Goal: Task Accomplishment & Management: Use online tool/utility

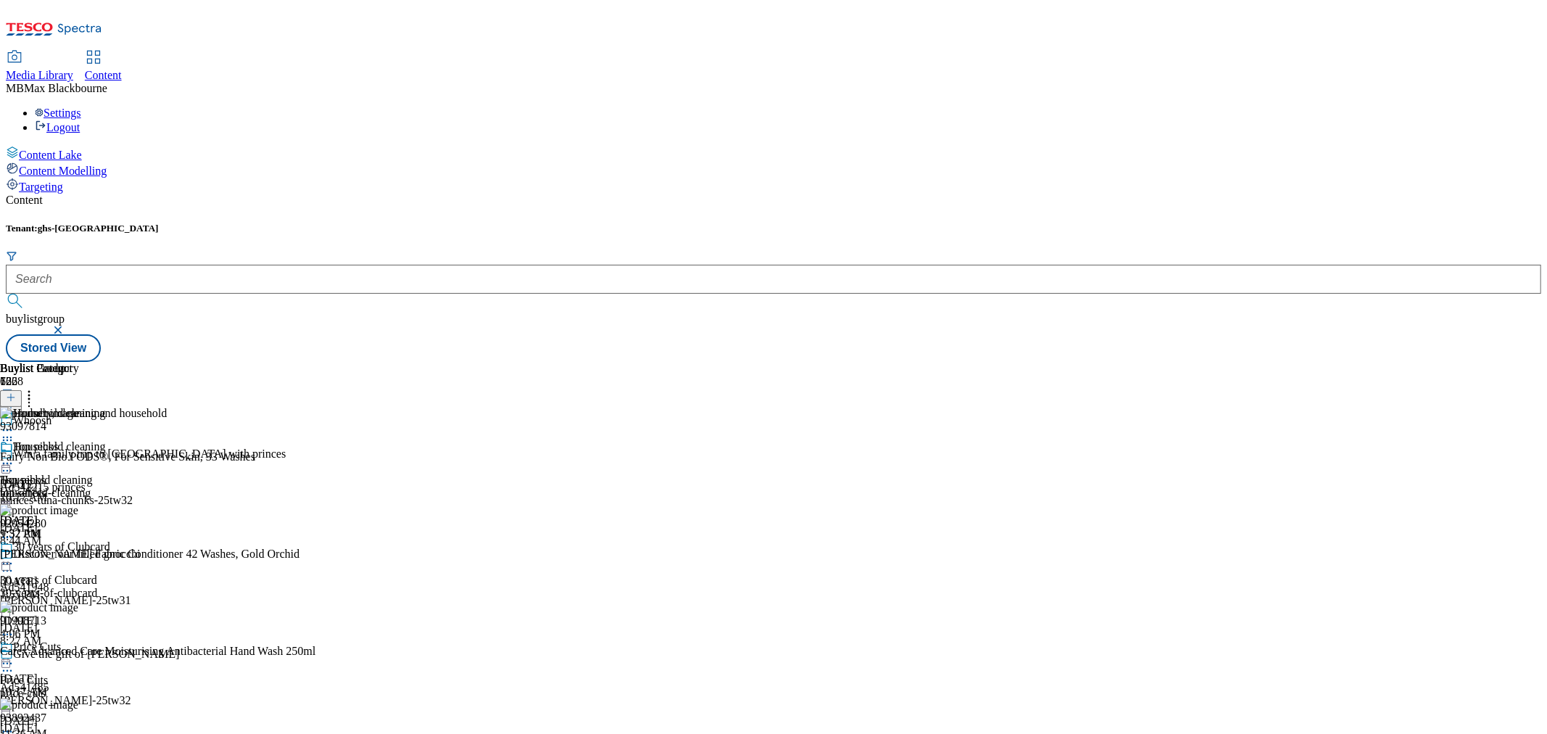
drag, startPoint x: 339, startPoint y: 134, endPoint x: 358, endPoint y: 120, distance: 23.9
click at [342, 250] on form at bounding box center [773, 281] width 1535 height 62
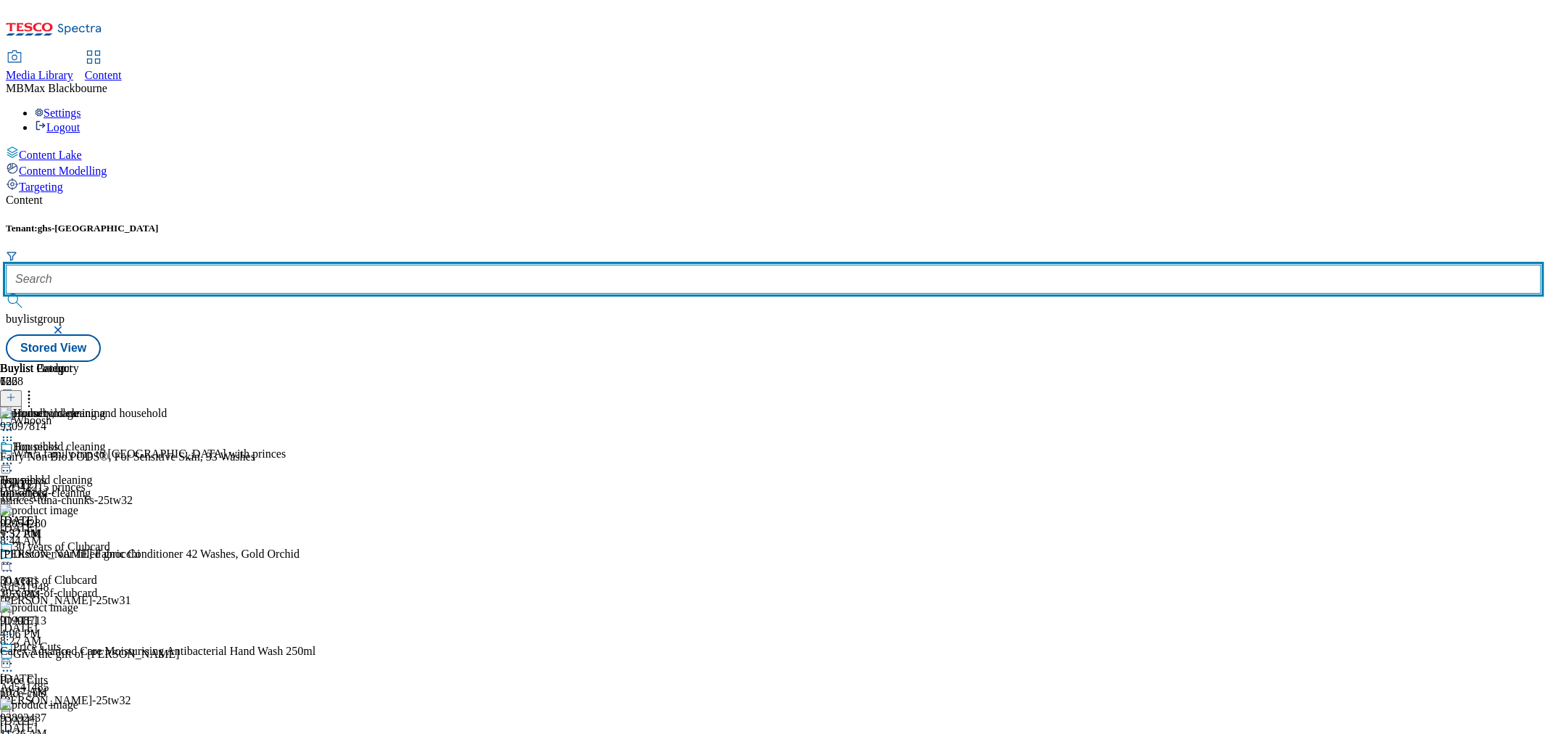
click at [358, 265] on input "text" at bounding box center [773, 279] width 1535 height 29
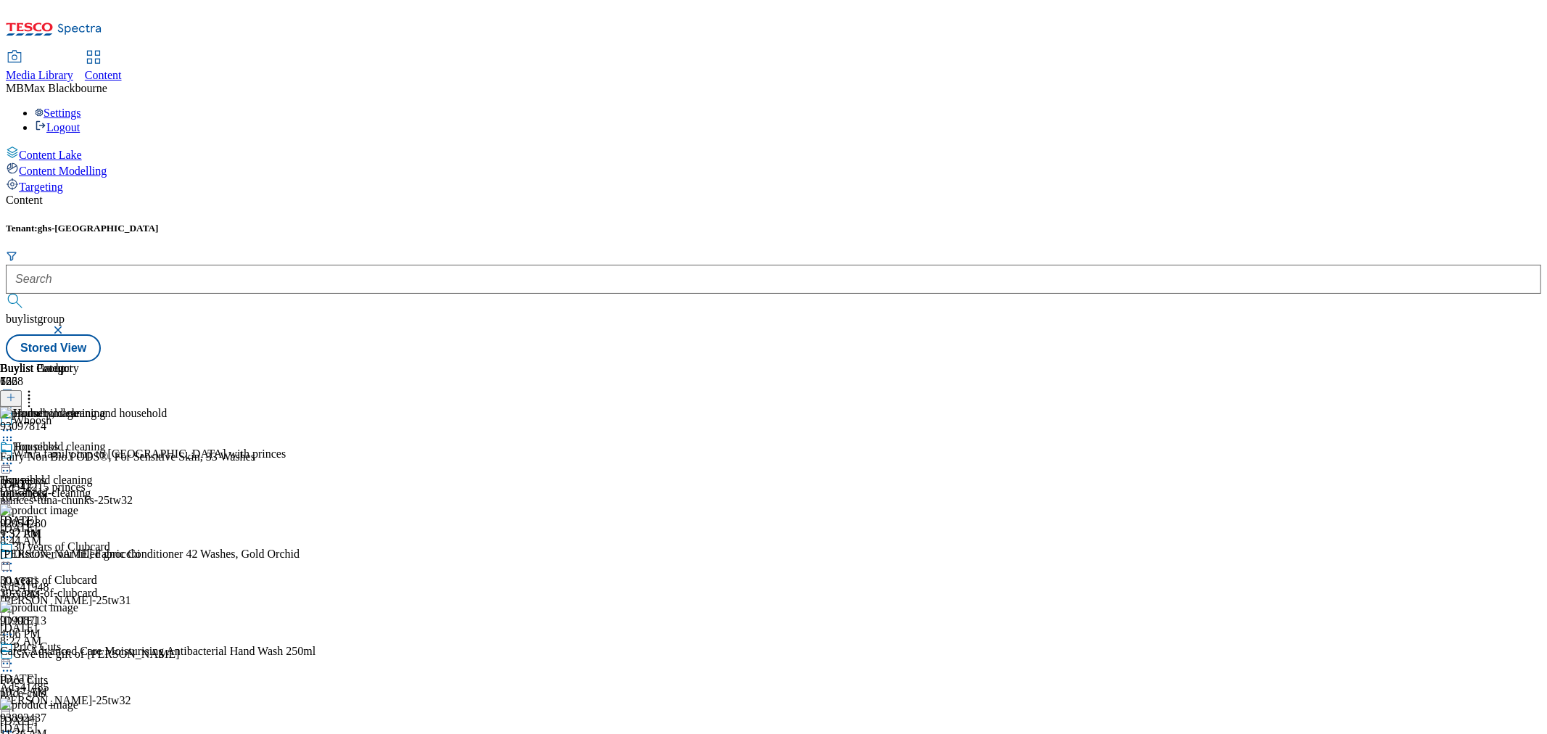
click at [16, 252] on icon "Search Filters" at bounding box center [11, 256] width 9 height 8
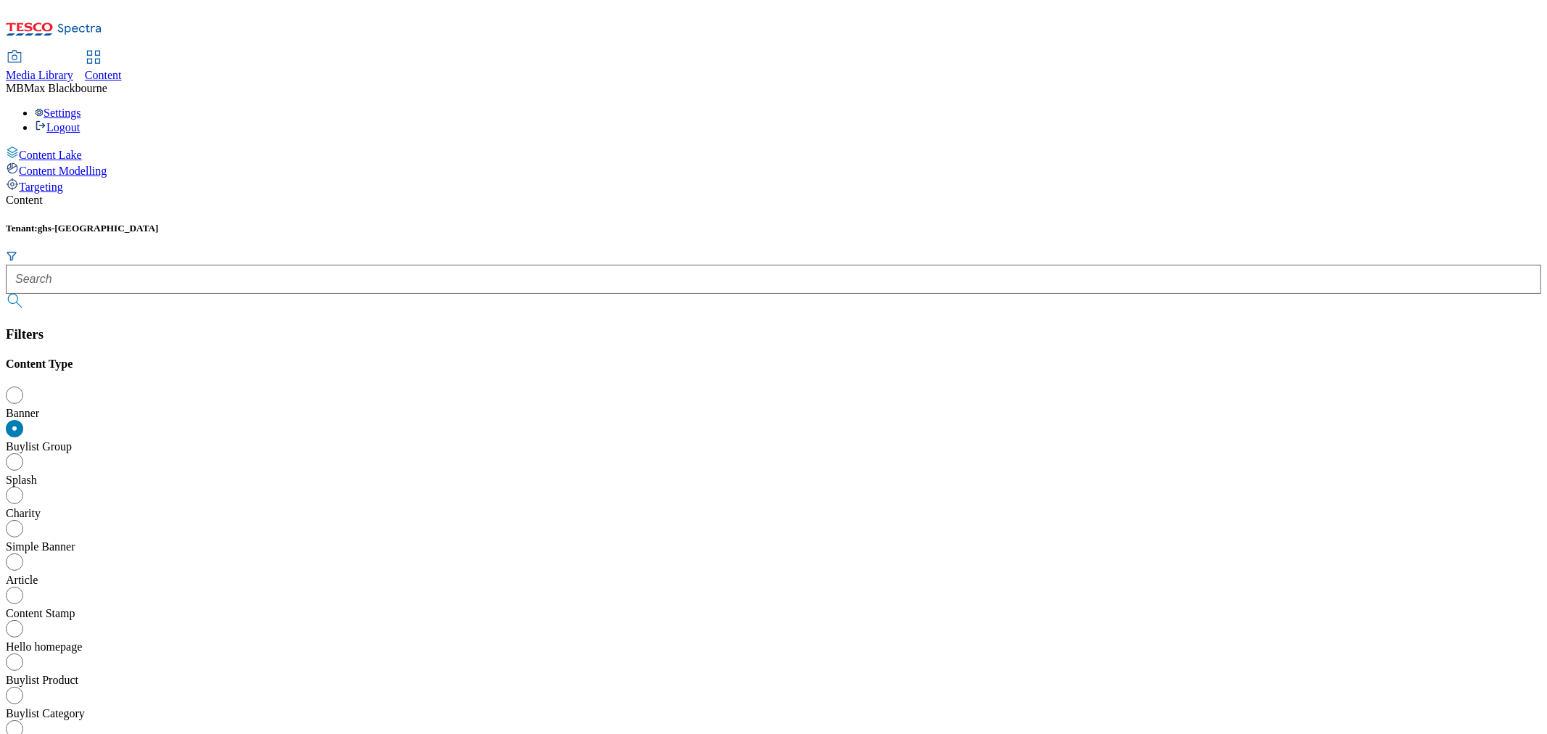
click at [291, 265] on div at bounding box center [773, 279] width 1535 height 29
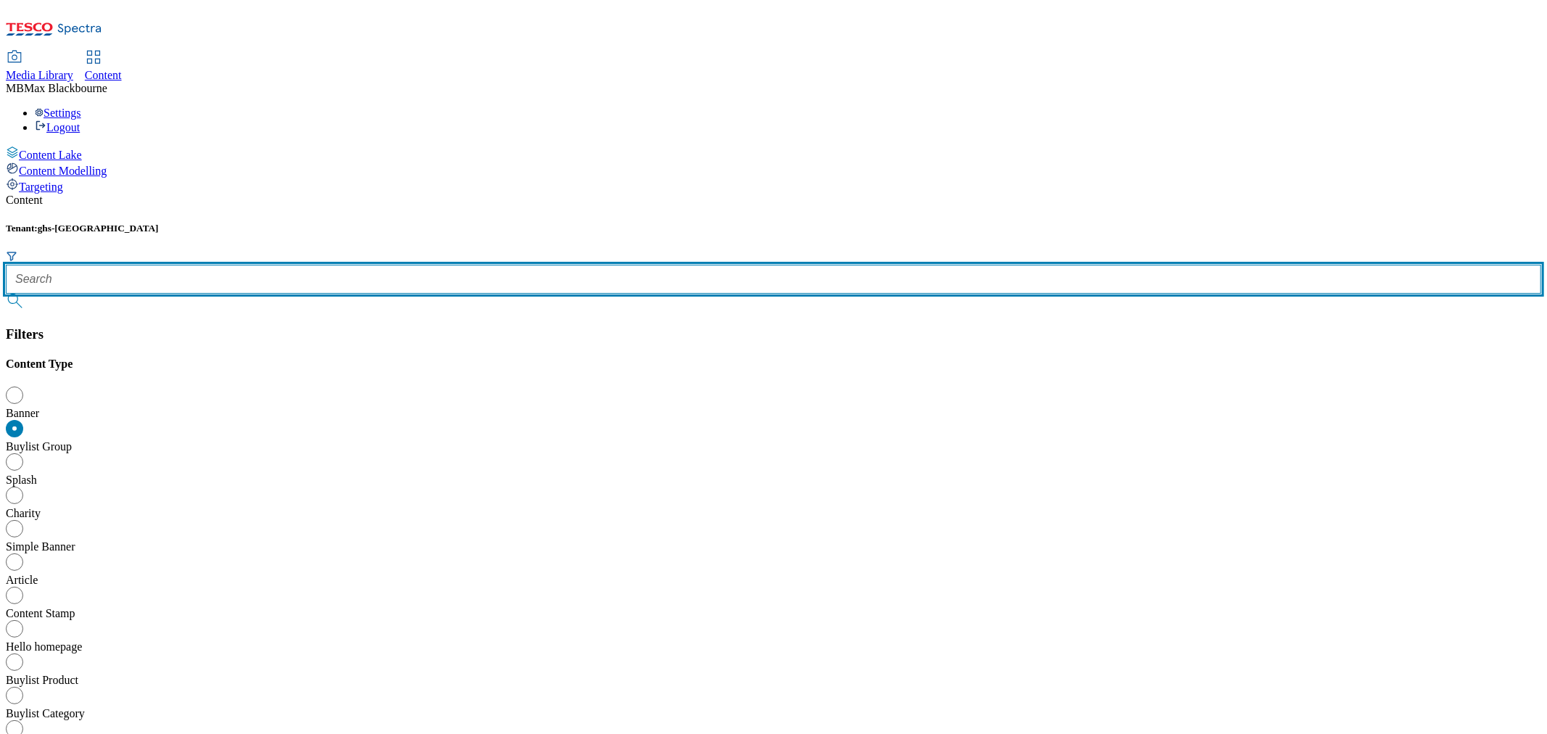
click at [303, 265] on input "text" at bounding box center [773, 279] width 1535 height 29
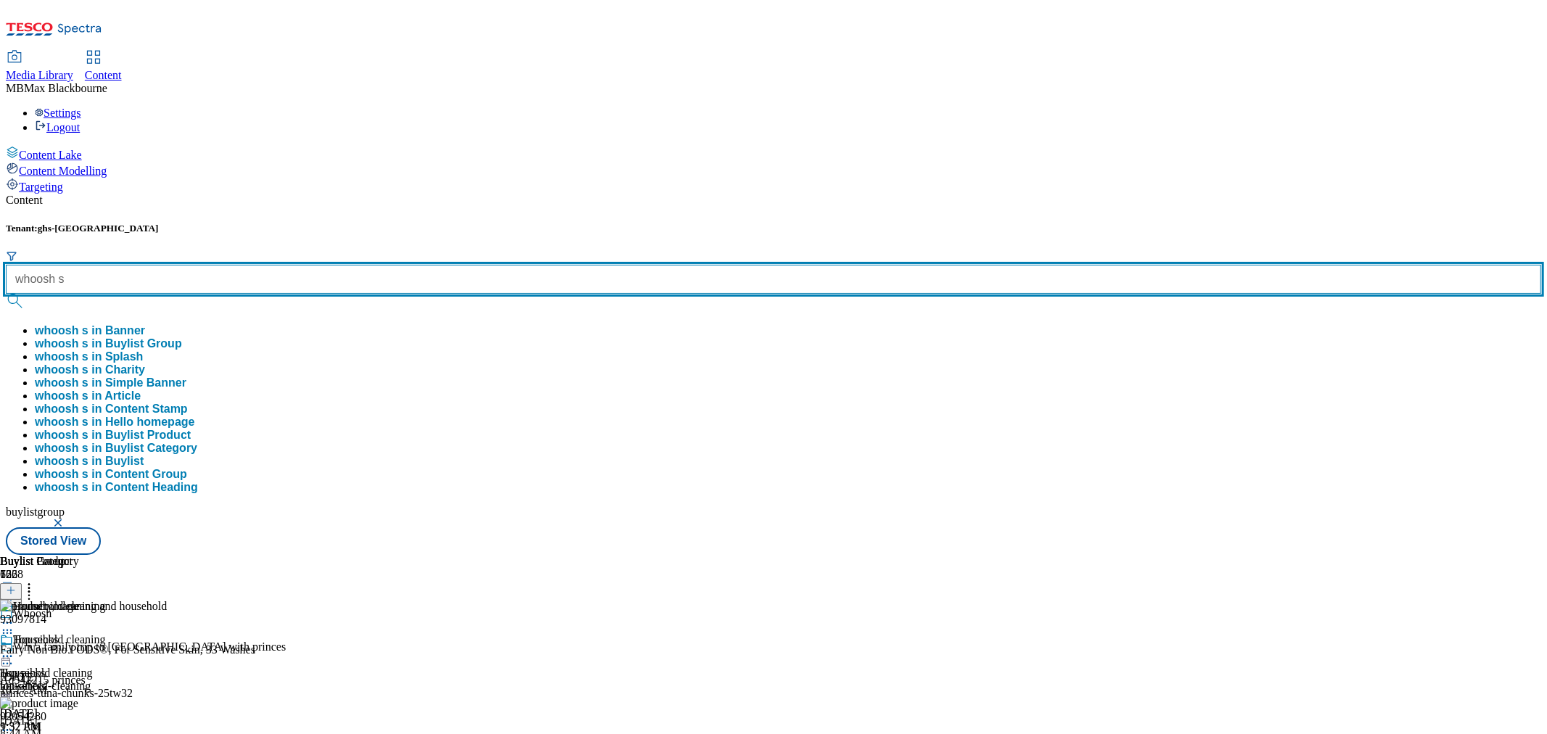
type input "whoosh s"
click at [6, 294] on button "submit" at bounding box center [16, 301] width 20 height 15
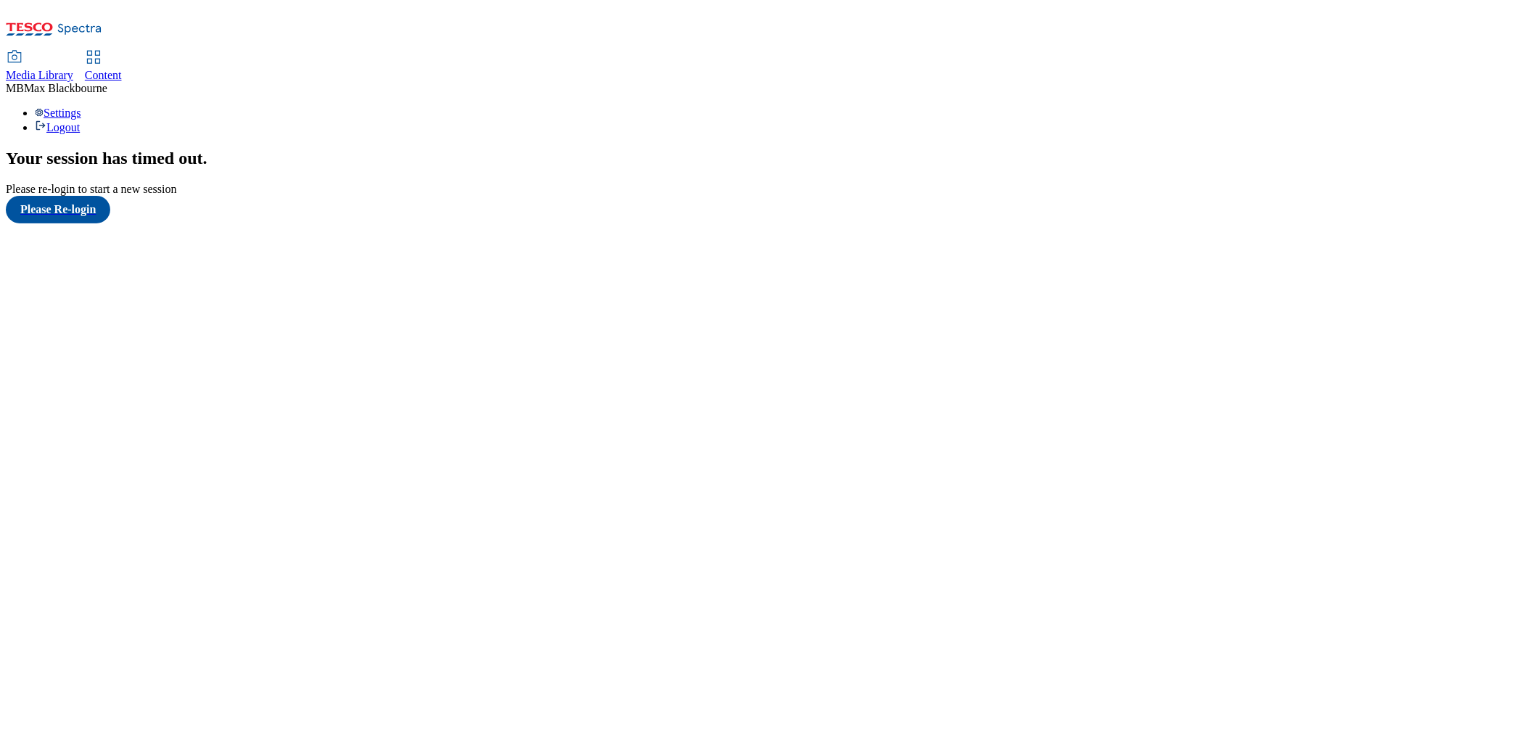
click at [122, 69] on div "Content" at bounding box center [103, 75] width 37 height 13
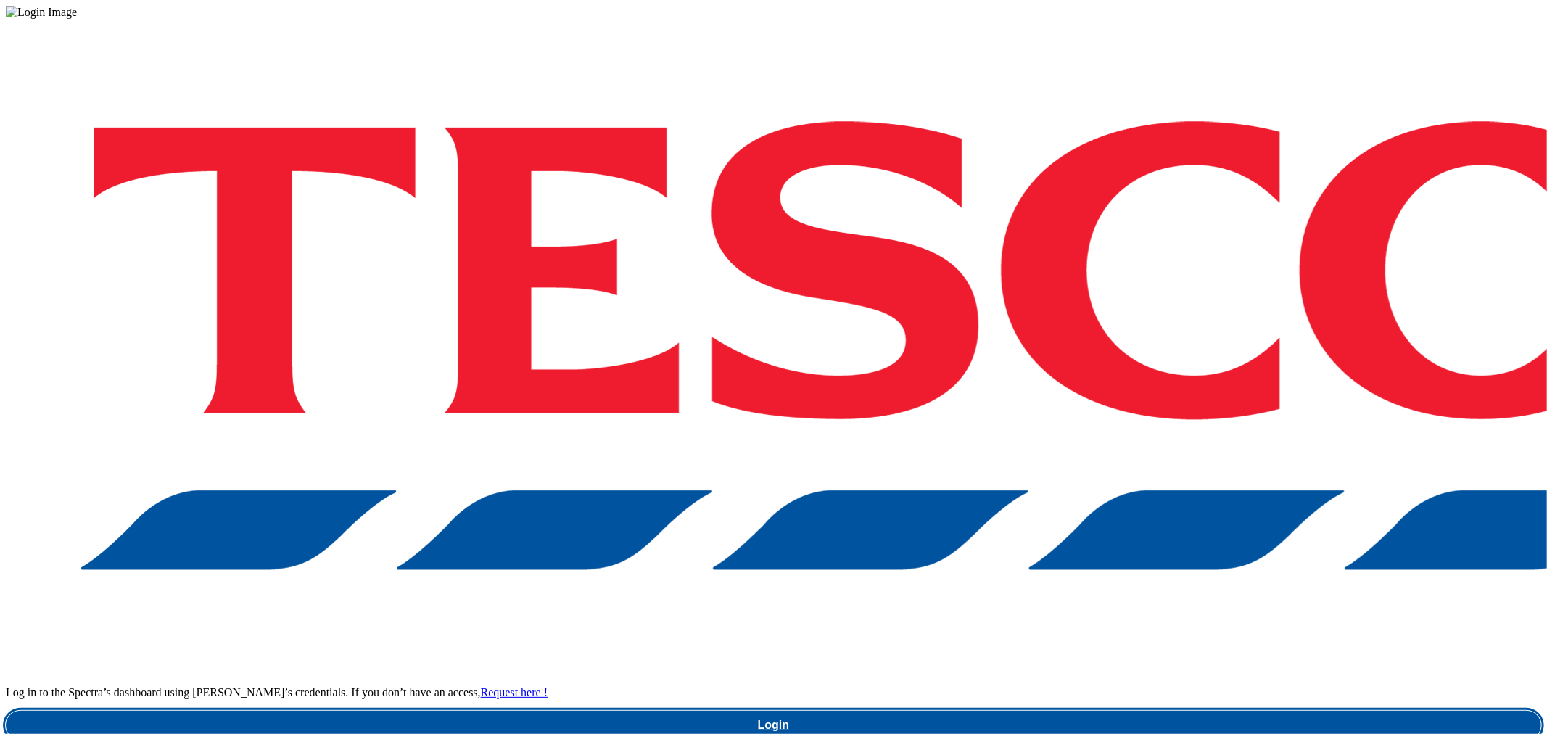
click at [1154, 711] on link "Login" at bounding box center [773, 725] width 1535 height 29
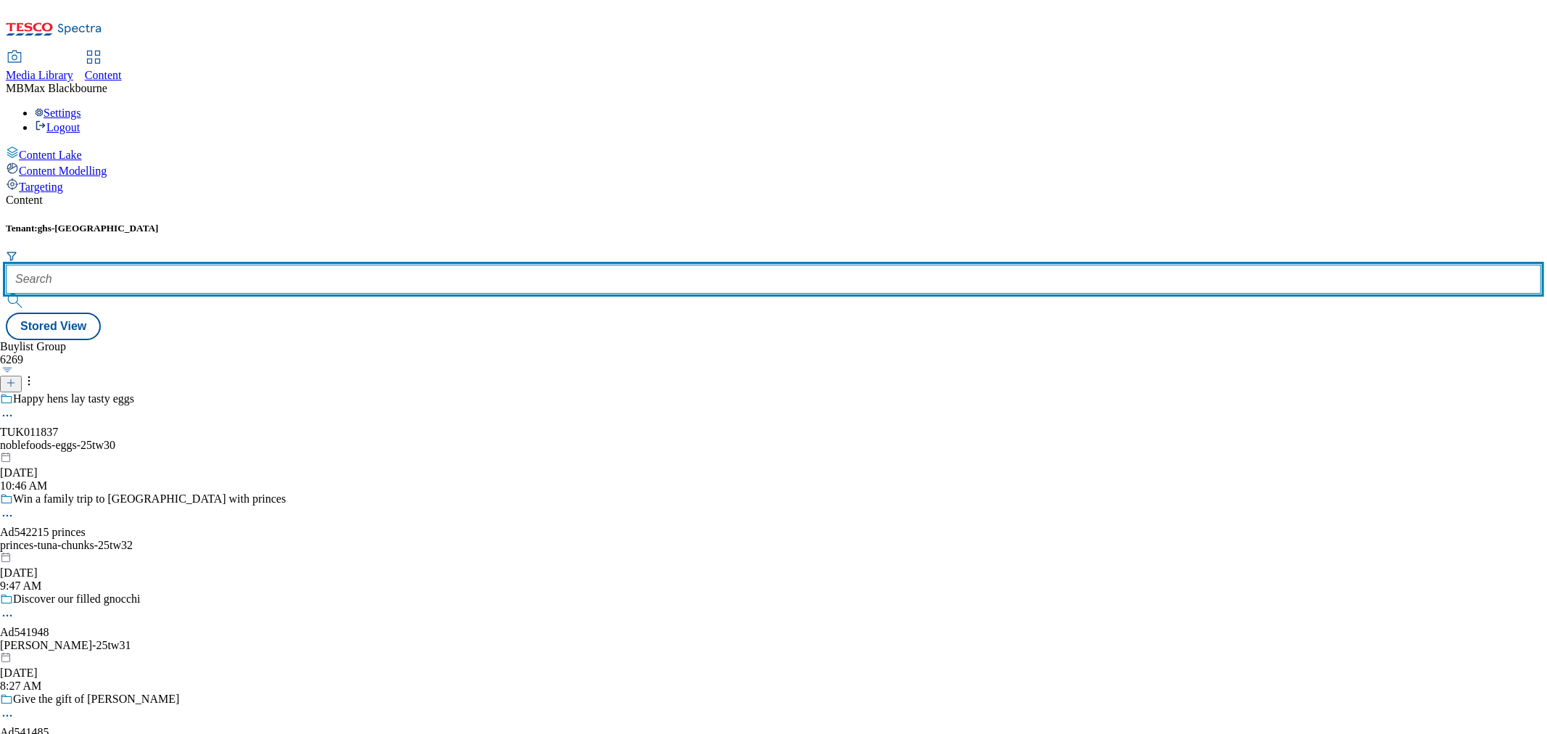
click at [352, 265] on input "text" at bounding box center [773, 279] width 1535 height 29
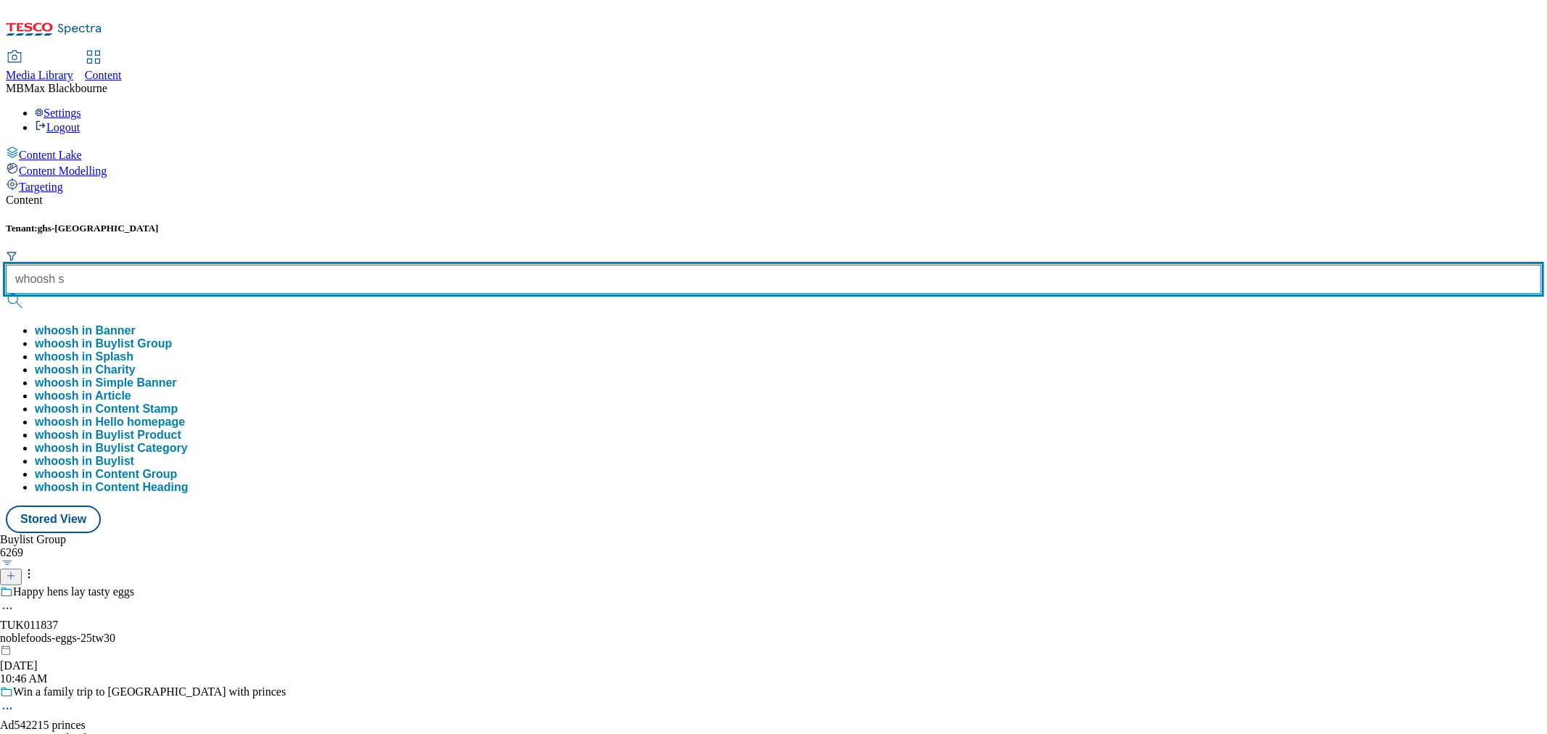
type input "whoosh s"
click at [6, 294] on button "submit" at bounding box center [16, 301] width 20 height 15
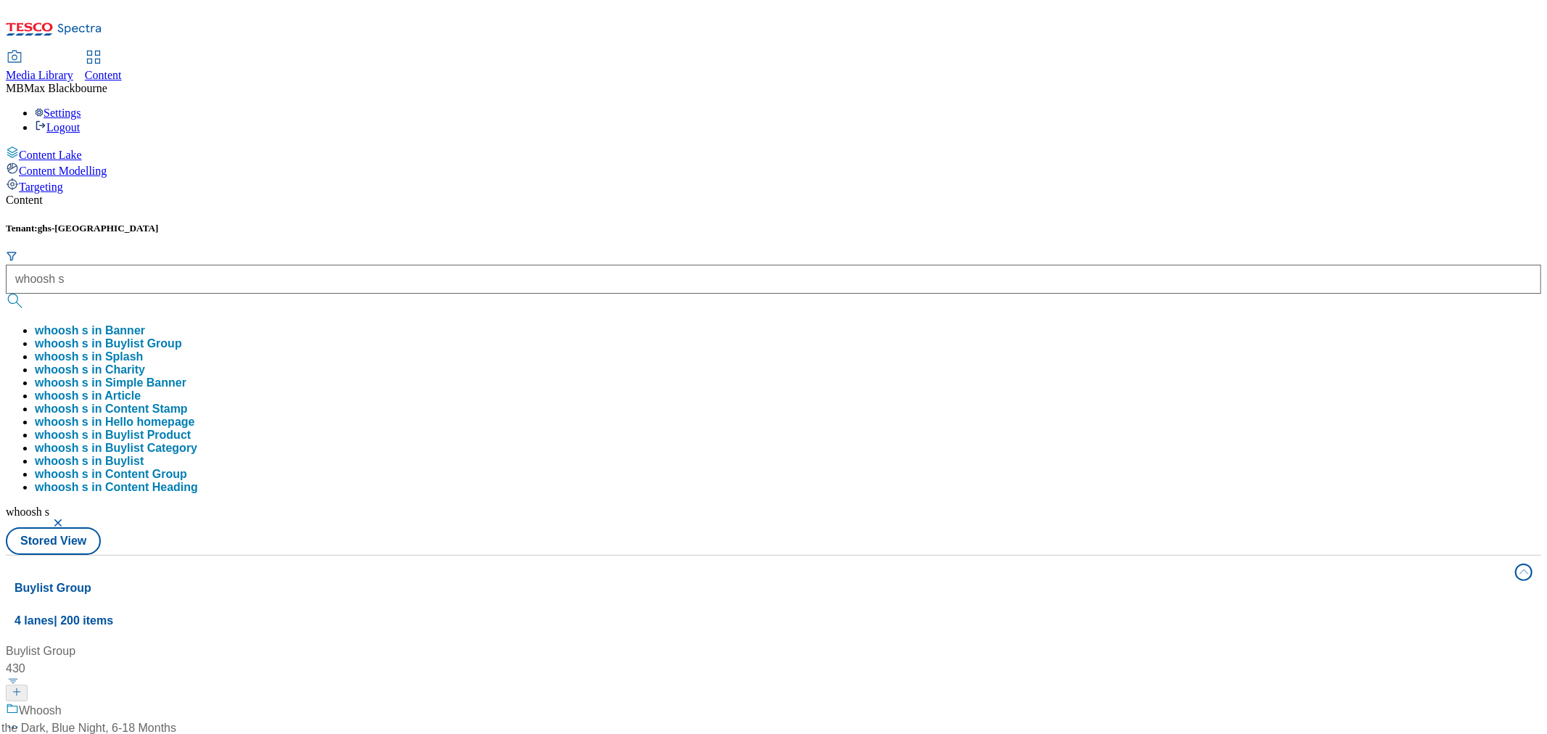
click at [431, 194] on div "Content Tenant: ghs-uk whoosh s whoosh s in Banner whoosh s in Buylist Group wh…" at bounding box center [773, 691] width 1535 height 994
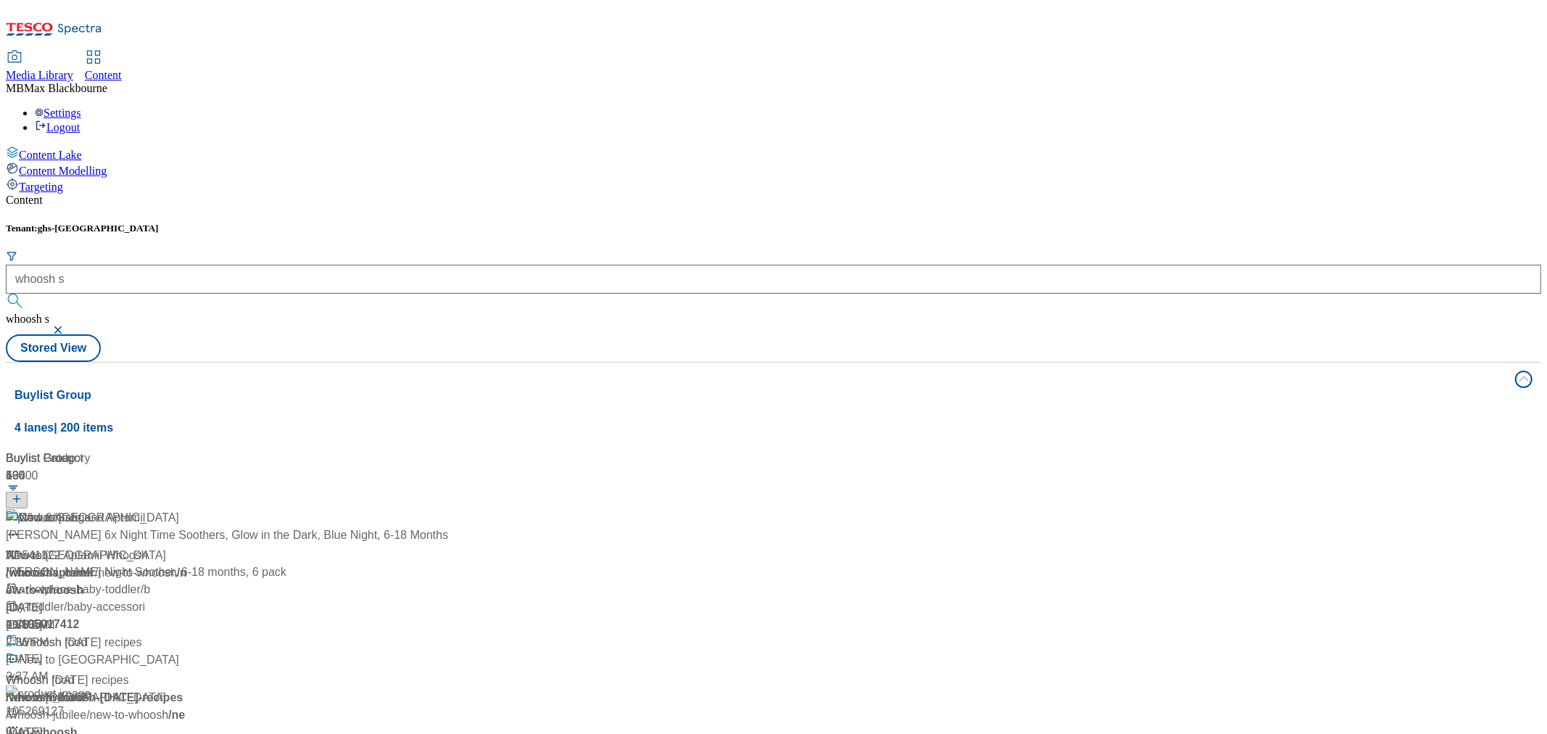
scroll to position [886, 0]
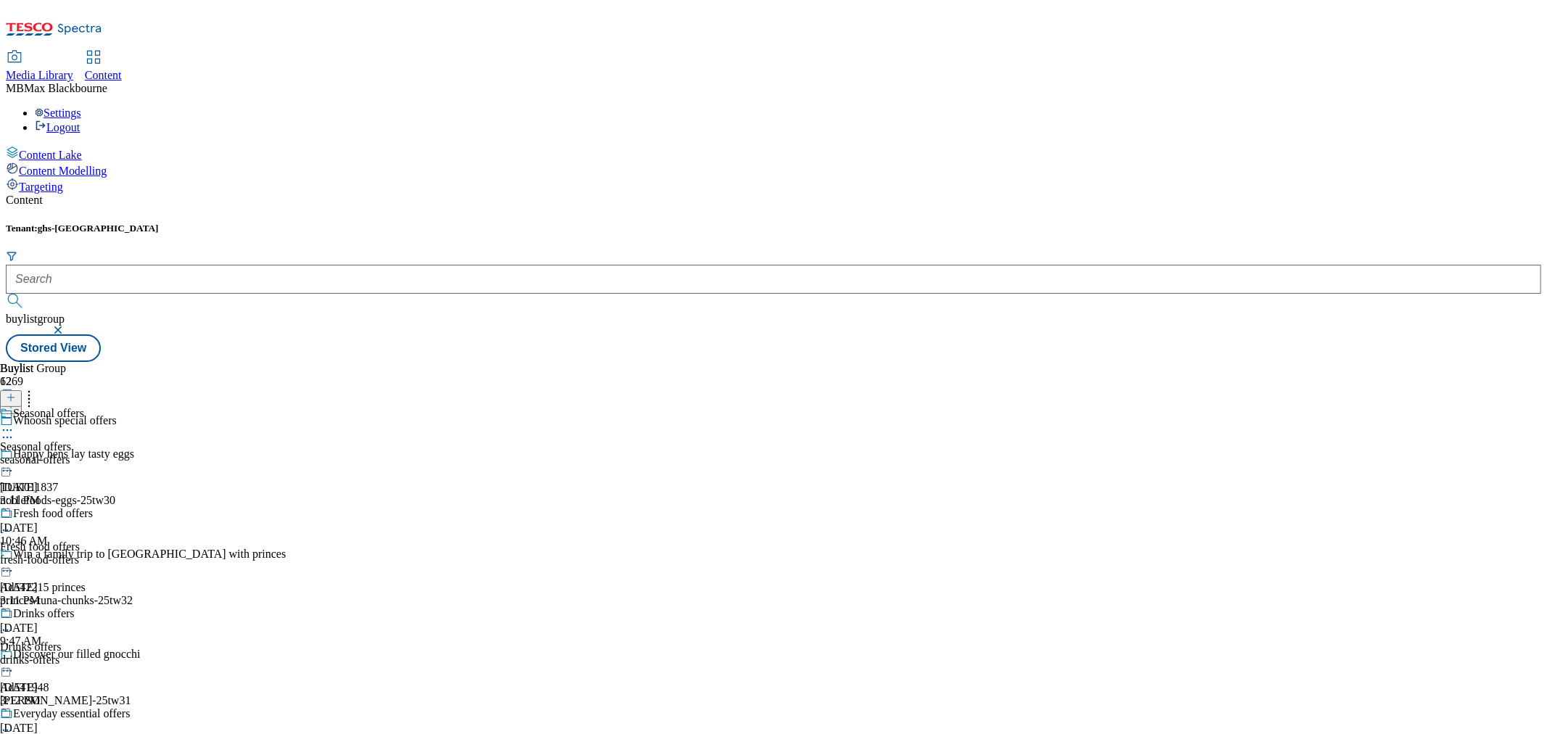
click at [981, 362] on div "Buylist Group 6269 Whoosh special offers Happy hens lay tasty eggs TUK011837 no…" at bounding box center [773, 362] width 1535 height 0
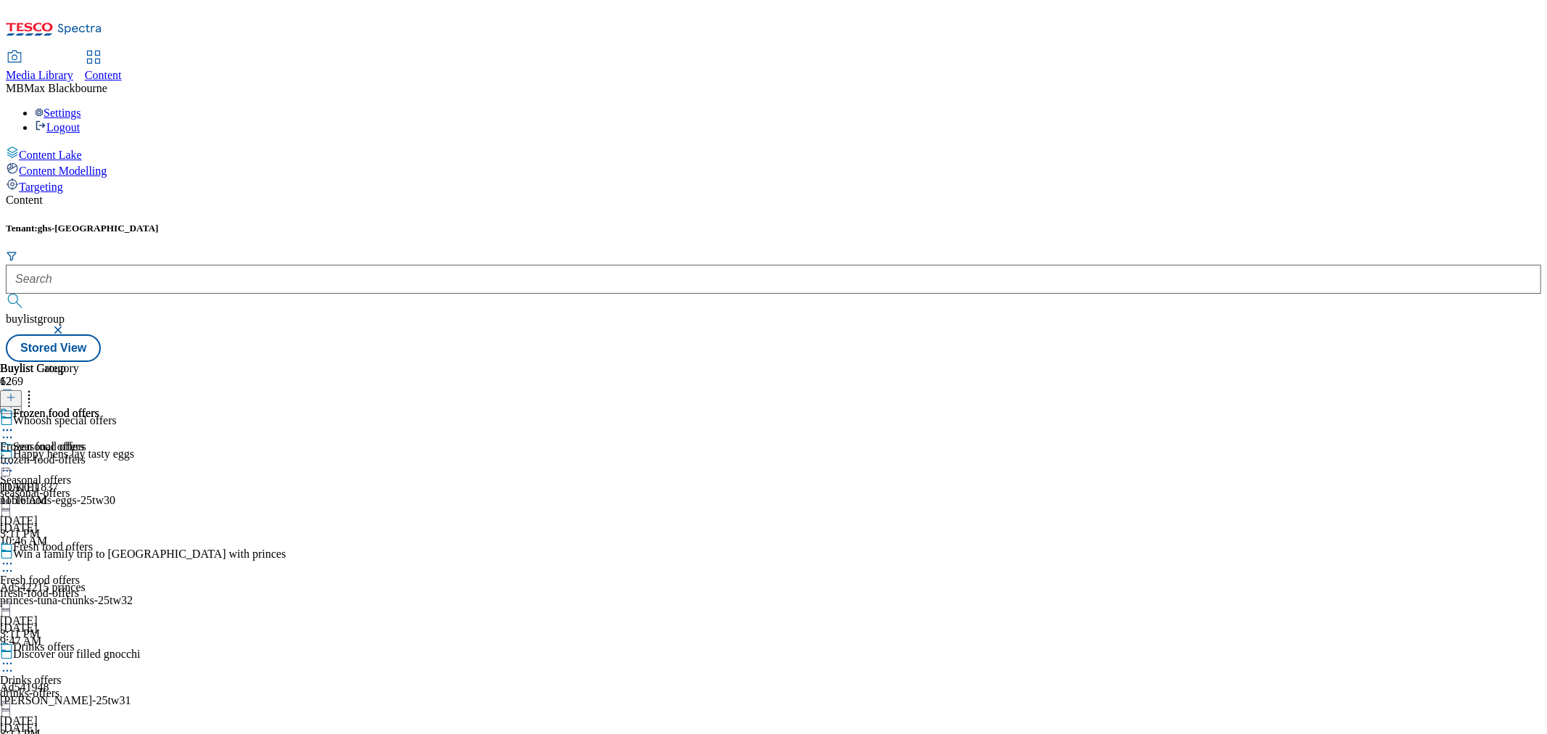
click at [99, 407] on span "Frozen food offers" at bounding box center [56, 415] width 86 height 16
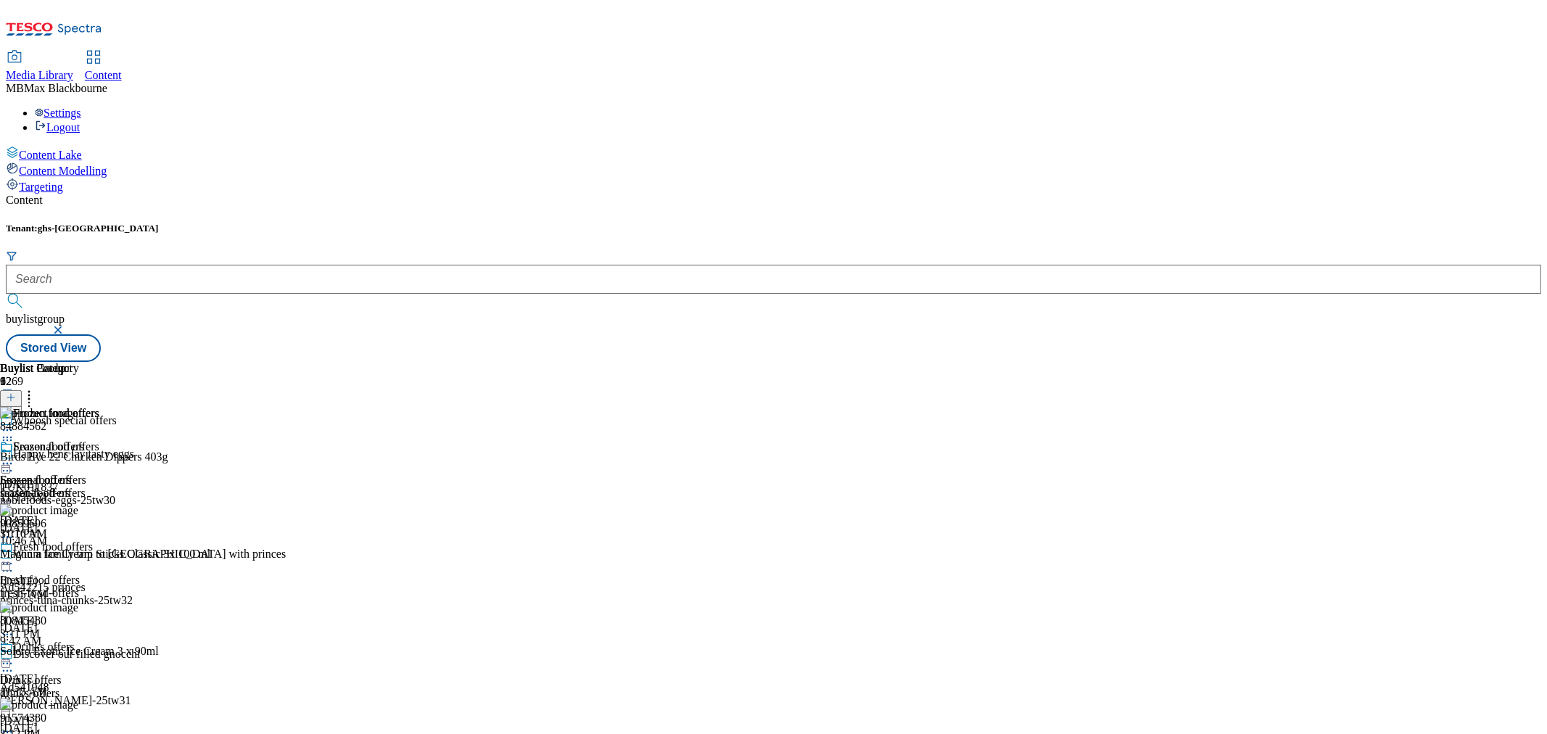
click at [15, 456] on icon at bounding box center [7, 463] width 15 height 15
click at [126, 619] on li "Un-publish" at bounding box center [77, 627] width 97 height 17
click at [15, 456] on icon at bounding box center [7, 463] width 15 height 15
click at [91, 622] on span "Un-publish" at bounding box center [68, 627] width 46 height 11
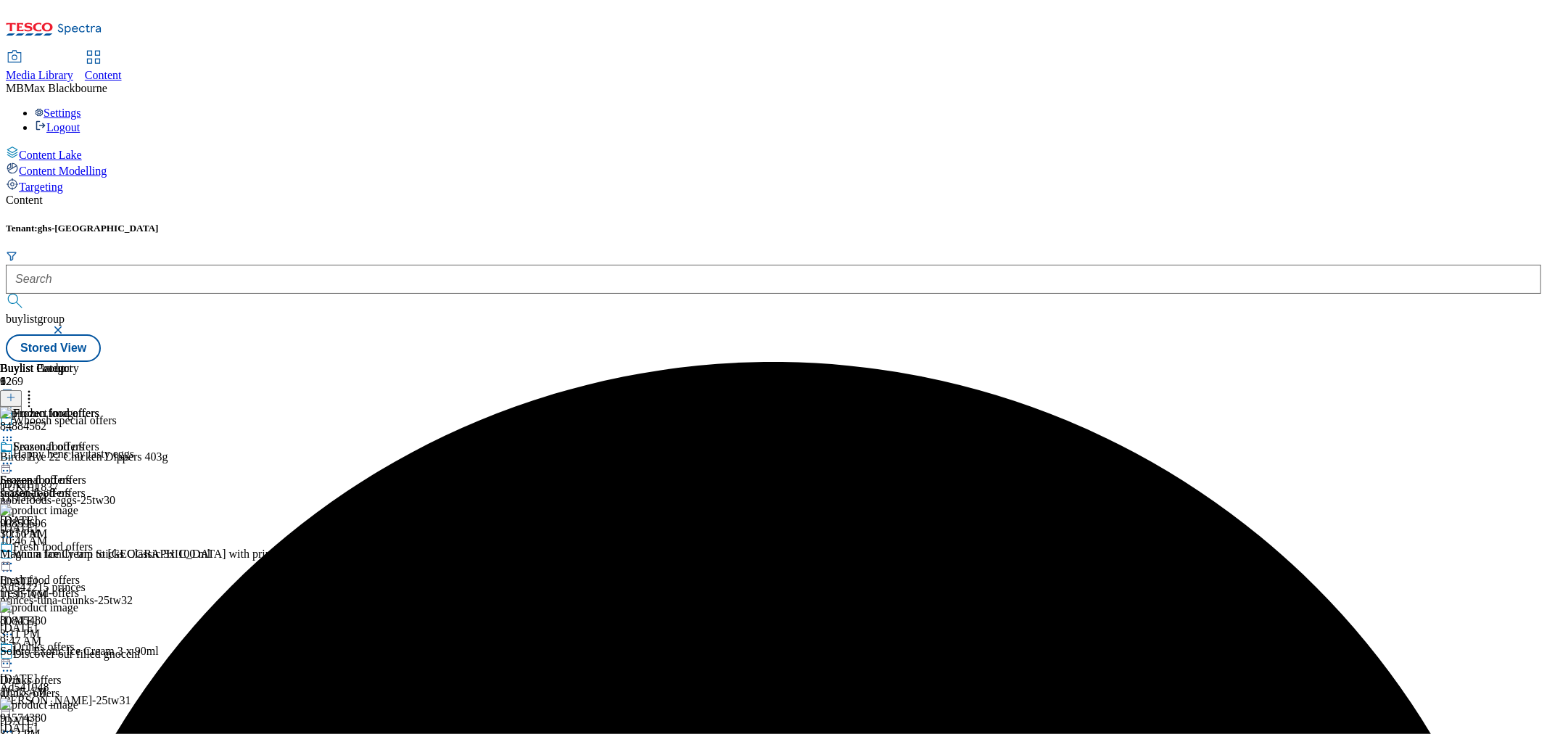
click at [15, 456] on icon at bounding box center [7, 463] width 15 height 15
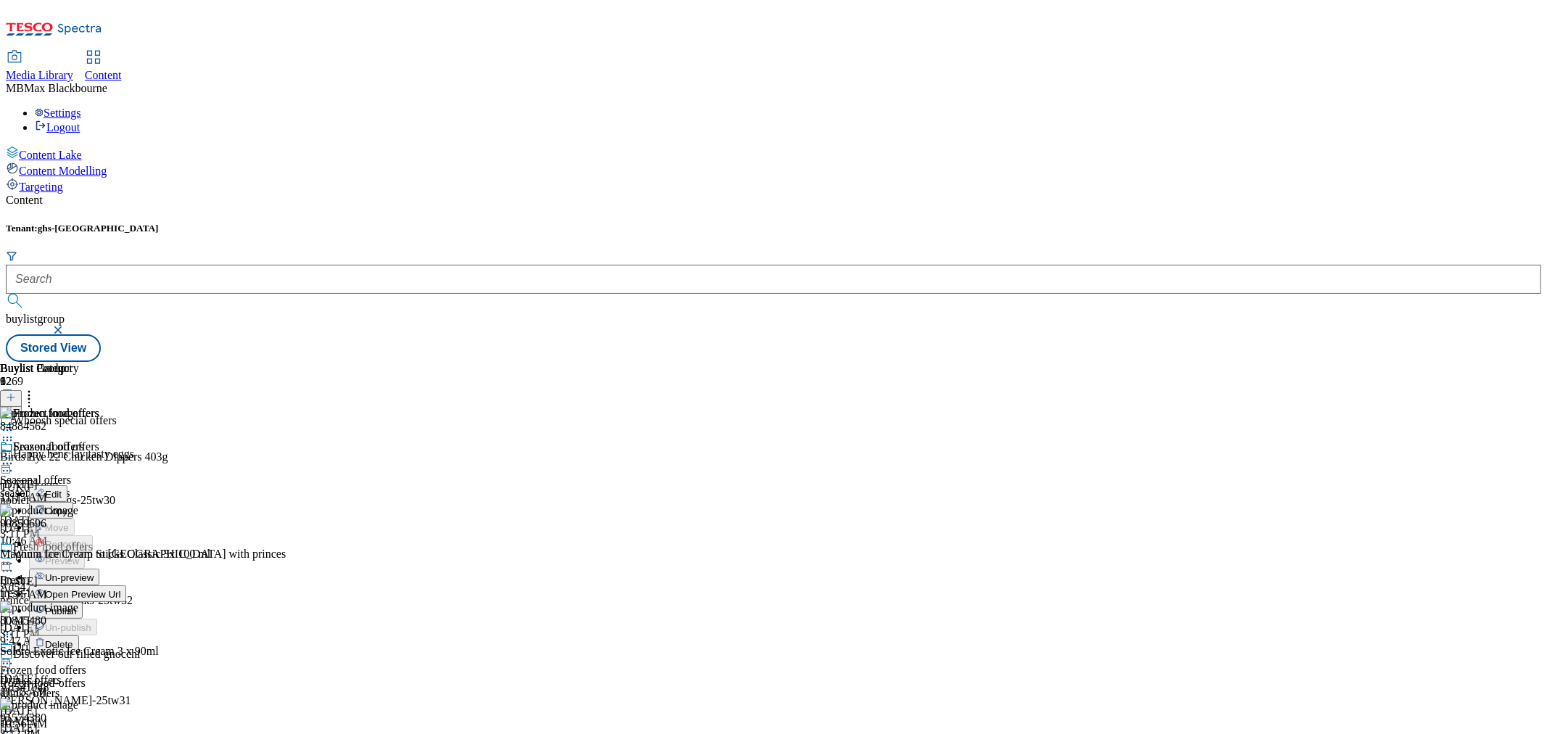
click at [94, 572] on span "Un-preview" at bounding box center [69, 577] width 49 height 11
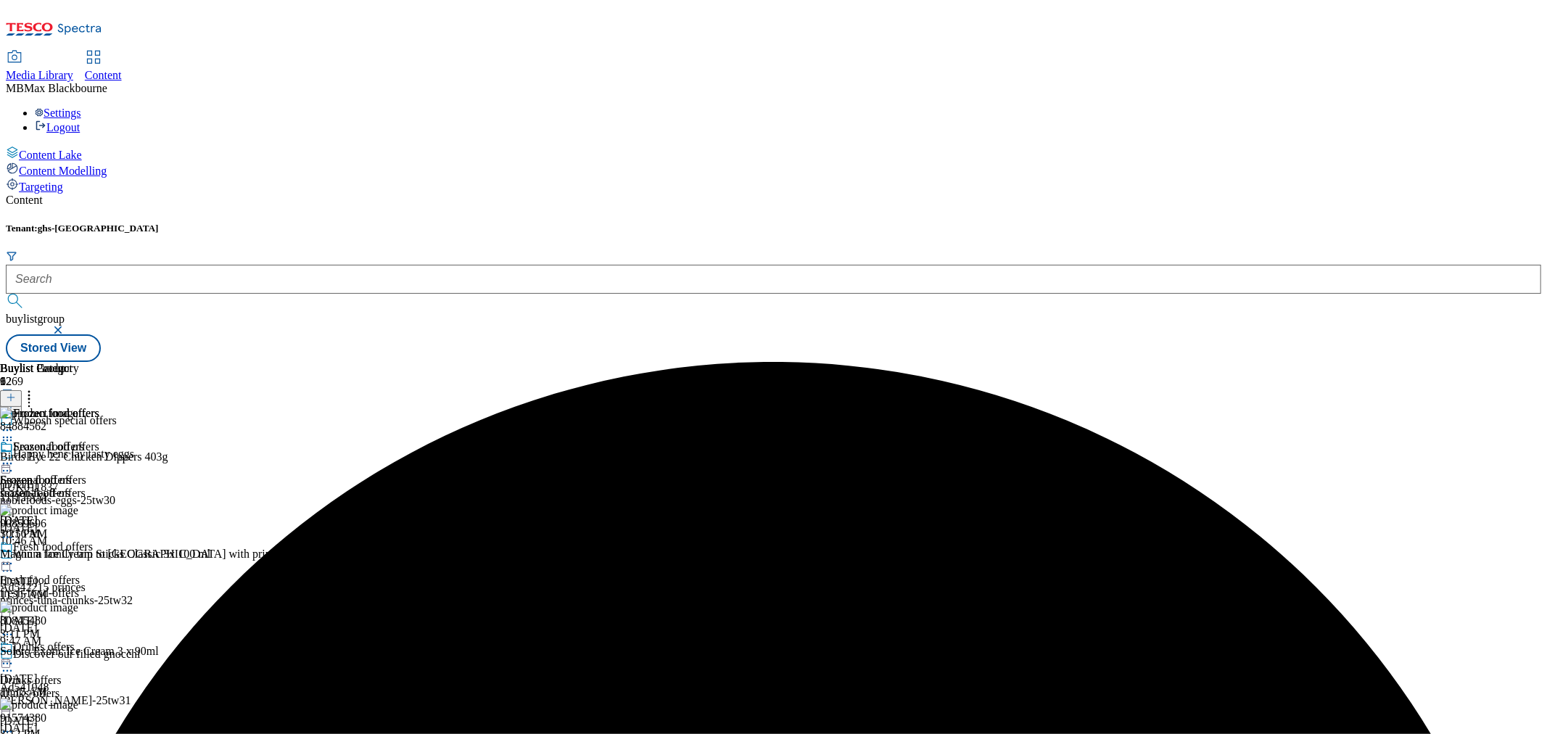
click at [36, 388] on icon at bounding box center [29, 395] width 15 height 15
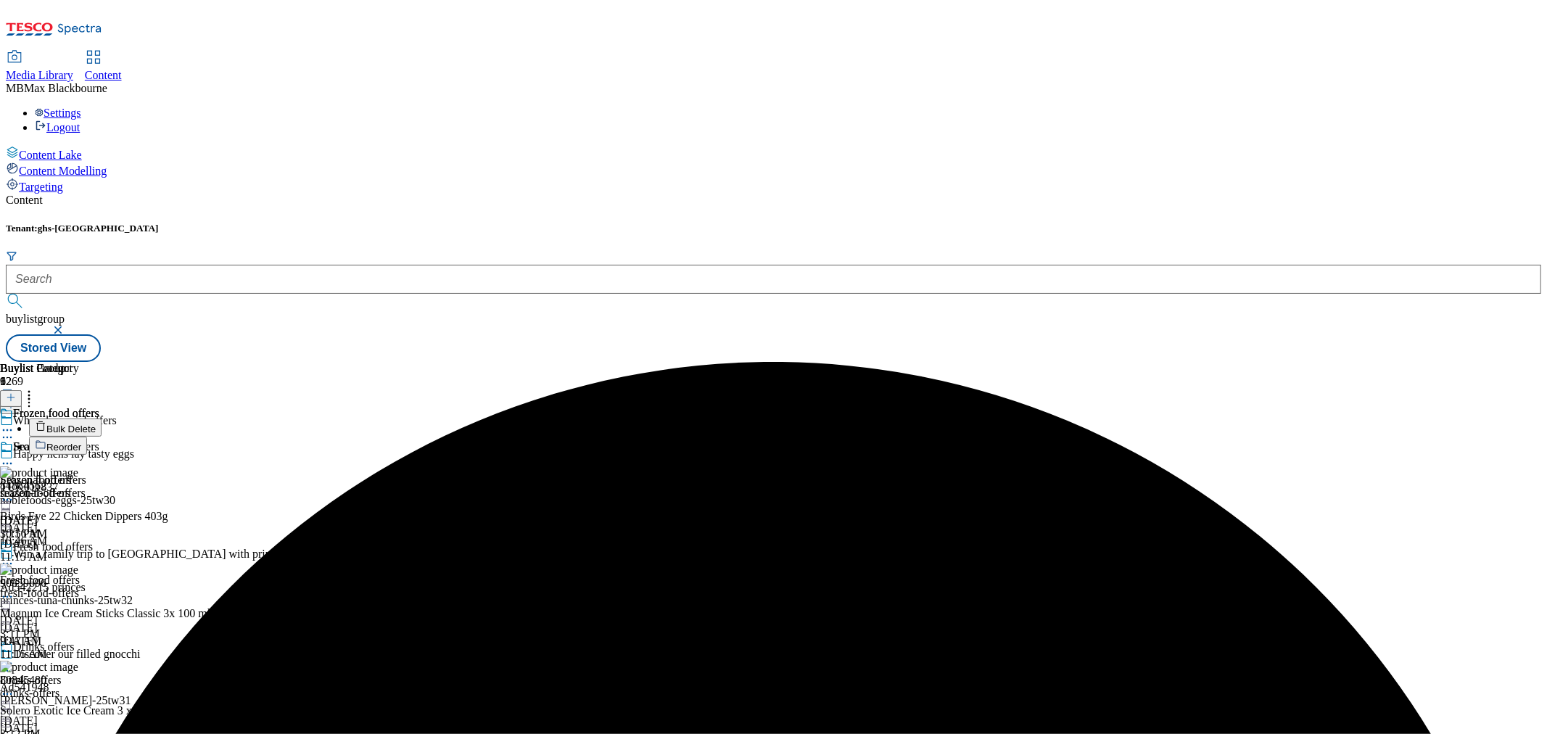
click at [96, 424] on span "Bulk Delete" at bounding box center [70, 429] width 49 height 11
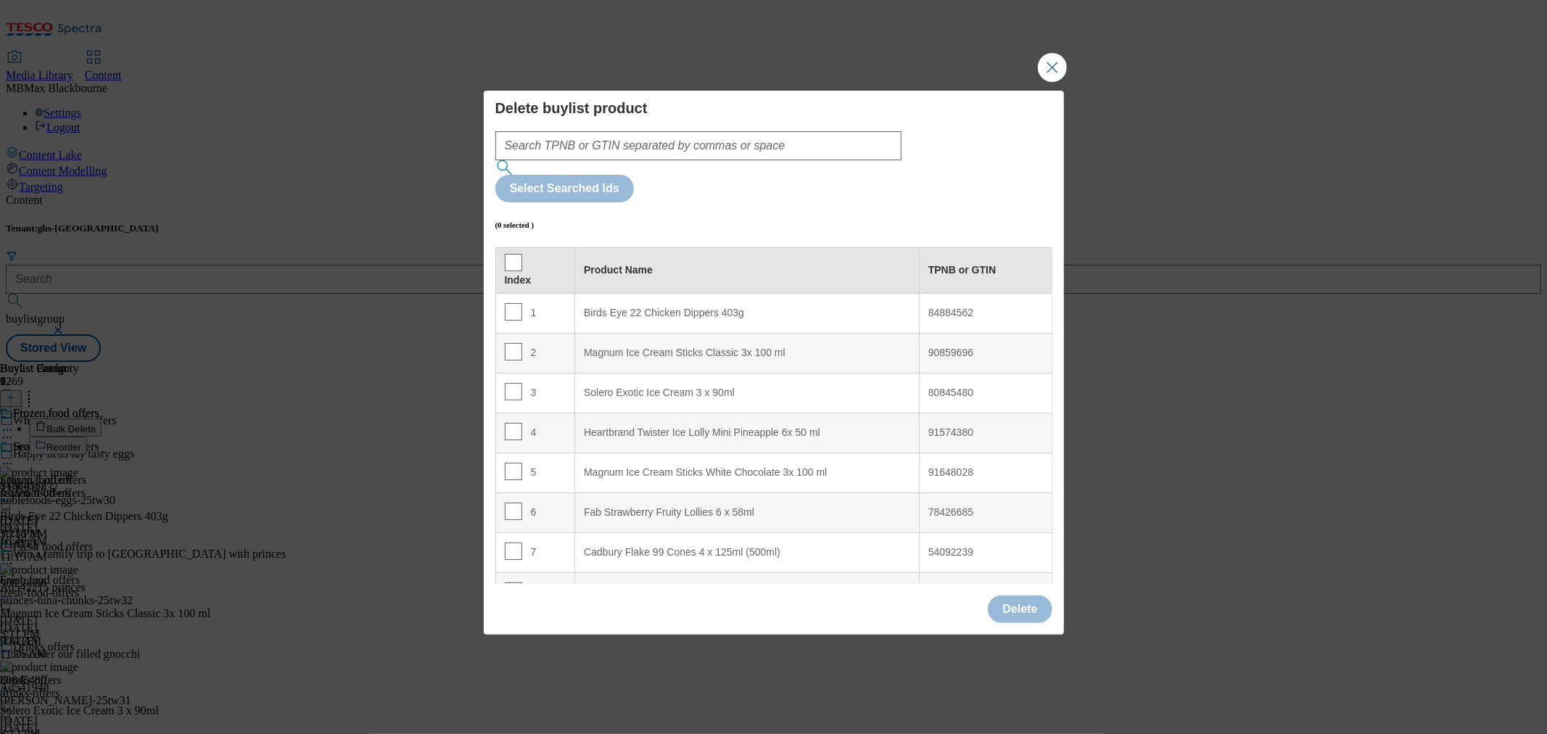
click at [505, 247] on th "Index" at bounding box center [535, 270] width 80 height 46
click at [503, 247] on th "Index" at bounding box center [535, 270] width 80 height 46
click at [506, 254] on input "Modal" at bounding box center [513, 262] width 17 height 17
checkbox input "true"
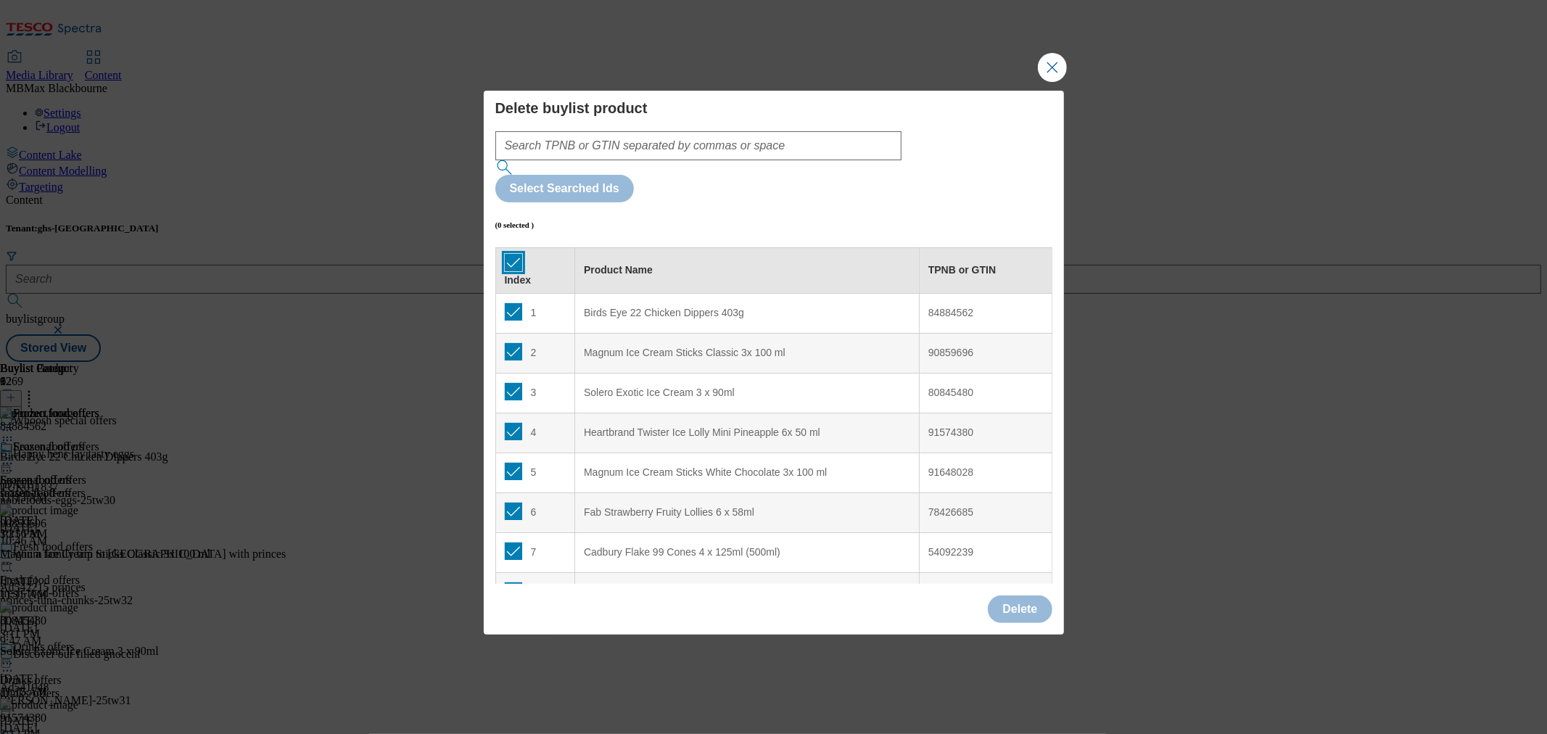
checkbox input "true"
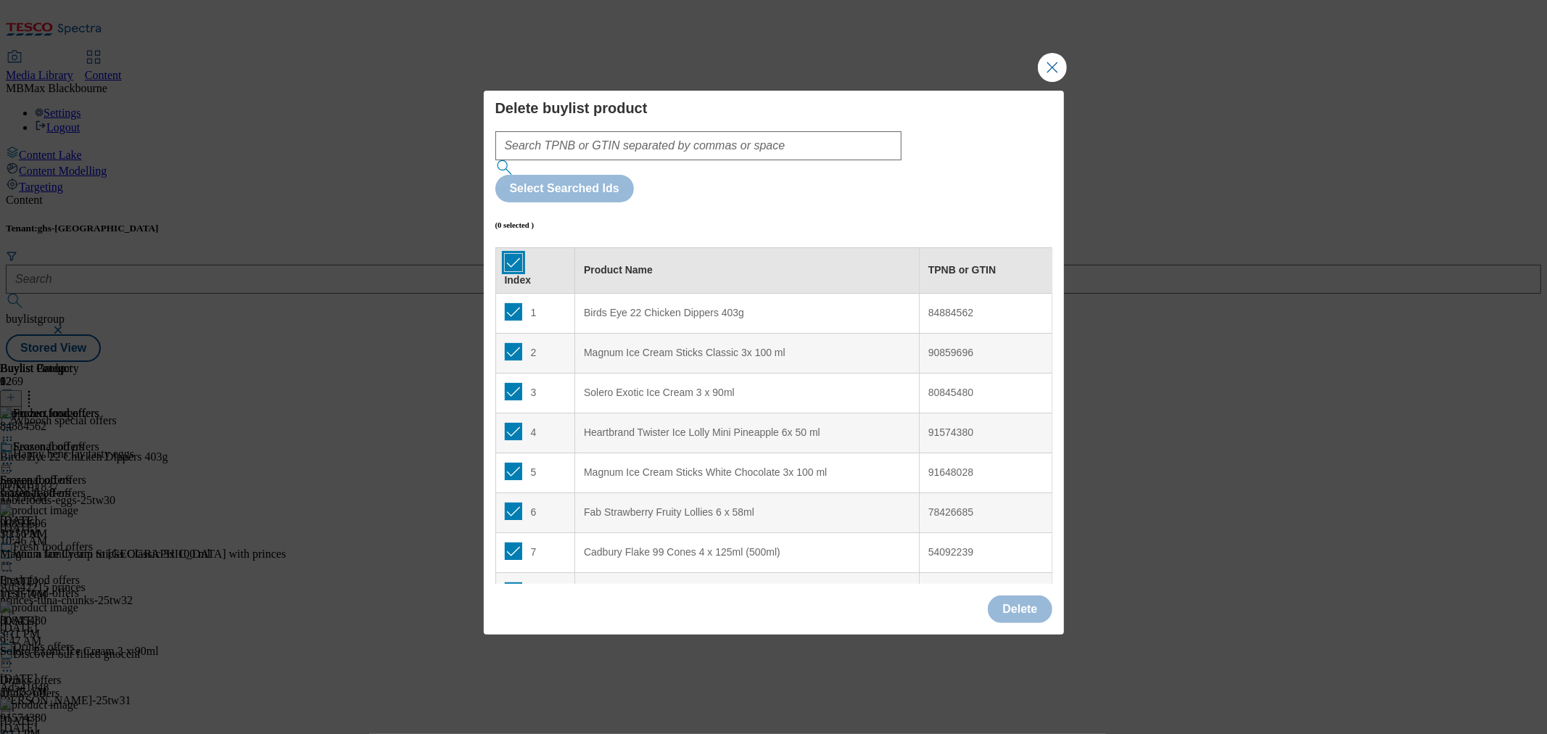
checkbox input "true"
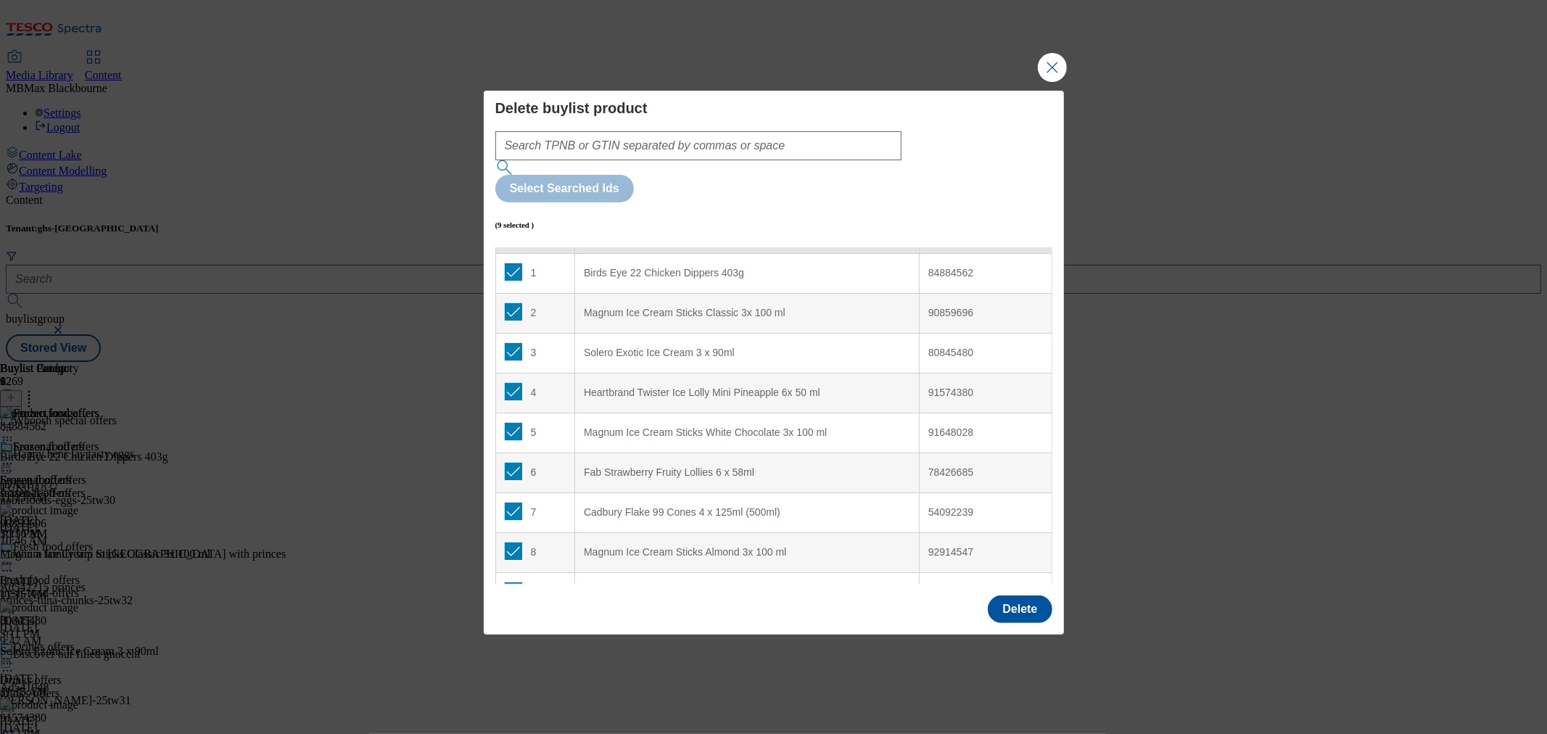
scroll to position [62, 0]
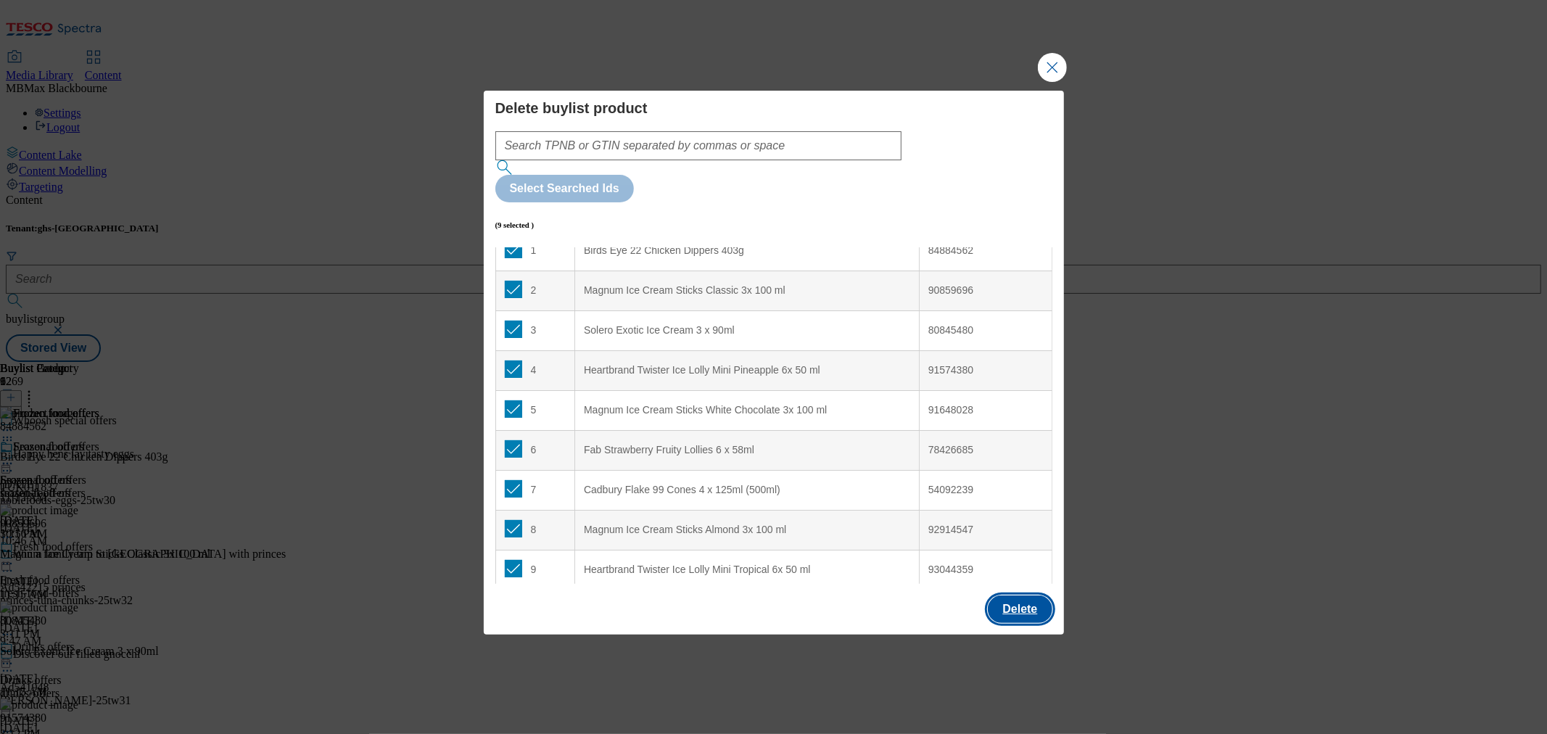
click at [1028, 595] on button "Delete" at bounding box center [1020, 609] width 64 height 28
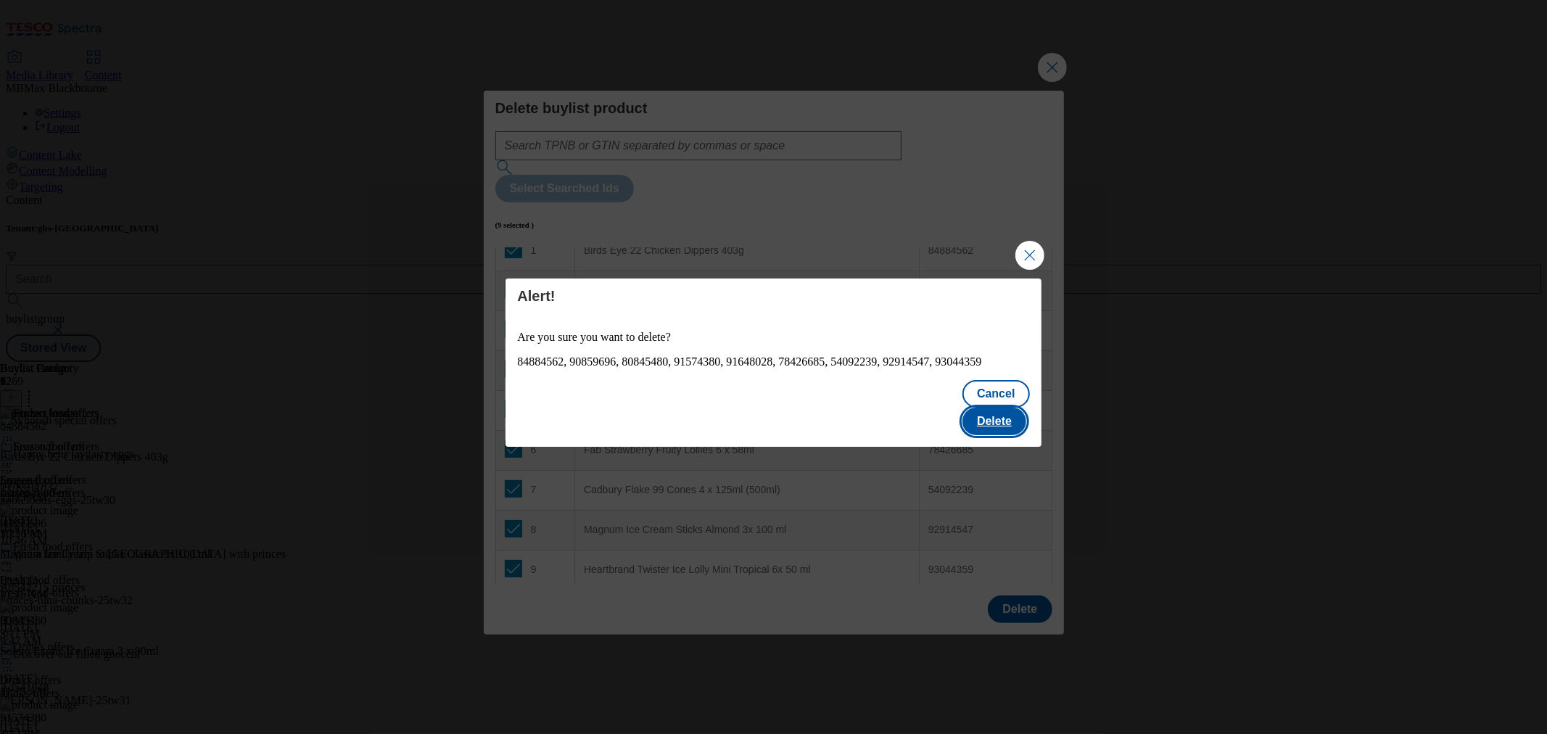
click at [1009, 415] on button "Delete" at bounding box center [994, 422] width 64 height 28
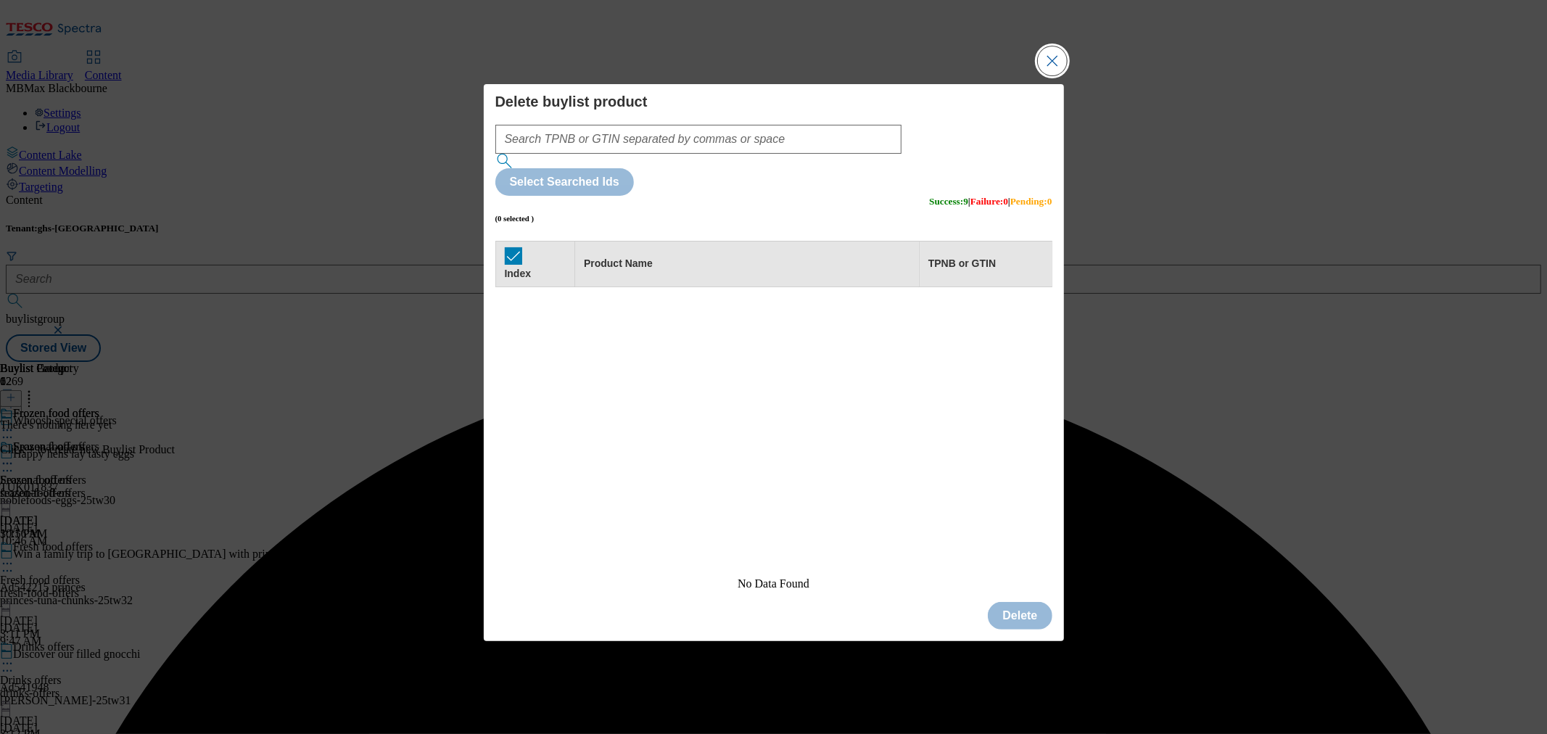
click at [1060, 75] on button "Close Modal" at bounding box center [1052, 60] width 29 height 29
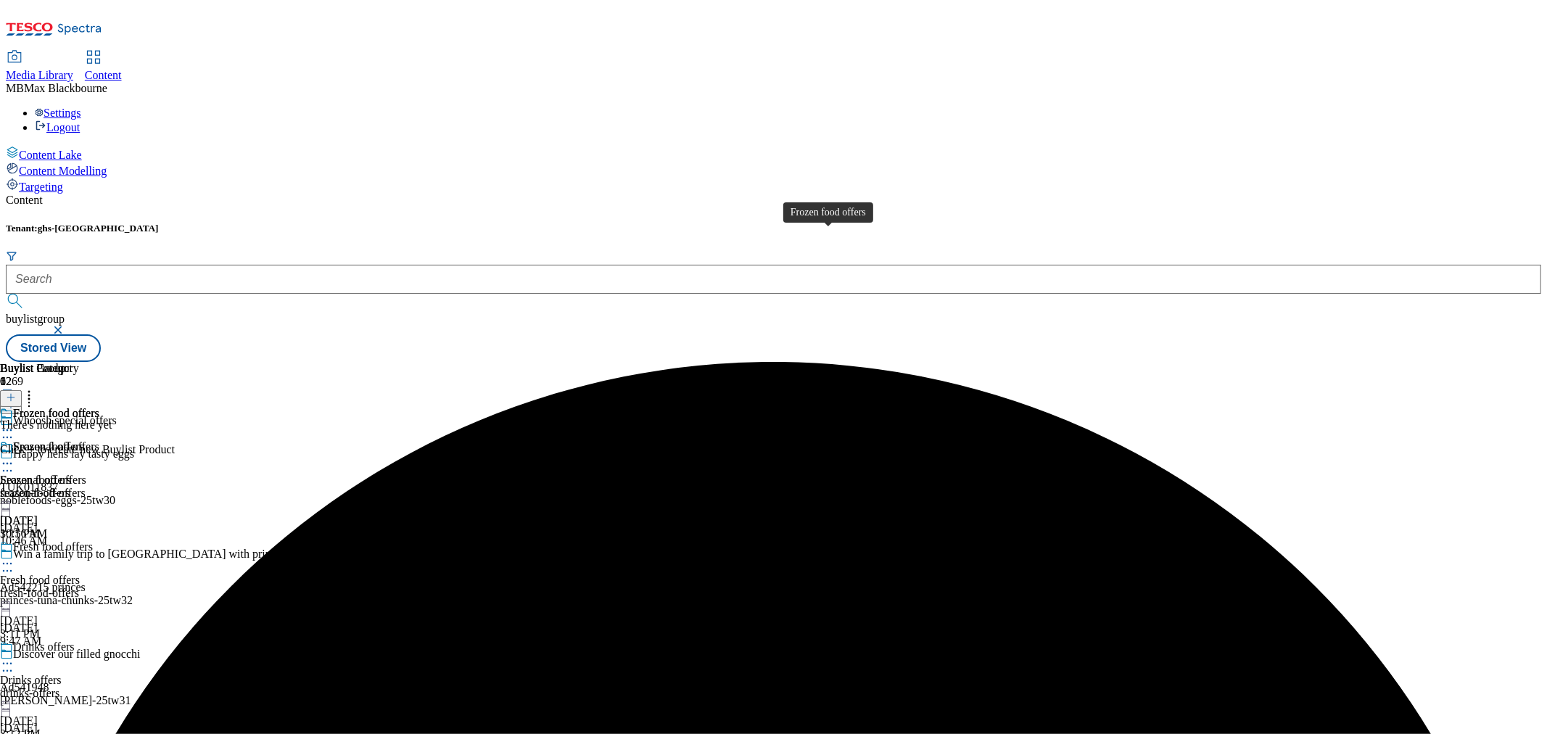
click at [99, 440] on span "Frozen food offers" at bounding box center [56, 448] width 86 height 16
click at [22, 392] on div at bounding box center [11, 398] width 22 height 12
click at [16, 392] on icon at bounding box center [11, 397] width 10 height 10
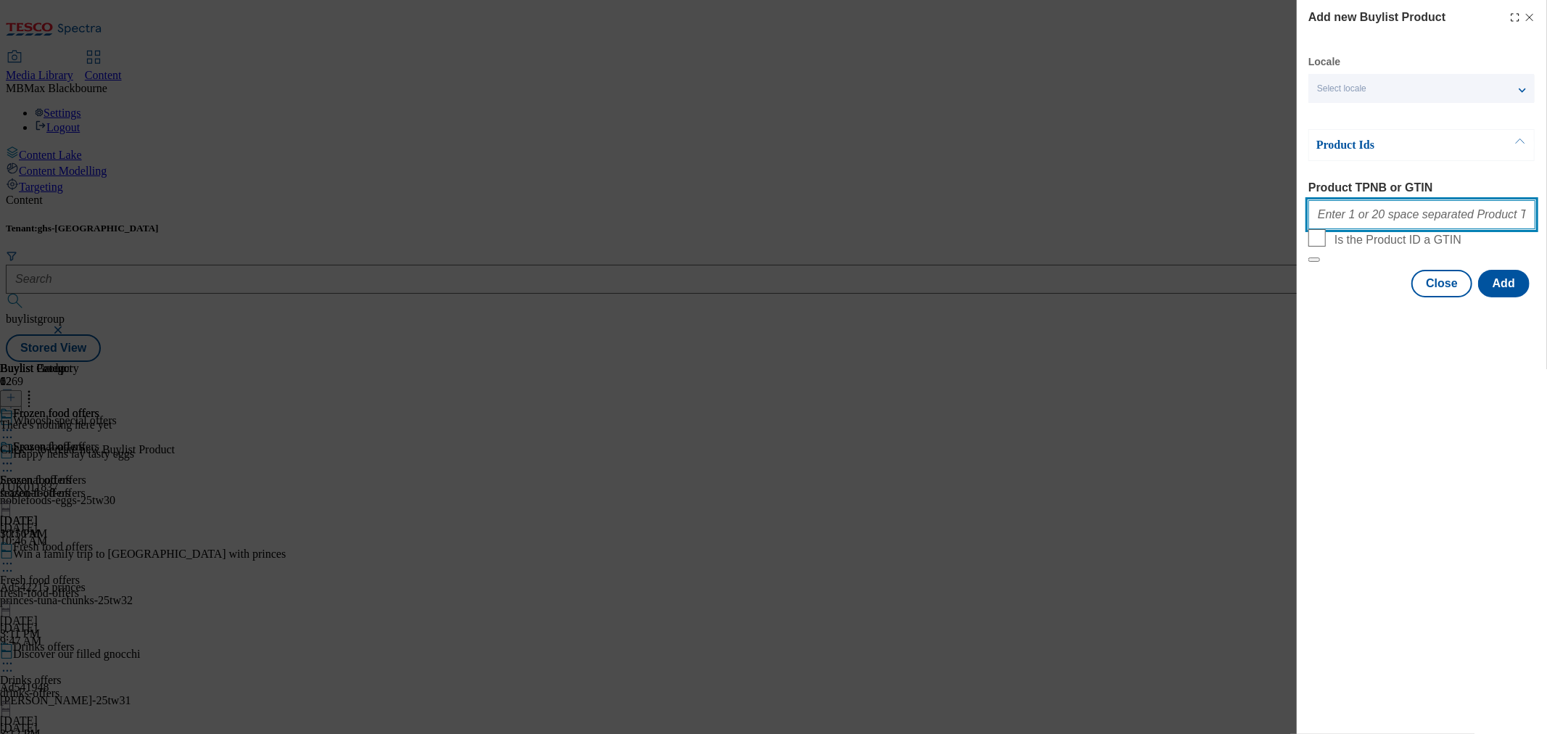
click at [1364, 226] on input "Product TPNB or GTIN" at bounding box center [1421, 214] width 227 height 29
paste input "96397230, 80727614, 96305922, 72292321, 86405577, 93419562, 87690783, 84884985,…"
type input "96397230, 80727614, 96305922, 72292321, 86405577, 93419562, 87690783, 84884985,…"
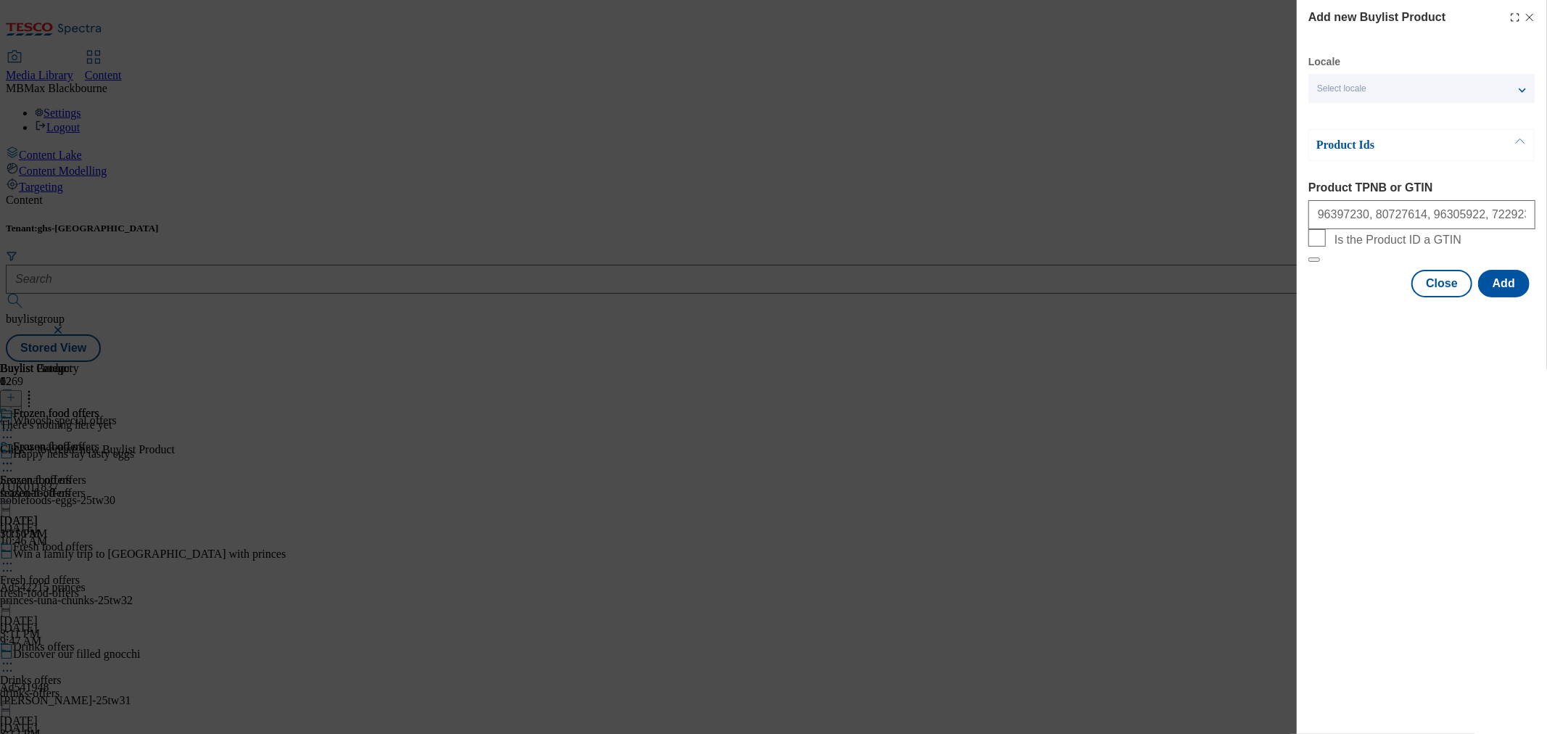
click at [1466, 425] on div "Add new Buylist Product Locale Select locale English Welsh Product Ids Product …" at bounding box center [1422, 367] width 250 height 734
click at [1506, 297] on button "Add" at bounding box center [1503, 284] width 51 height 28
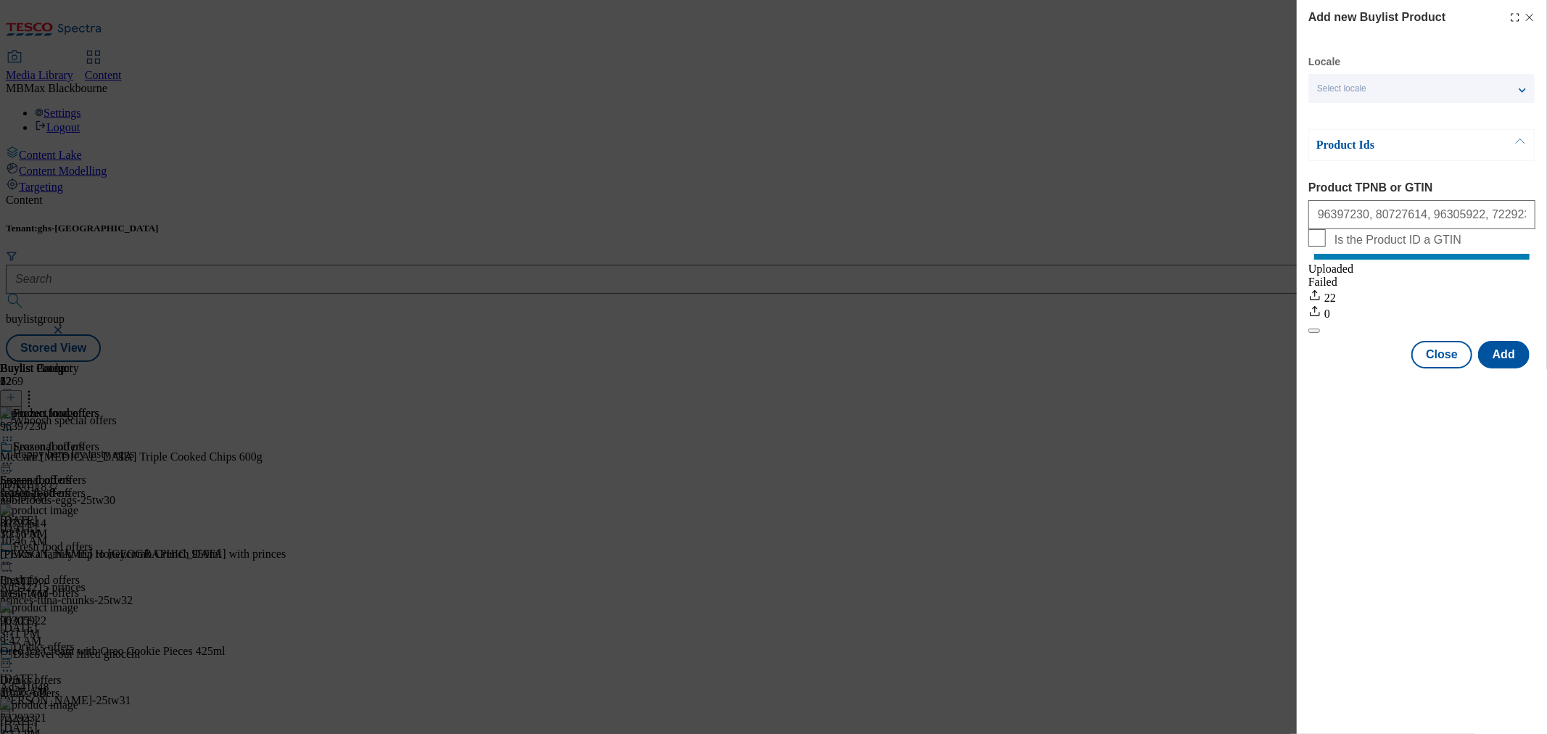
click at [1530, 19] on icon "Modal" at bounding box center [1530, 18] width 12 height 12
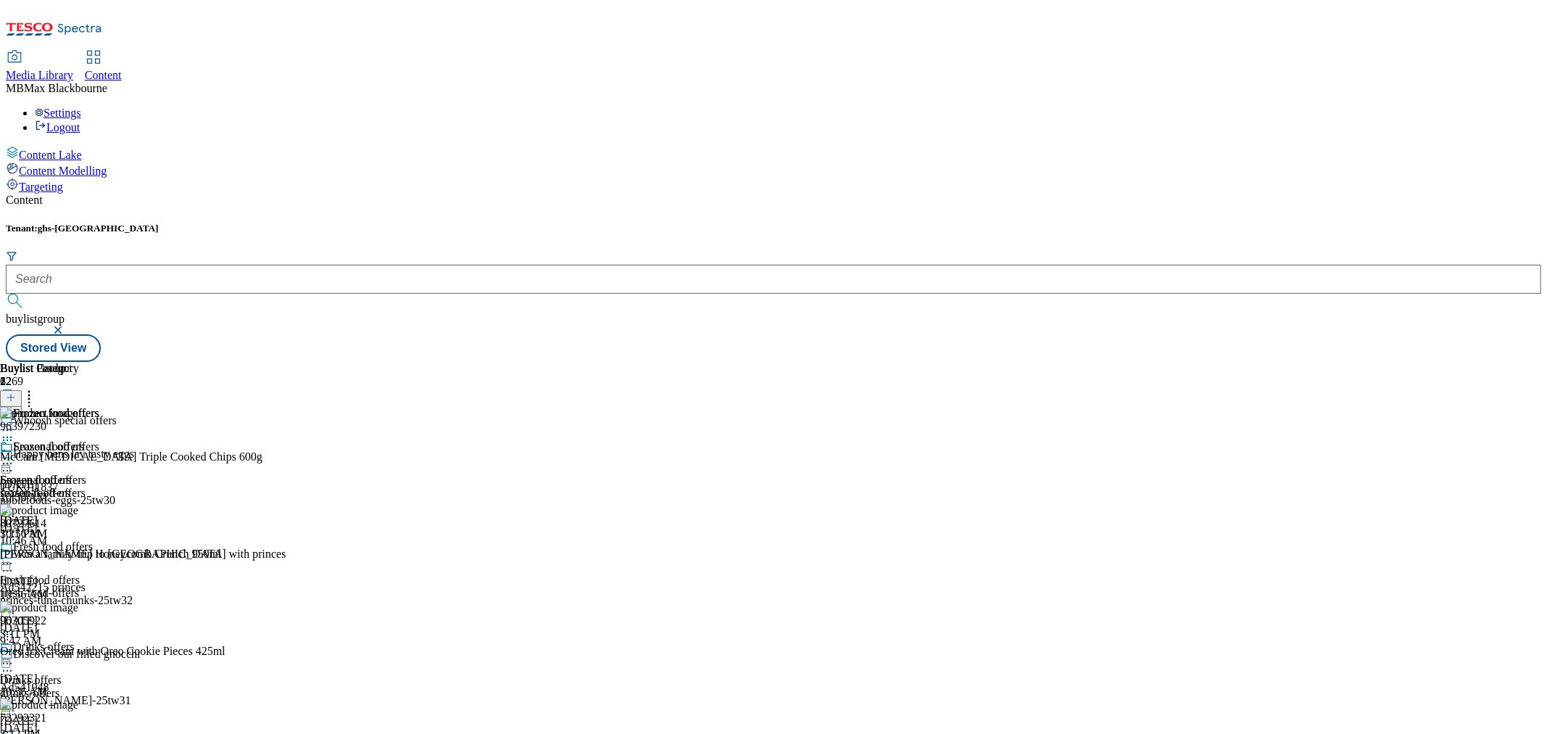
click at [99, 440] on div "Frozen food offers Frozen food offers frozen-food-offers [DATE] 10:56 AM" at bounding box center [49, 490] width 99 height 100
click at [99, 456] on div at bounding box center [49, 464] width 99 height 17
click at [67, 485] on button "Edit" at bounding box center [48, 493] width 38 height 17
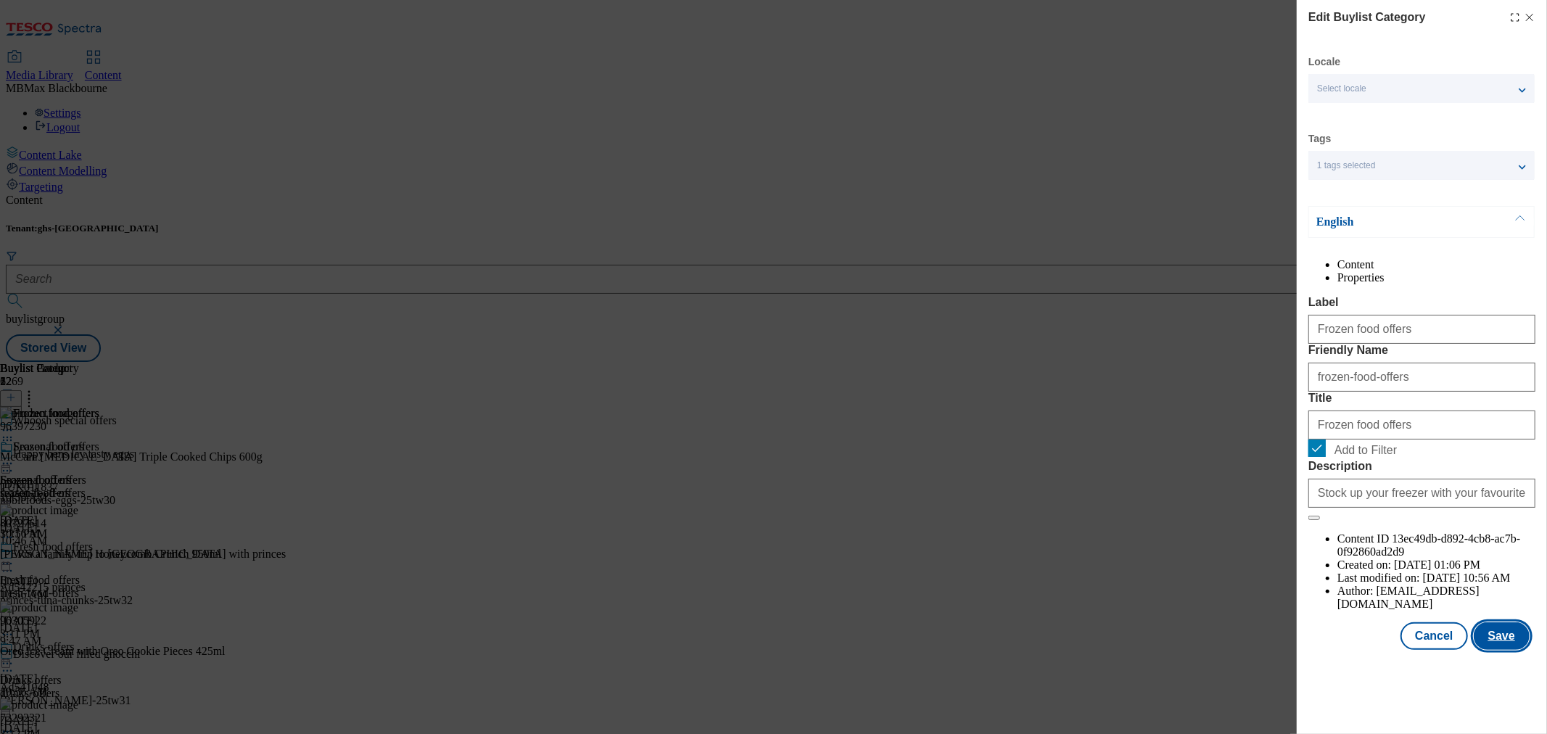
click at [1490, 650] on button "Save" at bounding box center [1502, 636] width 56 height 28
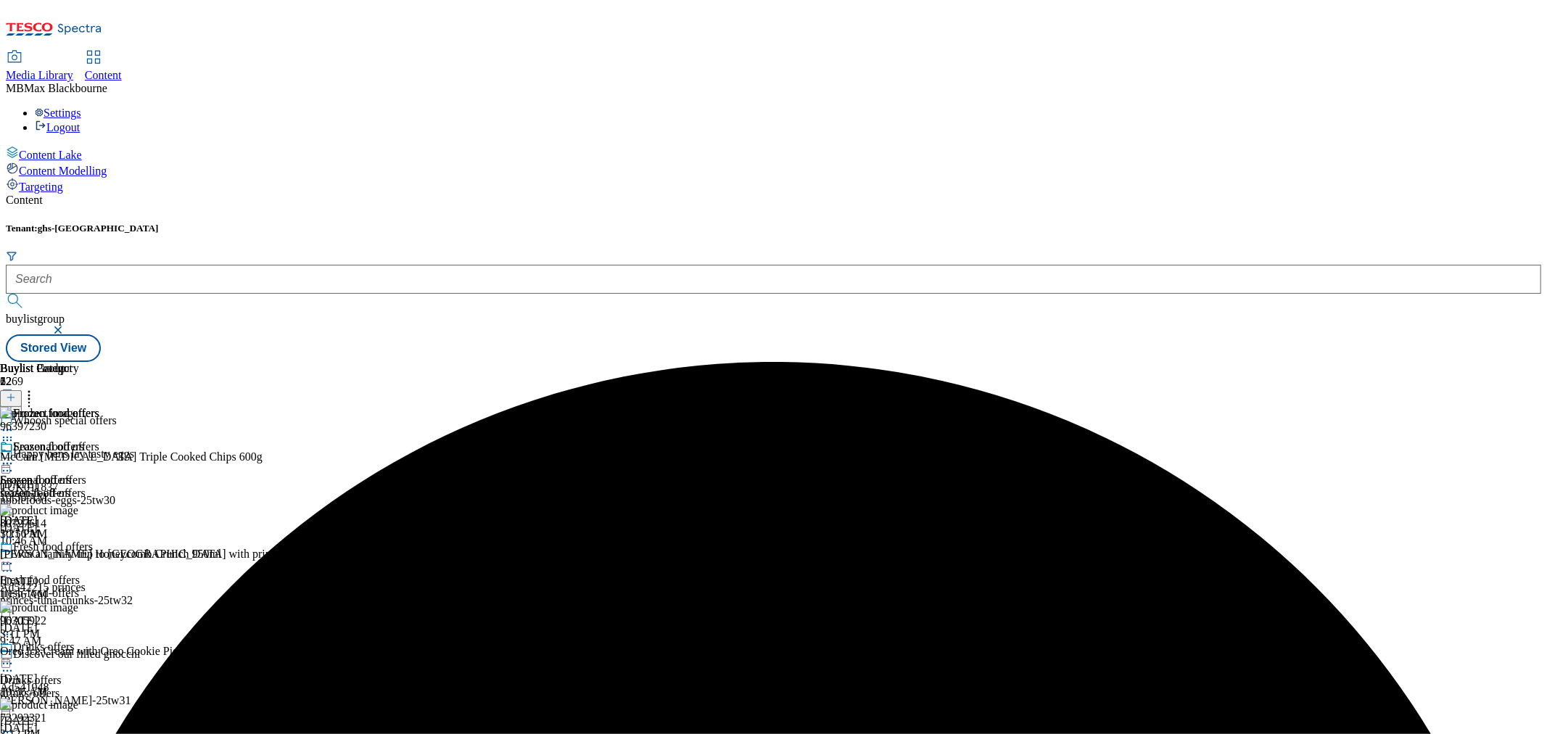
click at [99, 440] on div "Frozen food offers" at bounding box center [49, 456] width 99 height 33
click at [15, 456] on icon at bounding box center [7, 463] width 15 height 15
click at [79, 556] on span "Preview" at bounding box center [62, 561] width 34 height 11
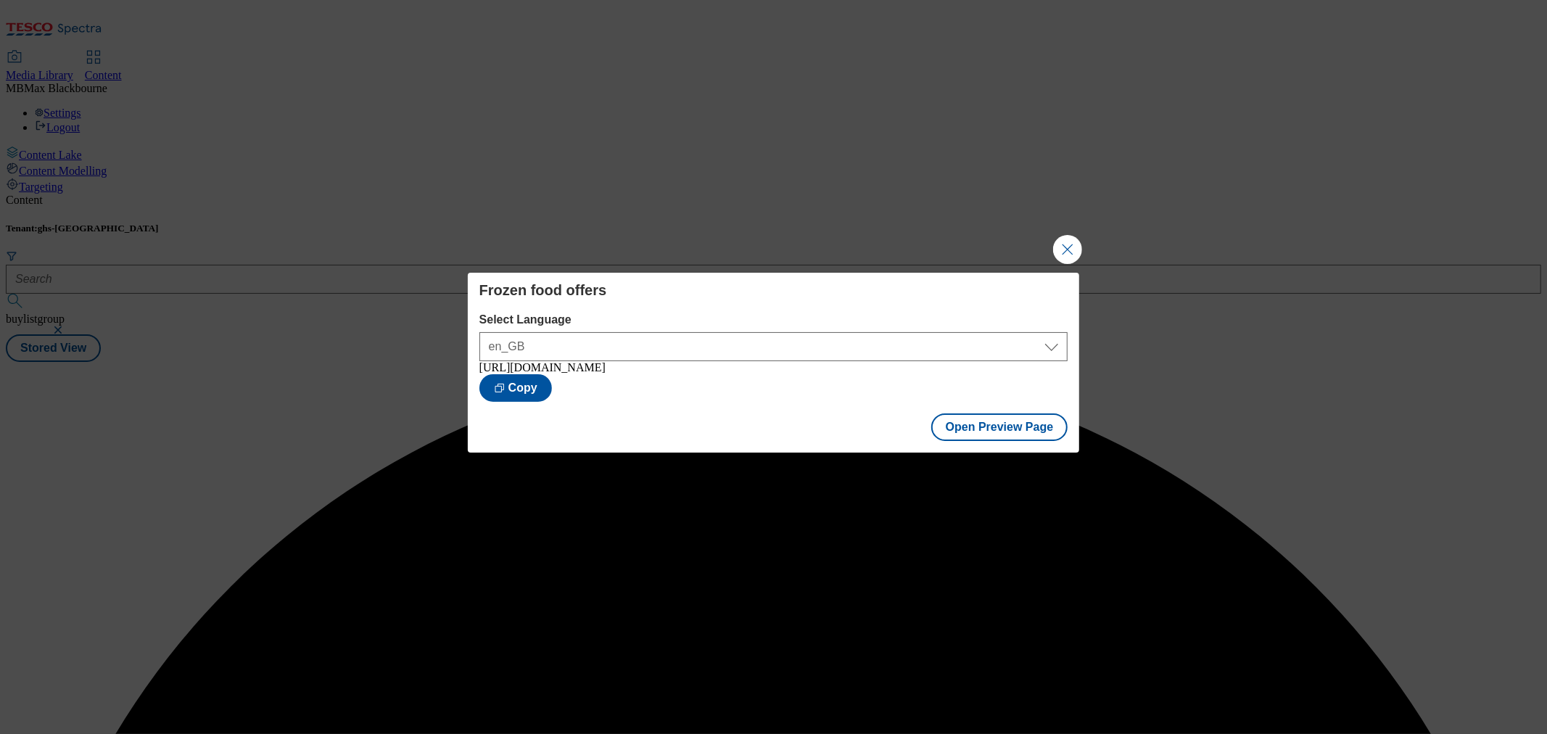
click at [1010, 236] on div "Frozen food offers Select Language en_GB en_GB [URL][DOMAIN_NAME] Copy Open Pre…" at bounding box center [773, 367] width 1547 height 734
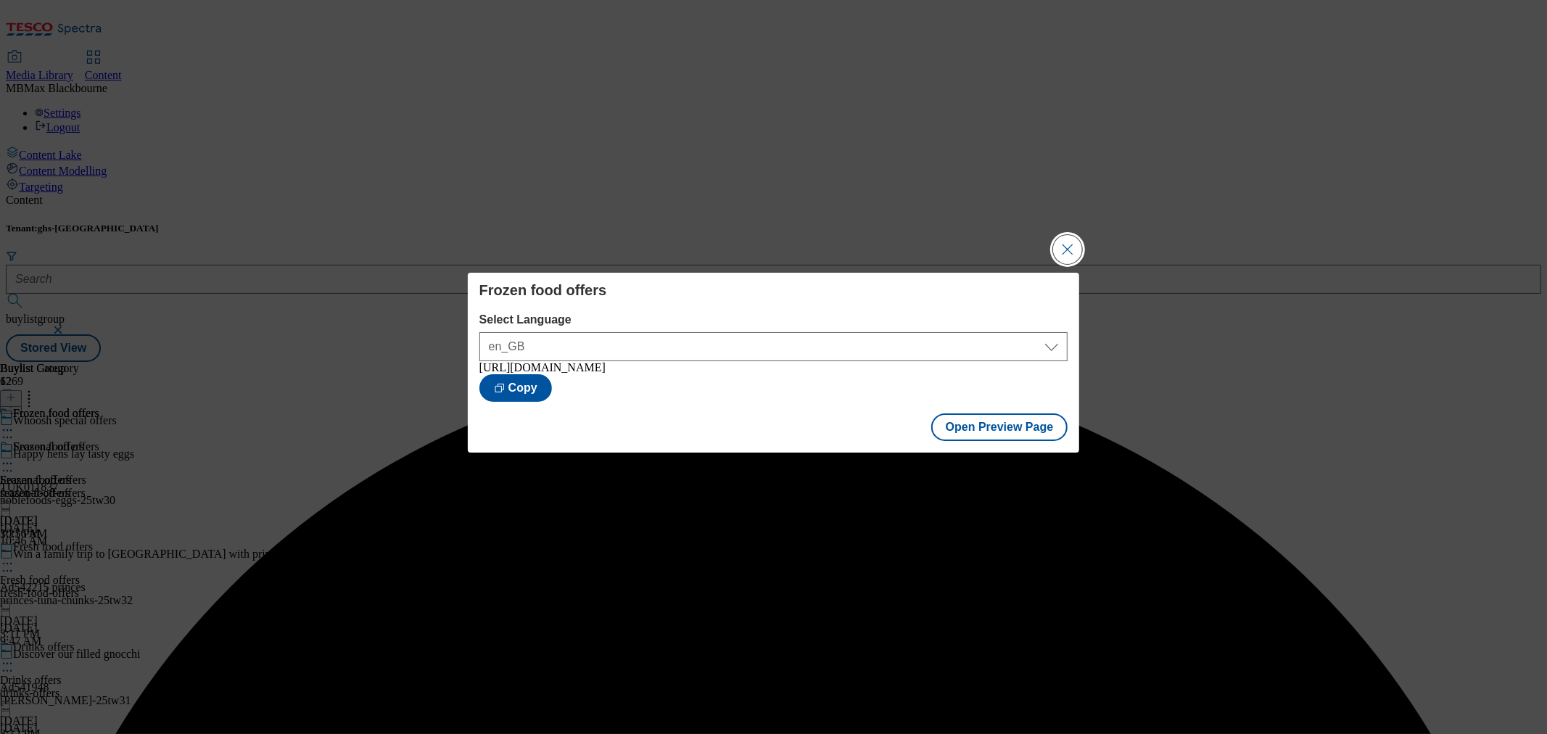
click at [1081, 235] on button "Close Modal" at bounding box center [1067, 249] width 29 height 29
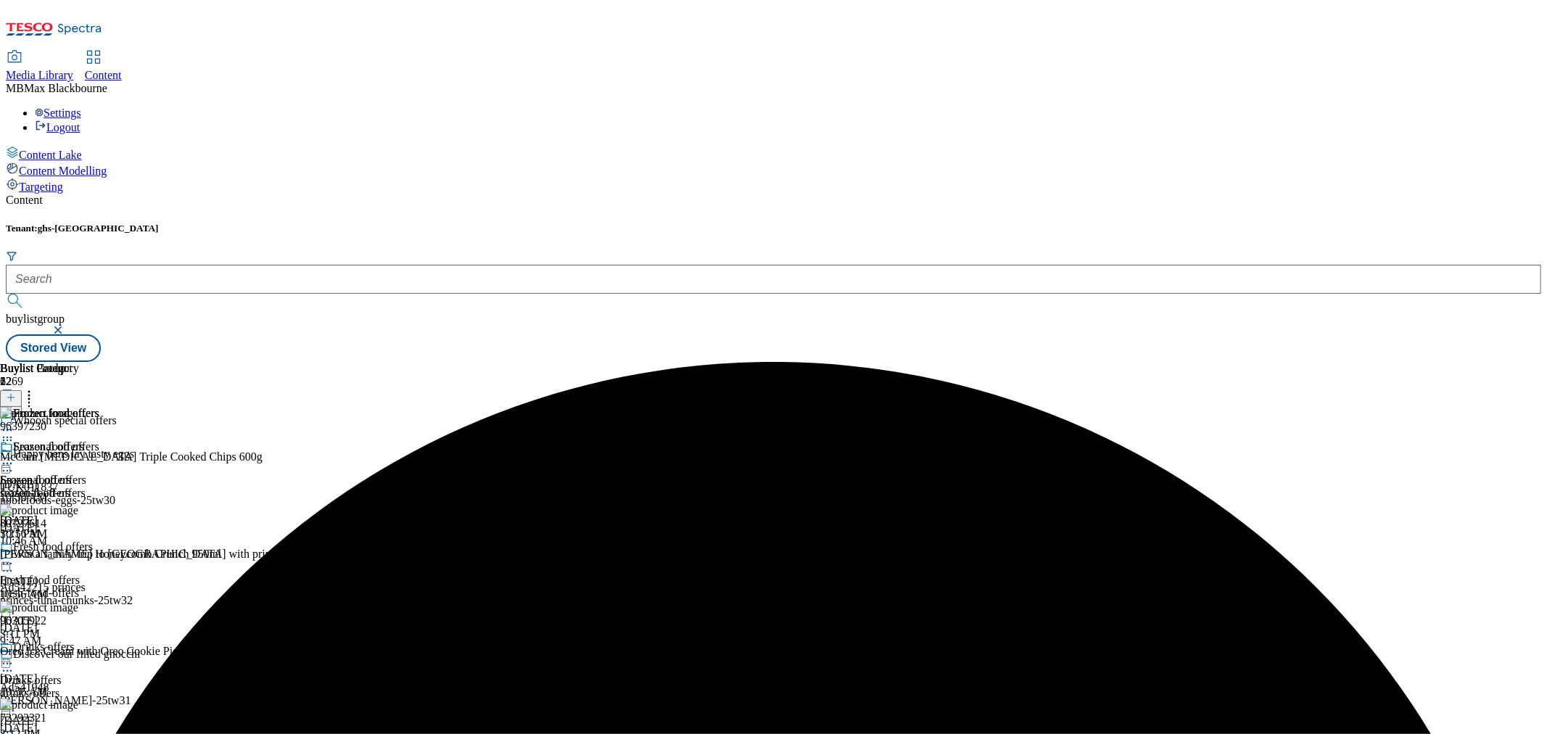
click at [15, 456] on icon at bounding box center [7, 463] width 15 height 15
click at [83, 602] on button "Publish" at bounding box center [56, 610] width 54 height 17
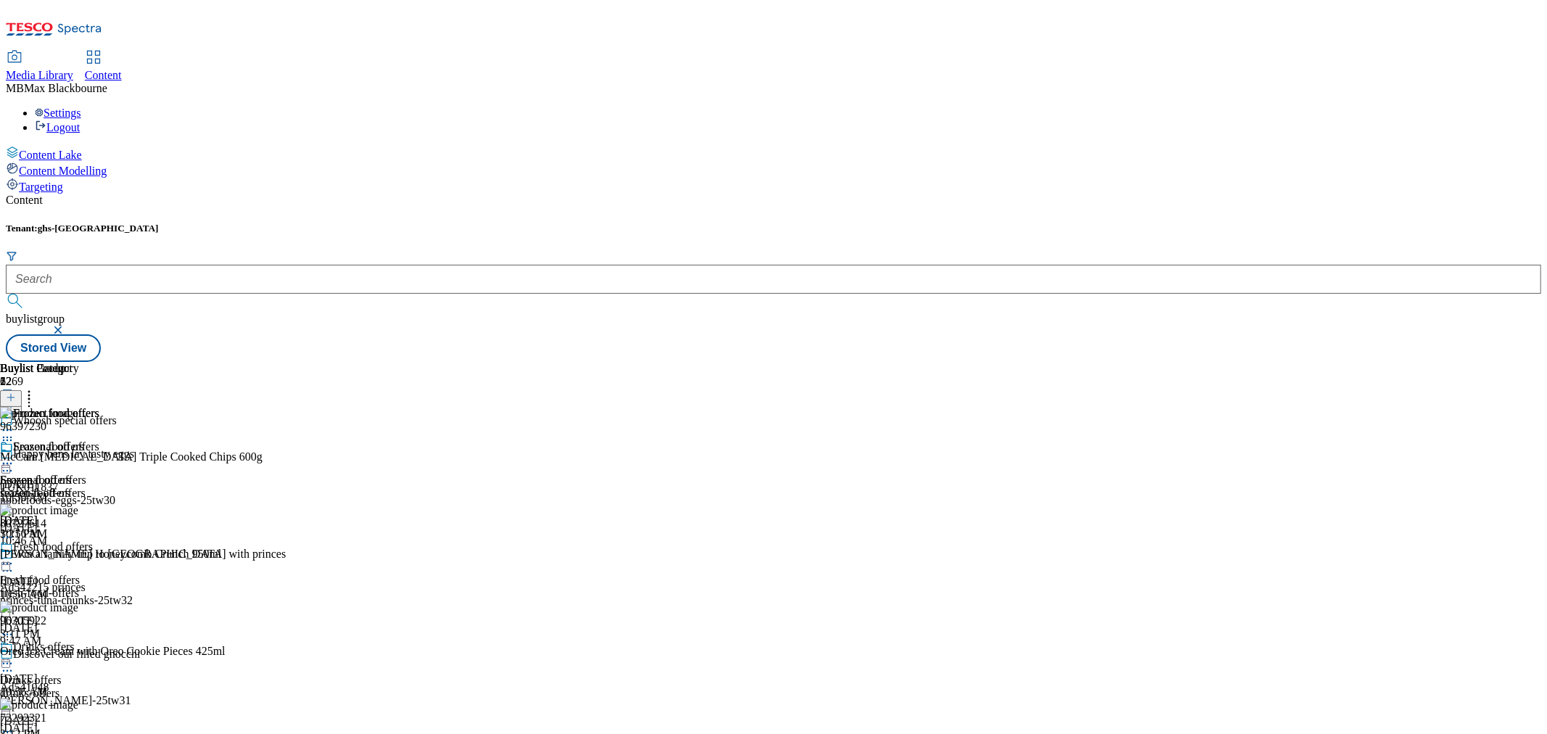
scroll to position [2852, 0]
drag, startPoint x: 1235, startPoint y: 647, endPoint x: 1223, endPoint y: 269, distance: 378.1
click at [312, 362] on div "Buylist Group 6269 Whoosh special offers Happy hens lay tasty eggs TUK011837 no…" at bounding box center [773, 362] width 1535 height 0
click at [315, 250] on form at bounding box center [773, 281] width 1535 height 62
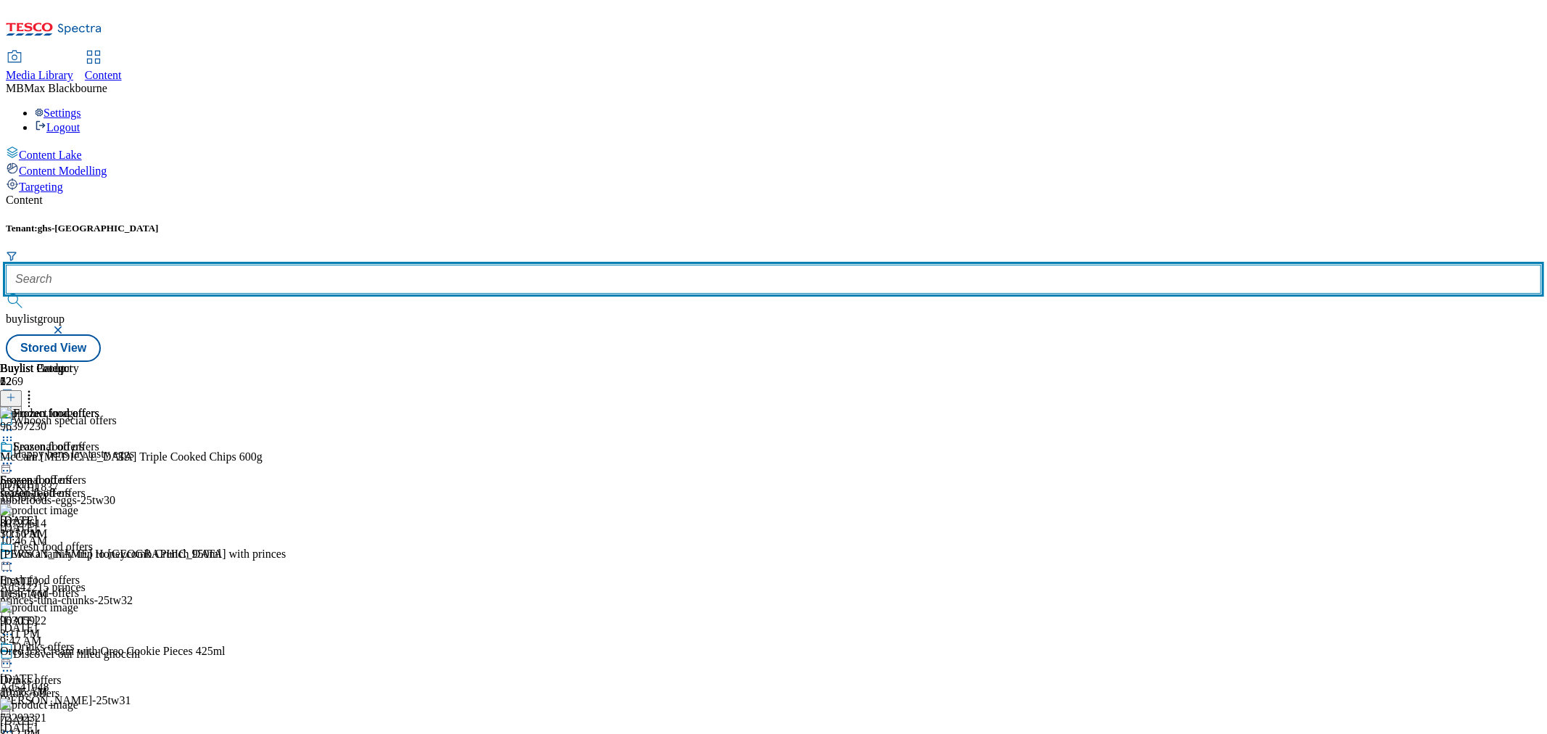
click at [319, 265] on input "text" at bounding box center [773, 279] width 1535 height 29
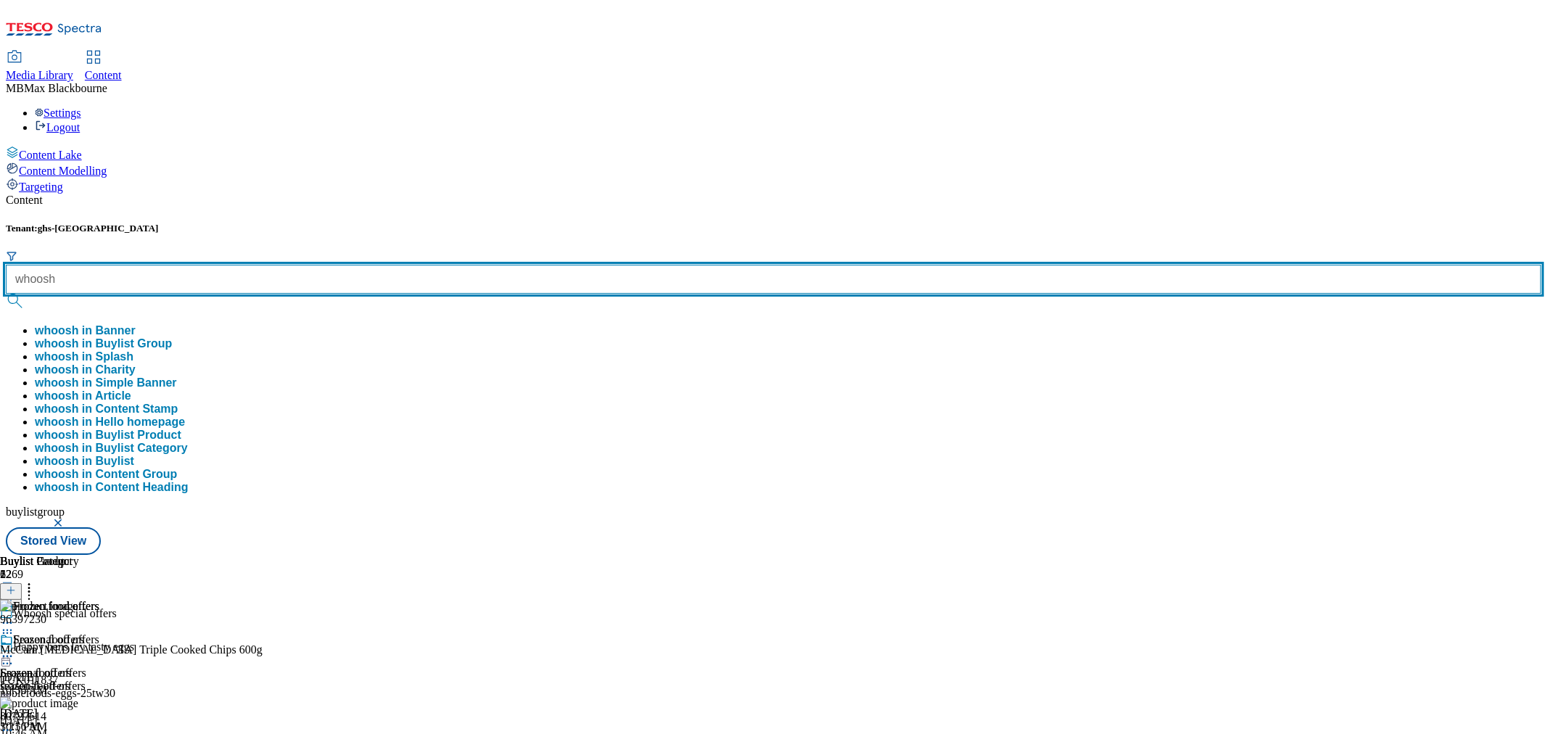
type input "whoosh"
click at [6, 294] on button "submit" at bounding box center [16, 301] width 20 height 15
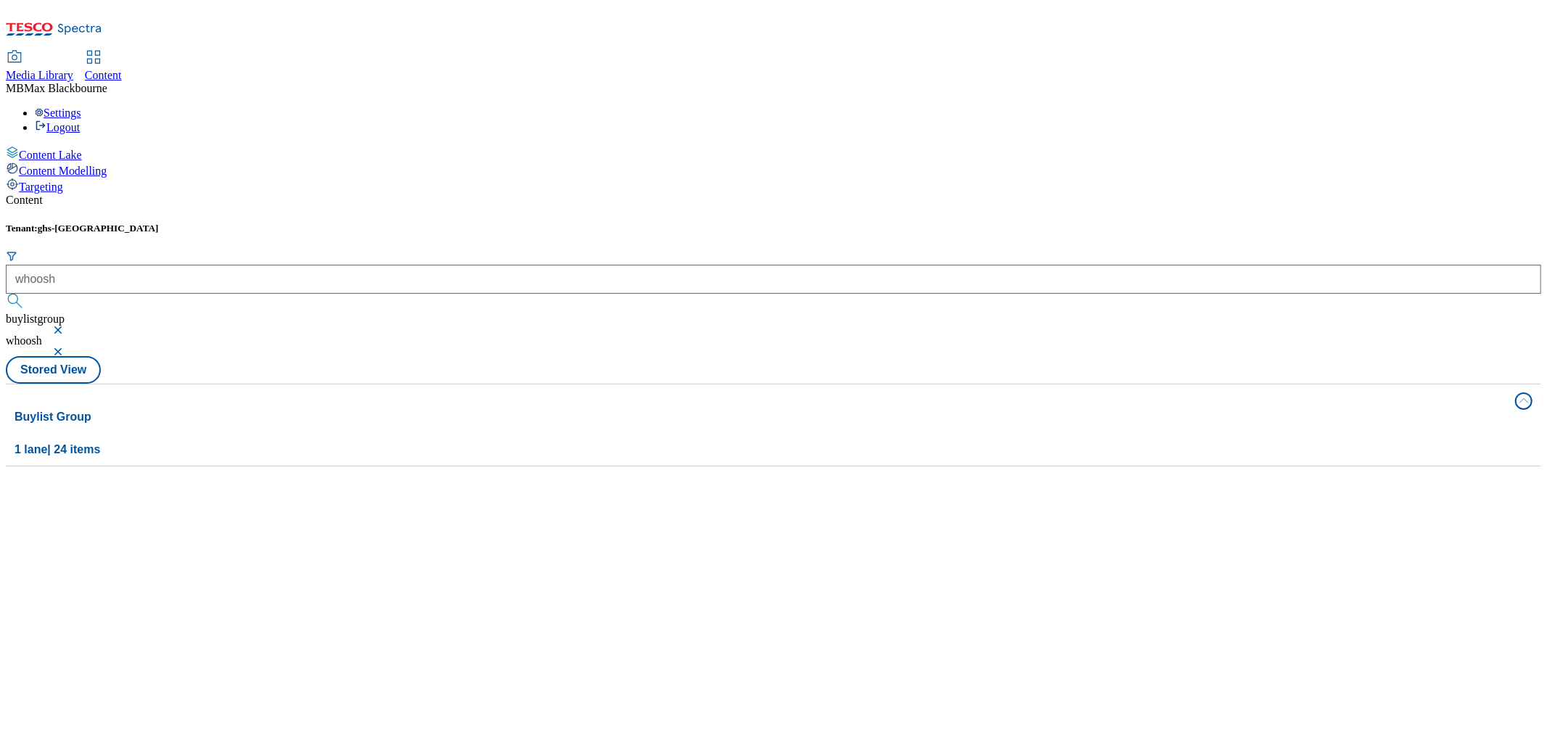
click at [475, 223] on div "Tenant: ghs-uk whoosh buylistgroup whoosh" at bounding box center [773, 289] width 1535 height 133
click at [191, 531] on div "Whoosh Whoosh / whoosh [DATE] 10:55 AM" at bounding box center [99, 593] width 186 height 125
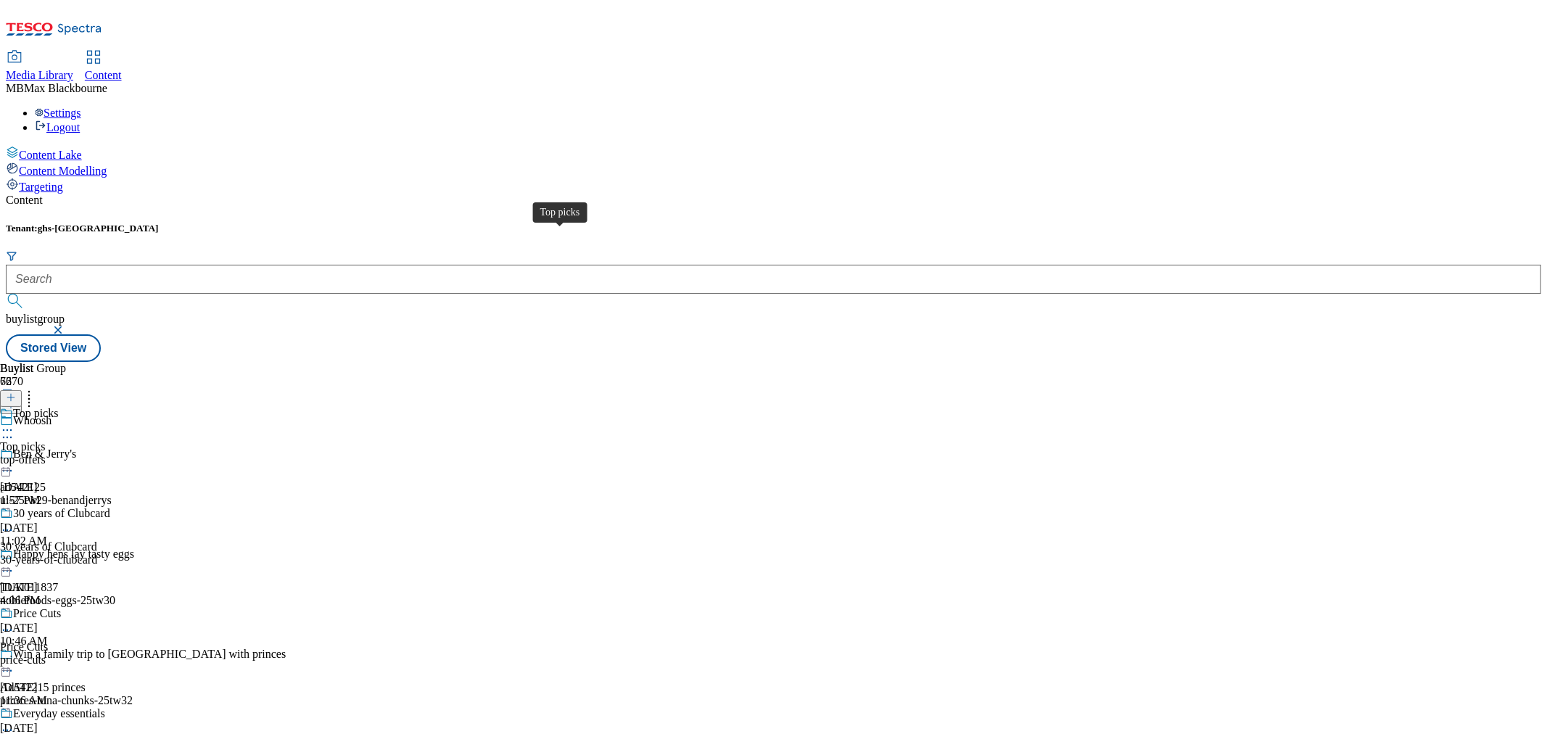
click at [58, 407] on div "Top picks" at bounding box center [35, 413] width 45 height 13
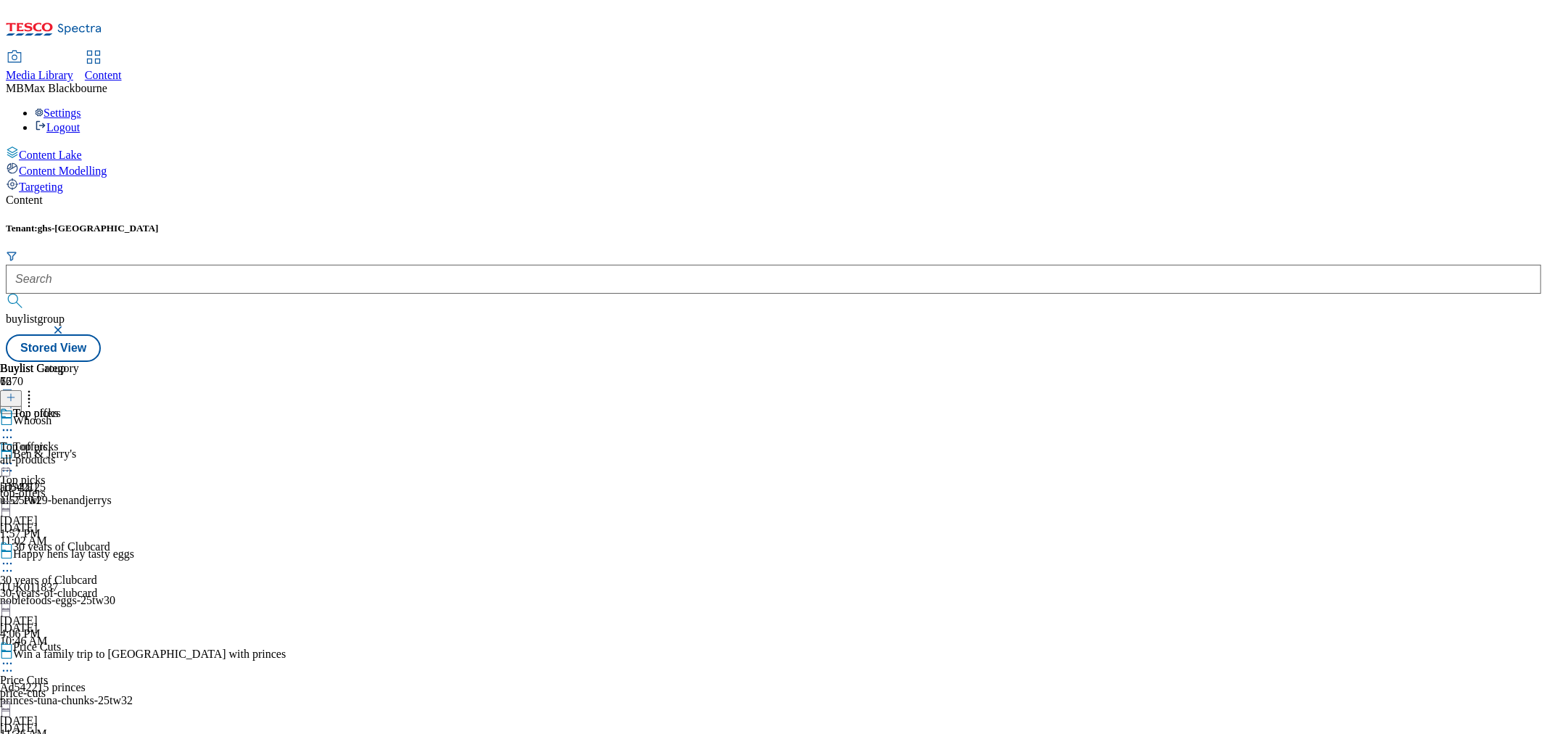
click at [79, 407] on div "Top offers Top offers all-products [DATE] 1:57 PM" at bounding box center [39, 457] width 79 height 100
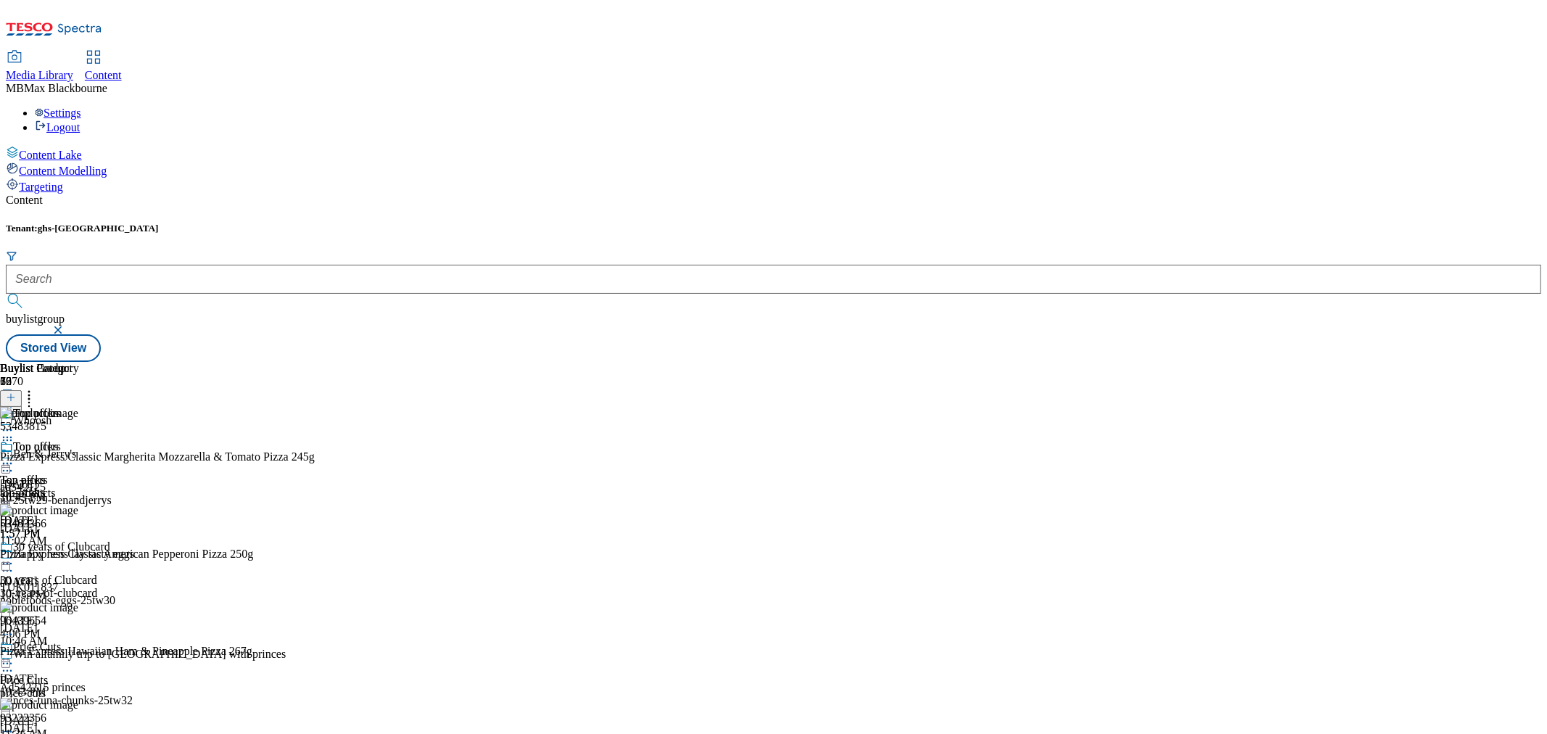
scroll to position [644, 0]
click at [15, 456] on icon at bounding box center [7, 463] width 15 height 15
click at [126, 440] on div "Top offers Edit Copy Move Reporting Preview Un-preview Open Preview Url Publish…" at bounding box center [63, 585] width 126 height 290
click at [15, 456] on icon at bounding box center [7, 463] width 15 height 15
click at [91, 622] on span "Un-publish" at bounding box center [68, 627] width 46 height 11
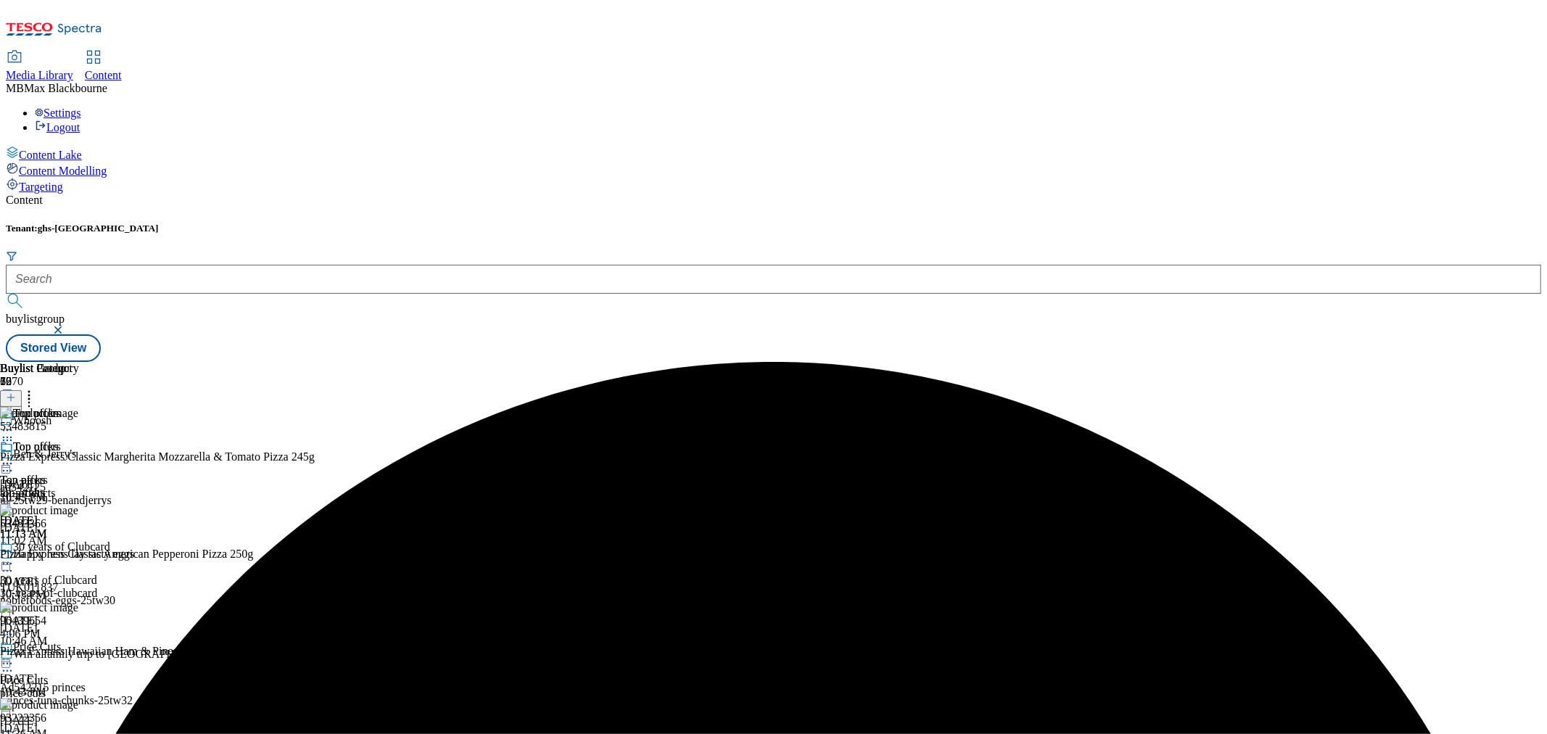
click at [15, 456] on icon at bounding box center [7, 463] width 15 height 15
click at [99, 569] on button "Un-preview" at bounding box center [64, 577] width 70 height 17
click at [36, 388] on icon at bounding box center [29, 395] width 15 height 15
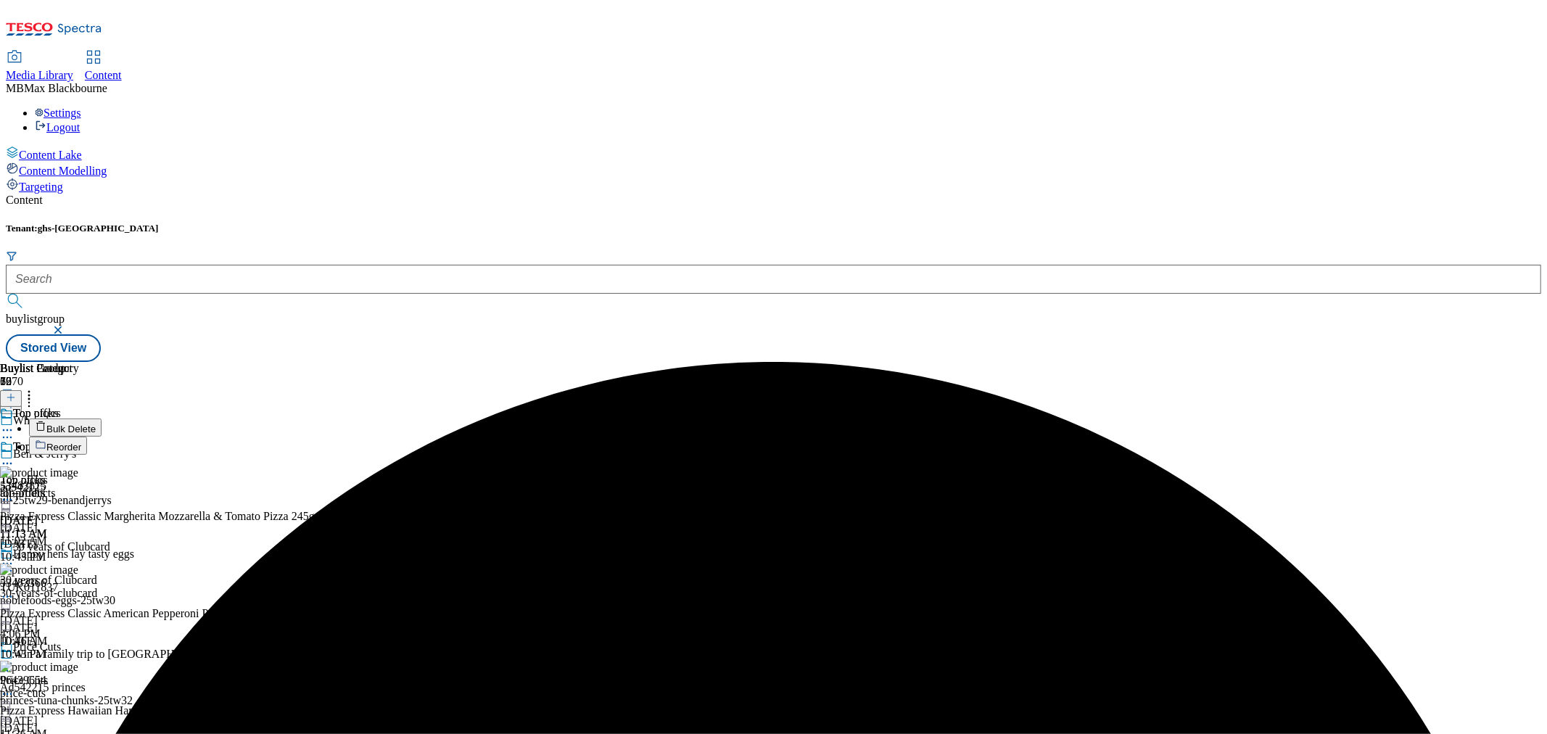
click at [96, 424] on span "Bulk Delete" at bounding box center [70, 429] width 49 height 11
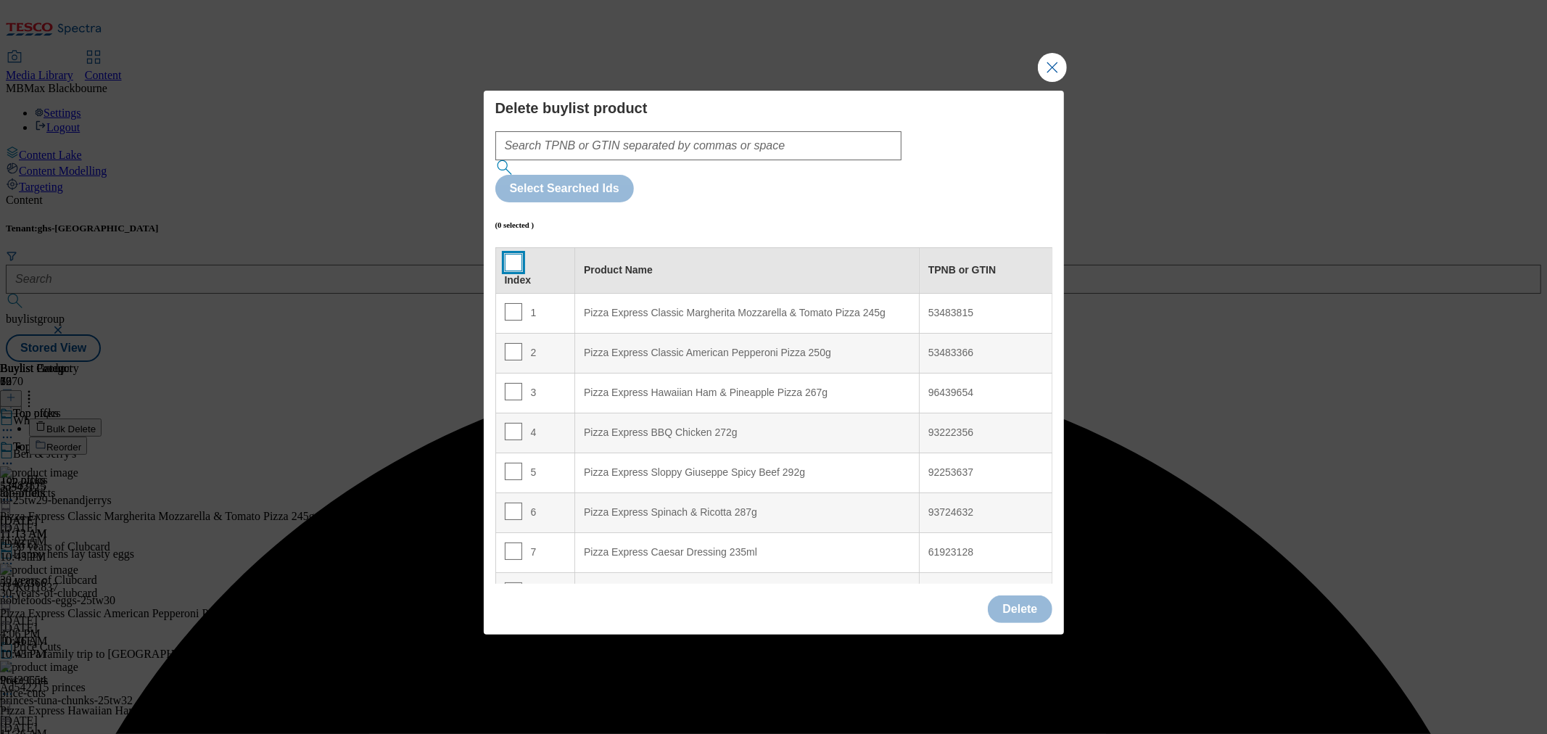
click at [509, 254] on input "Modal" at bounding box center [513, 262] width 17 height 17
checkbox input "true"
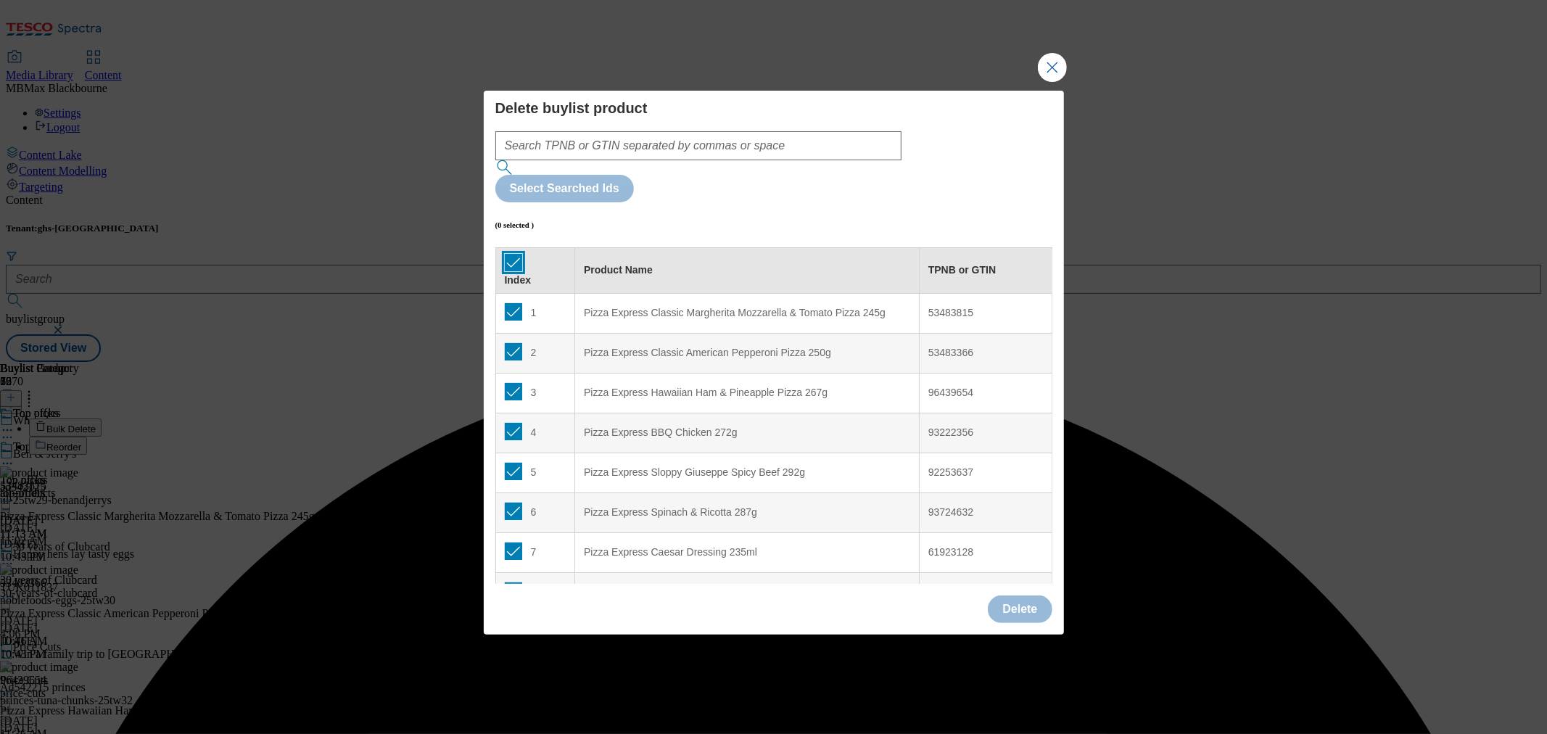
checkbox input "true"
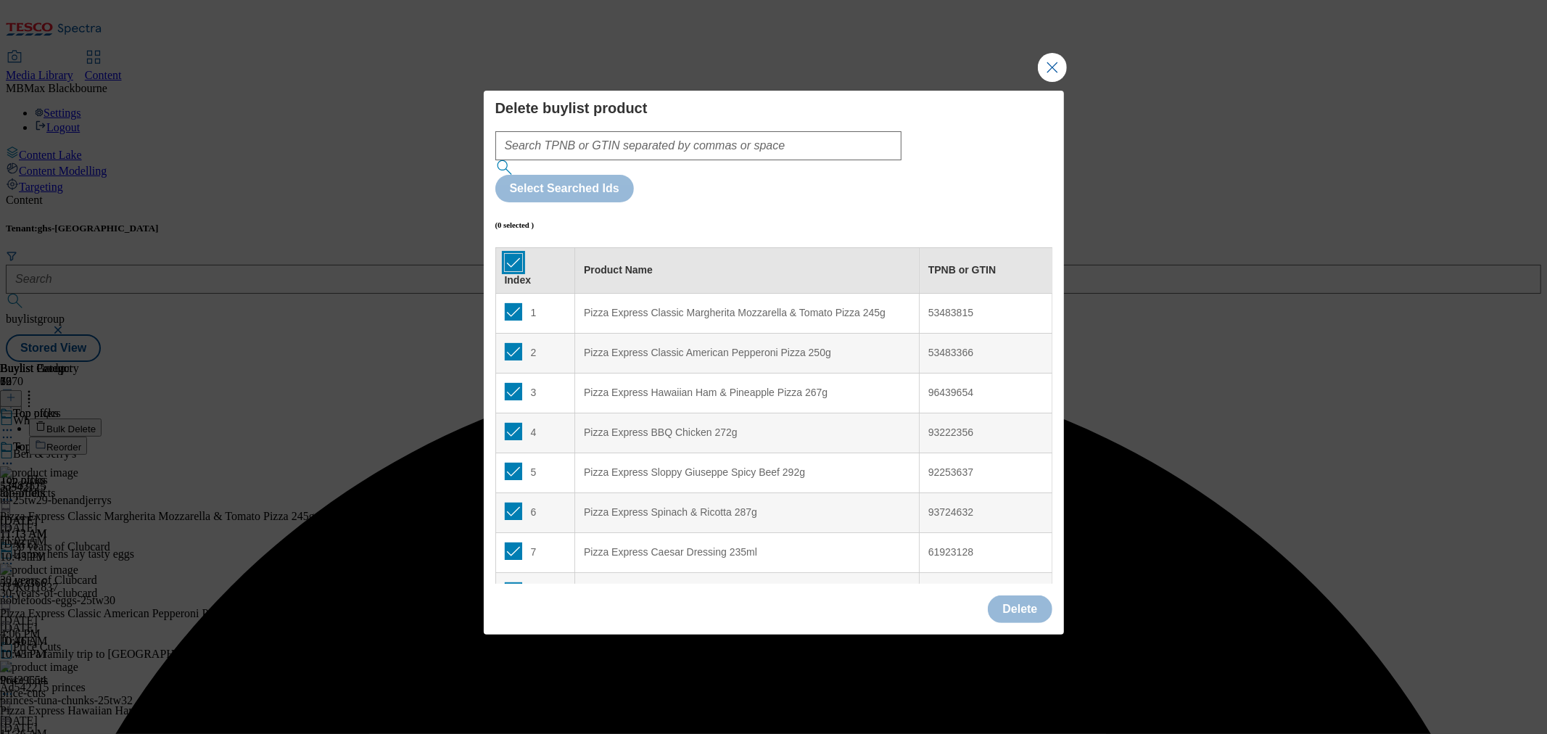
checkbox input "true"
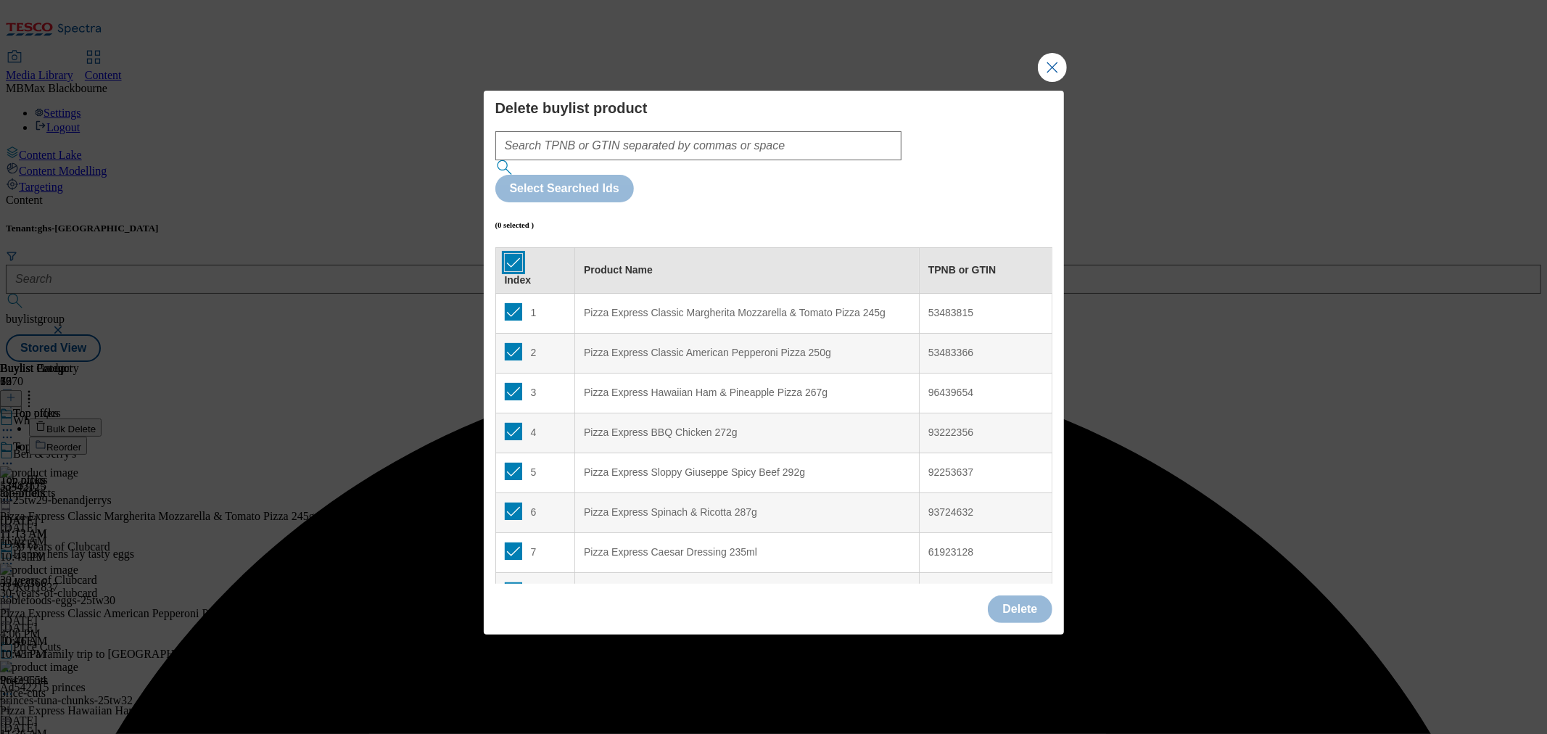
checkbox input "true"
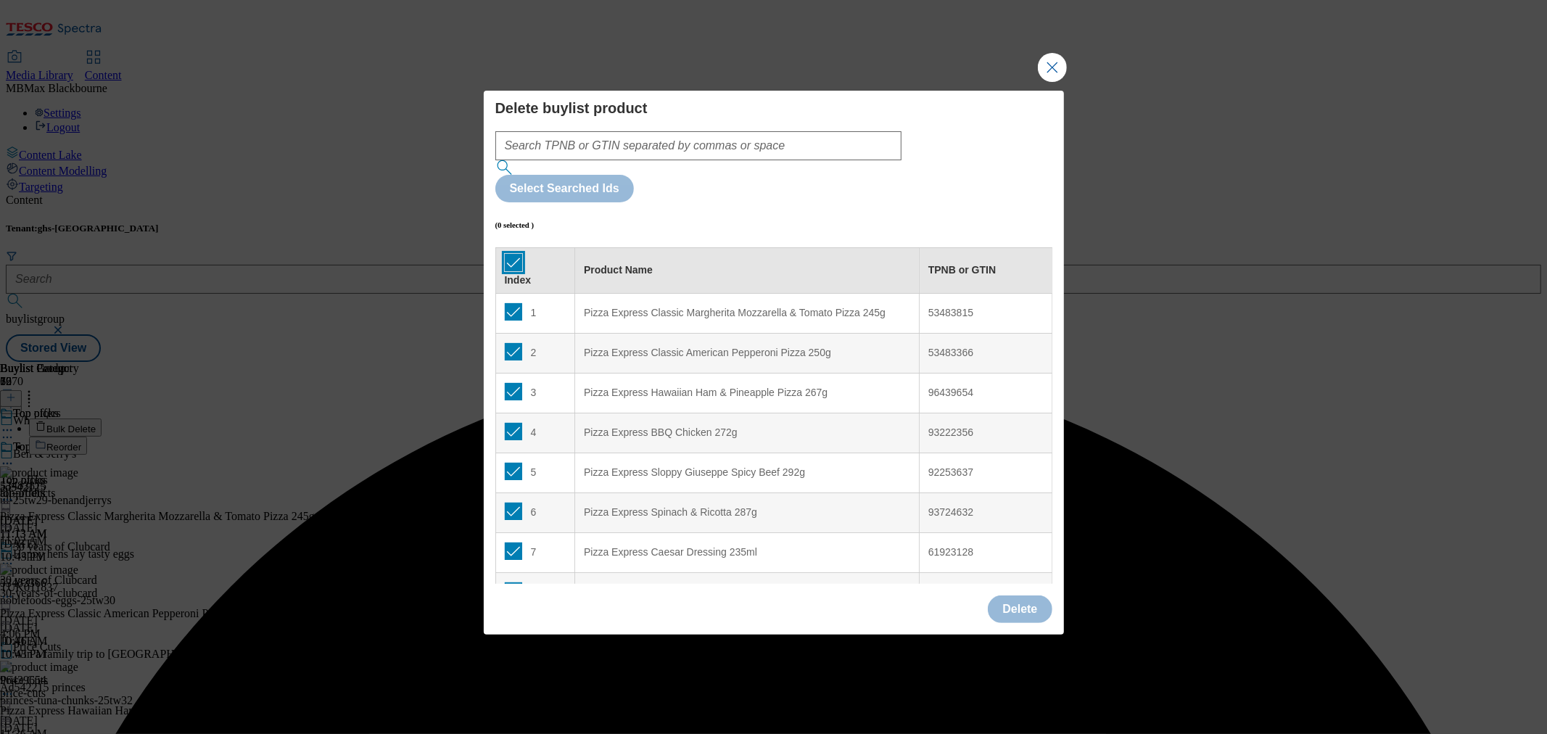
checkbox input "true"
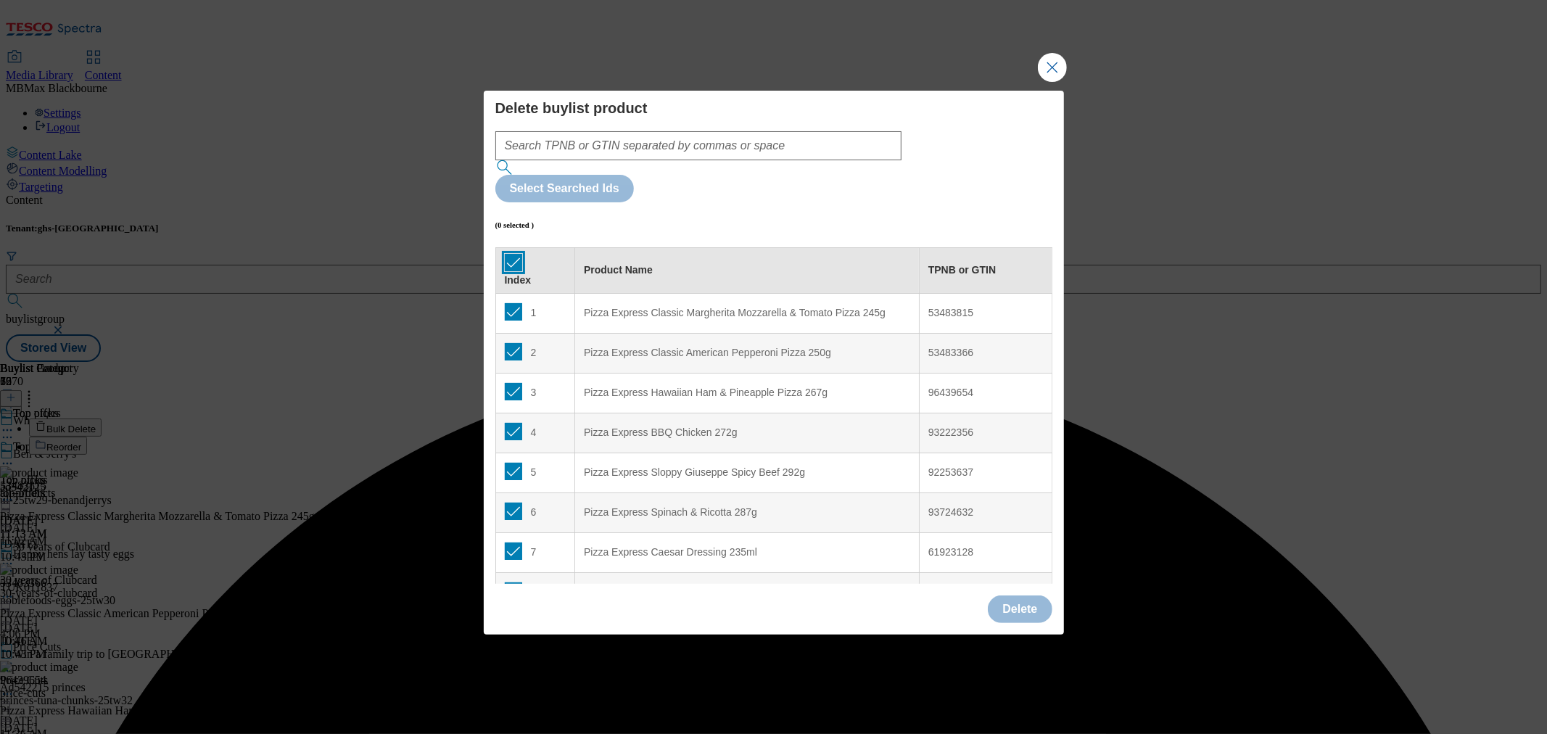
checkbox input "true"
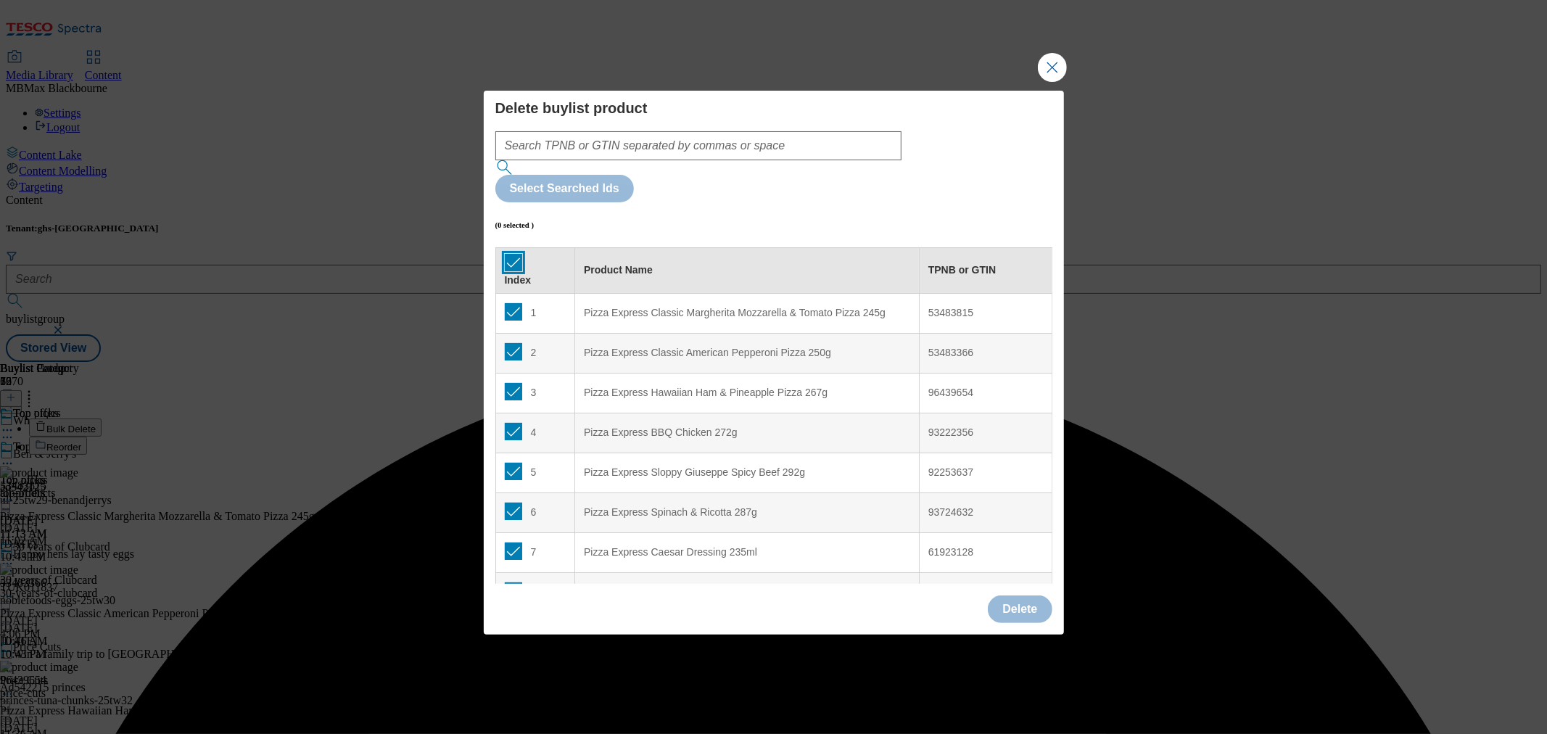
checkbox input "true"
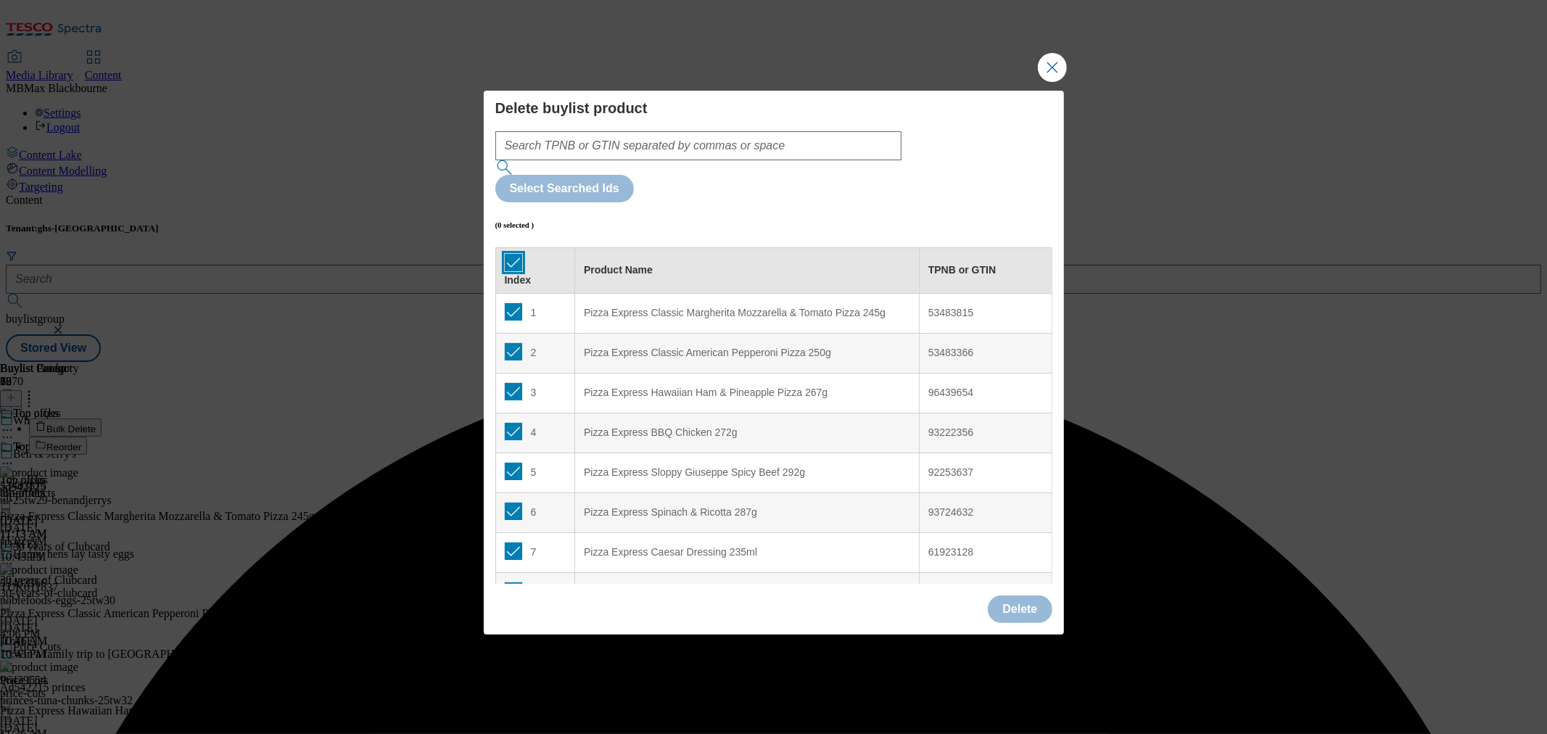
checkbox input "true"
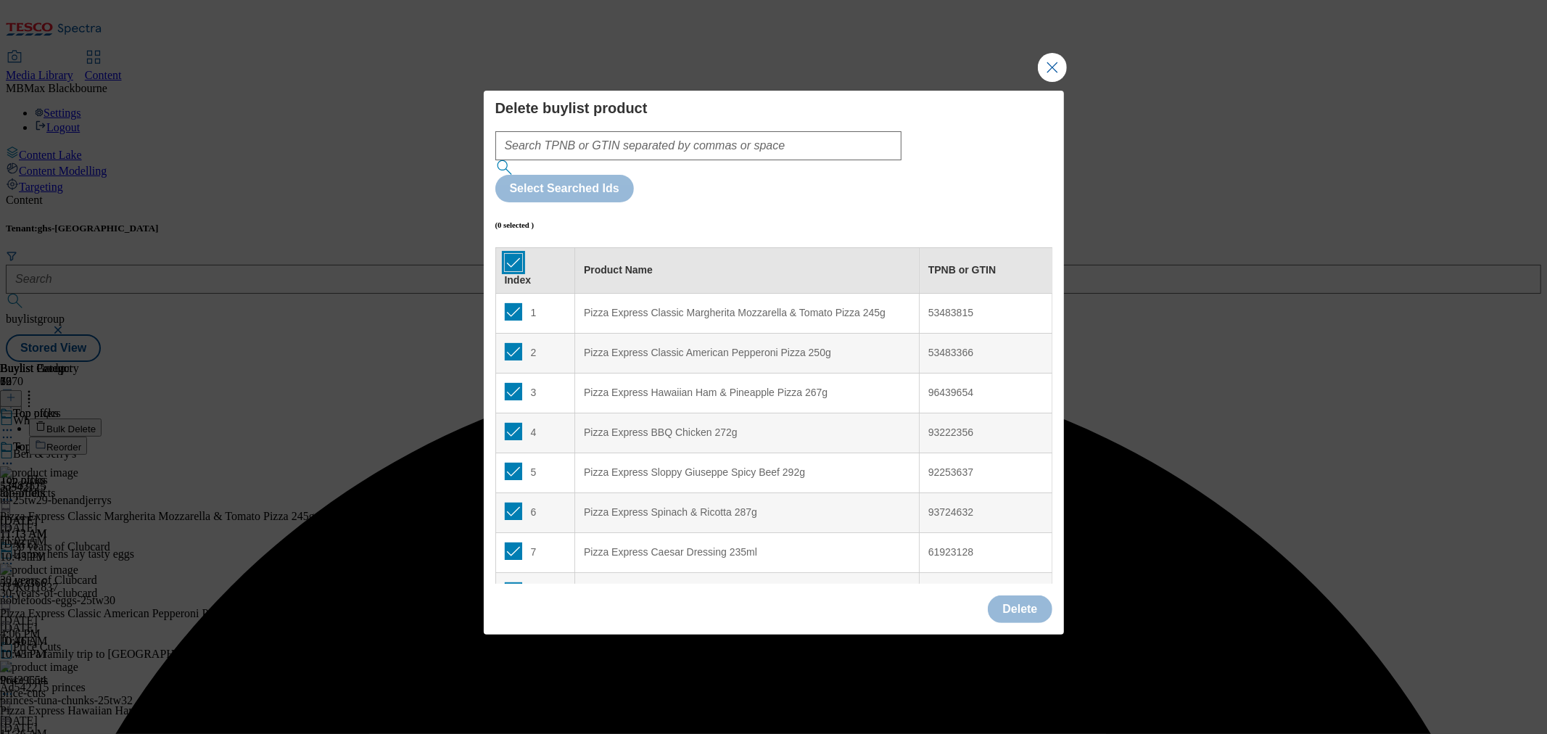
checkbox input "true"
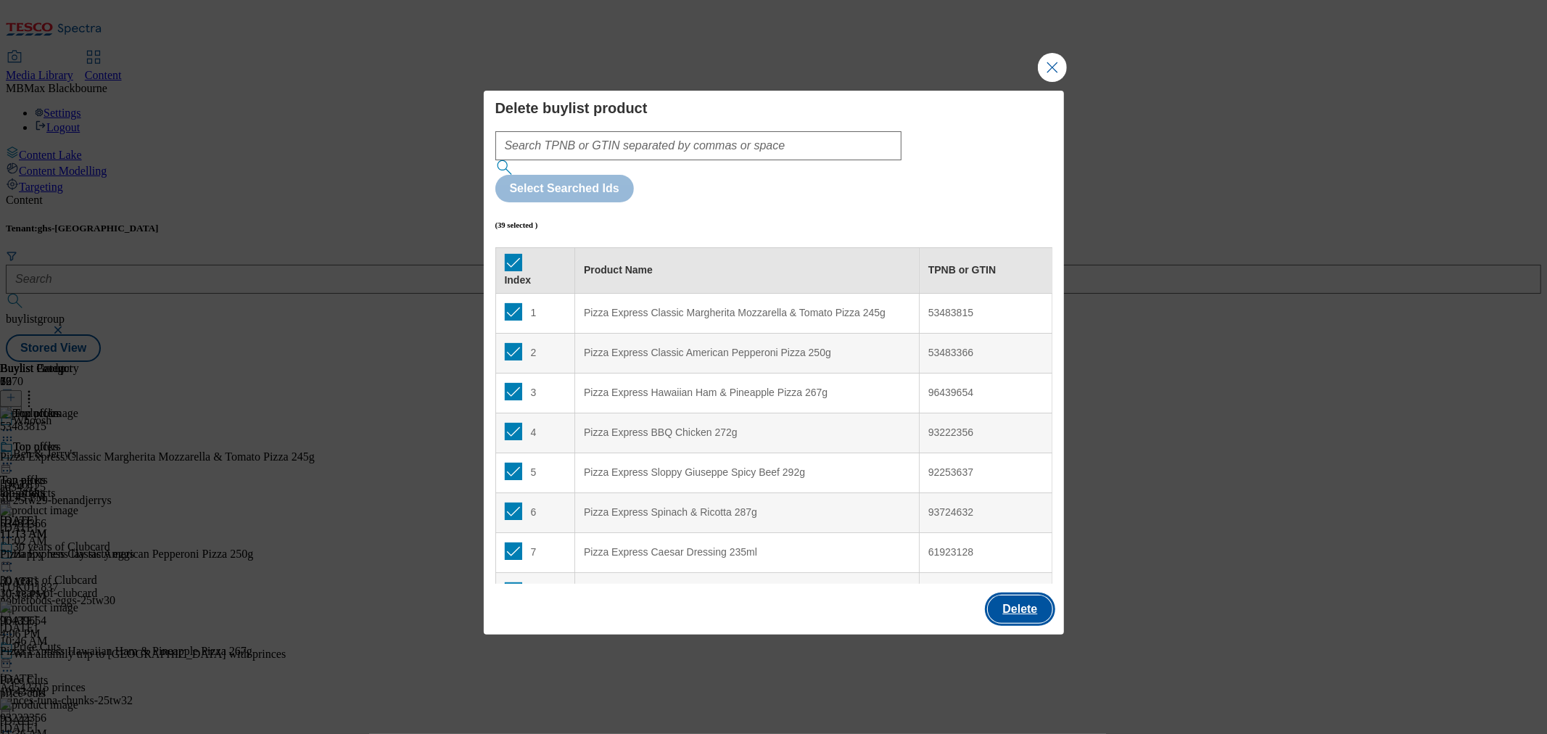
click at [1017, 595] on button "Delete" at bounding box center [1020, 609] width 64 height 28
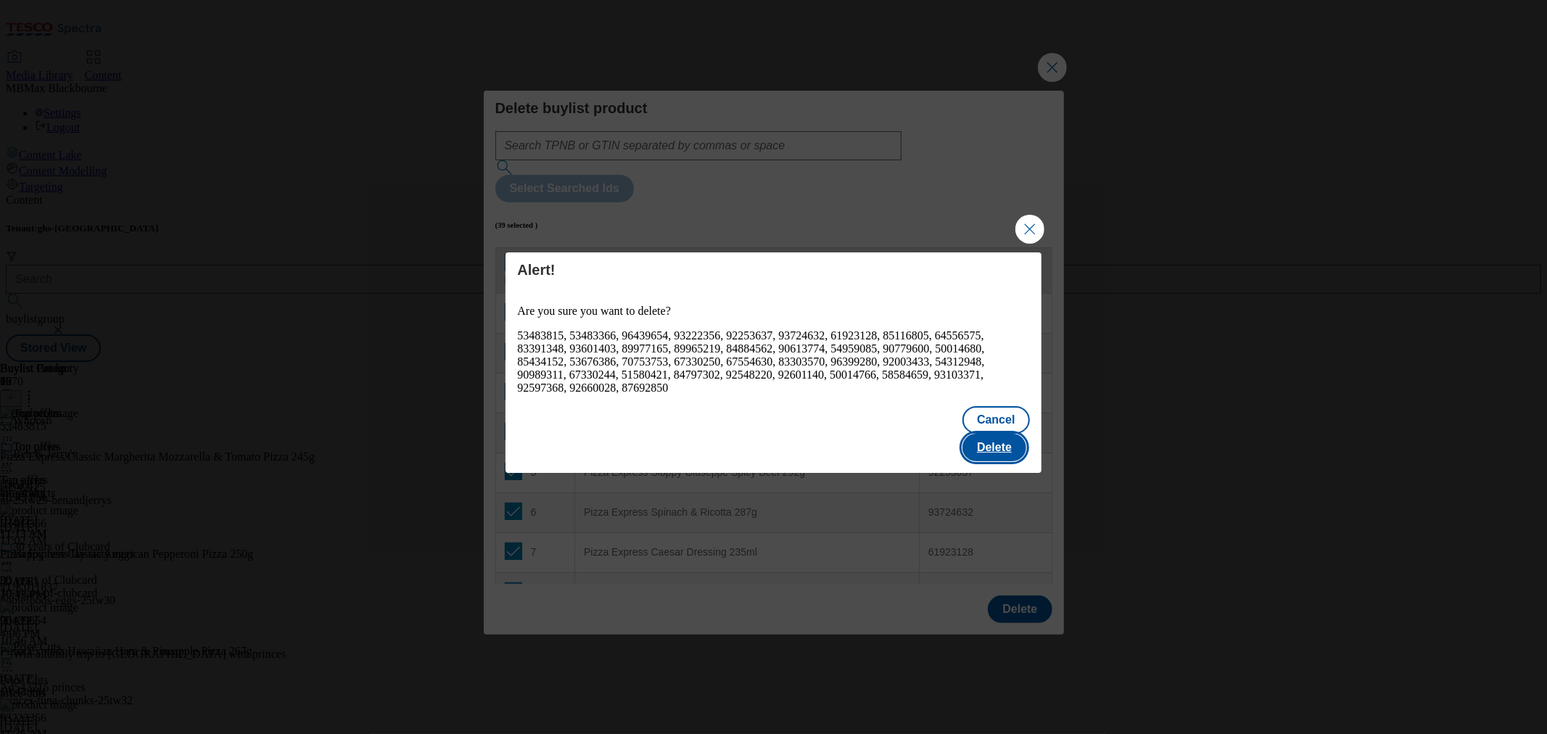
click at [994, 434] on button "Delete" at bounding box center [994, 448] width 64 height 28
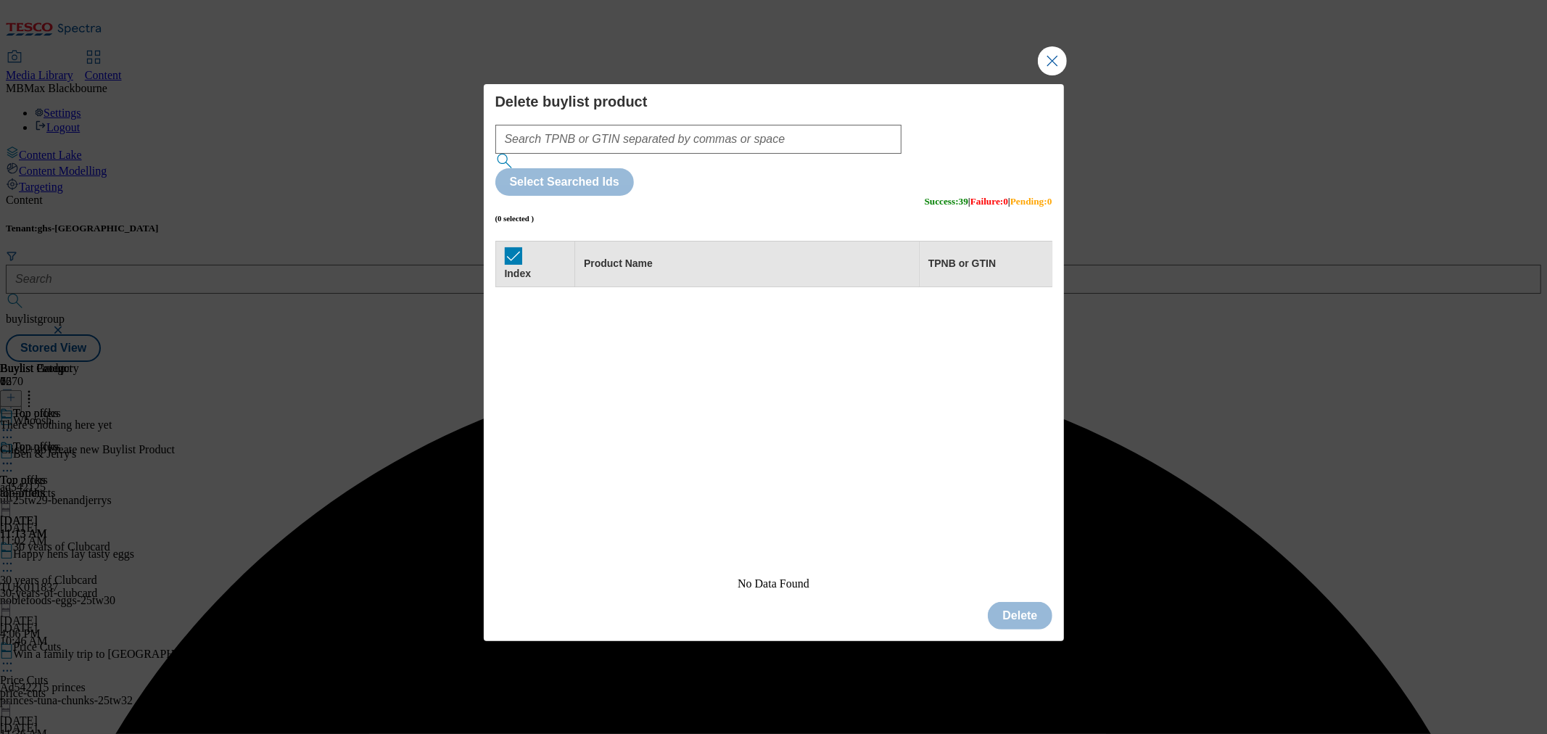
click at [1300, 148] on div "Delete buylist product Select Searched Ids (0 selected ) Success : 39 | Failure…" at bounding box center [773, 367] width 1547 height 734
click at [1063, 75] on button "Close Modal" at bounding box center [1052, 60] width 29 height 29
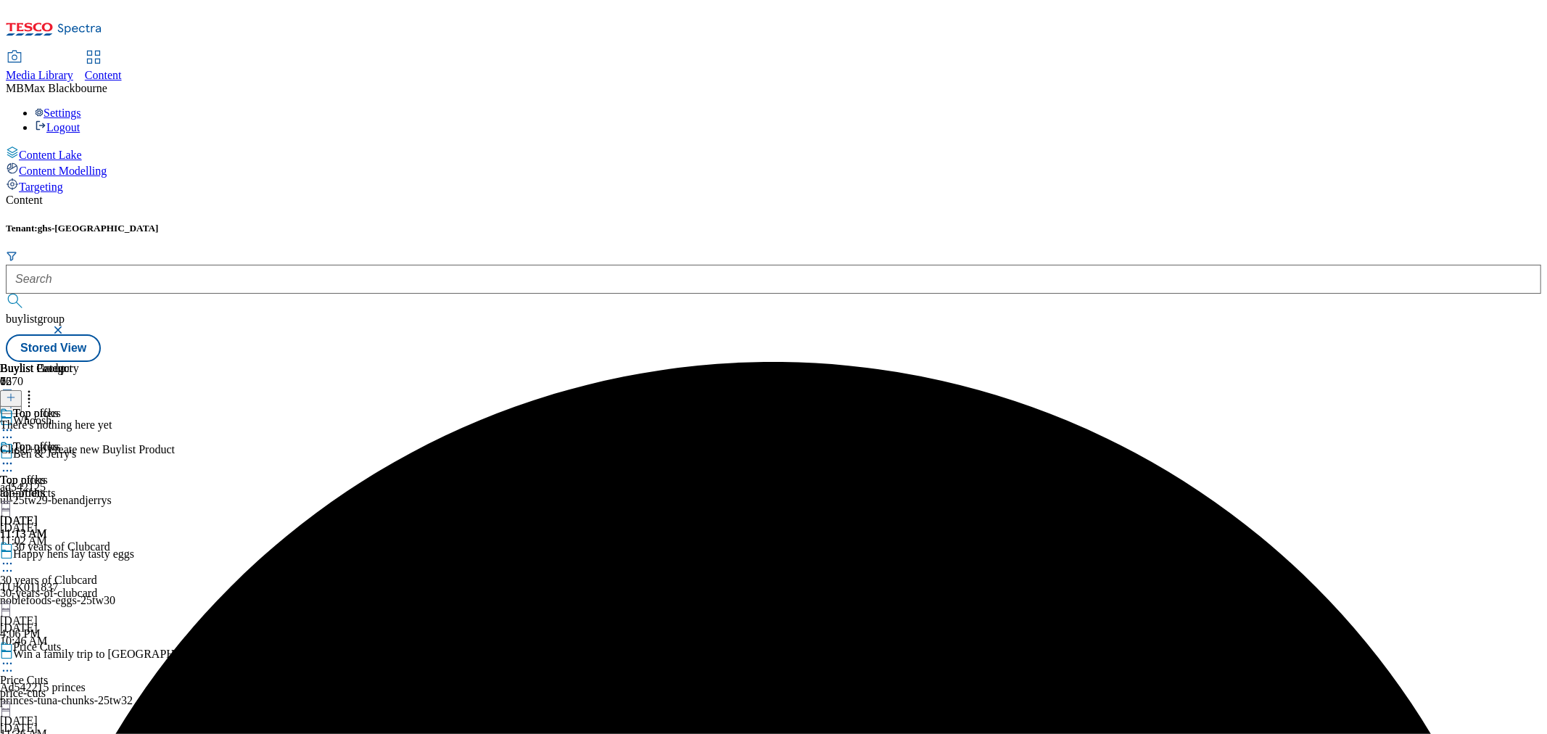
click at [79, 440] on div "Top offers" at bounding box center [39, 456] width 79 height 33
click at [16, 392] on icon at bounding box center [11, 397] width 10 height 10
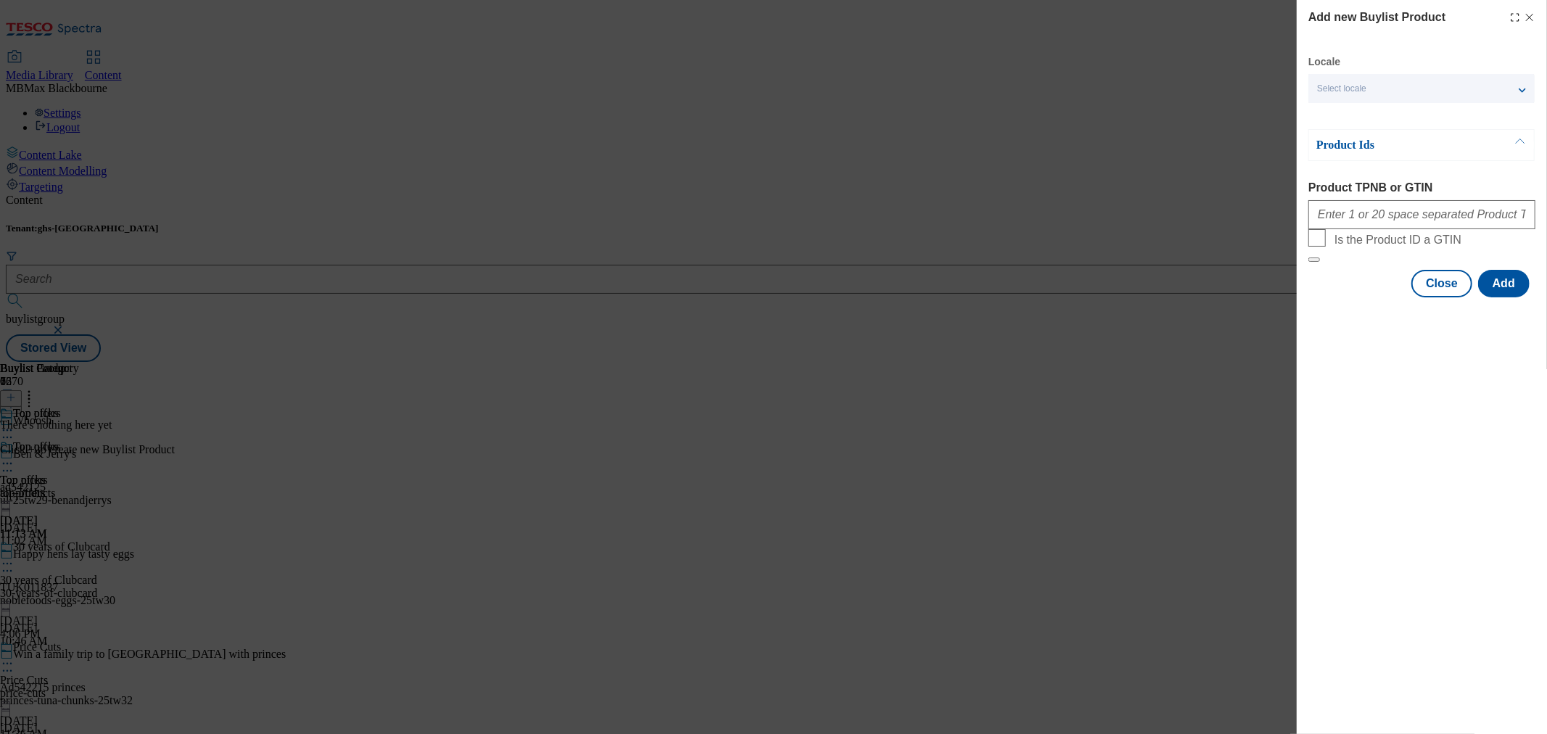
click at [1417, 239] on form "Product TPNB or GTIN Is the Product ID a GTIN" at bounding box center [1421, 221] width 227 height 81
click at [1426, 227] on input "Product TPNB or GTIN" at bounding box center [1421, 214] width 227 height 29
paste input "53483815, 53483366, 92327919, 51666240, 89930402, 51197587, 50713676, 56741258,…"
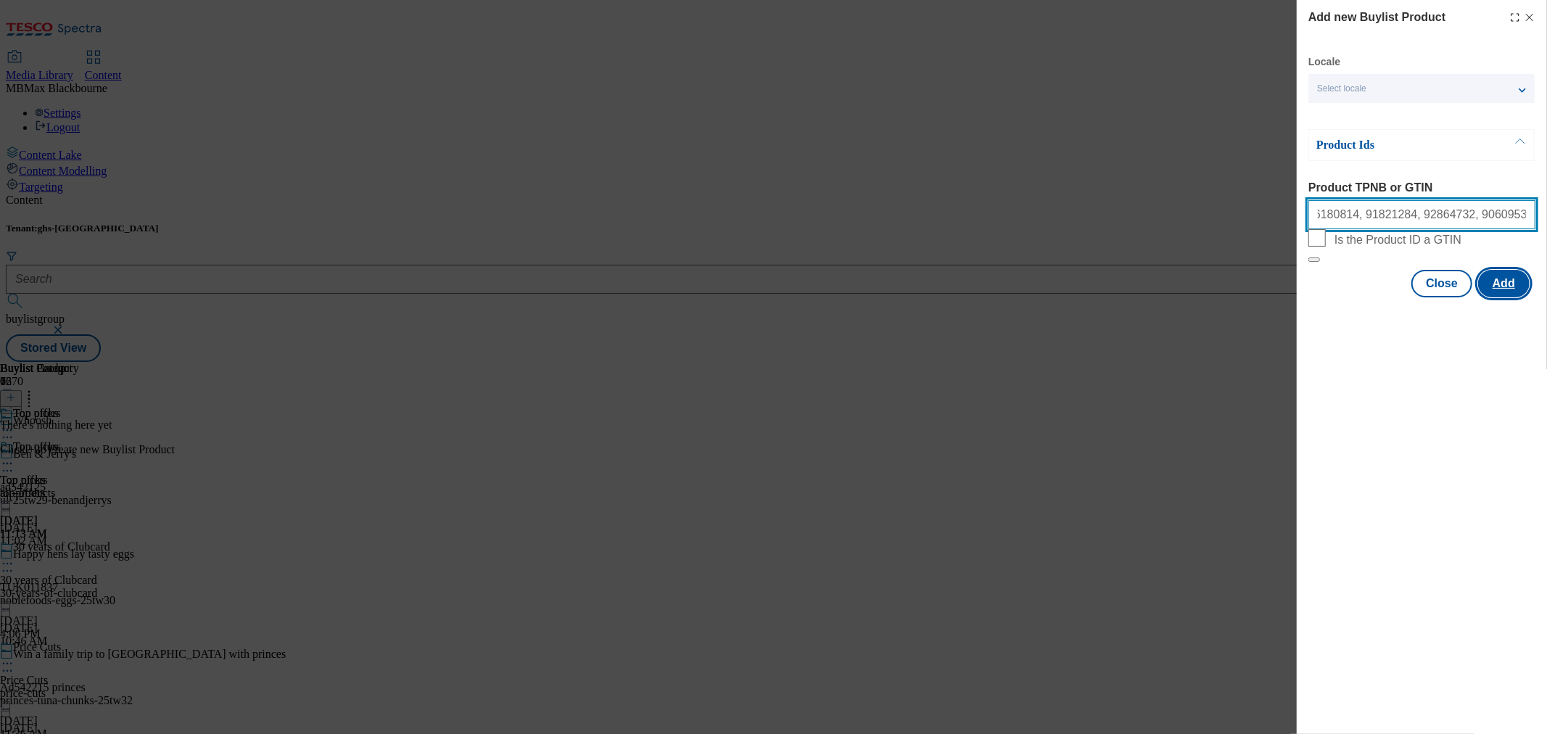
type input "53483815, 53483366, 92327919, 51666240, 89930402, 51197587, 50713676, 56741258,…"
click at [1517, 297] on button "Add" at bounding box center [1503, 284] width 51 height 28
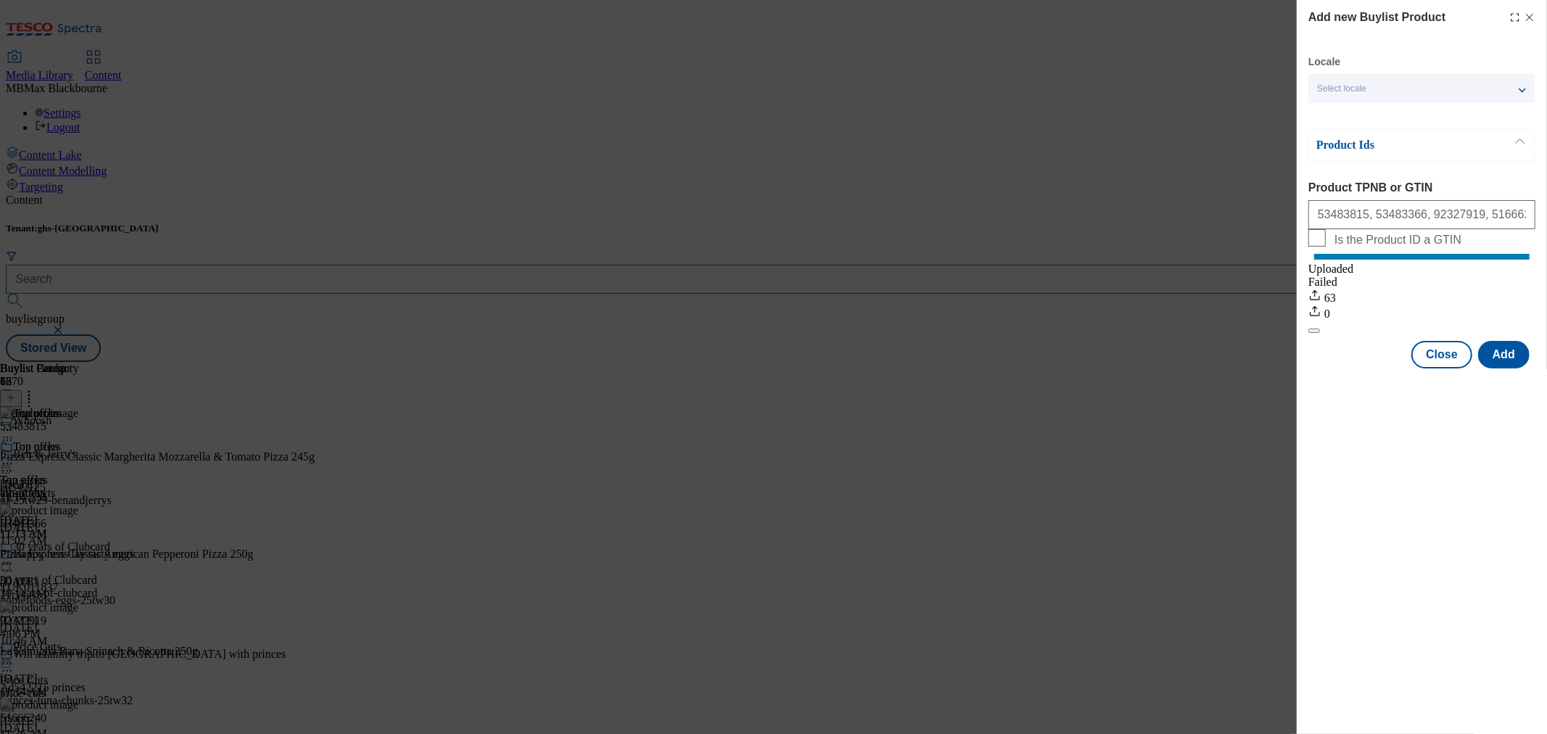
click at [1400, 436] on div "Add new Buylist Product Locale Select locale English Welsh Product Ids Product …" at bounding box center [1422, 367] width 250 height 734
click at [1526, 15] on icon "Modal" at bounding box center [1530, 18] width 12 height 12
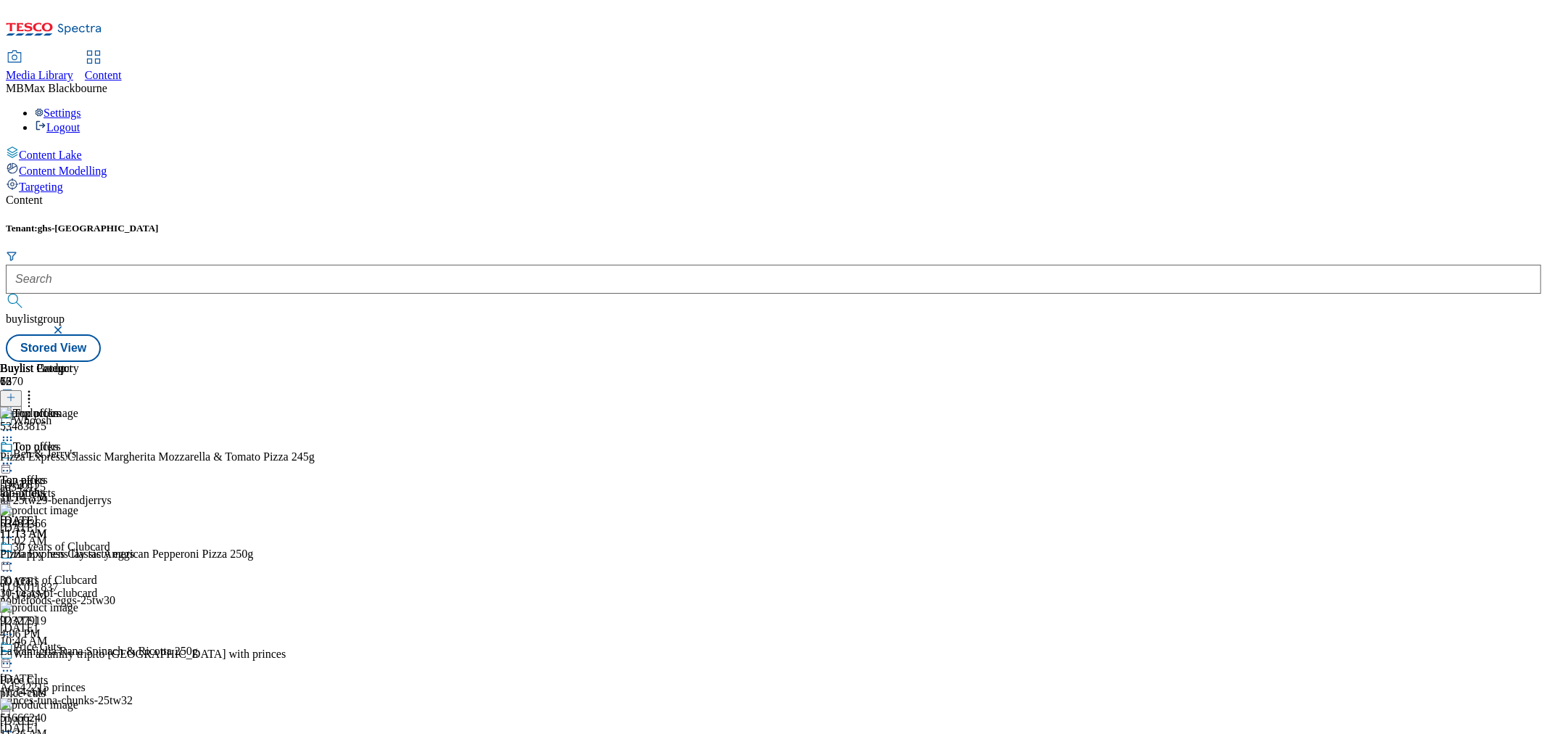
click at [15, 456] on icon at bounding box center [7, 463] width 15 height 15
click at [67, 485] on button "Edit" at bounding box center [48, 493] width 38 height 17
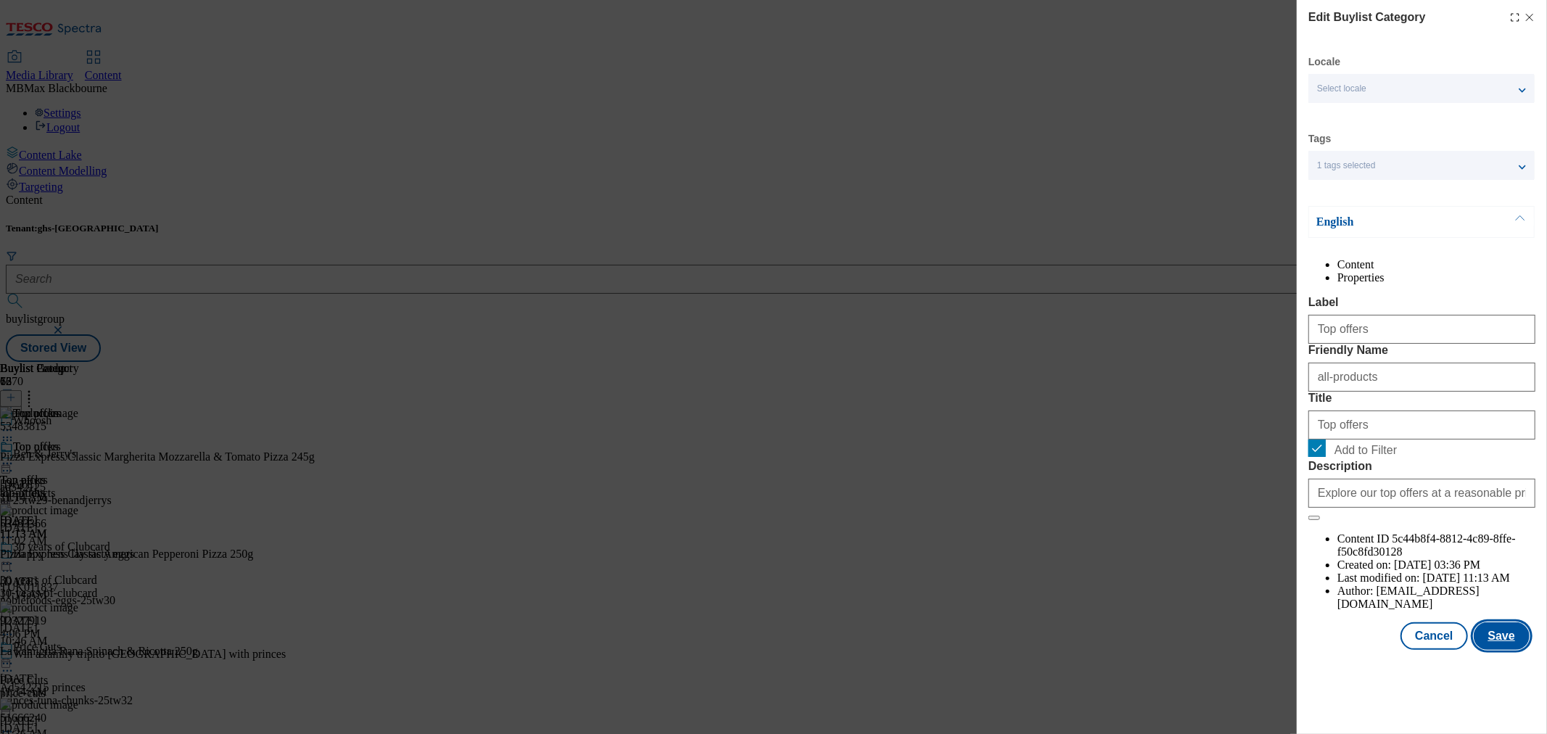
click at [1504, 650] on button "Save" at bounding box center [1502, 636] width 56 height 28
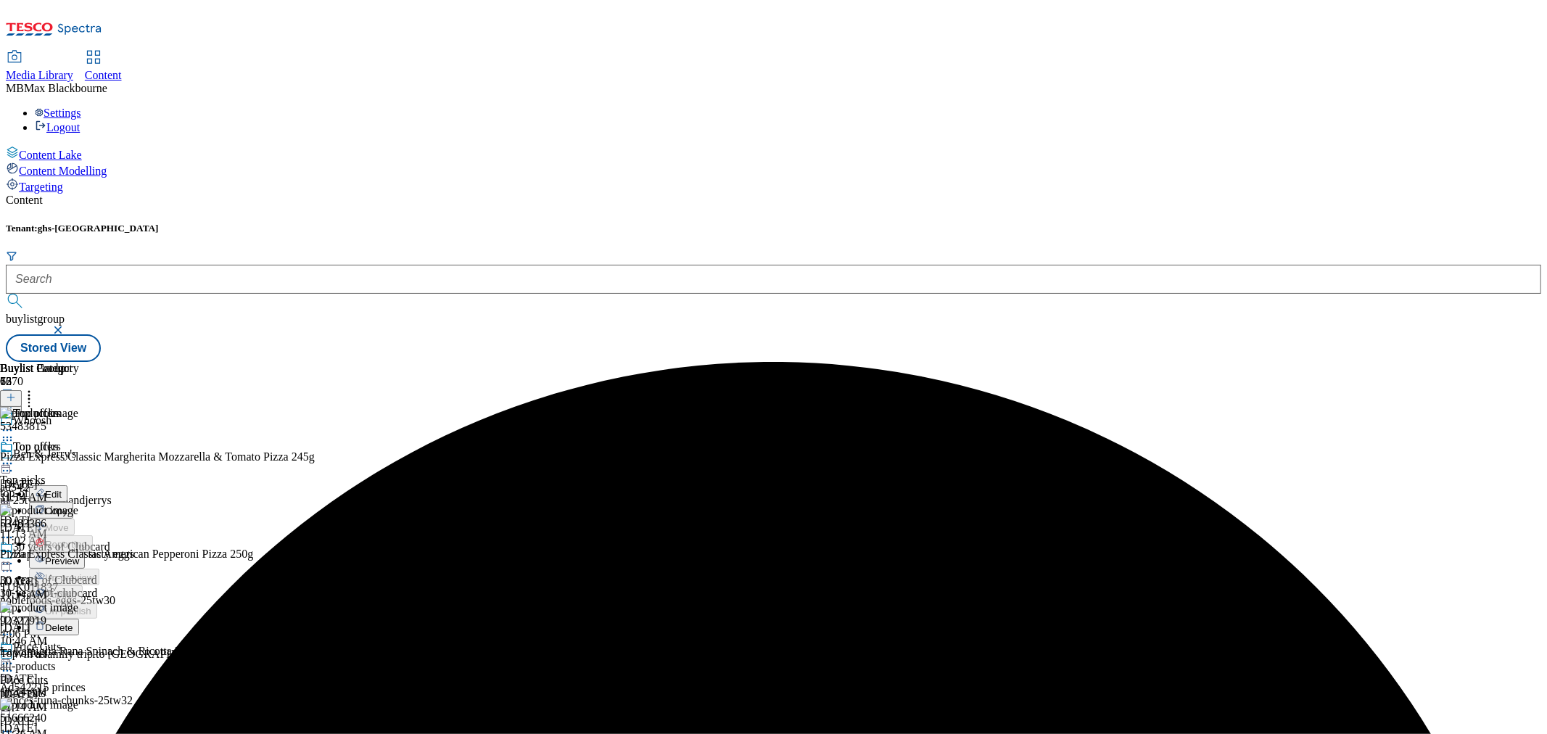
click at [79, 556] on span "Preview" at bounding box center [62, 561] width 34 height 11
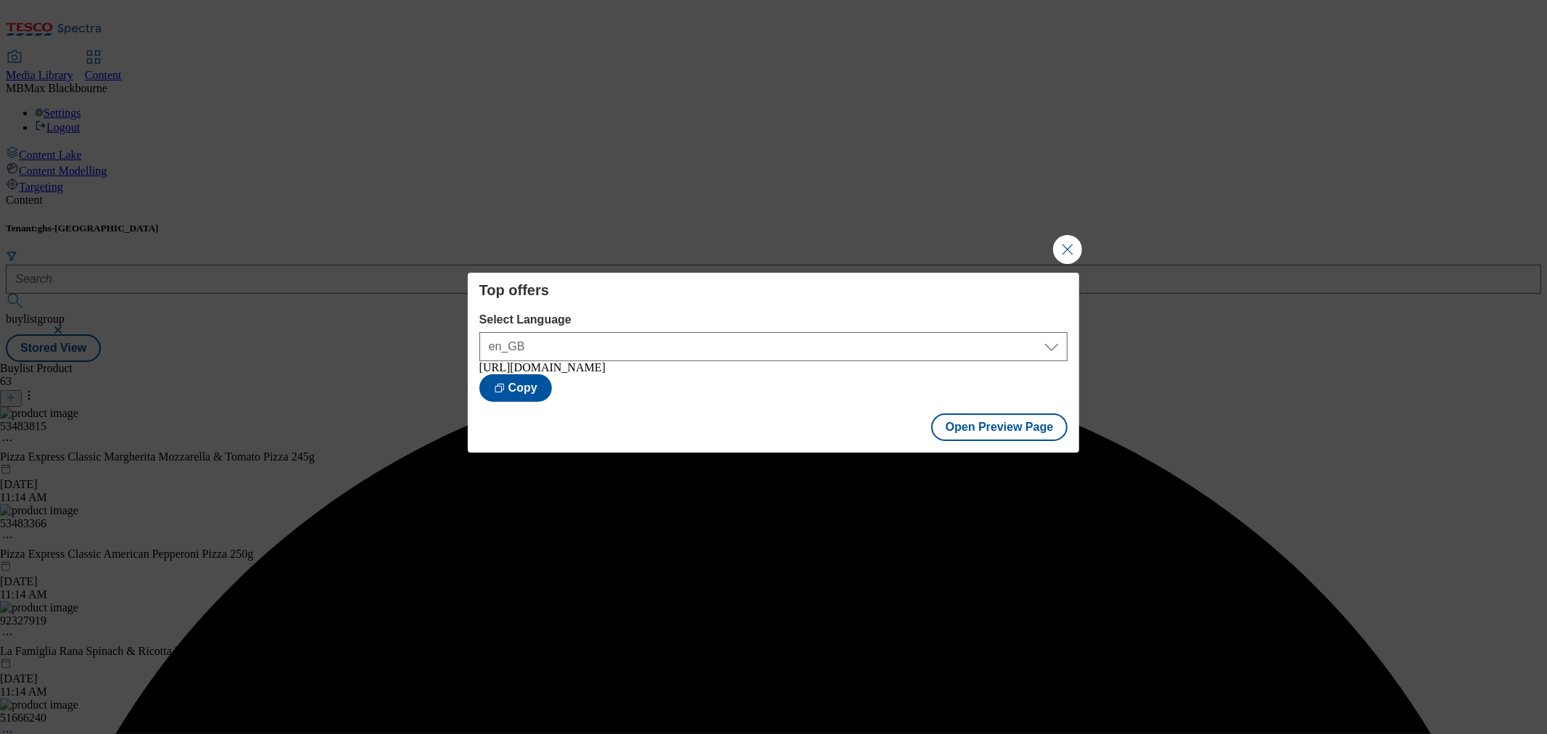
click at [1050, 251] on div "Top offers Select Language en_GB en_GB [URL][DOMAIN_NAME] Copy Open Preview Page" at bounding box center [773, 367] width 1547 height 734
click at [1063, 247] on button "Close Modal" at bounding box center [1067, 249] width 29 height 29
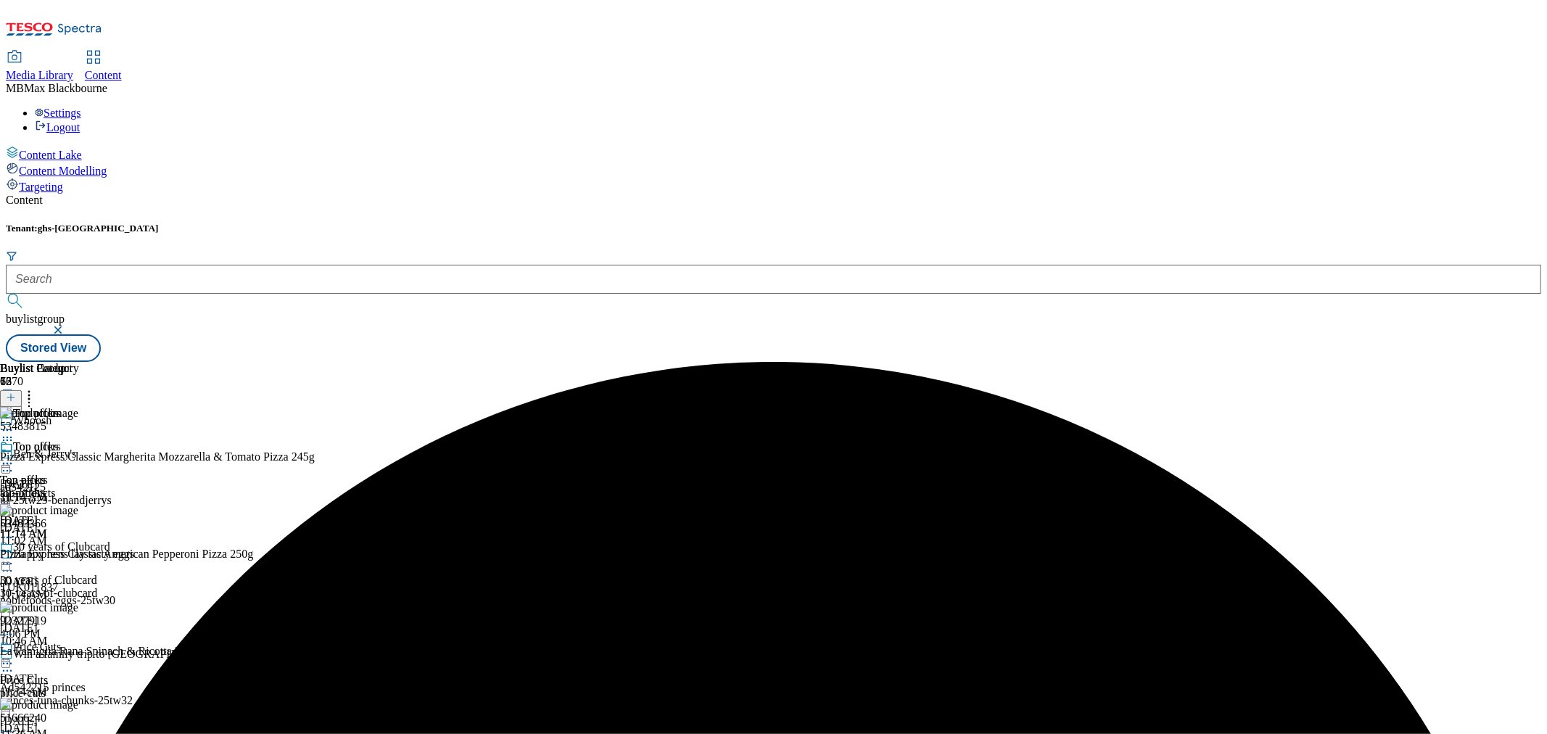
click at [15, 456] on icon at bounding box center [7, 463] width 15 height 15
click at [77, 606] on span "Publish" at bounding box center [61, 611] width 32 height 11
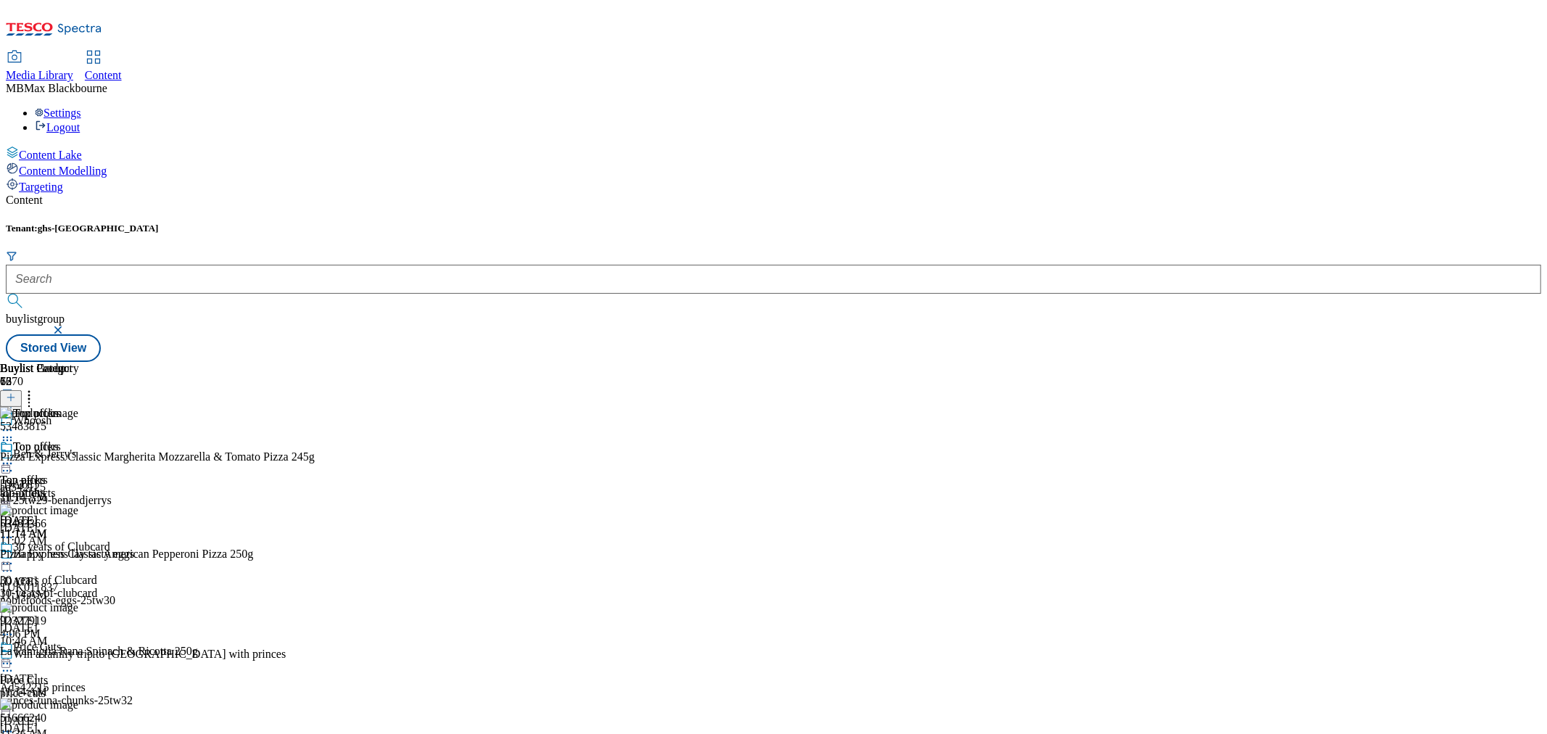
click at [368, 362] on header "Buylist Product 63" at bounding box center [184, 384] width 368 height 45
click at [36, 388] on icon at bounding box center [29, 395] width 15 height 15
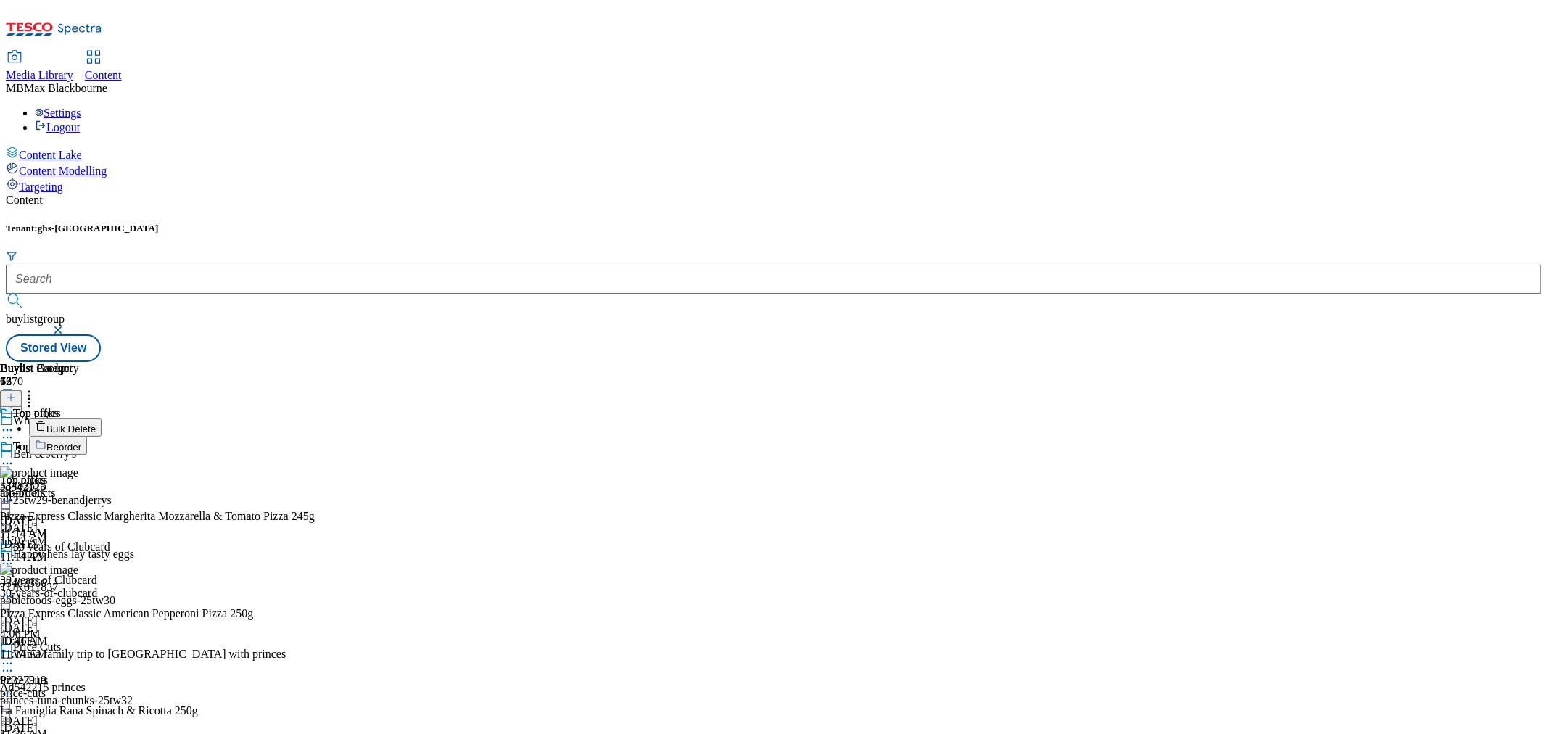
click at [368, 437] on li "Reorder" at bounding box center [198, 446] width 339 height 18
click at [87, 437] on button "Reorder" at bounding box center [58, 446] width 58 height 18
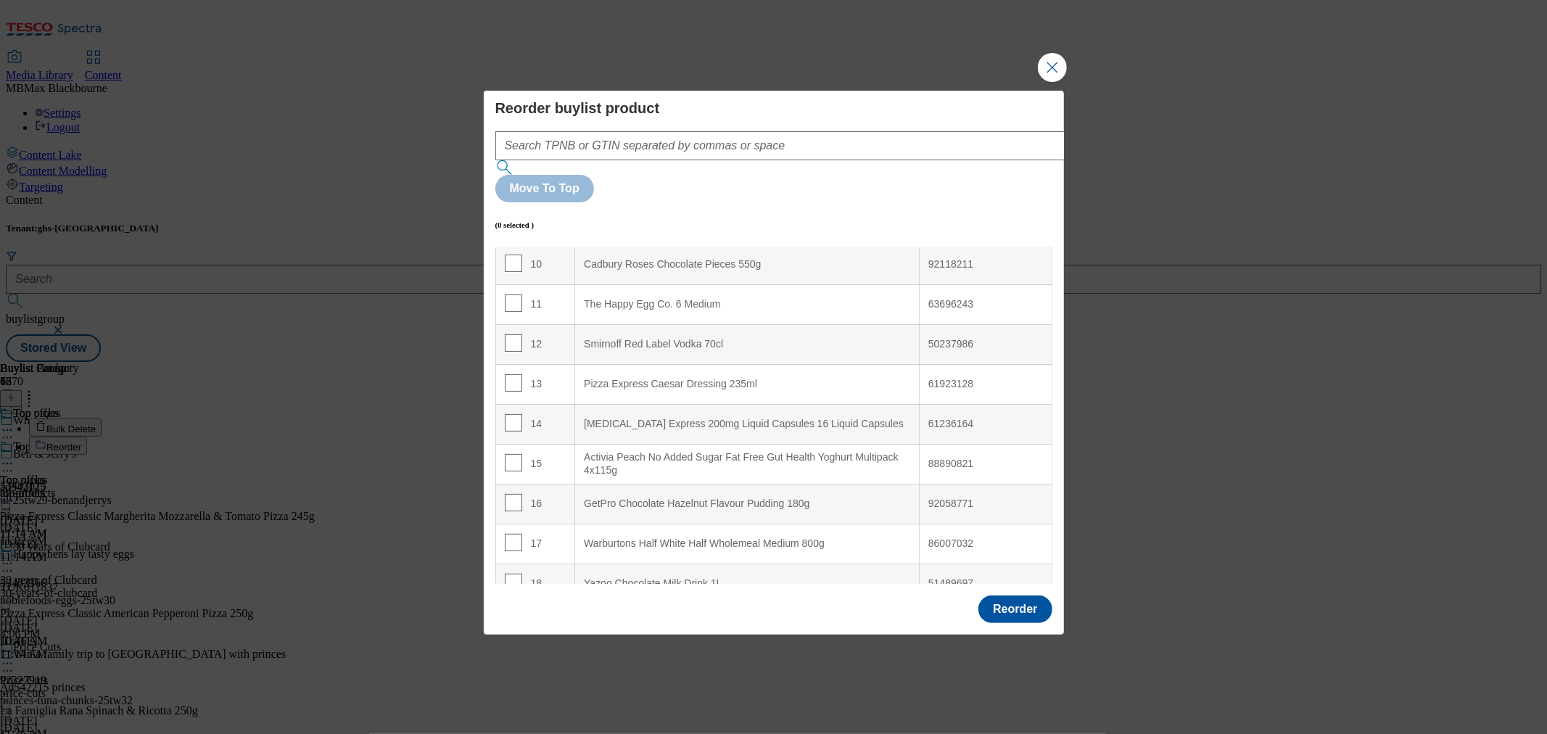
scroll to position [403, 0]
click at [510, 533] on input "Modal" at bounding box center [513, 541] width 17 height 17
checkbox input "true"
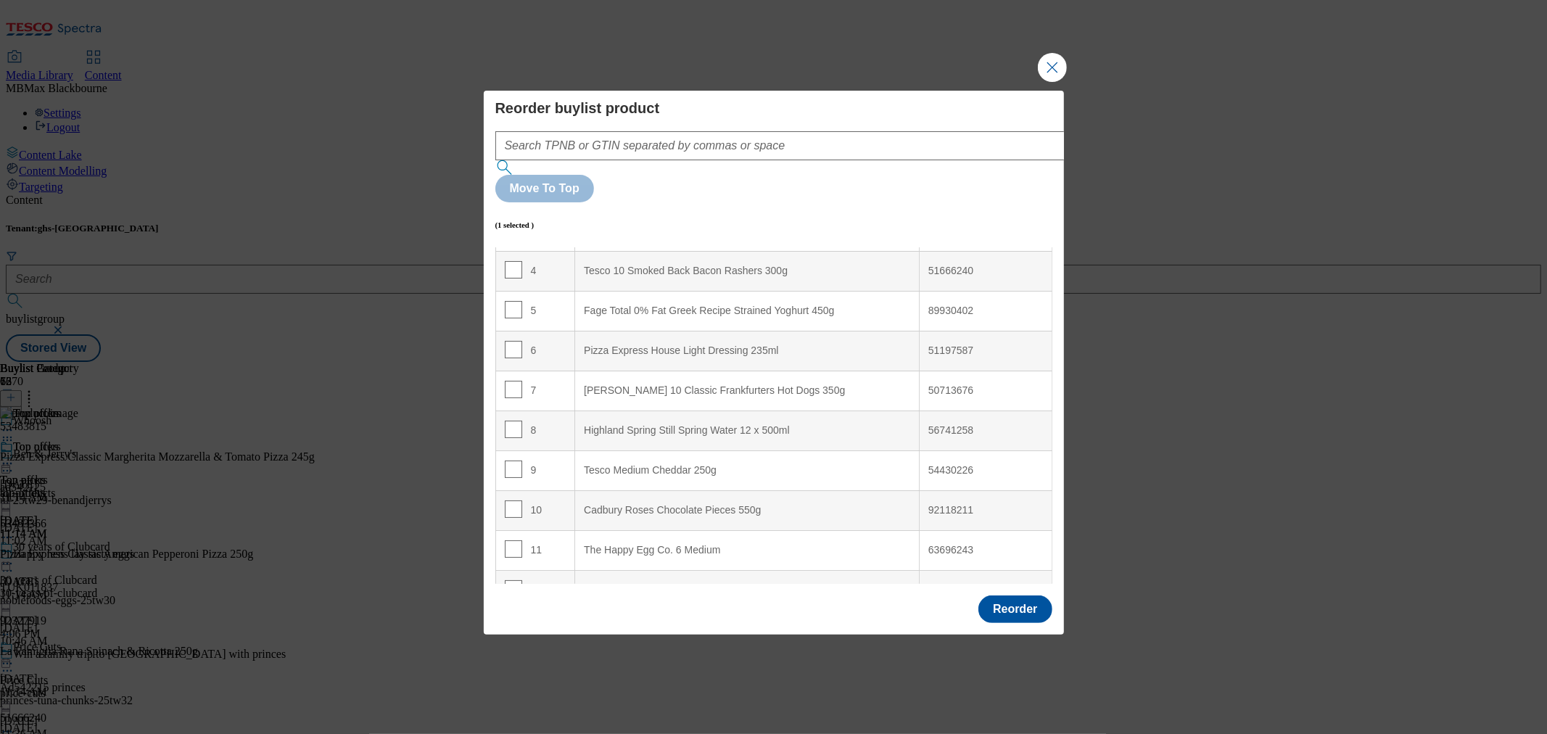
scroll to position [0, 0]
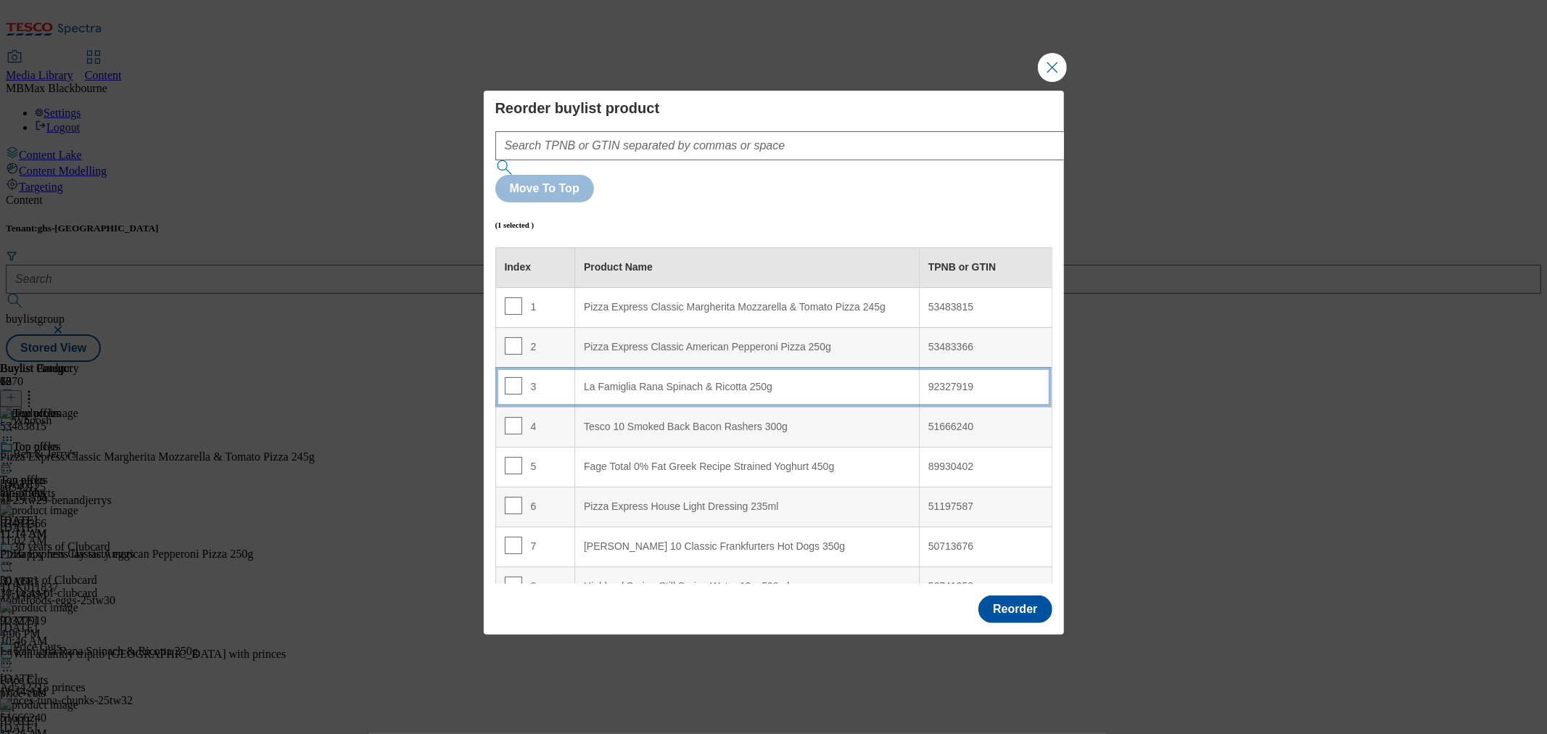
click at [549, 377] on div "3" at bounding box center [536, 387] width 62 height 21
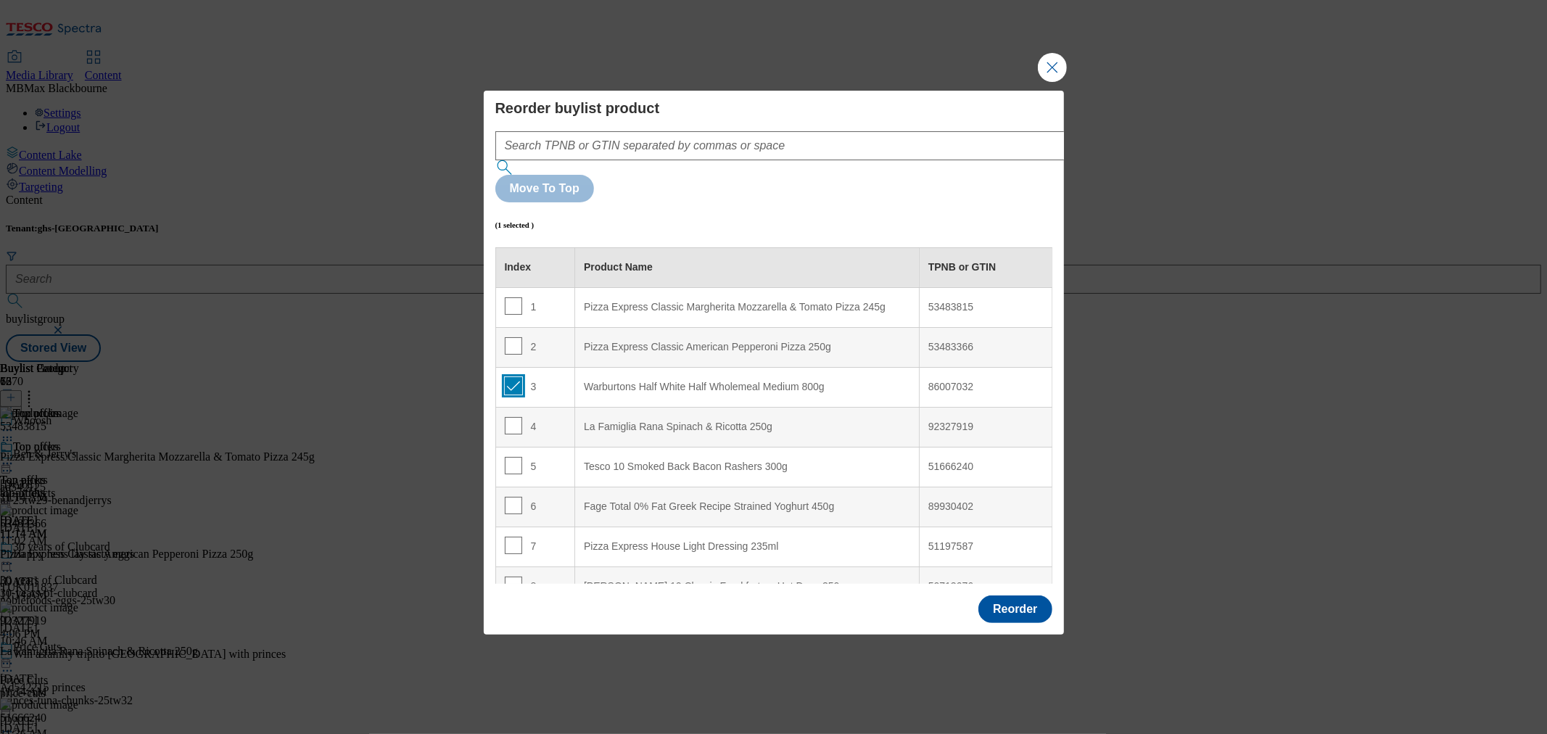
click at [510, 377] on input "Modal" at bounding box center [513, 385] width 17 height 17
checkbox input "false"
click at [512, 417] on input "Modal" at bounding box center [513, 425] width 17 height 17
checkbox input "true"
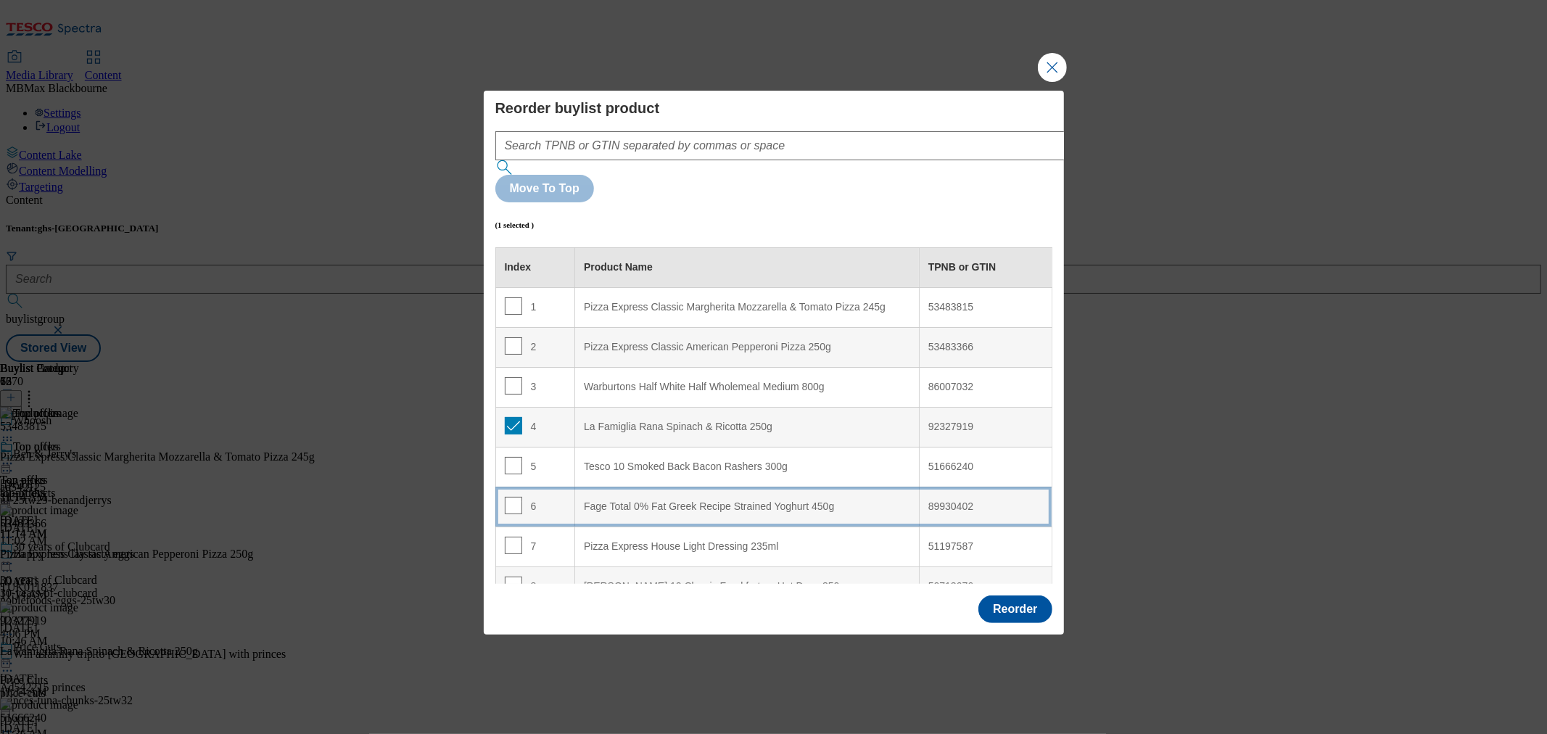
click at [553, 487] on td "6" at bounding box center [535, 507] width 80 height 40
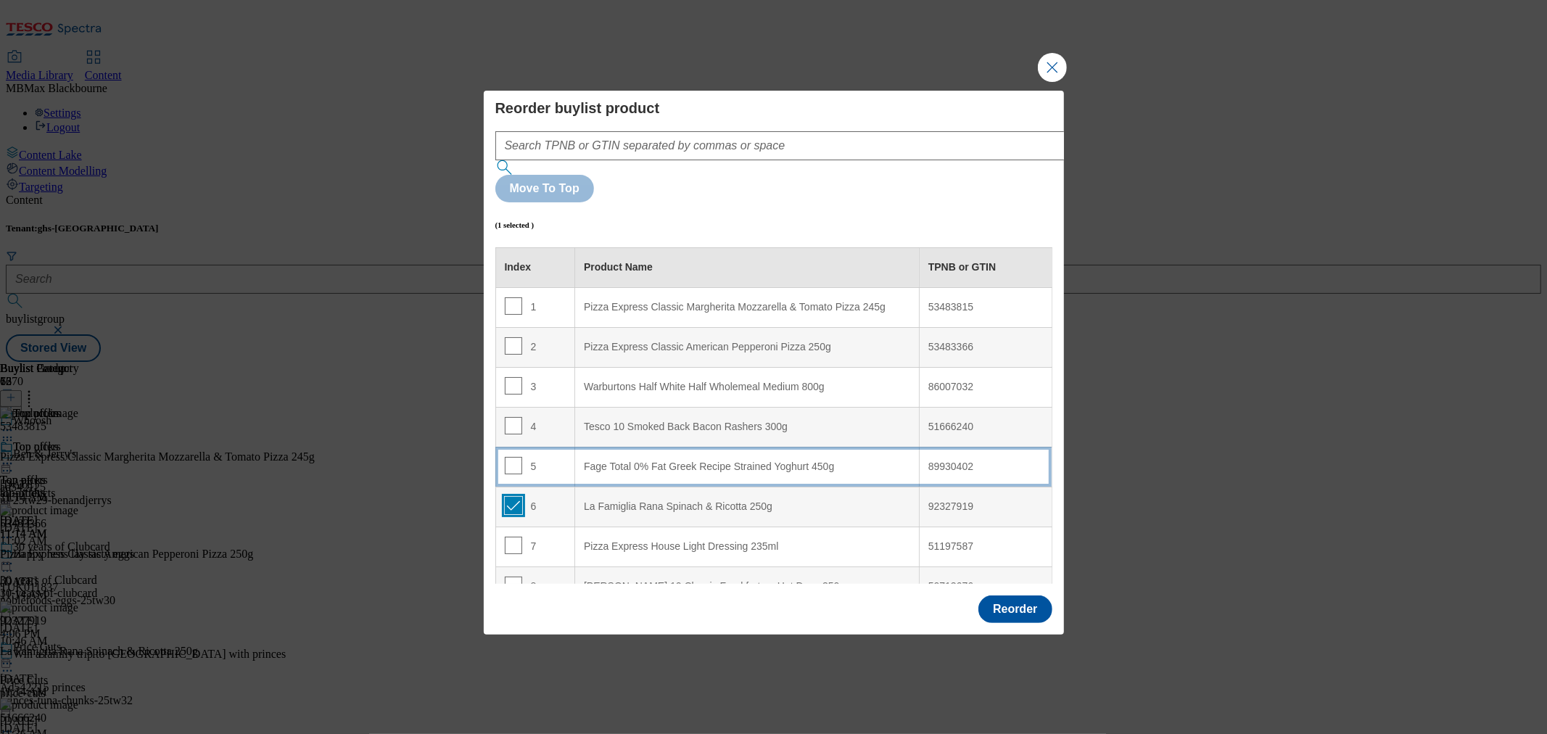
click at [515, 497] on input "Modal" at bounding box center [513, 505] width 17 height 17
checkbox input "false"
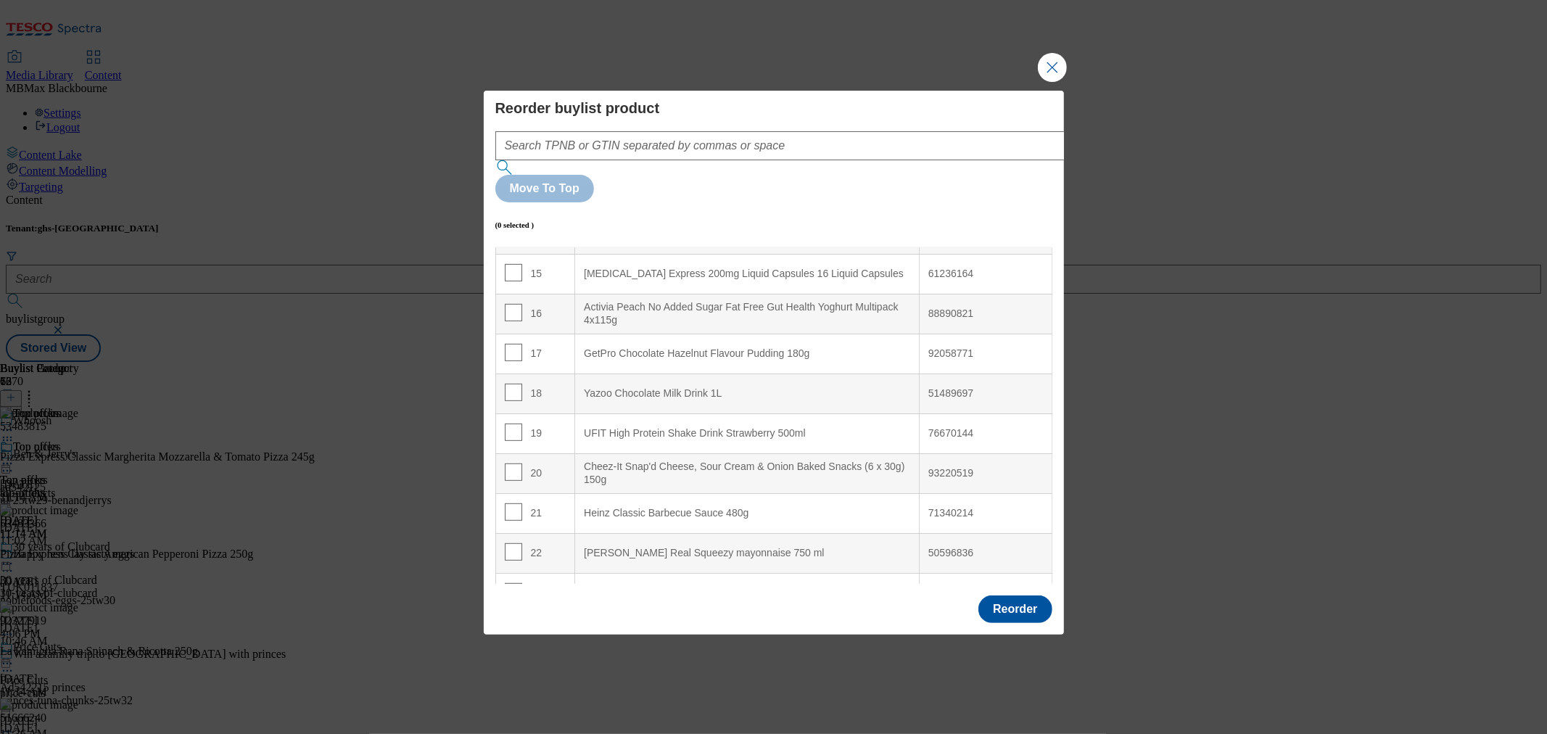
scroll to position [564, 0]
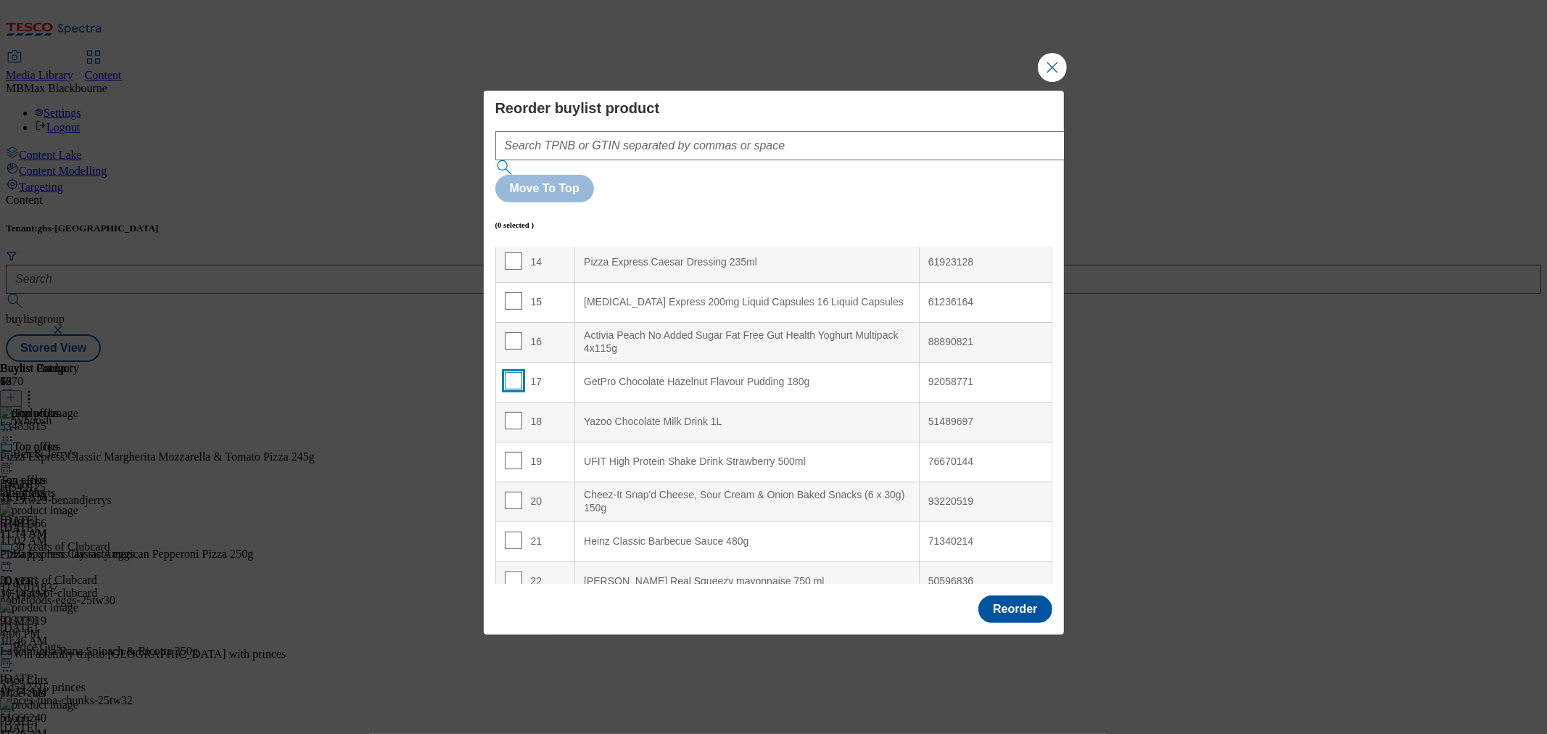
click at [514, 372] on input "Modal" at bounding box center [513, 380] width 17 height 17
checkbox input "true"
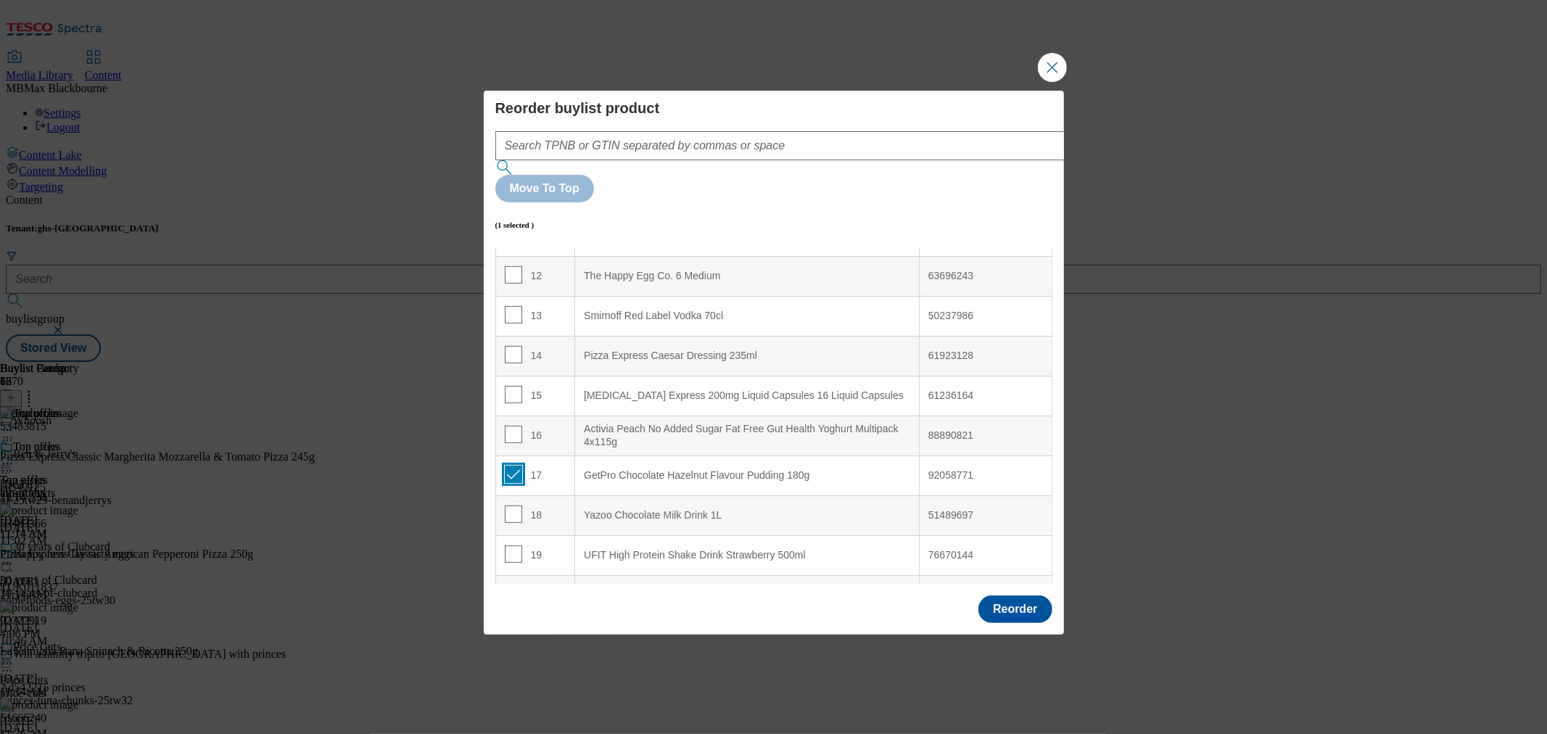
scroll to position [242, 0]
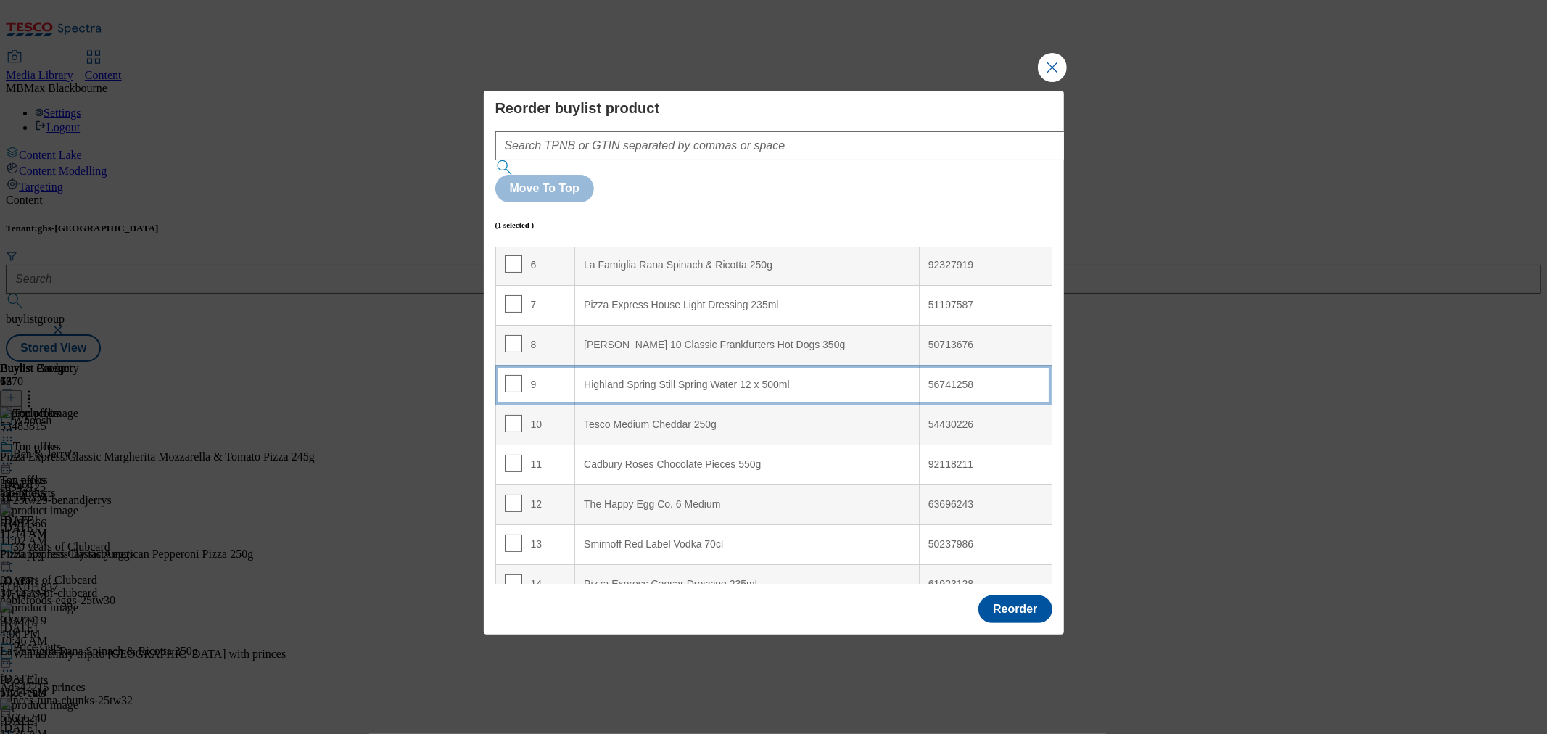
click at [553, 375] on div "9" at bounding box center [536, 385] width 62 height 21
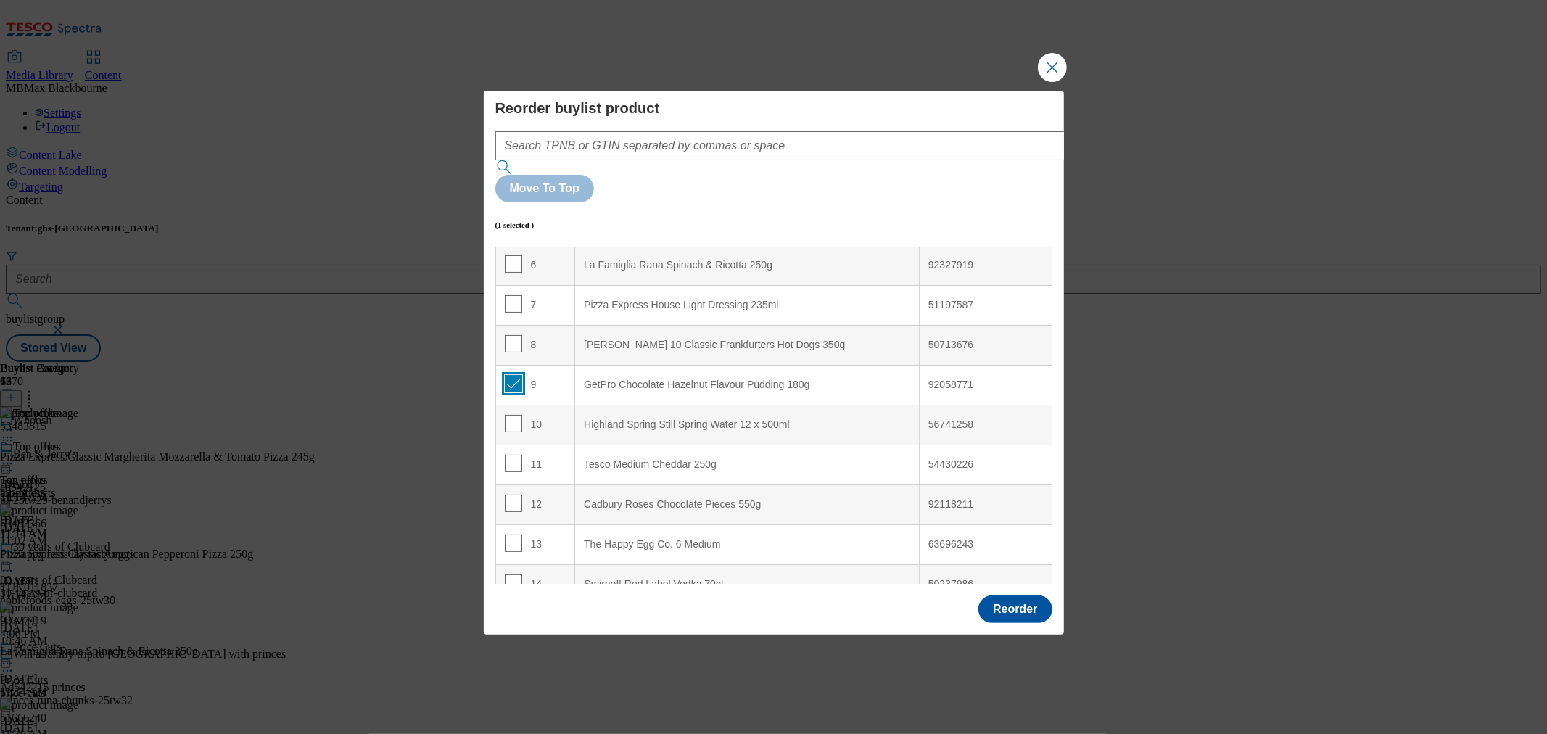
click at [518, 375] on input "Modal" at bounding box center [513, 383] width 17 height 17
checkbox input "false"
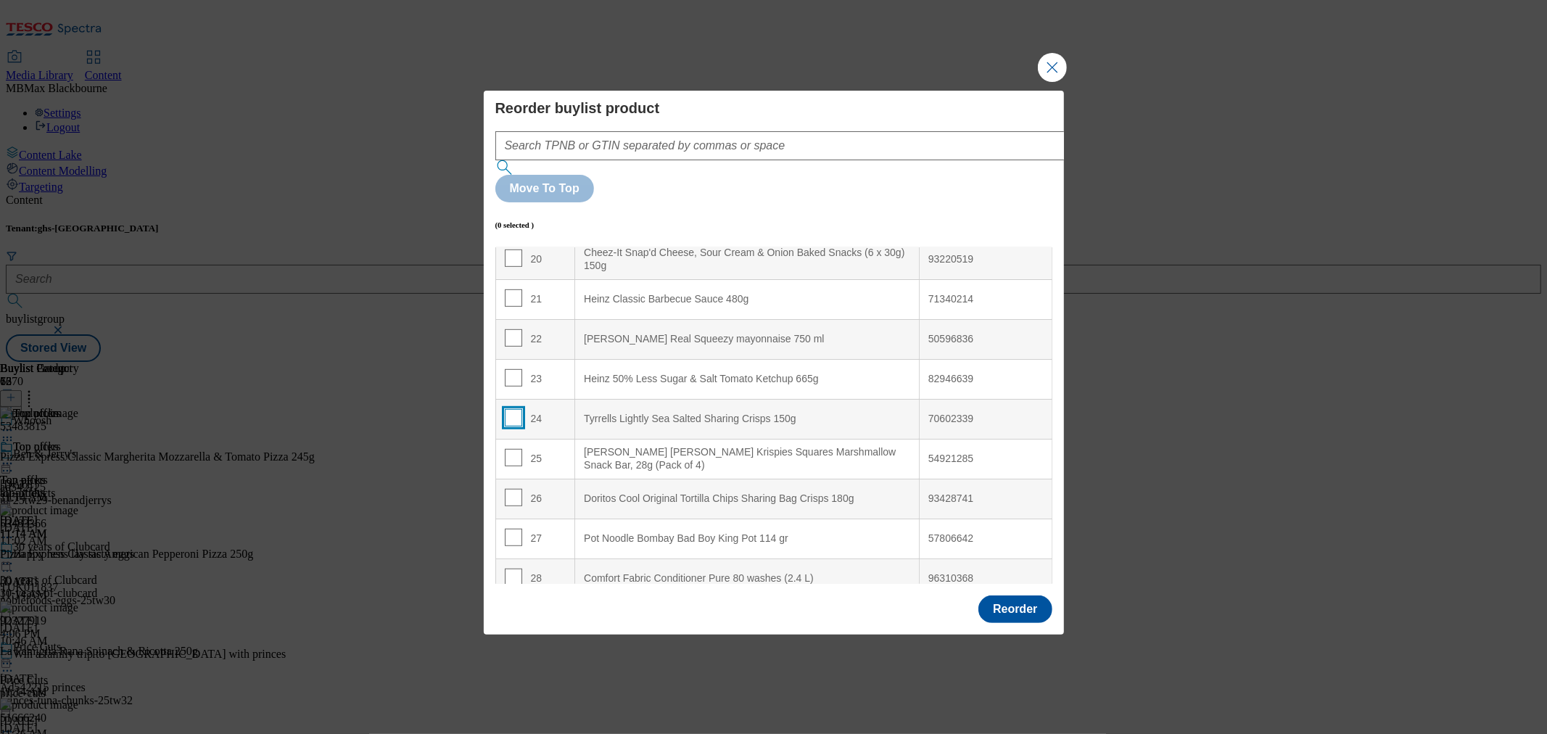
click at [510, 409] on input "Modal" at bounding box center [513, 417] width 17 height 17
checkbox input "true"
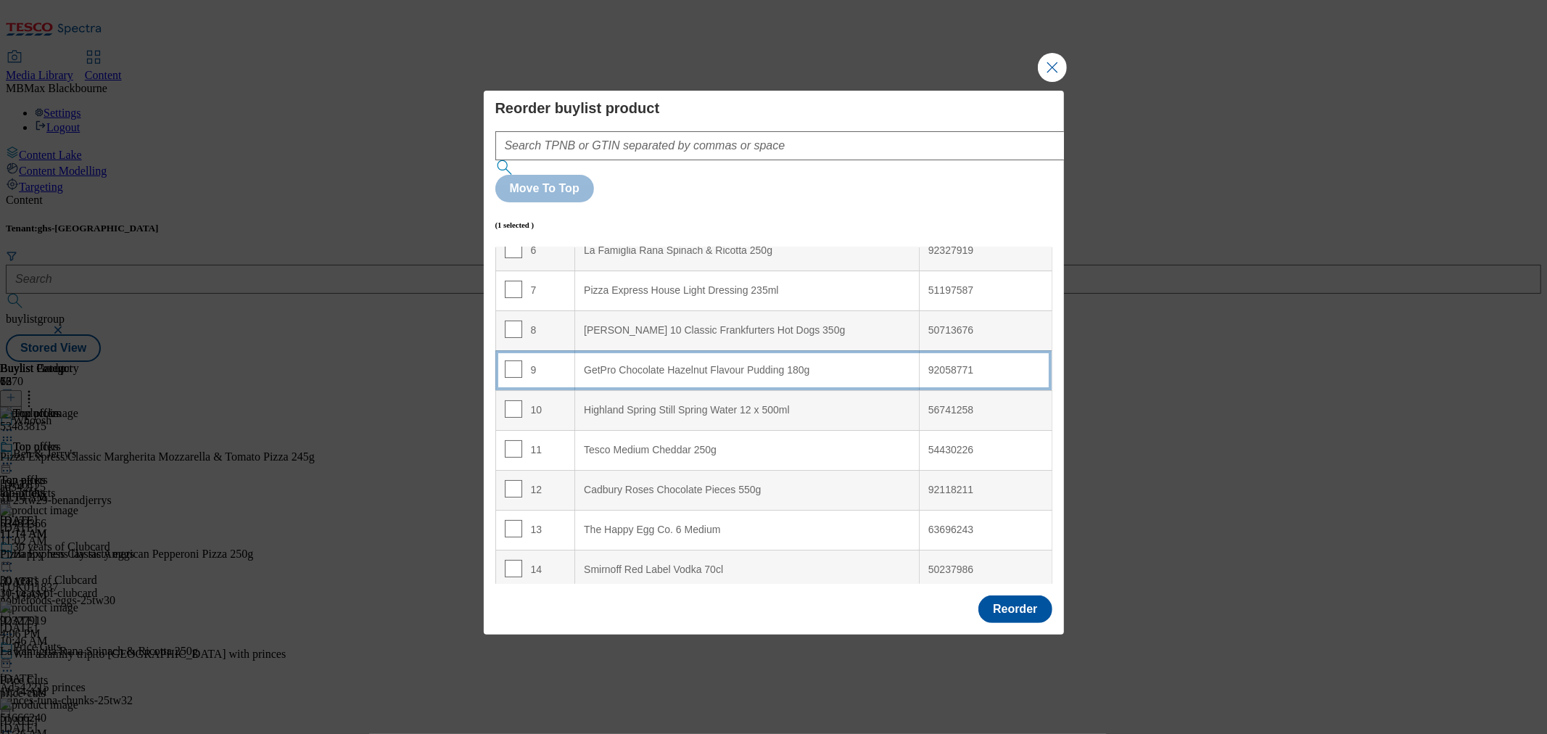
scroll to position [242, 0]
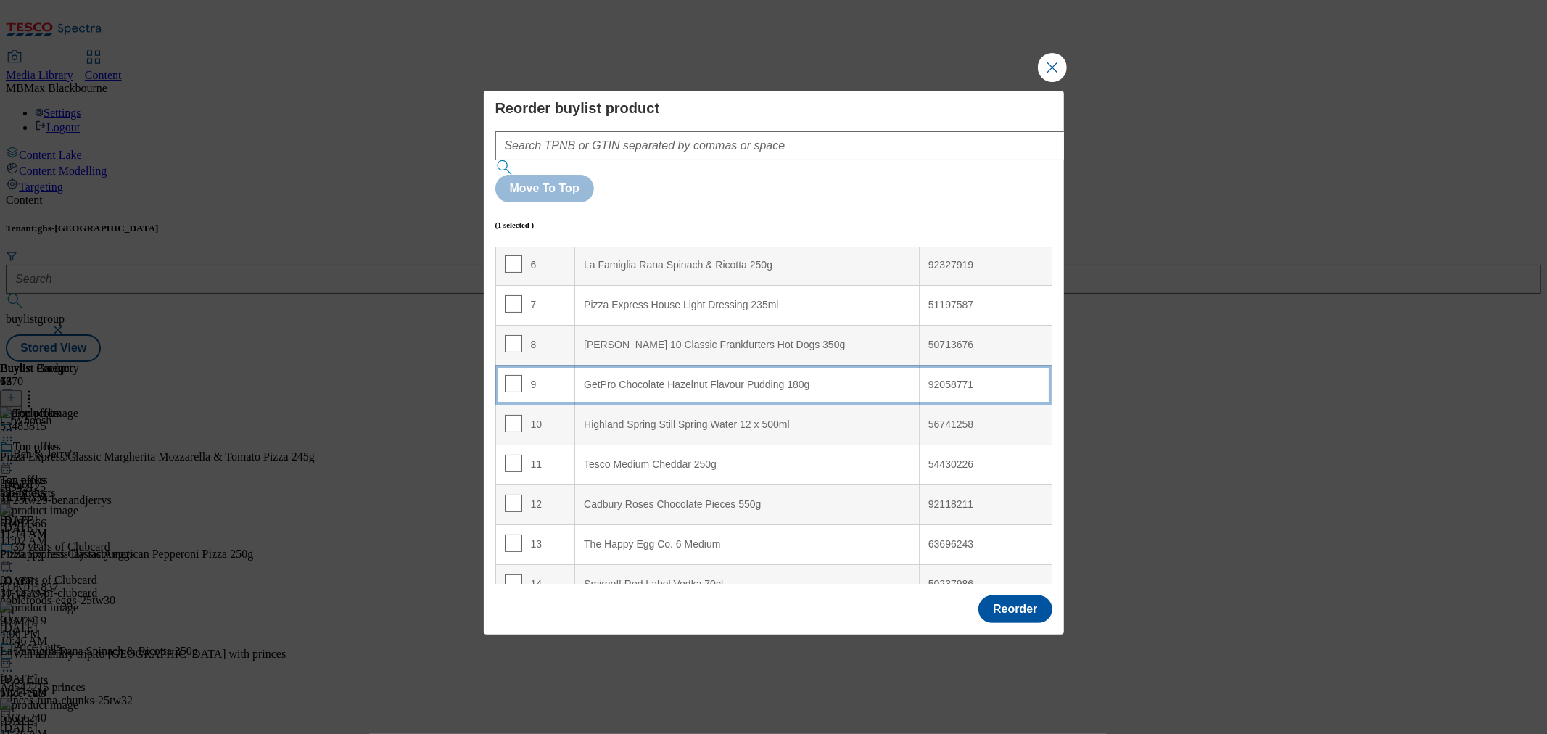
click at [564, 365] on td "9" at bounding box center [535, 385] width 80 height 40
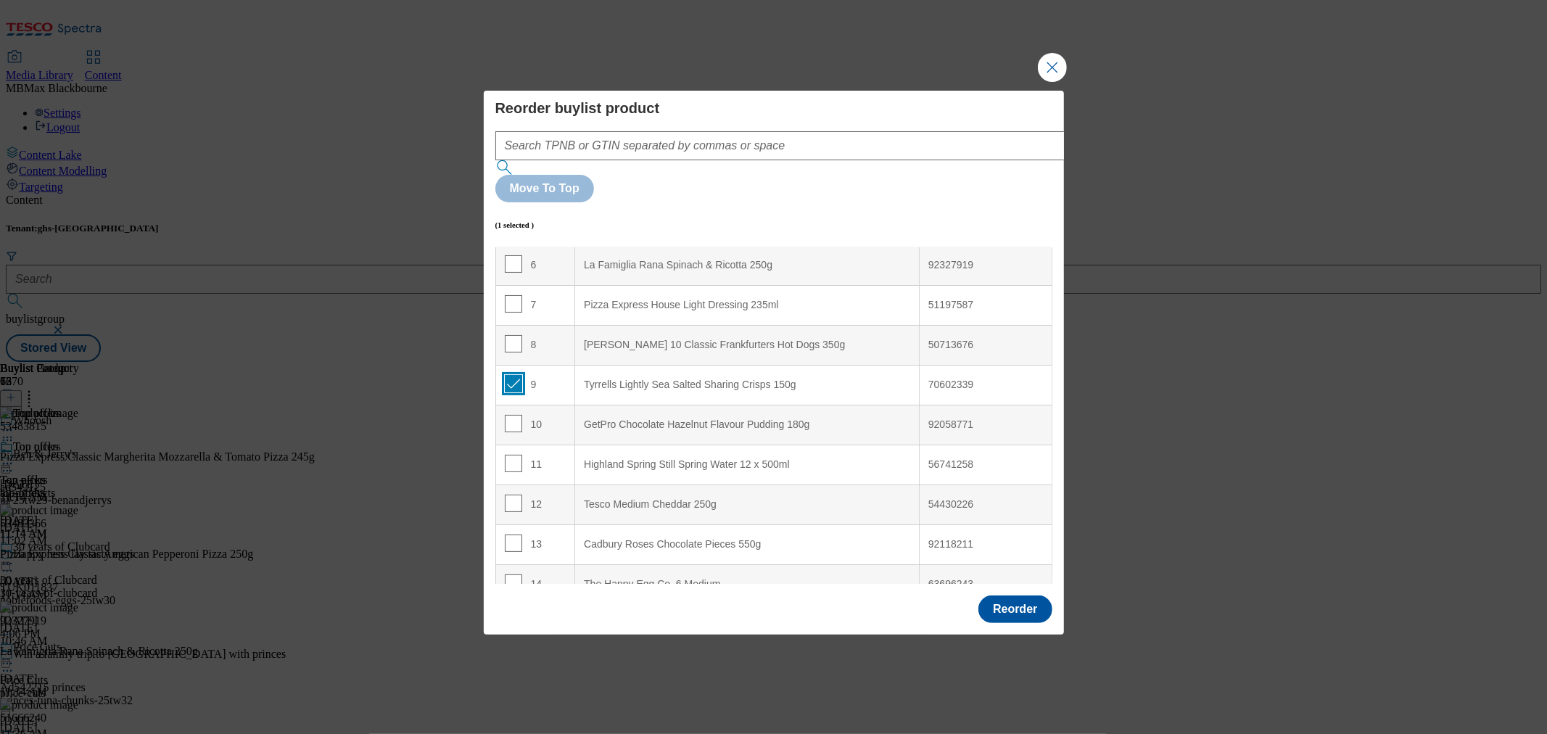
click at [517, 375] on input "Modal" at bounding box center [513, 383] width 17 height 17
checkbox input "false"
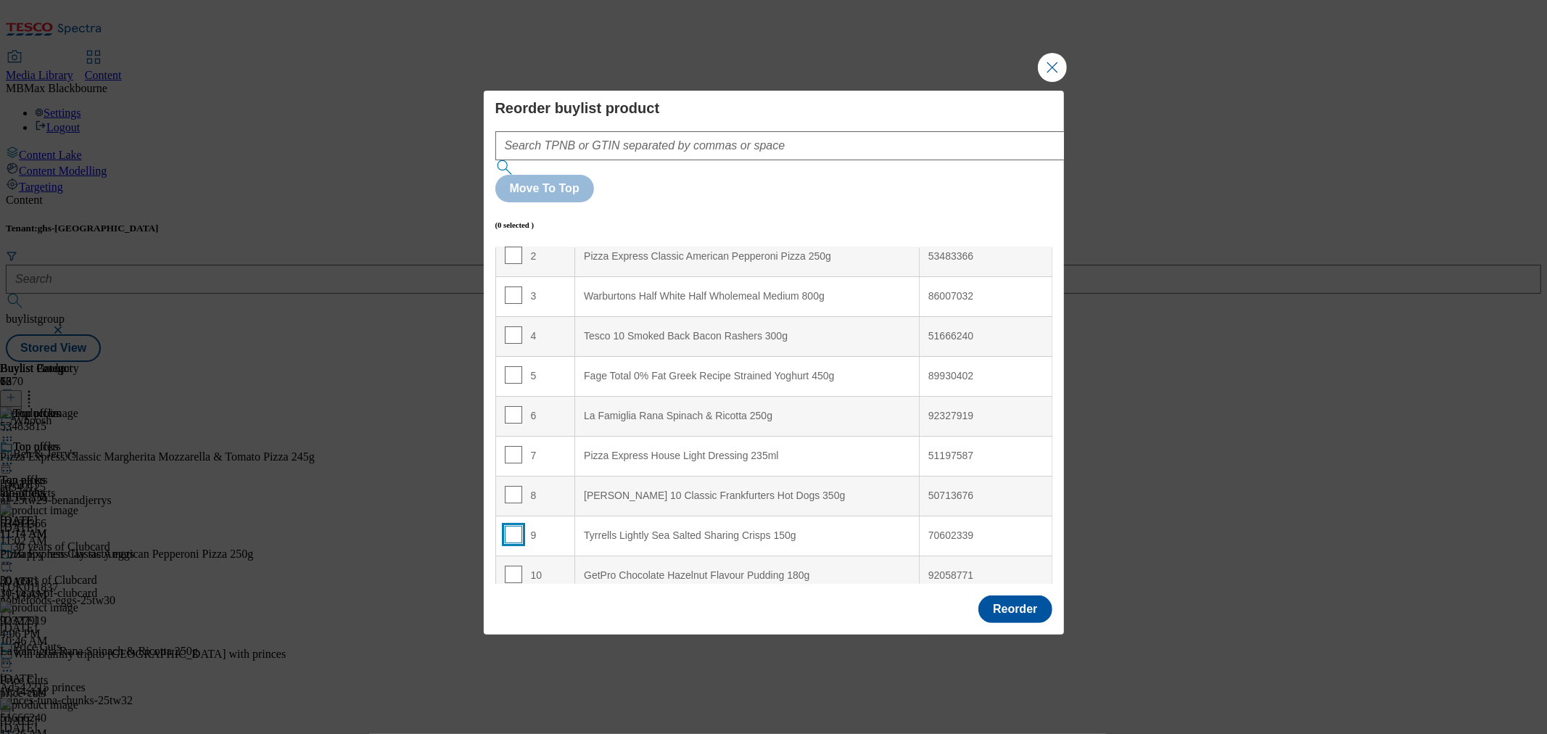
scroll to position [81, 0]
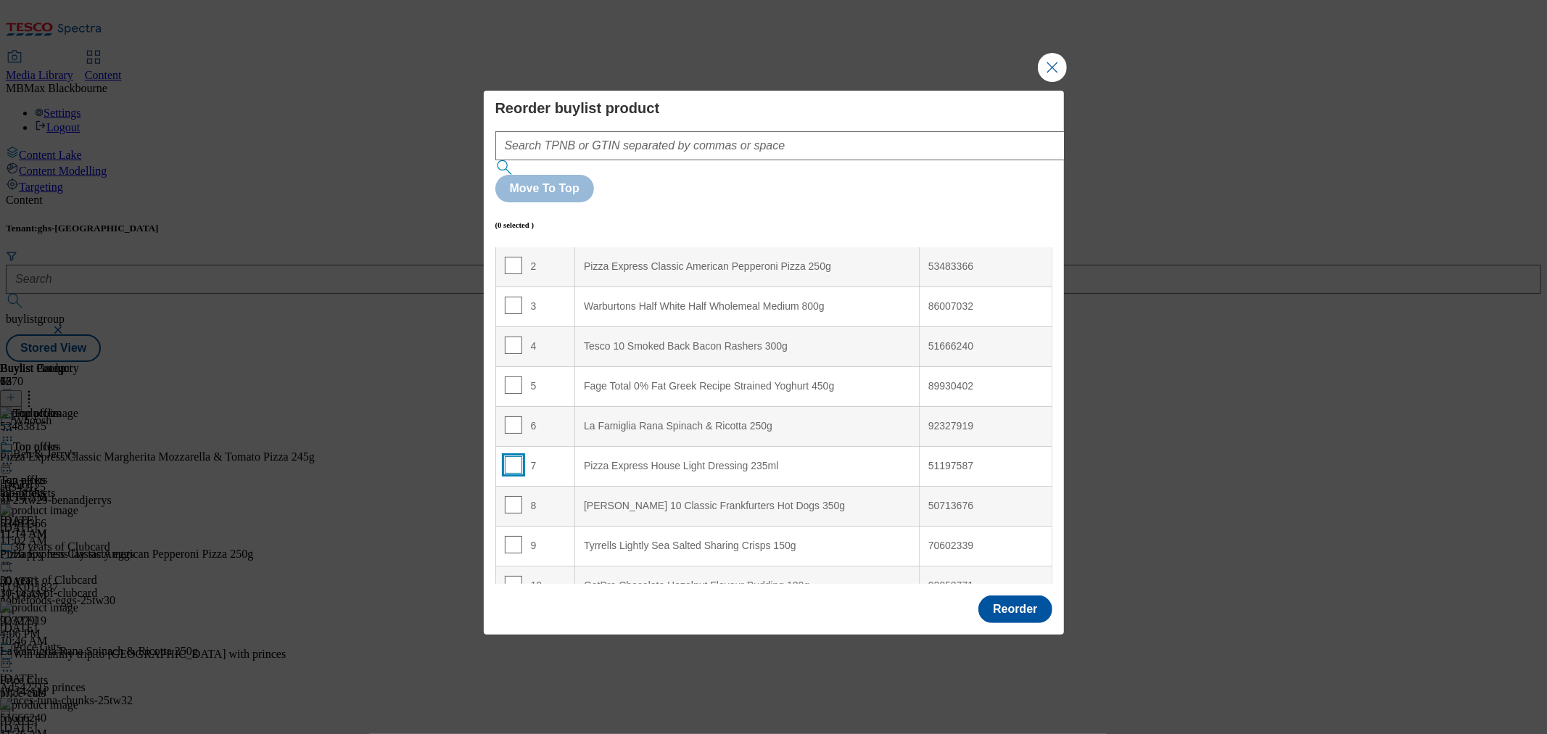
click at [506, 456] on input "Modal" at bounding box center [513, 464] width 17 height 17
checkbox input "true"
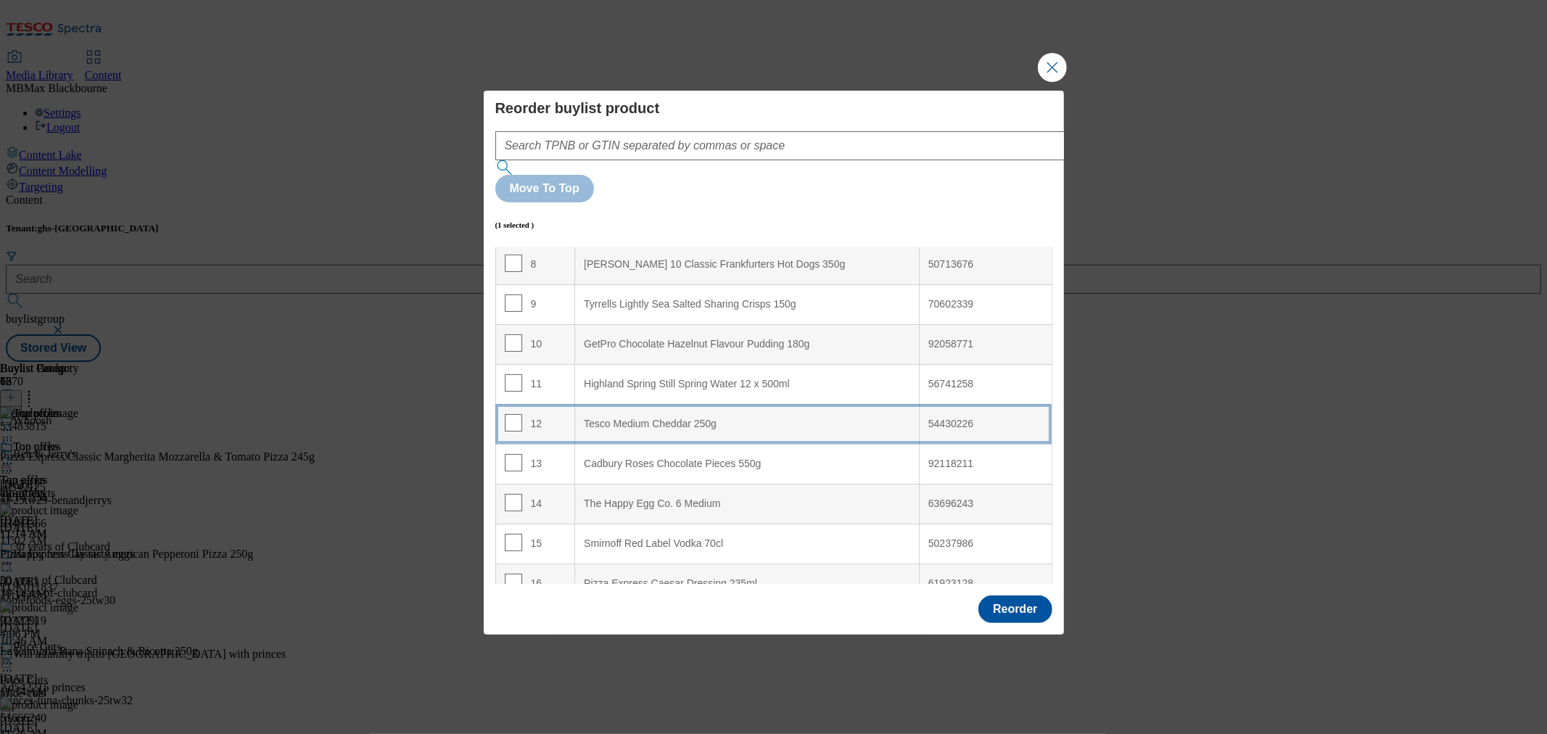
click at [561, 414] on div "12" at bounding box center [536, 424] width 62 height 21
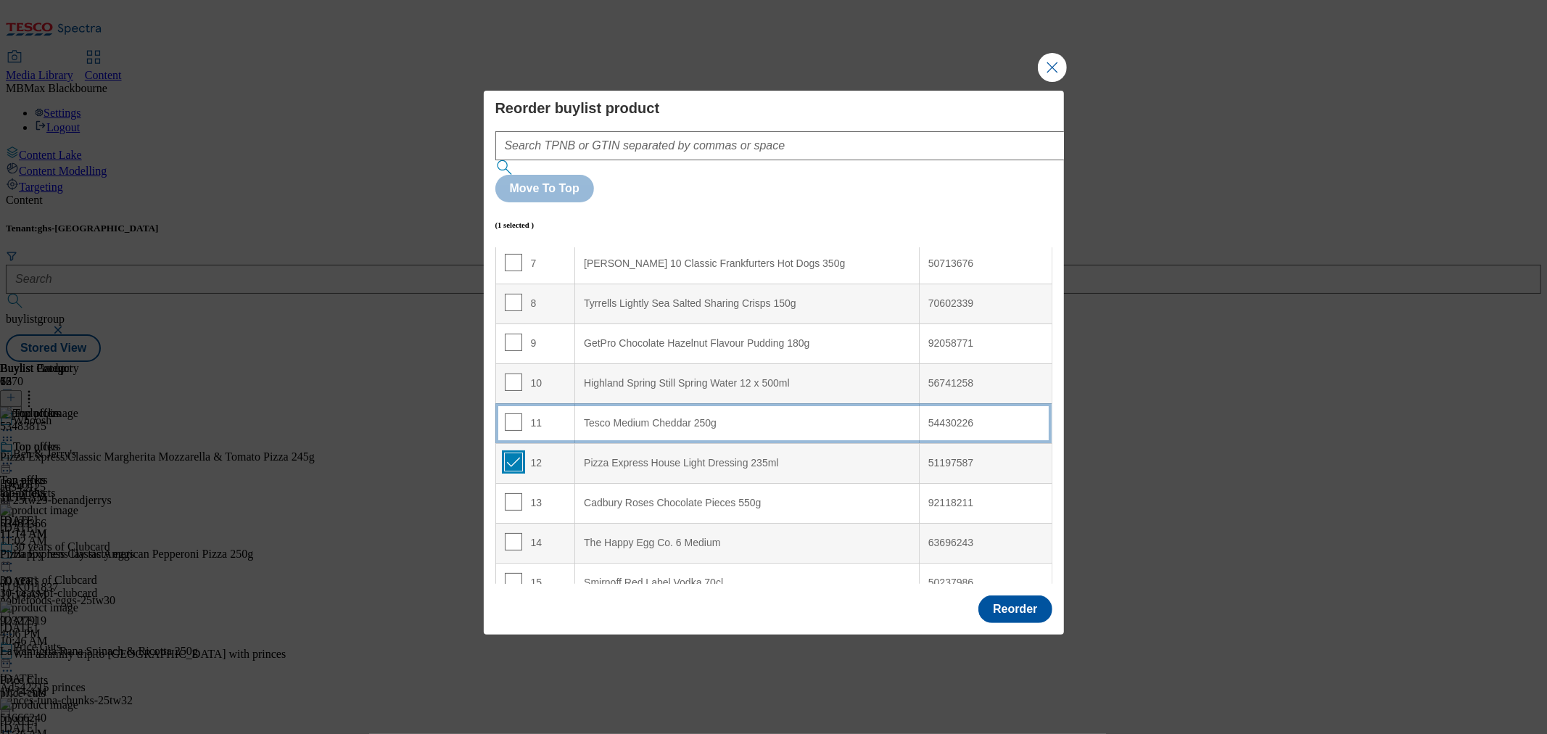
click at [512, 453] on input "Modal" at bounding box center [513, 461] width 17 height 17
checkbox input "false"
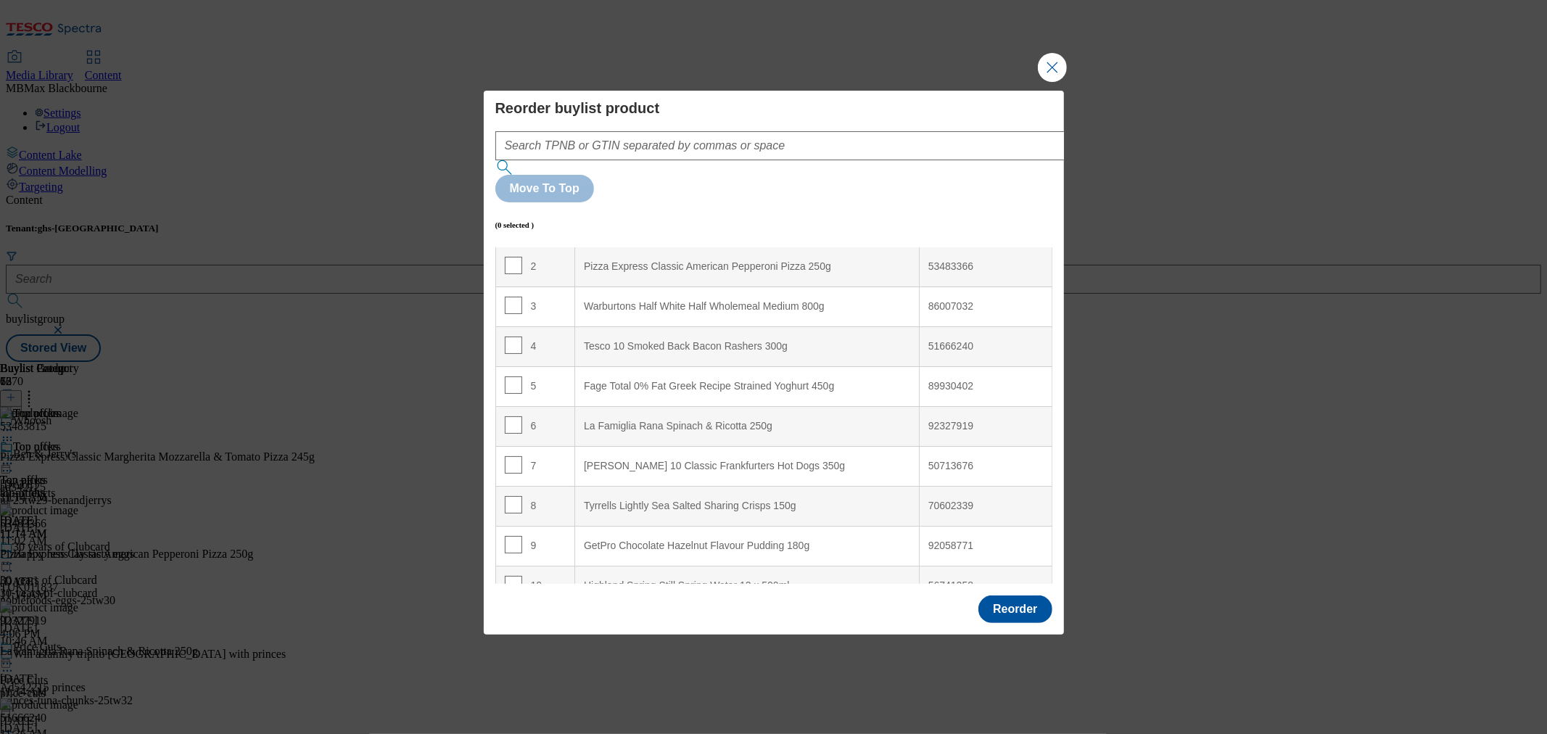
scroll to position [161, 0]
click at [516, 376] on input "Modal" at bounding box center [513, 384] width 17 height 17
checkbox input "true"
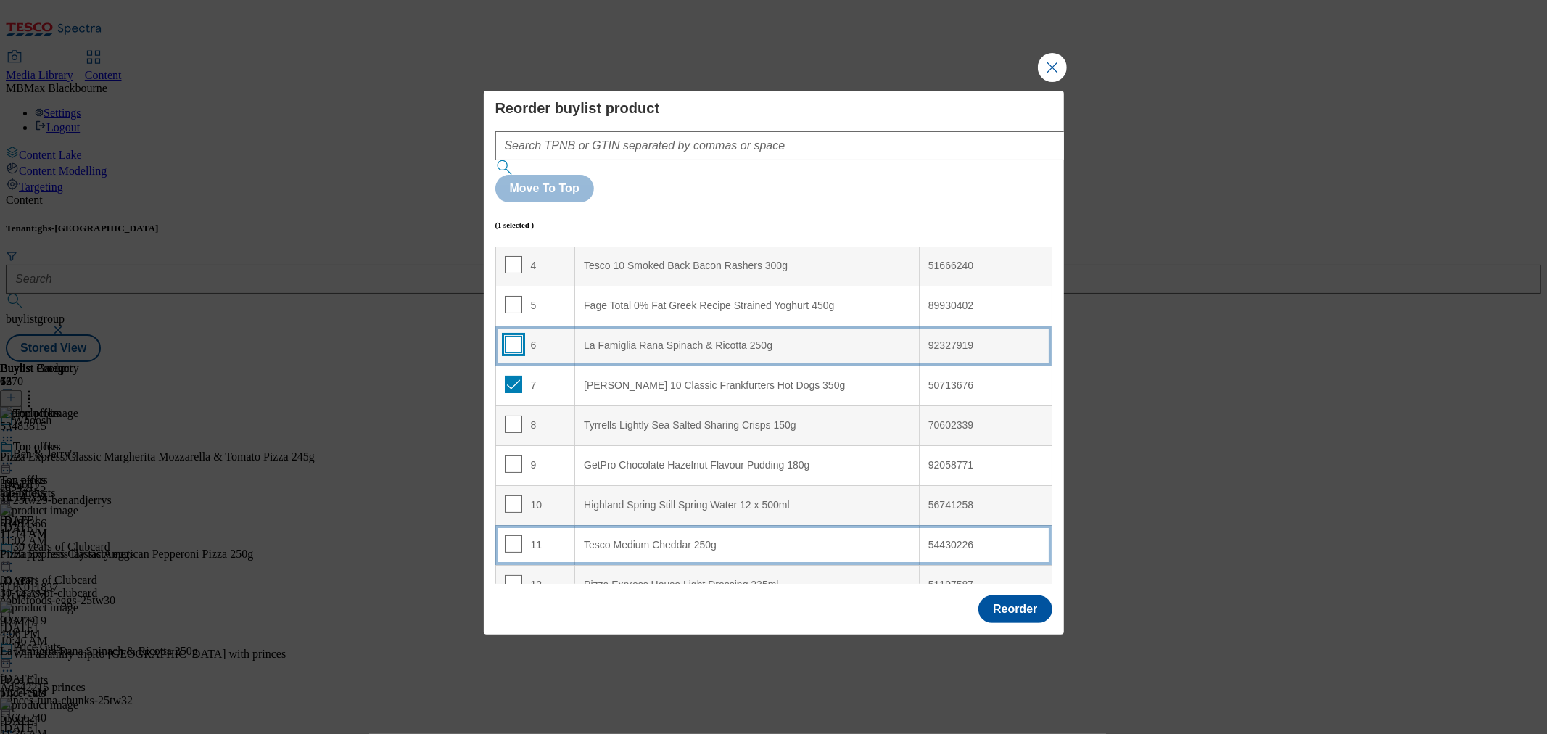
click at [509, 336] on input "Modal" at bounding box center [513, 344] width 17 height 17
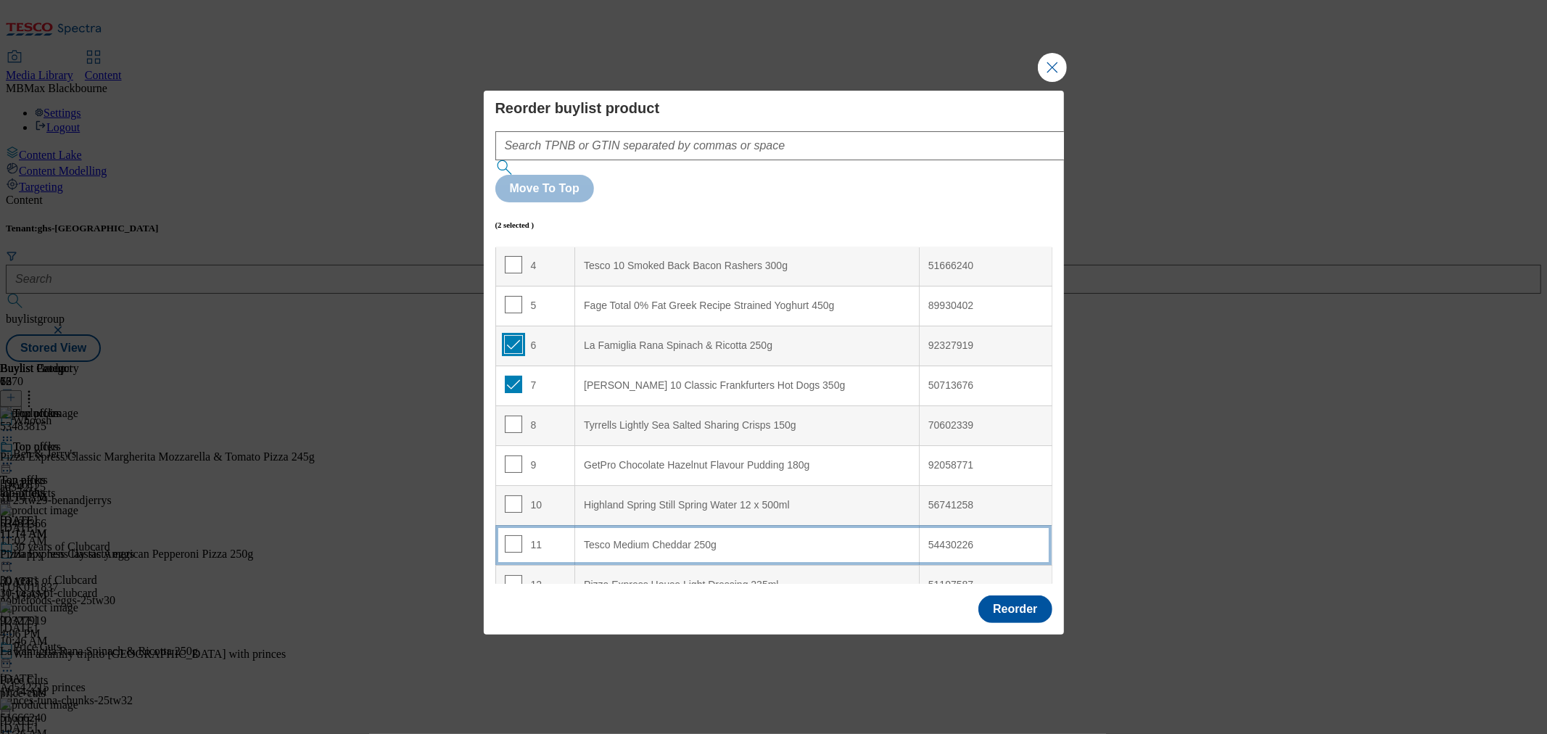
click at [511, 336] on input "Modal" at bounding box center [513, 344] width 17 height 17
checkbox input "false"
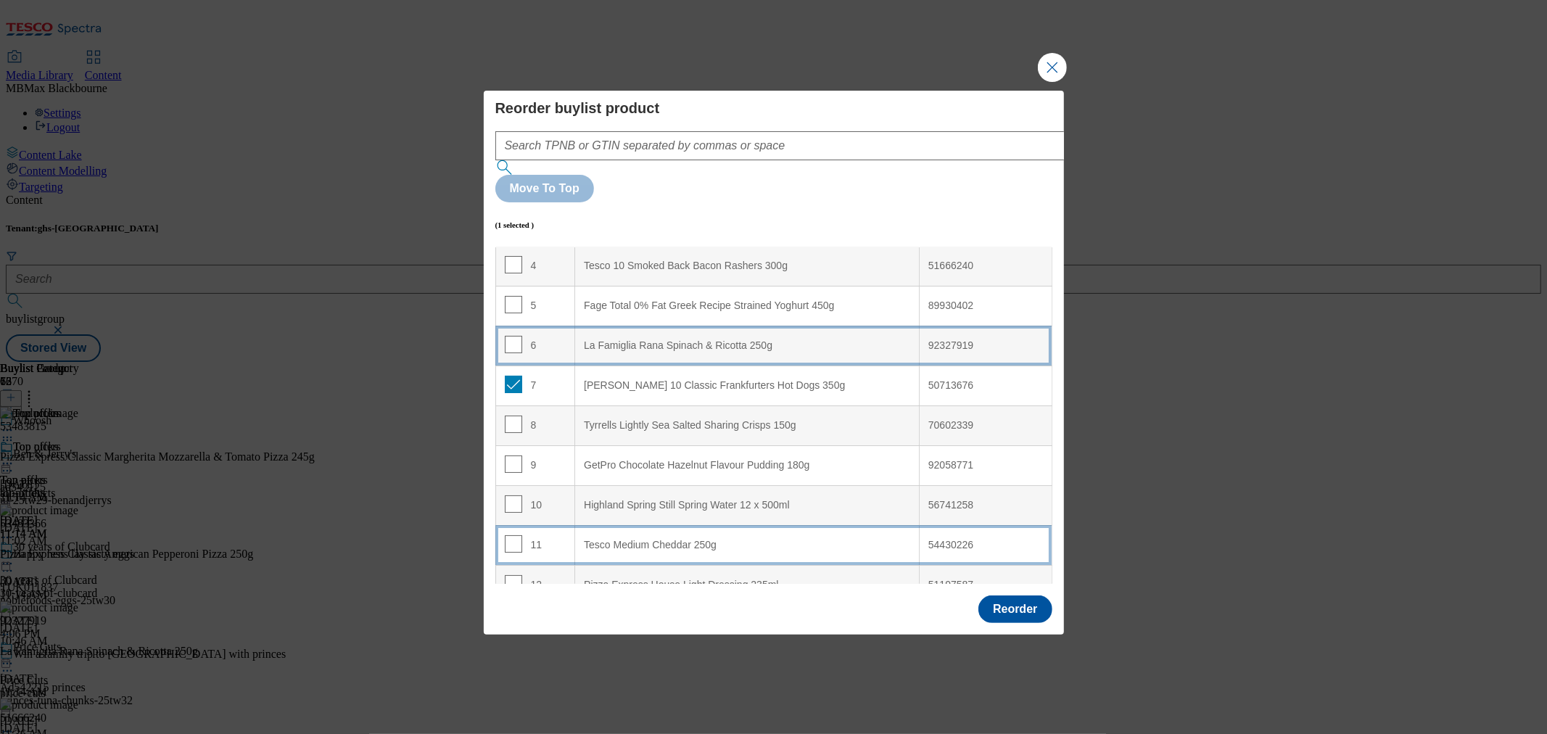
click at [553, 336] on div "6" at bounding box center [536, 346] width 62 height 21
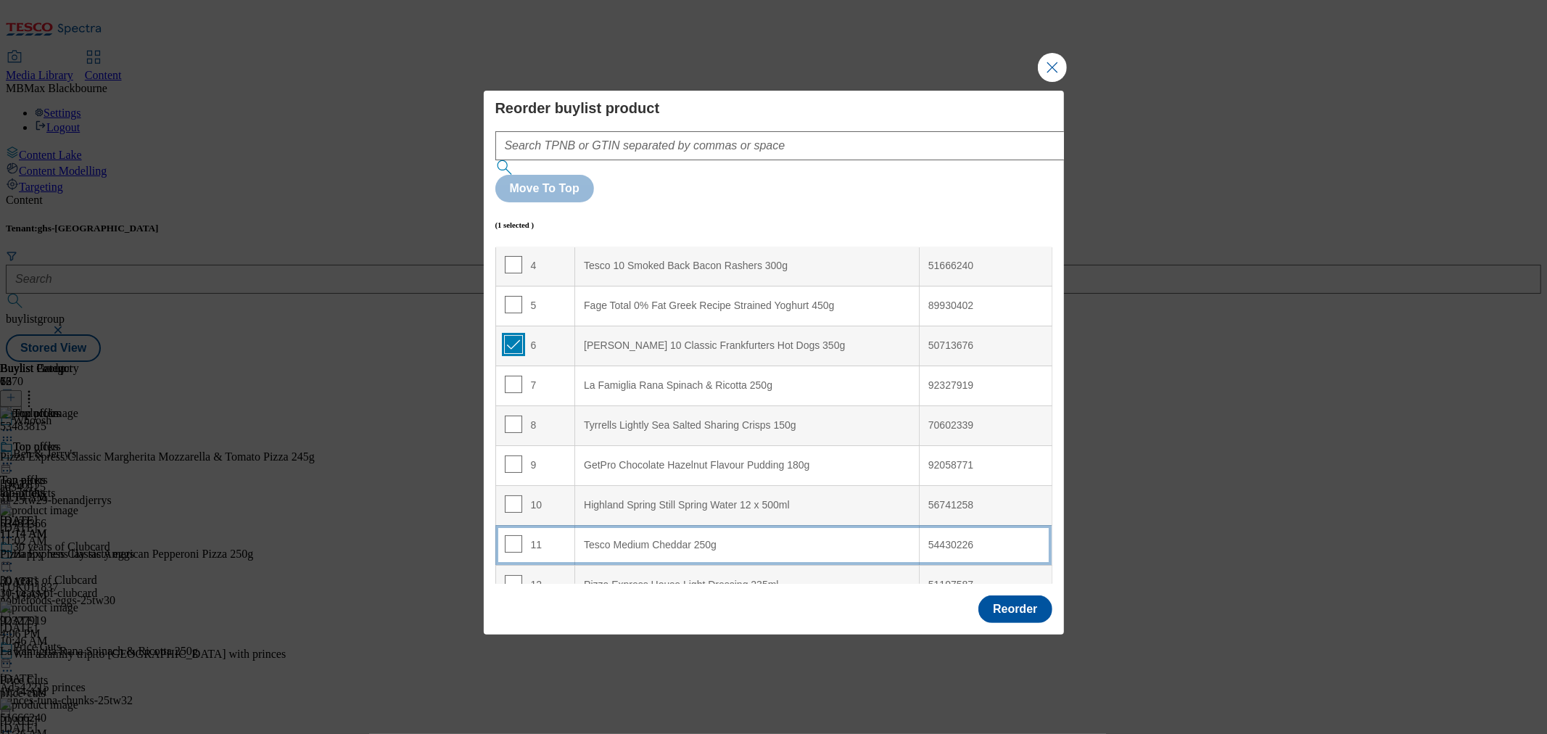
click at [509, 336] on input "Modal" at bounding box center [513, 344] width 17 height 17
checkbox input "false"
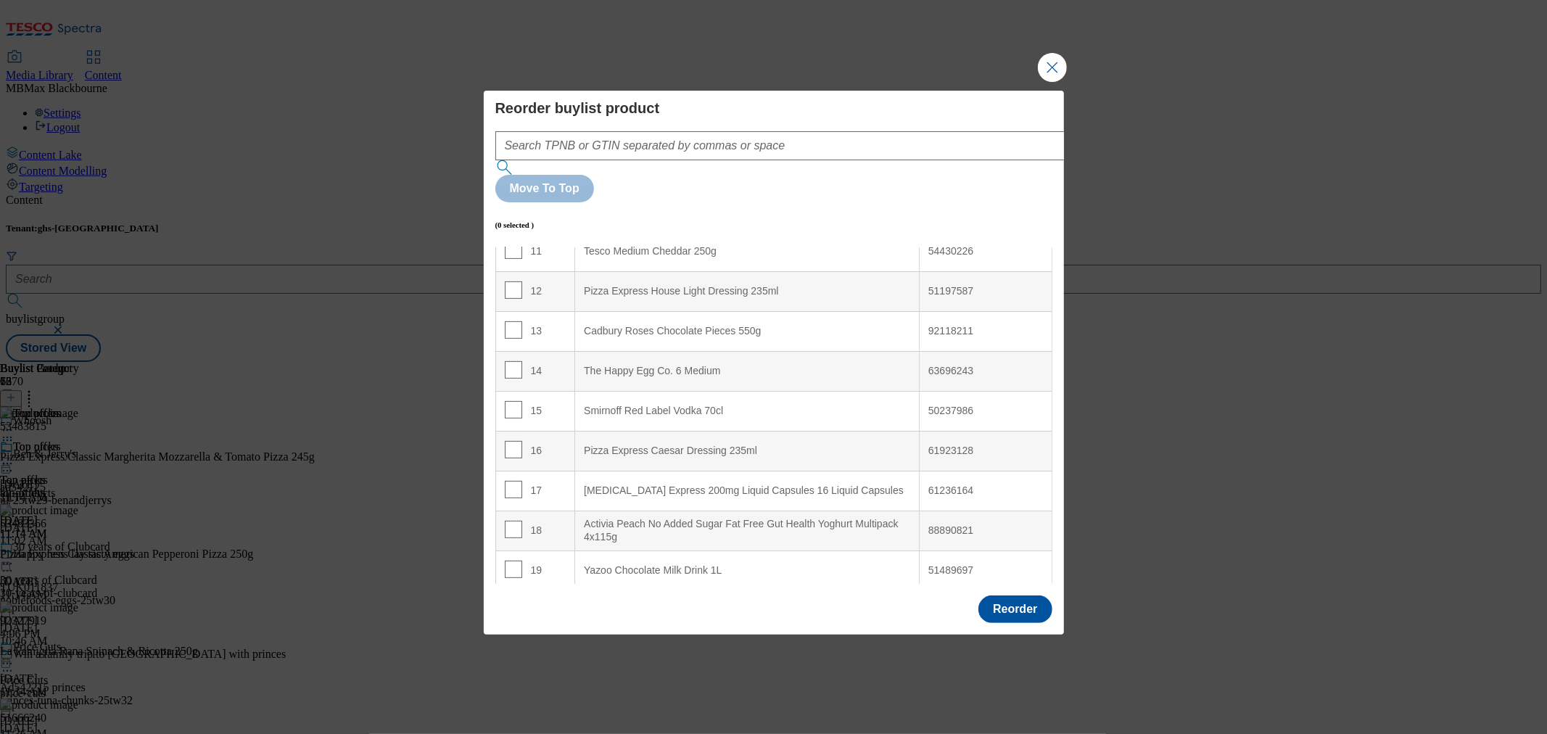
scroll to position [483, 0]
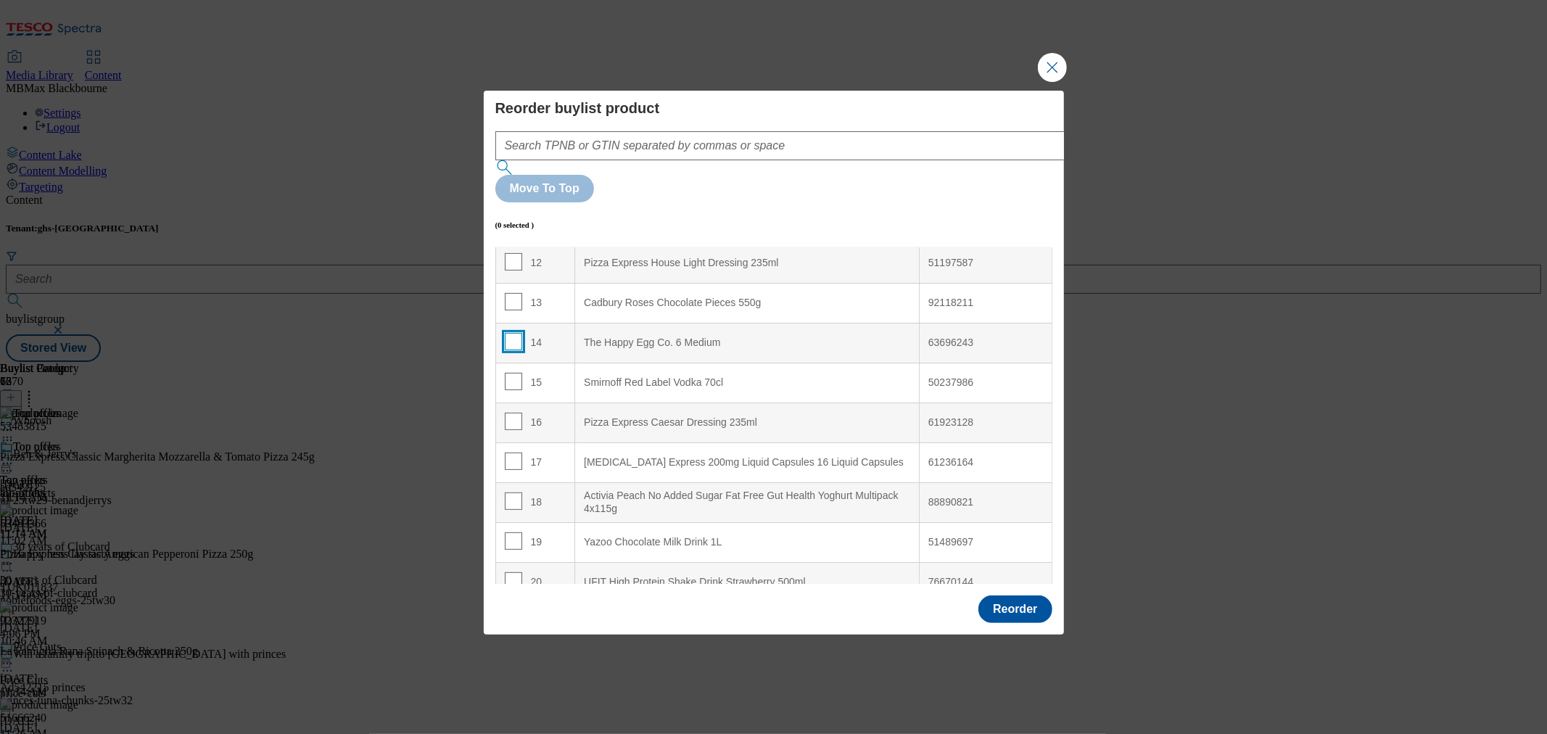
click at [514, 333] on input "Modal" at bounding box center [513, 341] width 17 height 17
checkbox input "true"
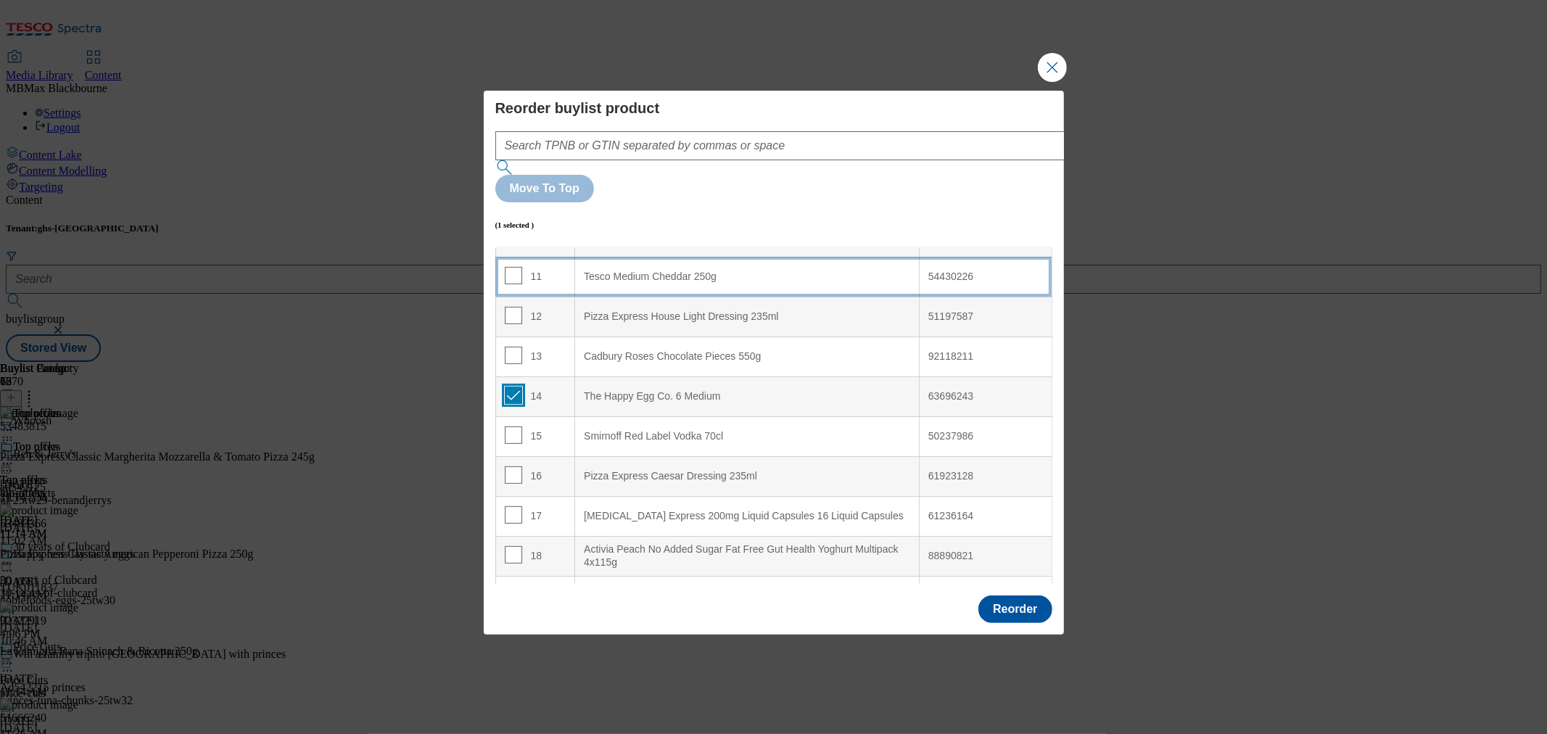
scroll to position [403, 0]
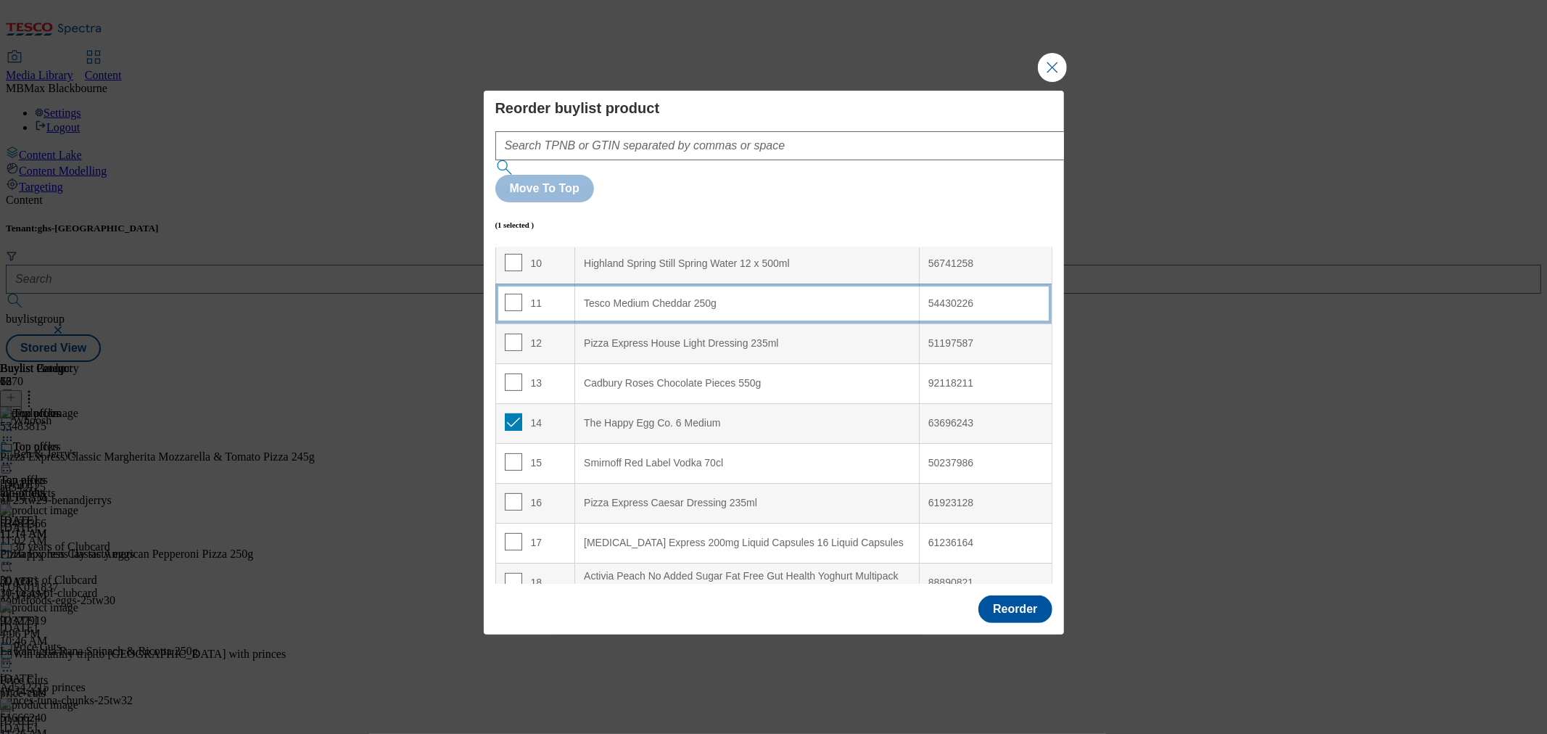
click at [543, 284] on td "11" at bounding box center [535, 304] width 80 height 40
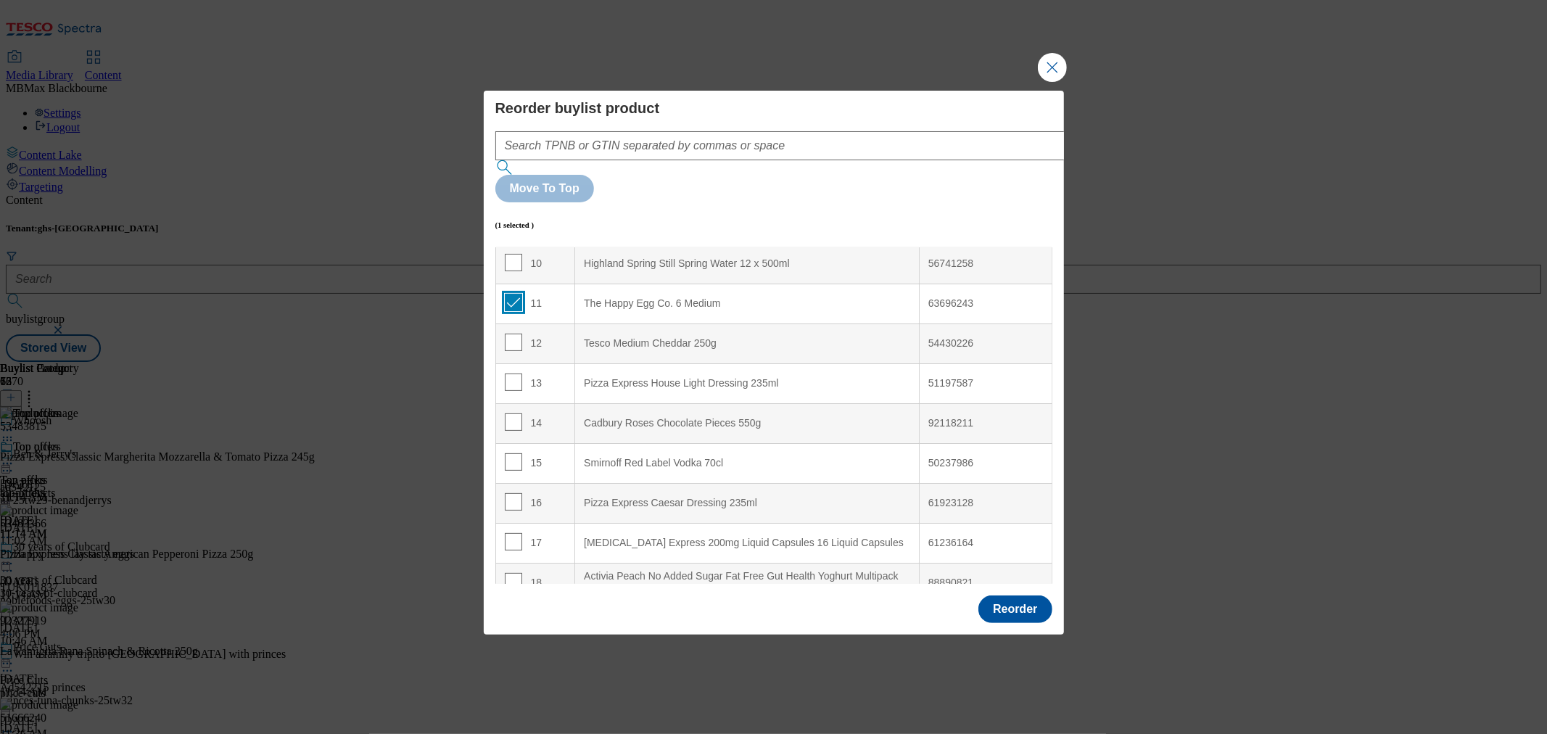
click at [512, 294] on input "Modal" at bounding box center [513, 302] width 17 height 17
checkbox input "false"
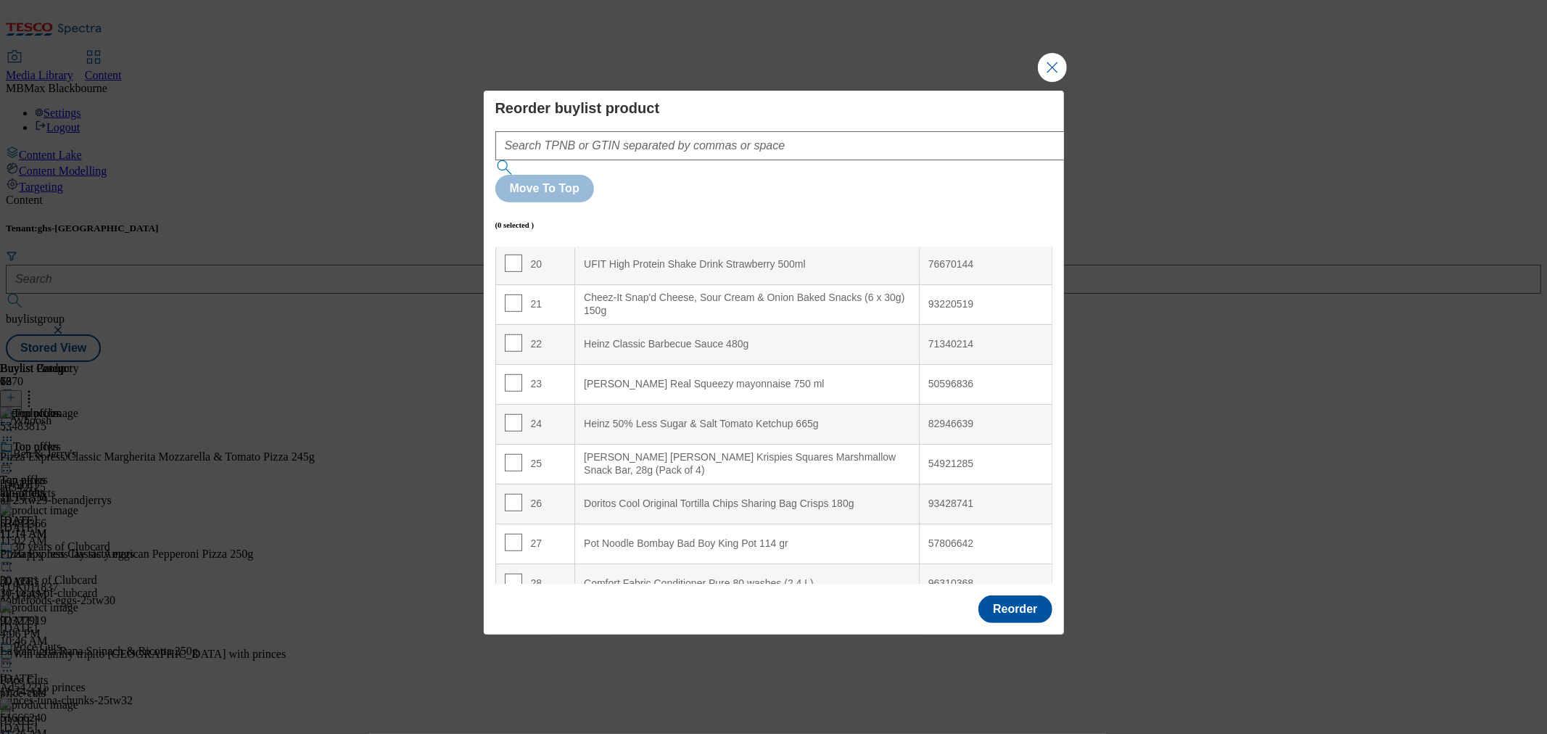
scroll to position [806, 0]
click at [1025, 595] on button "Reorder" at bounding box center [1014, 609] width 73 height 28
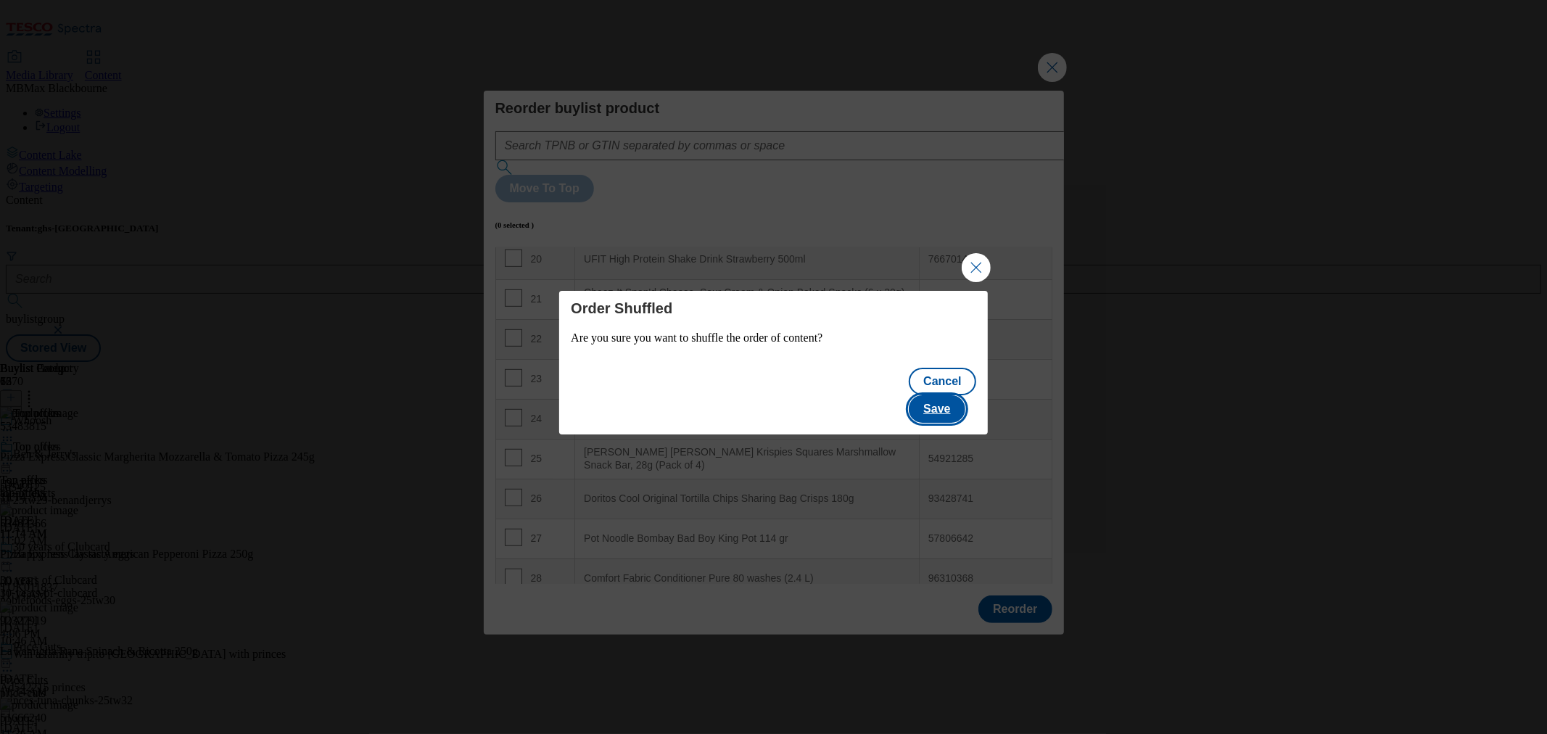
click at [957, 401] on button "Save" at bounding box center [937, 409] width 56 height 28
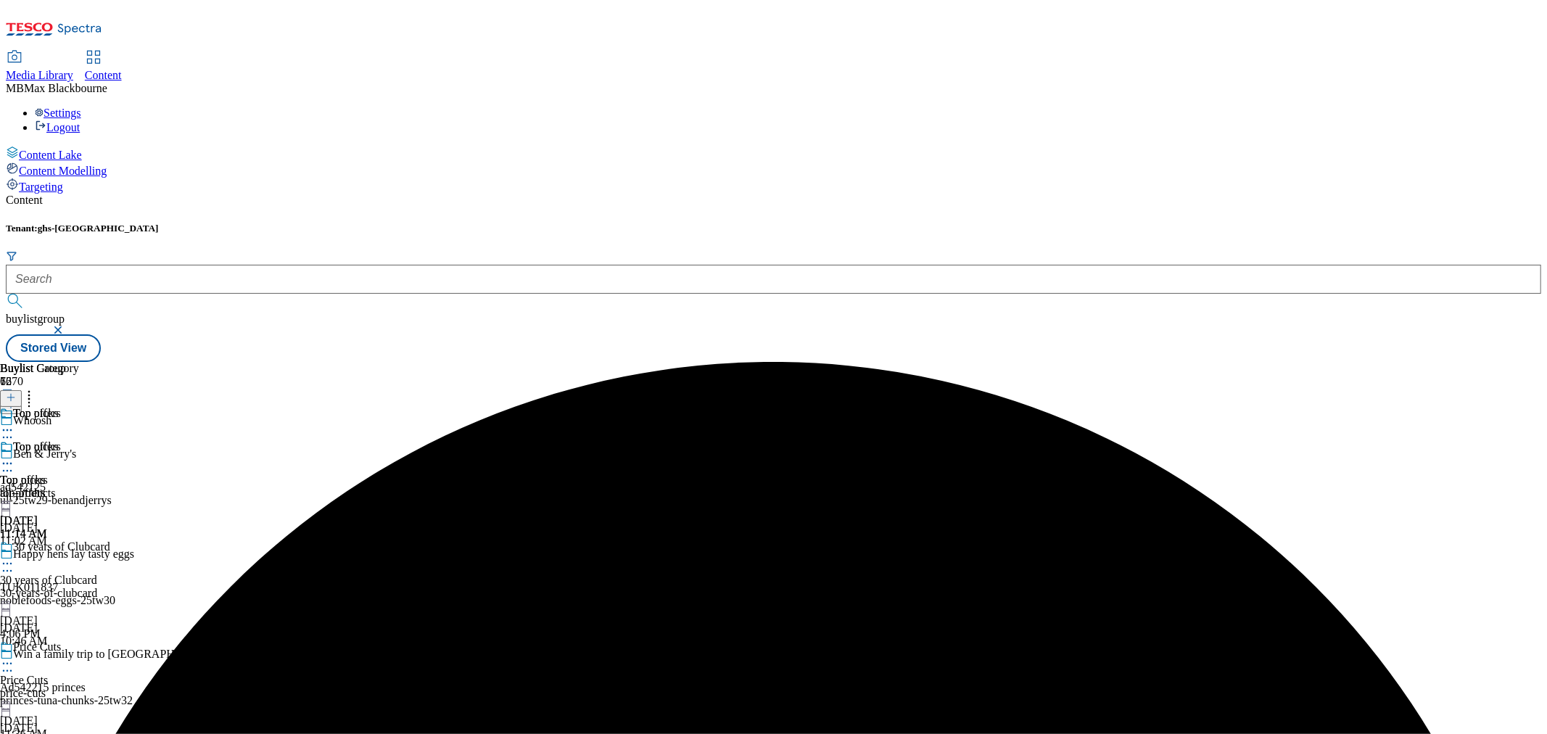
click at [15, 456] on icon at bounding box center [7, 463] width 15 height 15
click at [97, 619] on button "Un-publish" at bounding box center [63, 627] width 68 height 17
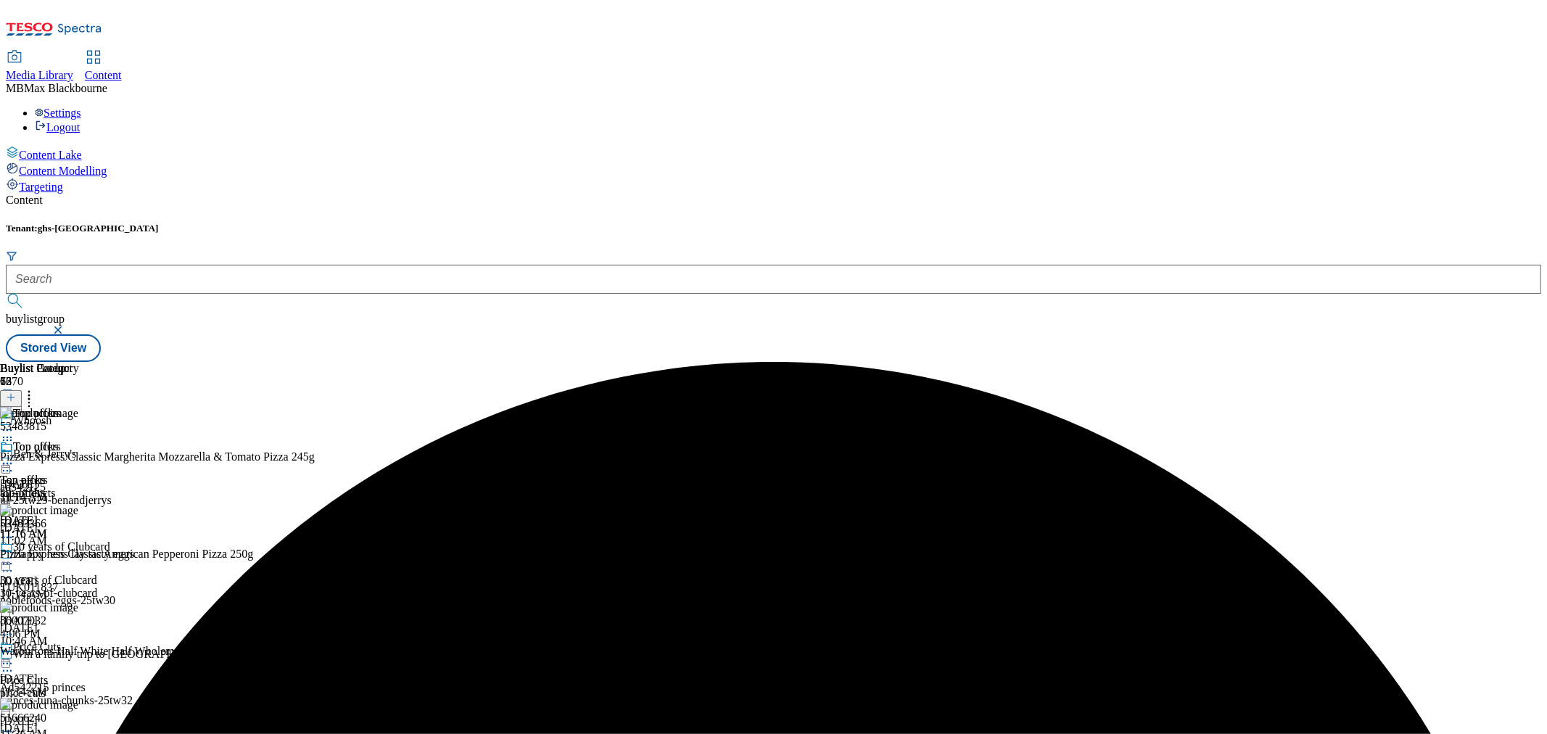
click at [15, 456] on icon at bounding box center [7, 463] width 15 height 15
click at [94, 572] on span "Un-preview" at bounding box center [69, 577] width 49 height 11
click at [15, 456] on icon at bounding box center [7, 463] width 15 height 15
click at [67, 485] on button "Edit" at bounding box center [48, 493] width 38 height 17
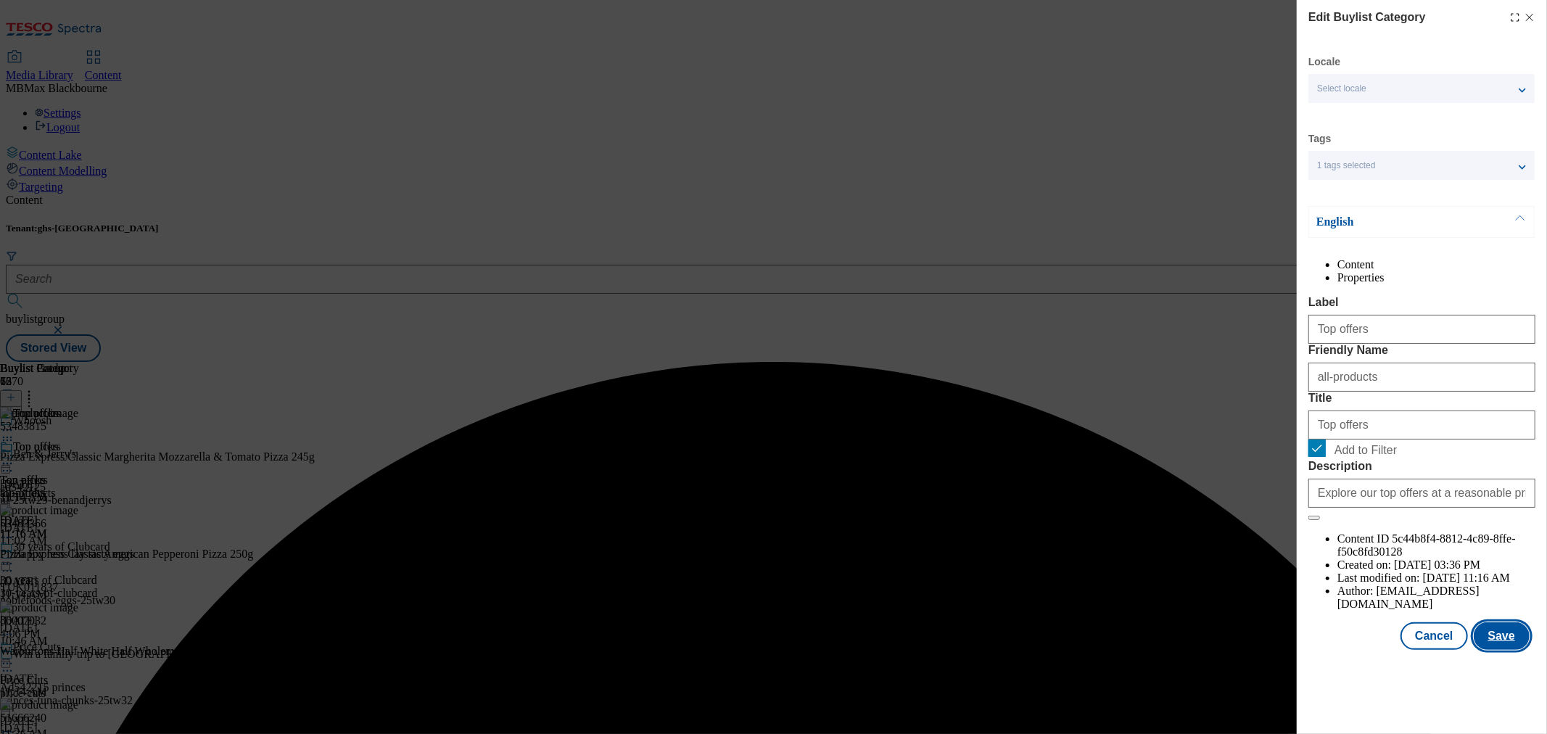
click at [1487, 650] on button "Save" at bounding box center [1502, 636] width 56 height 28
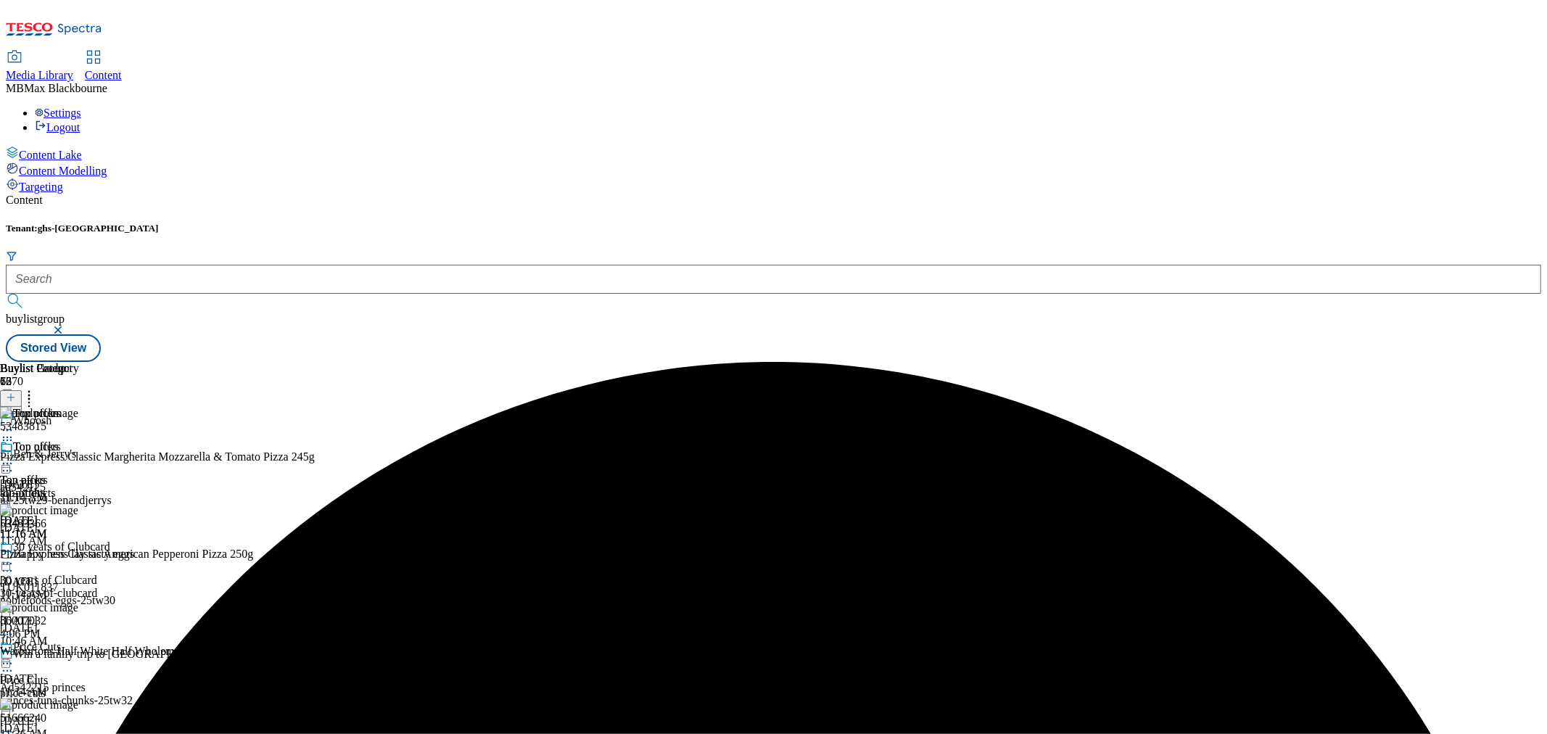
click at [15, 456] on icon at bounding box center [7, 463] width 15 height 15
click at [85, 552] on button "Preview" at bounding box center [57, 560] width 56 height 17
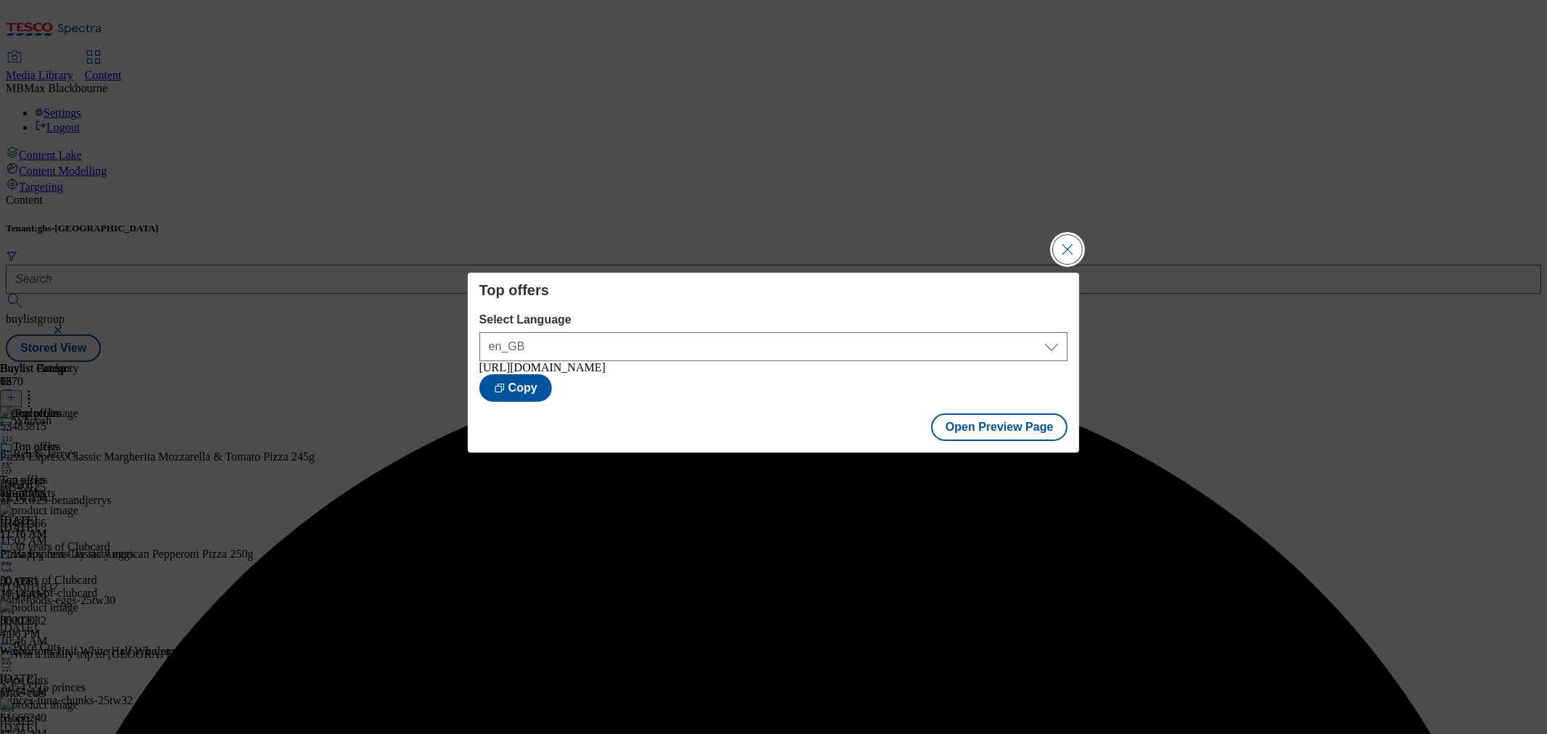
click at [1068, 242] on button "Close Modal" at bounding box center [1067, 249] width 29 height 29
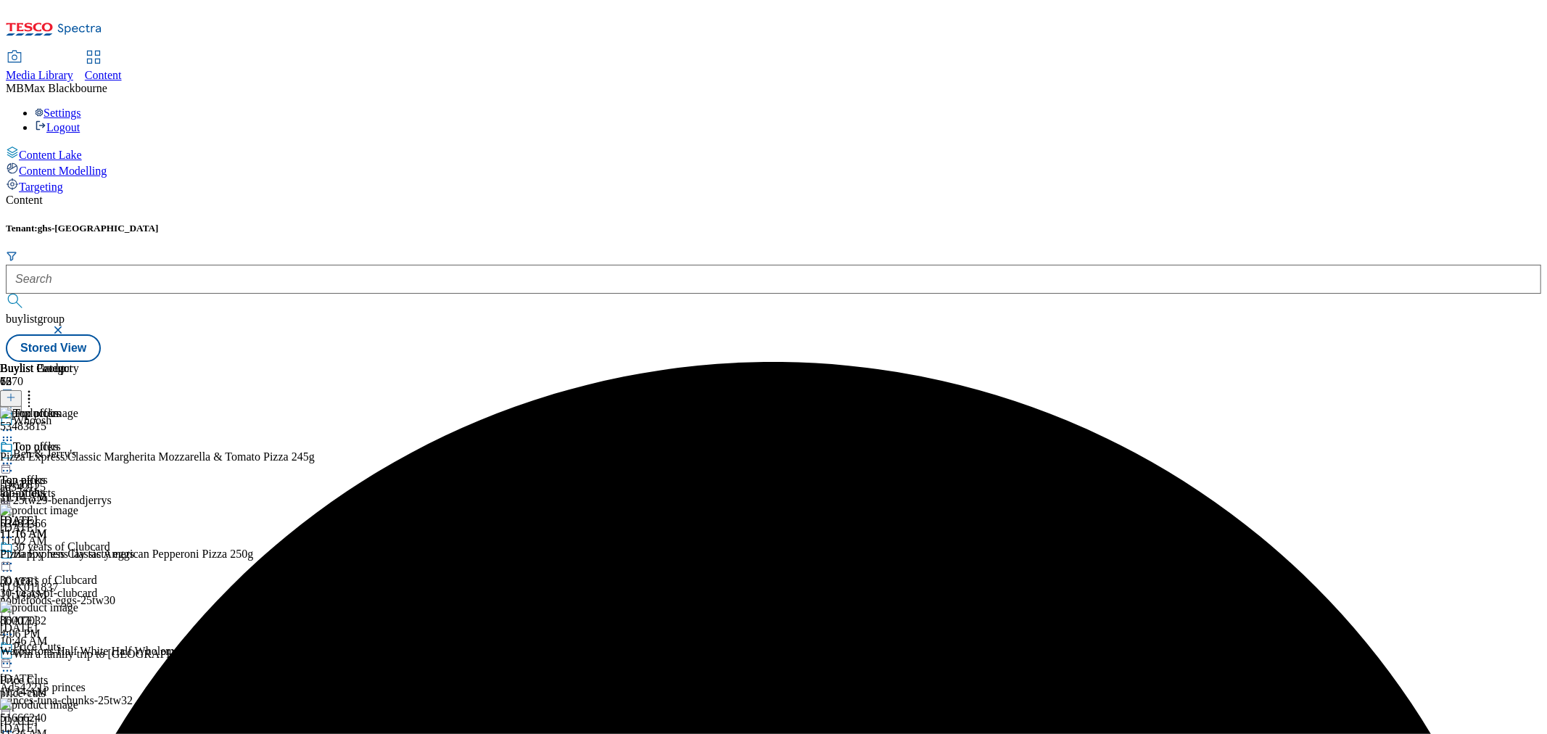
click at [15, 456] on icon at bounding box center [7, 463] width 15 height 15
click at [77, 606] on span "Publish" at bounding box center [61, 611] width 32 height 11
click at [79, 440] on div "Top offers Top offers all-products [DATE] 11:16 AM" at bounding box center [39, 490] width 79 height 100
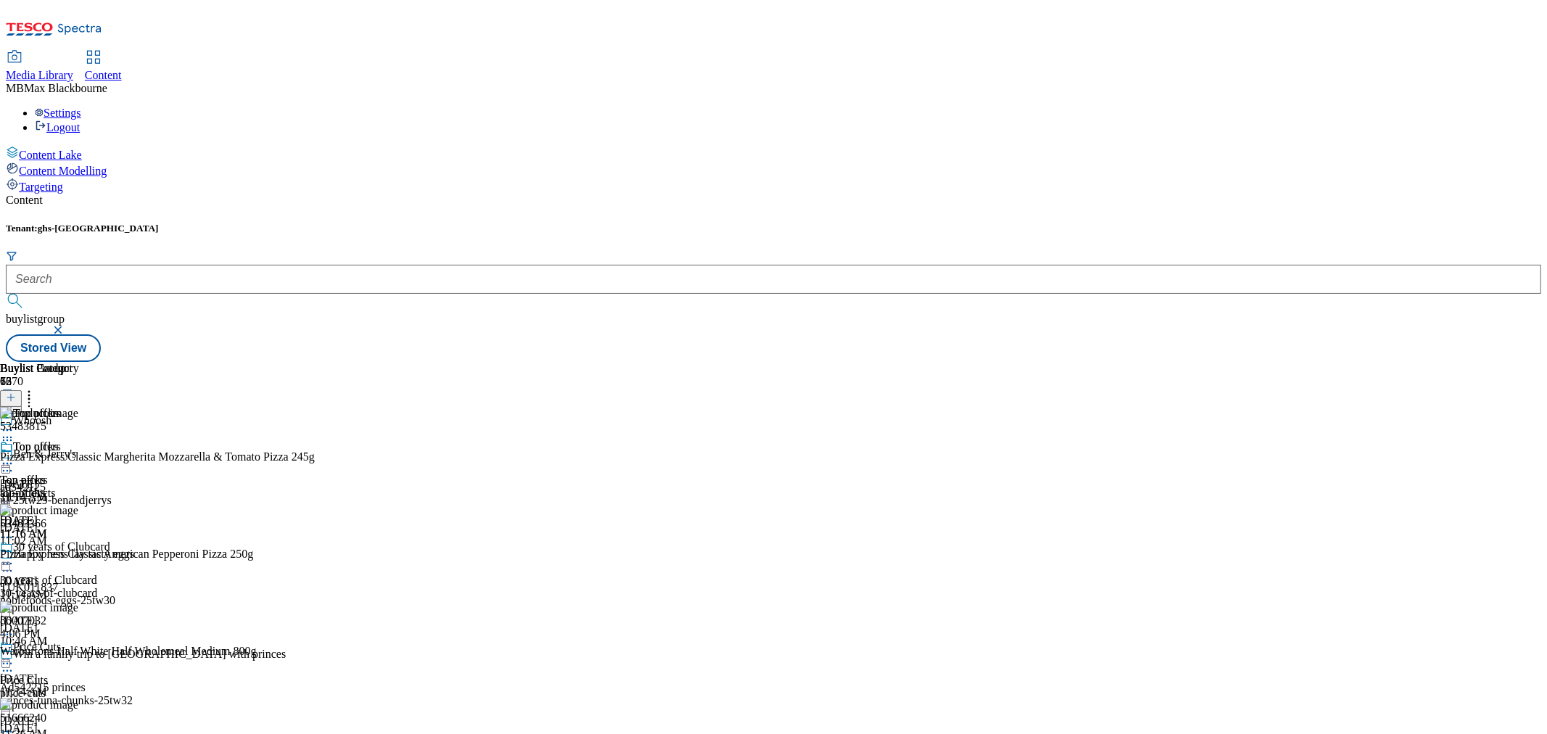
scroll to position [886, 0]
drag, startPoint x: 1251, startPoint y: 487, endPoint x: 1250, endPoint y: 497, distance: 10.2
click at [79, 440] on div "Top offers Top offers all-products [DATE] 11:16 AM" at bounding box center [39, 490] width 79 height 100
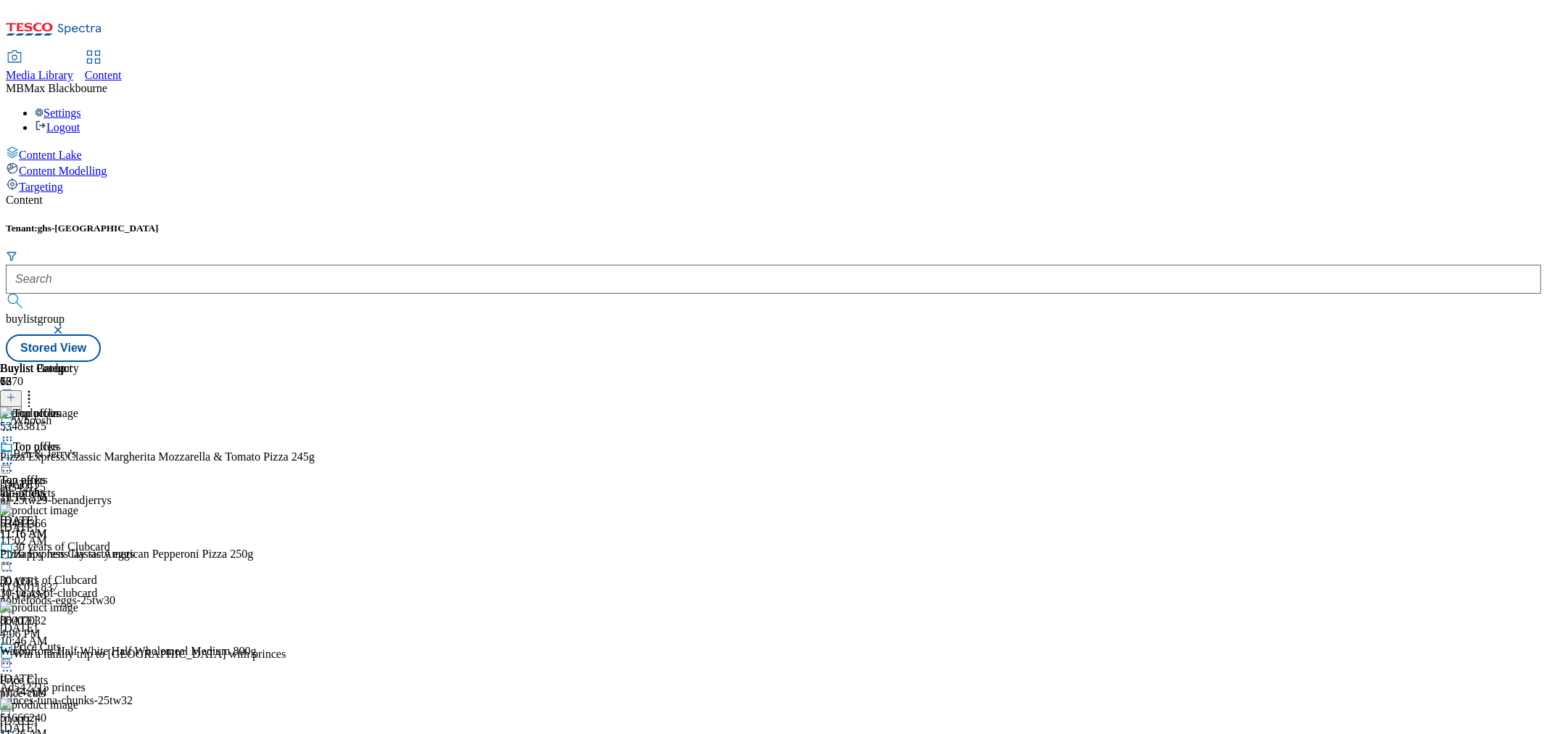
click at [79, 440] on div "Top offers Top offers all-products [DATE] 11:16 AM" at bounding box center [39, 490] width 79 height 100
click at [15, 456] on icon at bounding box center [7, 463] width 15 height 15
click at [91, 622] on span "Un-publish" at bounding box center [68, 627] width 46 height 11
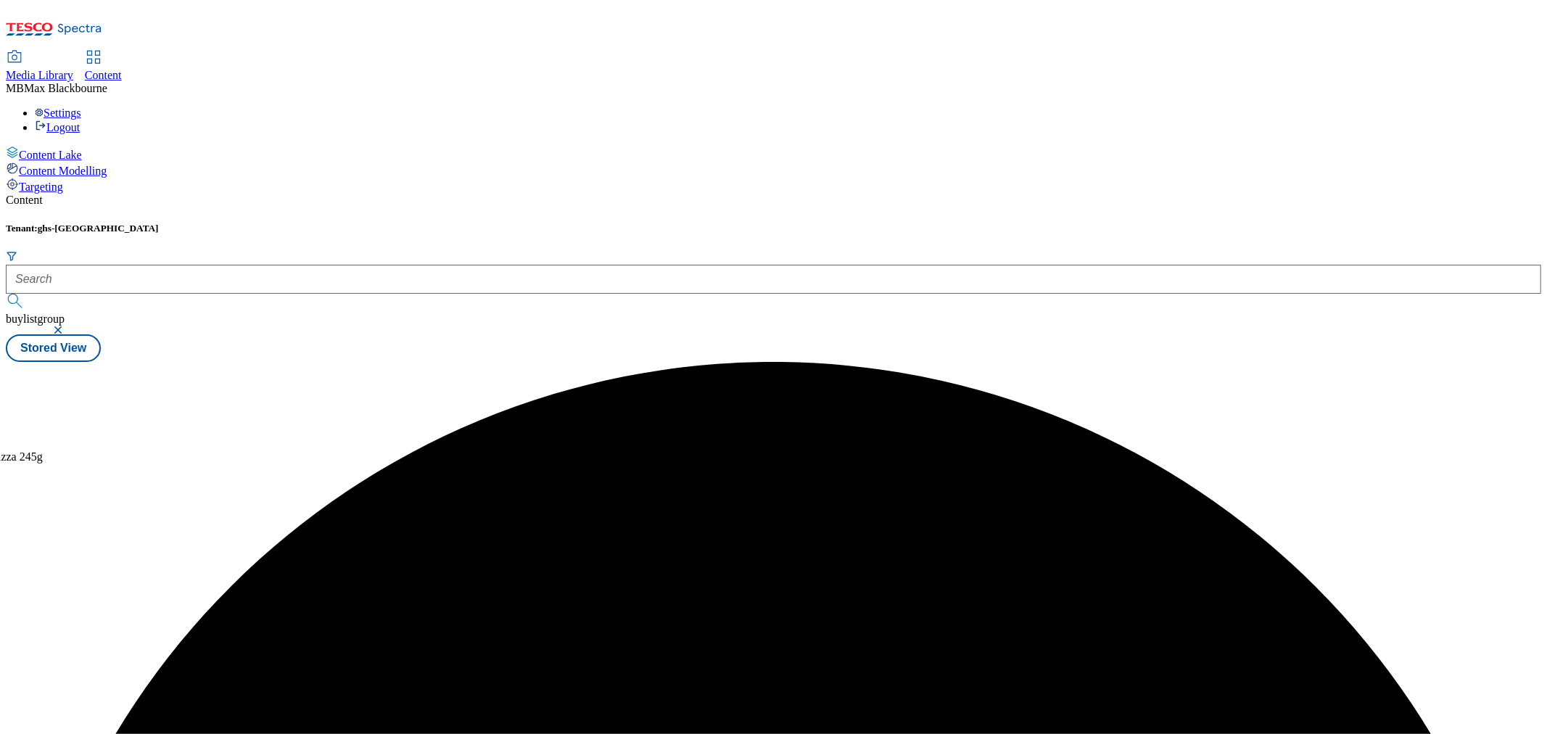
click at [944, 241] on div "Content Tenant: ghs-uk buylistgroup Stored View Buylist Category 1 Top offers T…" at bounding box center [773, 278] width 1535 height 168
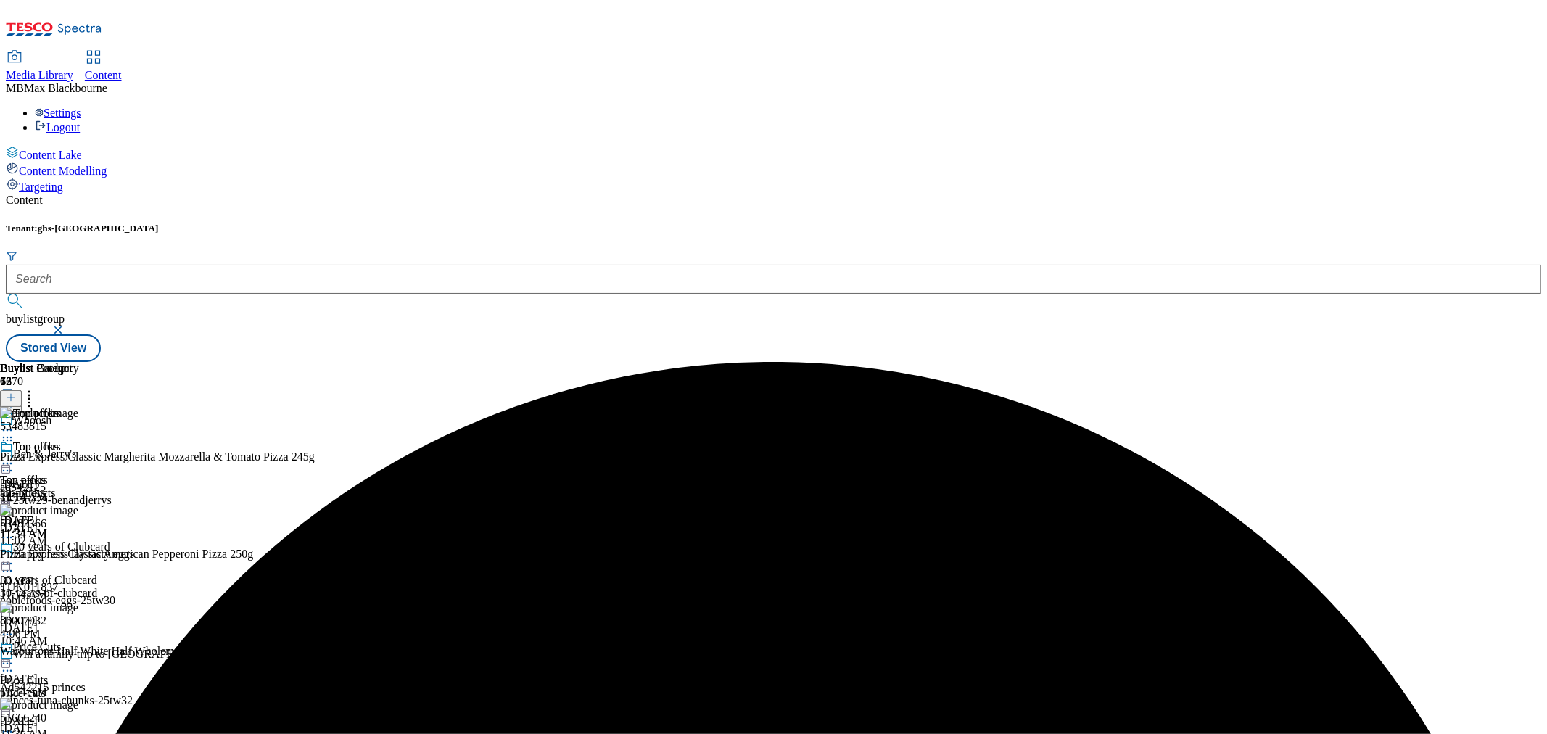
click at [15, 456] on icon at bounding box center [7, 463] width 15 height 15
click at [94, 572] on span "Un-preview" at bounding box center [69, 577] width 49 height 11
click at [148, 487] on div "top-offers" at bounding box center [74, 493] width 148 height 13
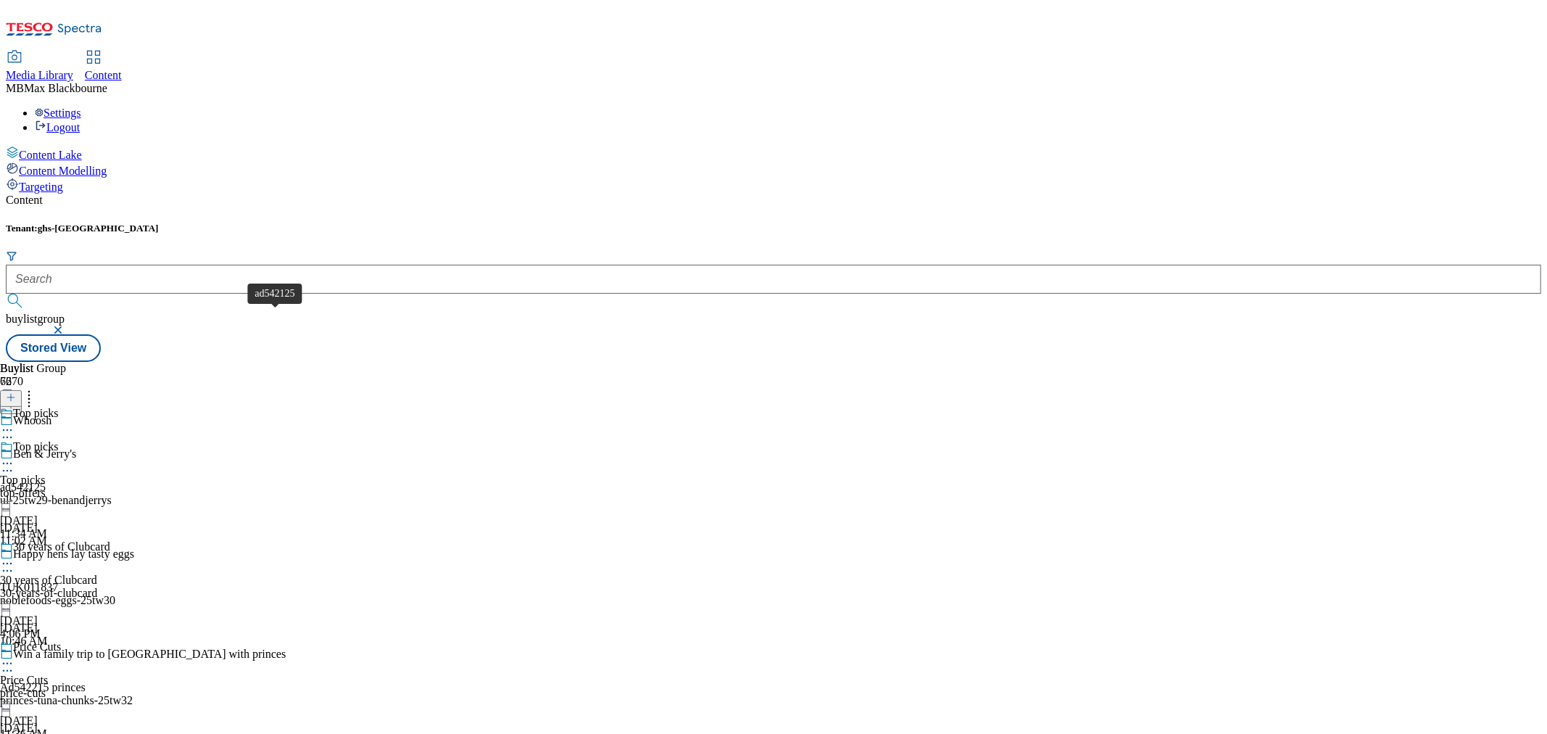
click at [46, 481] on div "ad542125" at bounding box center [23, 487] width 46 height 13
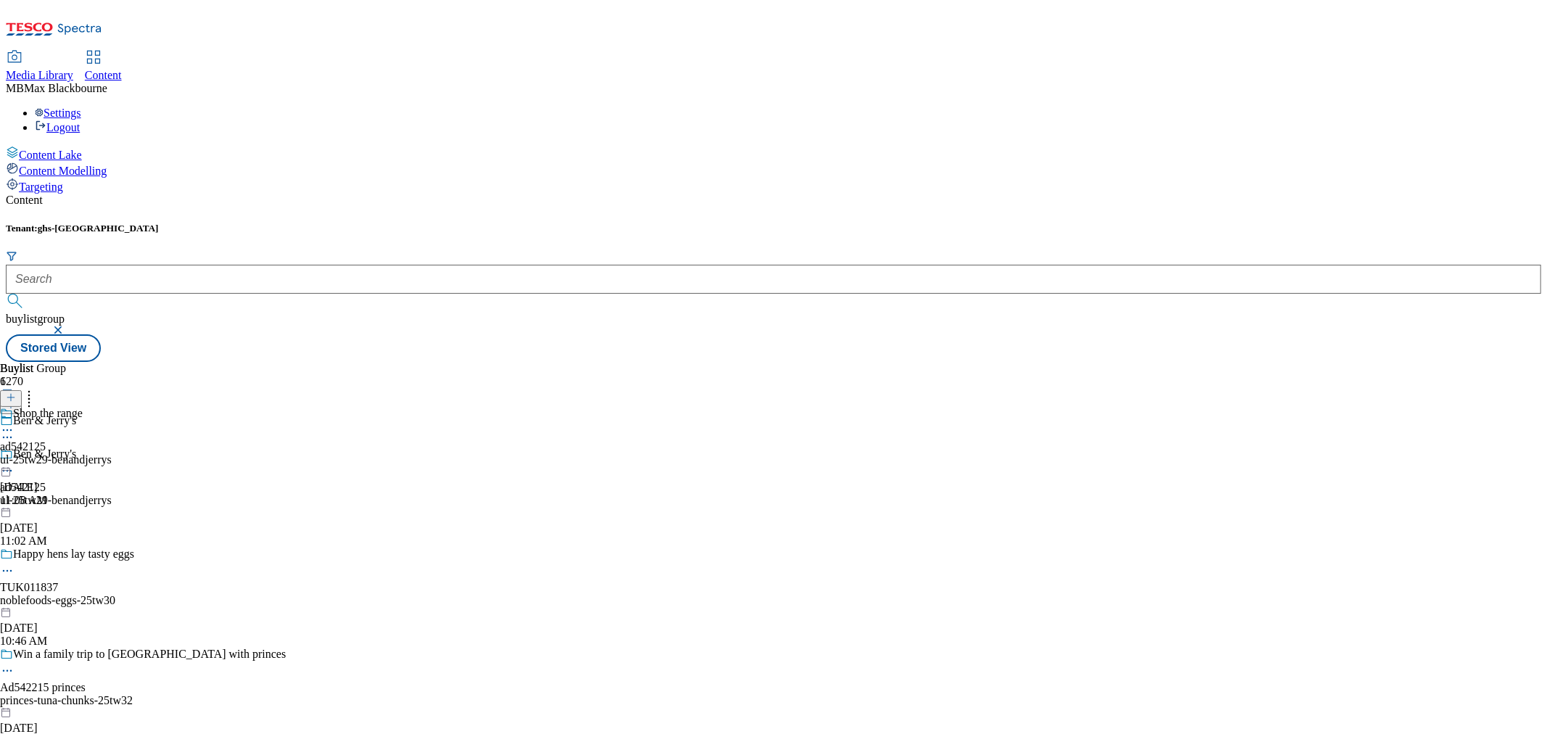
click at [339, 223] on div "Tenant: ghs-uk buylistgroup" at bounding box center [773, 279] width 1535 height 112
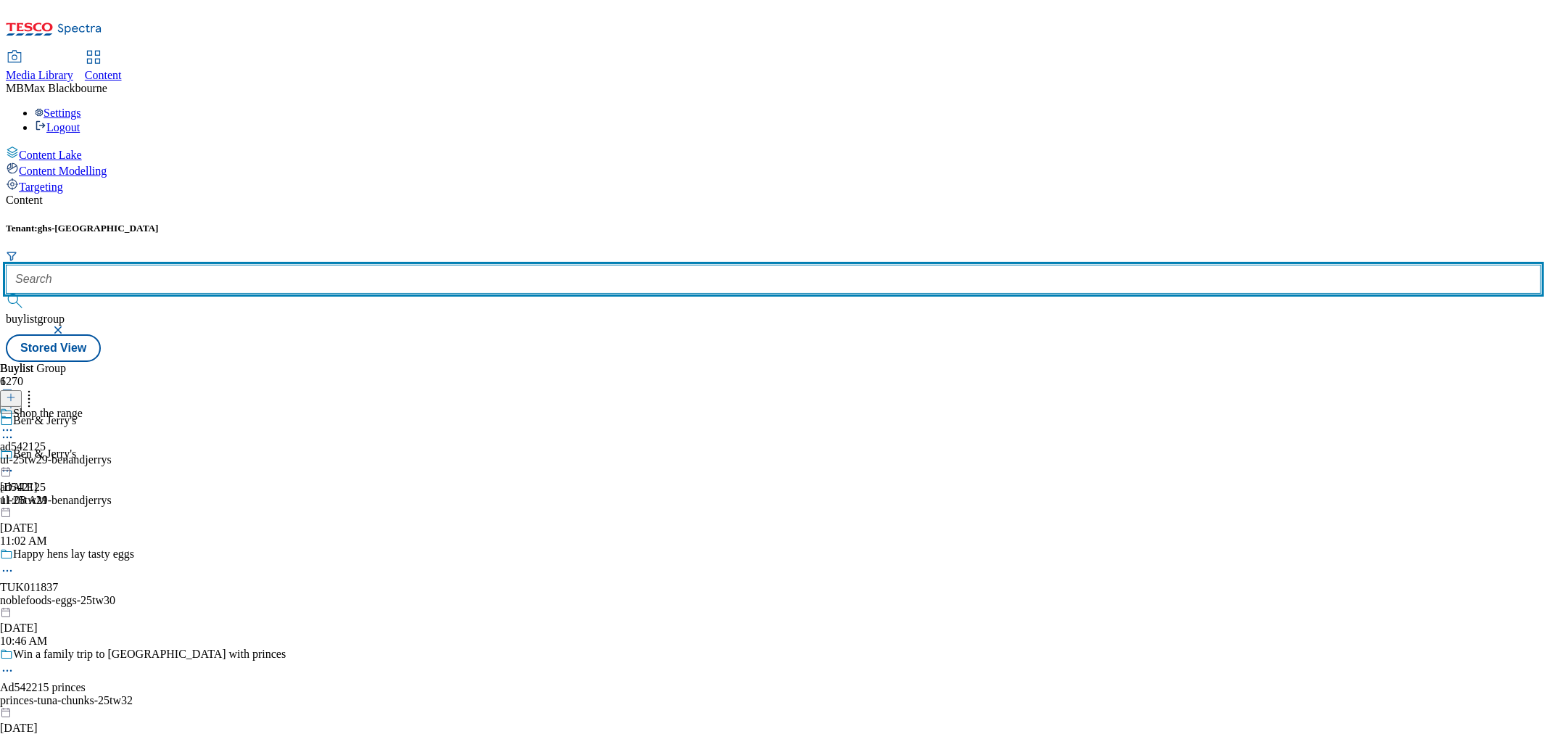
click at [339, 265] on input "text" at bounding box center [773, 279] width 1535 height 29
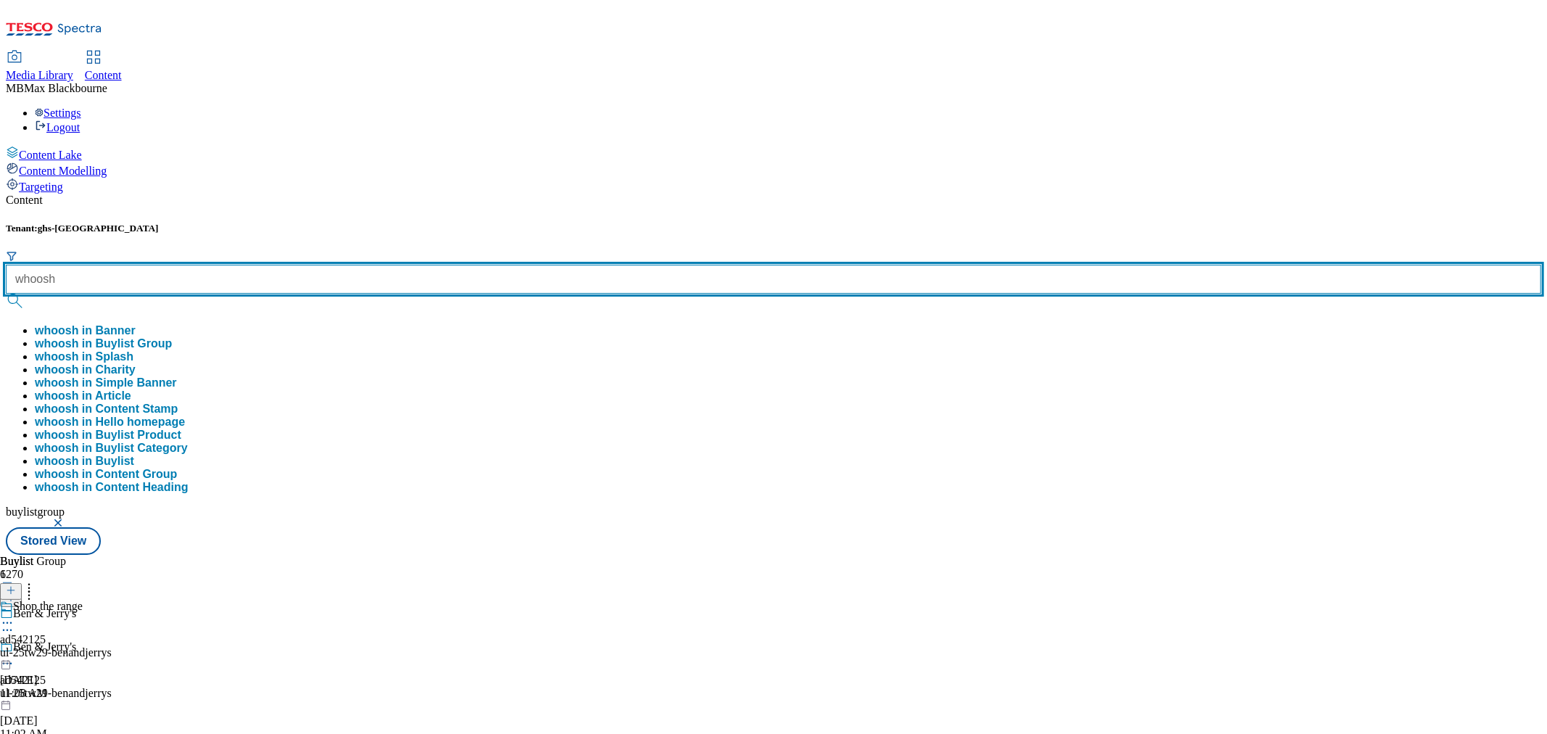
type input "whoosh"
click at [6, 294] on button "submit" at bounding box center [16, 301] width 20 height 15
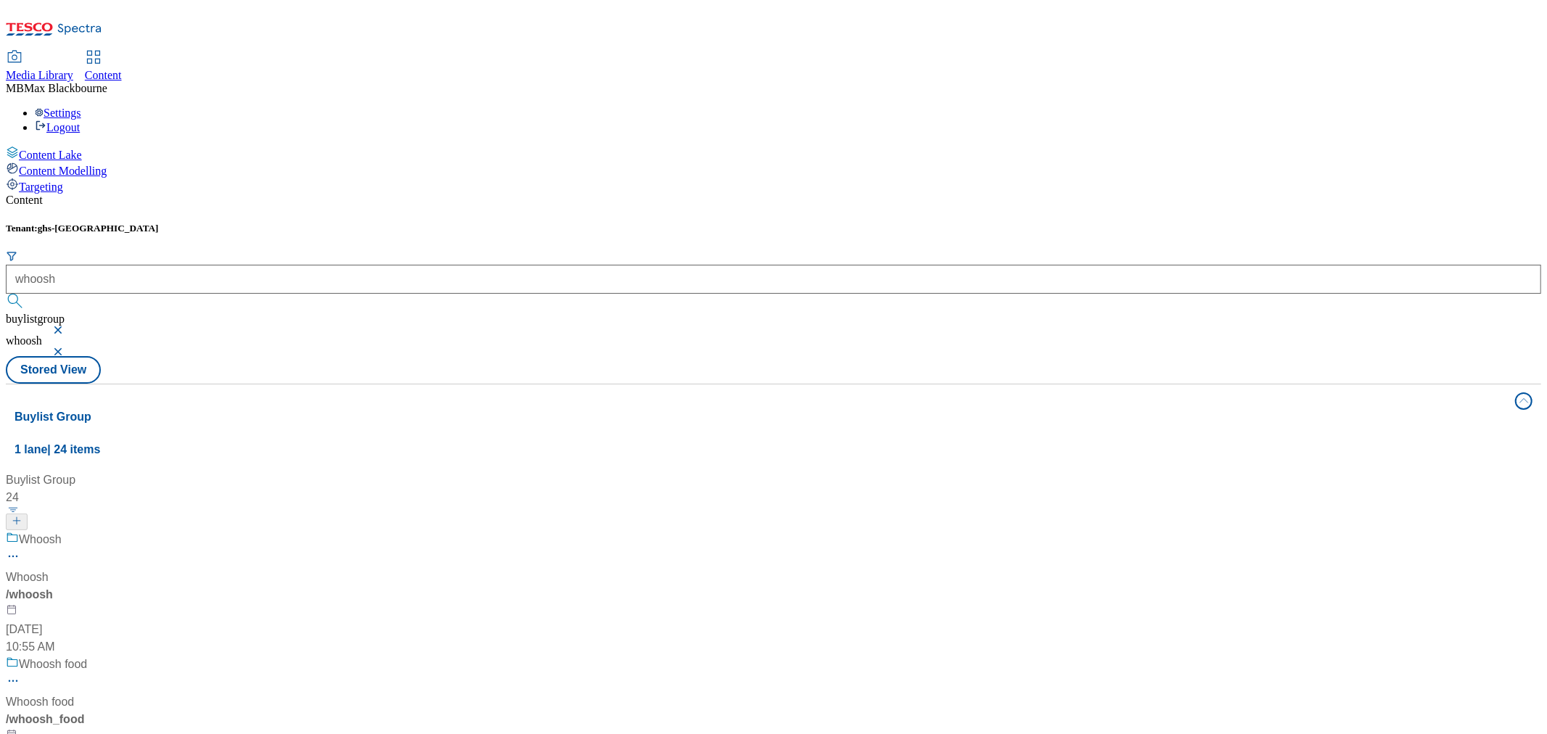
click at [62, 531] on span "Whoosh" at bounding box center [40, 540] width 43 height 18
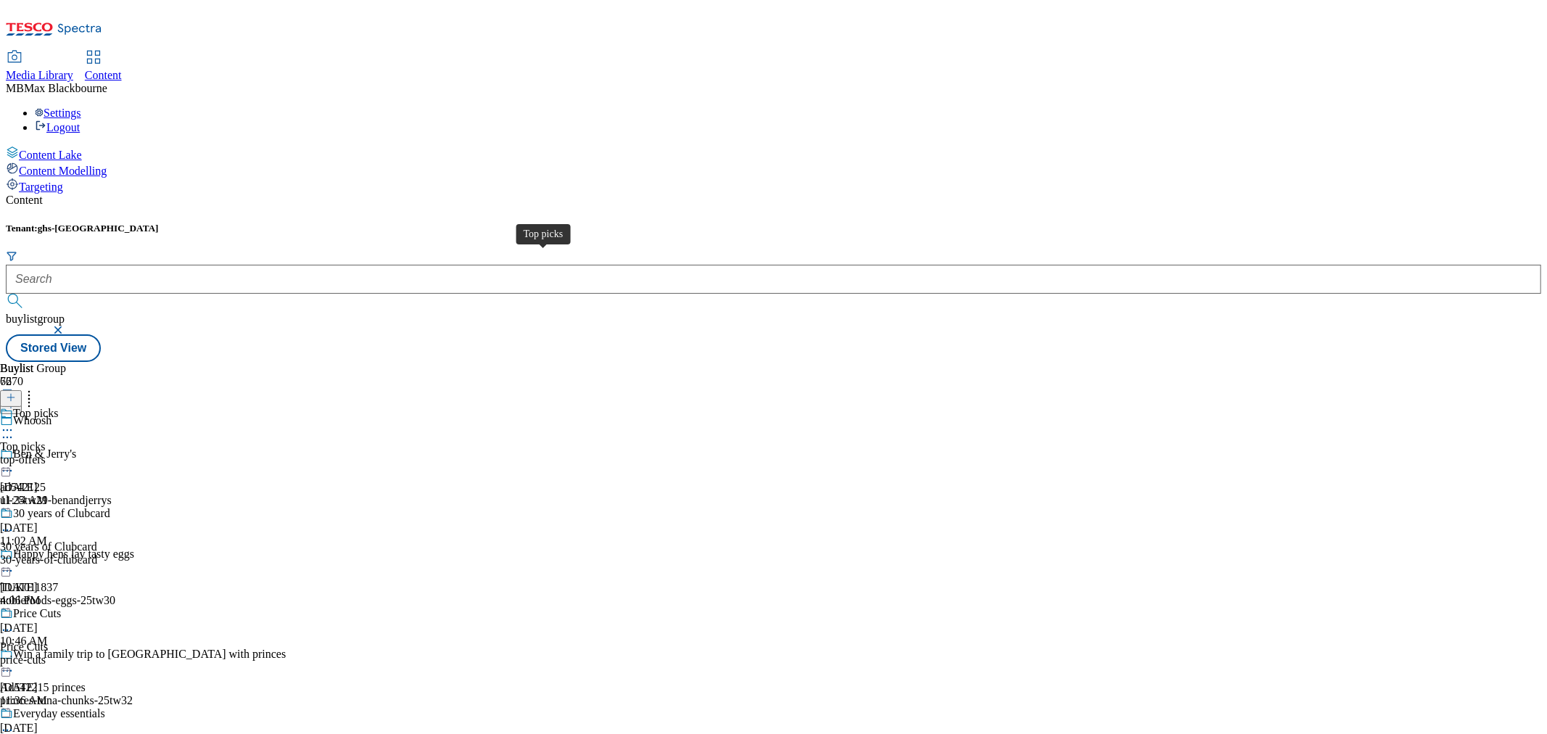
click at [45, 440] on div "Top picks" at bounding box center [22, 446] width 45 height 13
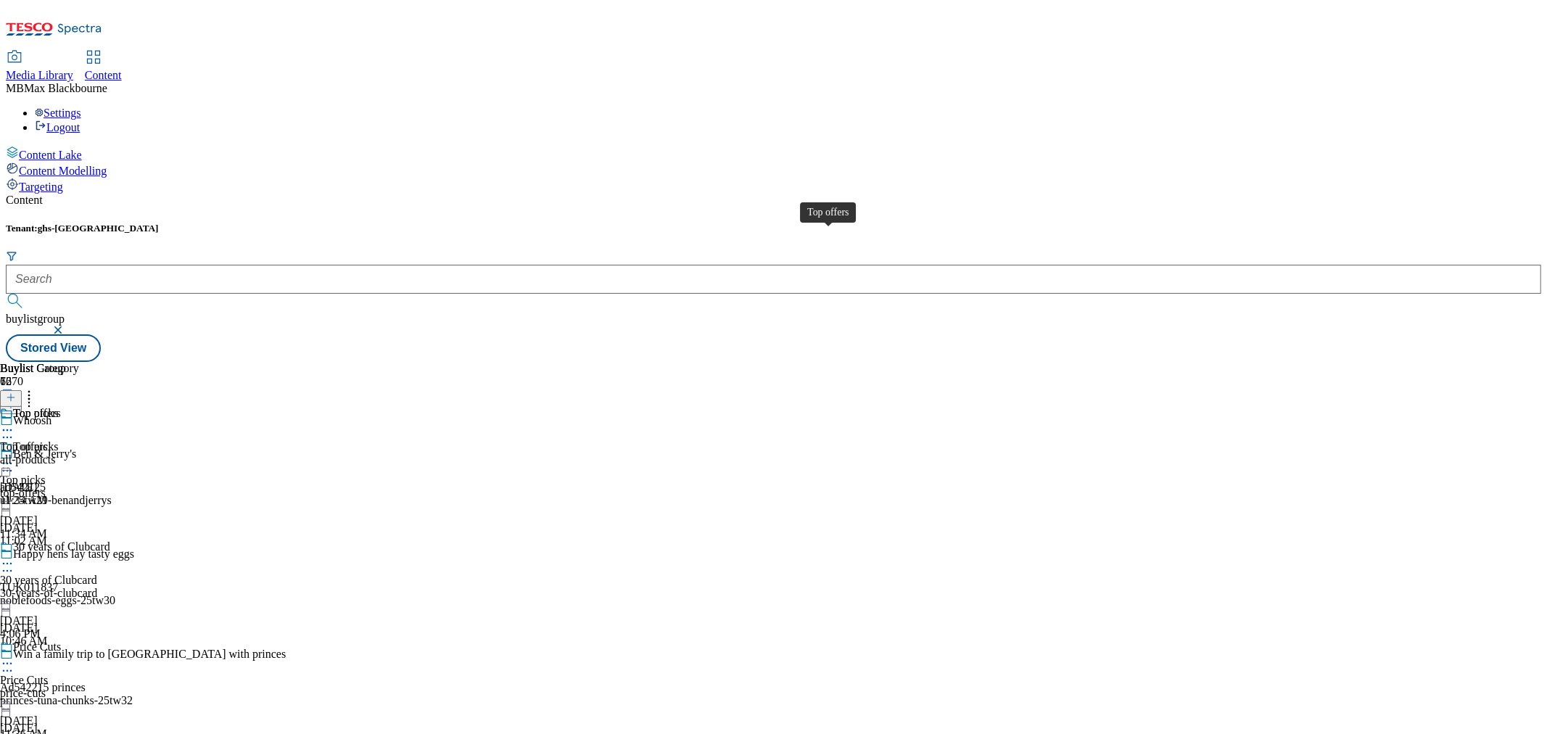
click at [61, 407] on span "Top offers" at bounding box center [37, 415] width 48 height 16
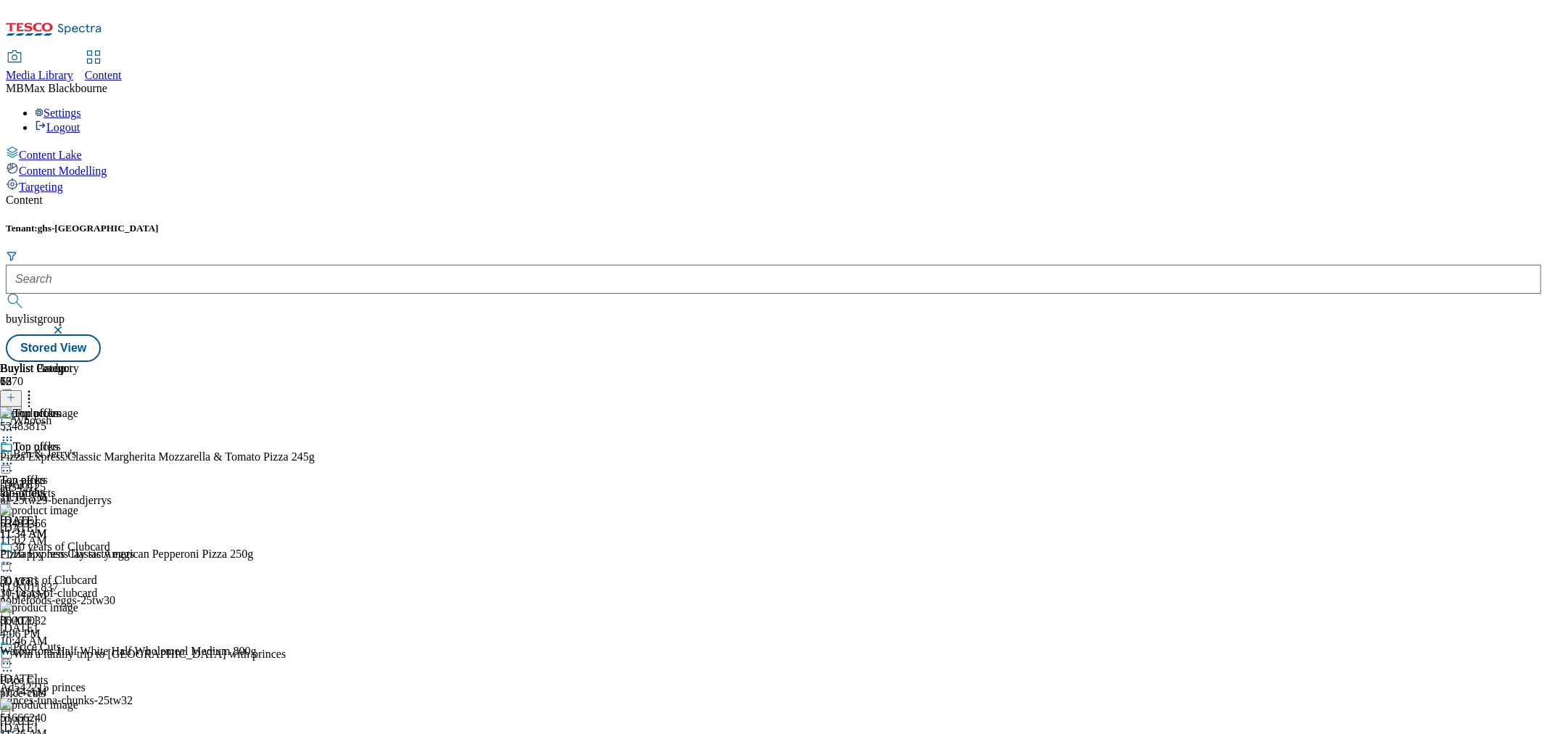
click at [36, 388] on icon at bounding box center [29, 395] width 15 height 15
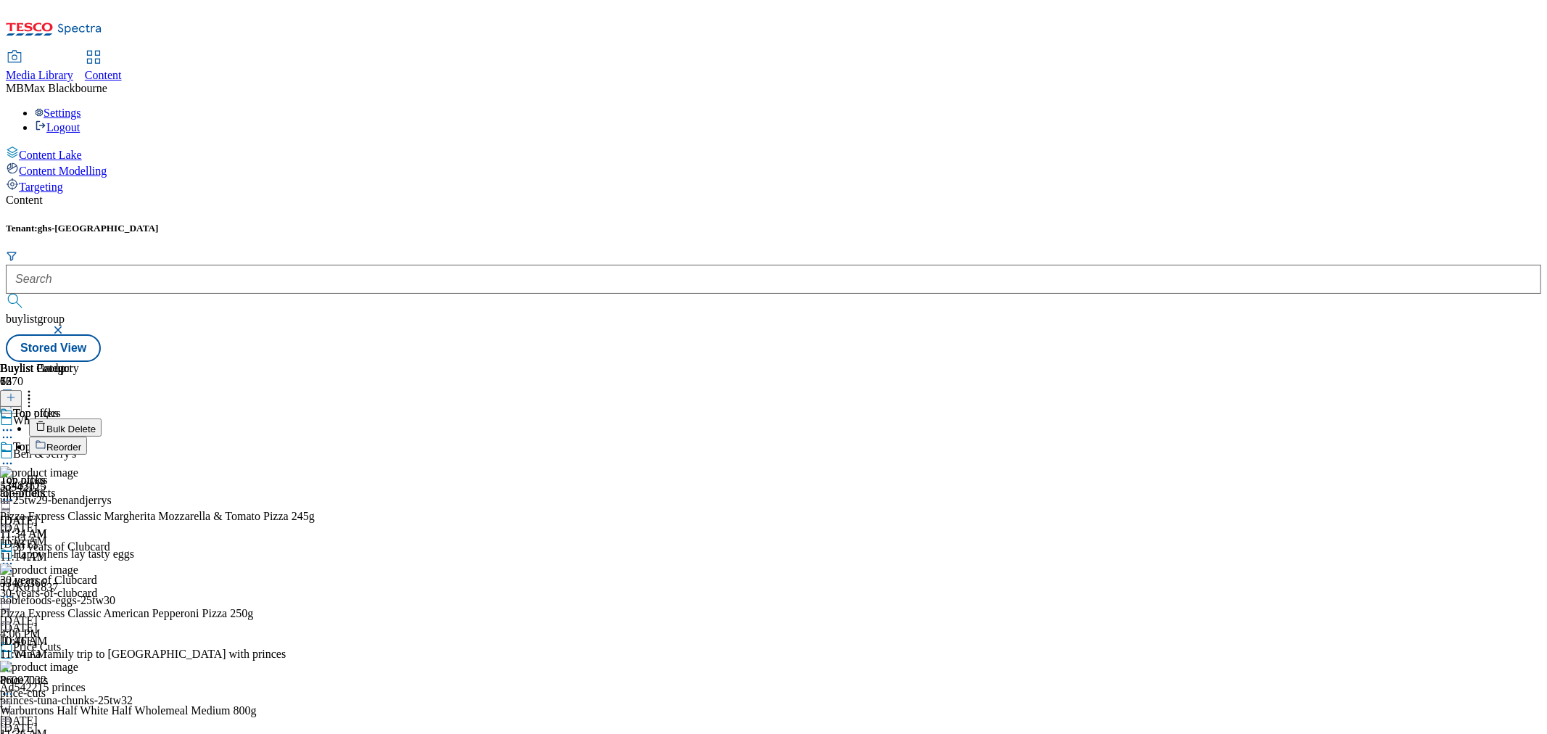
click at [96, 424] on span "Bulk Delete" at bounding box center [70, 429] width 49 height 11
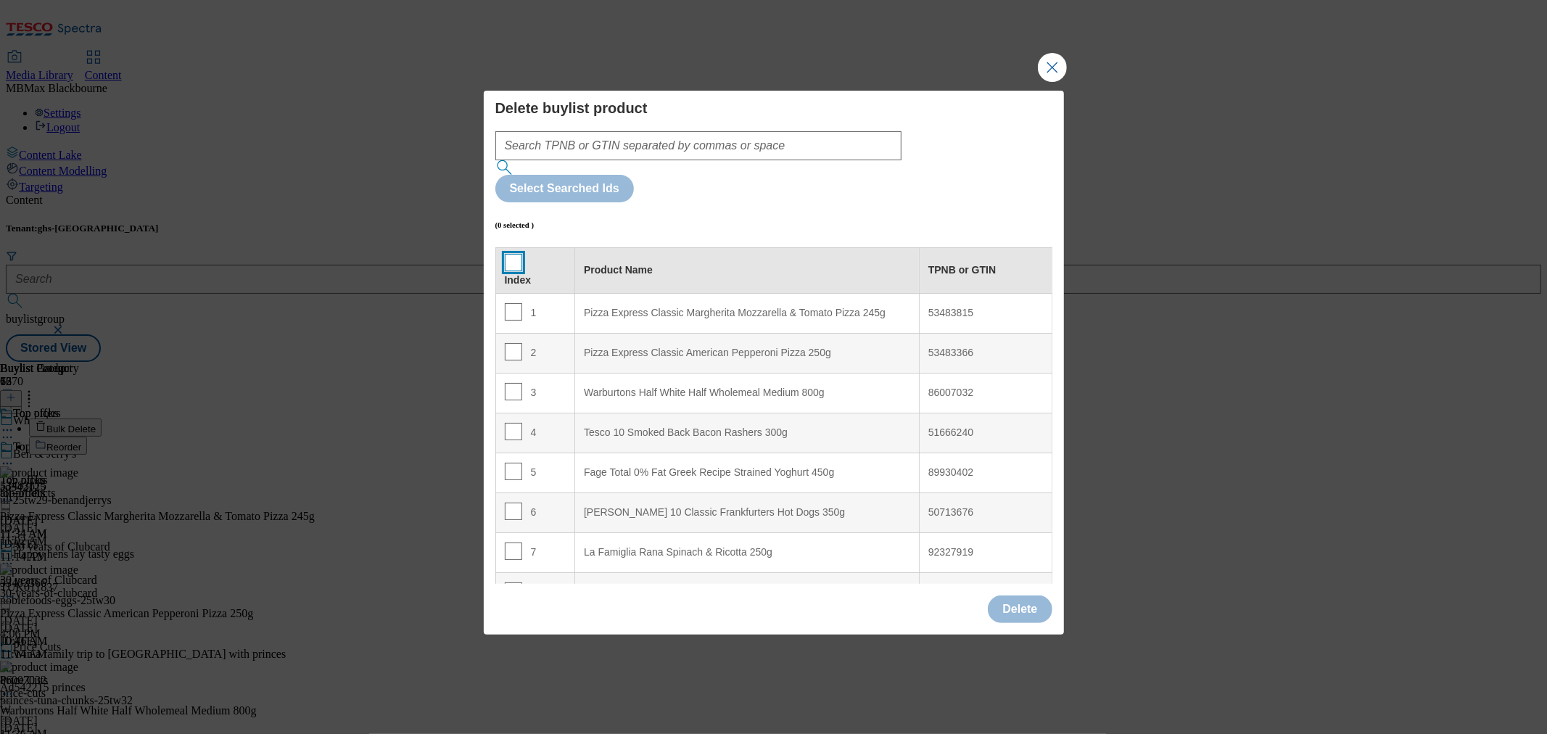
click at [510, 254] on input "Modal" at bounding box center [513, 262] width 17 height 17
checkbox input "true"
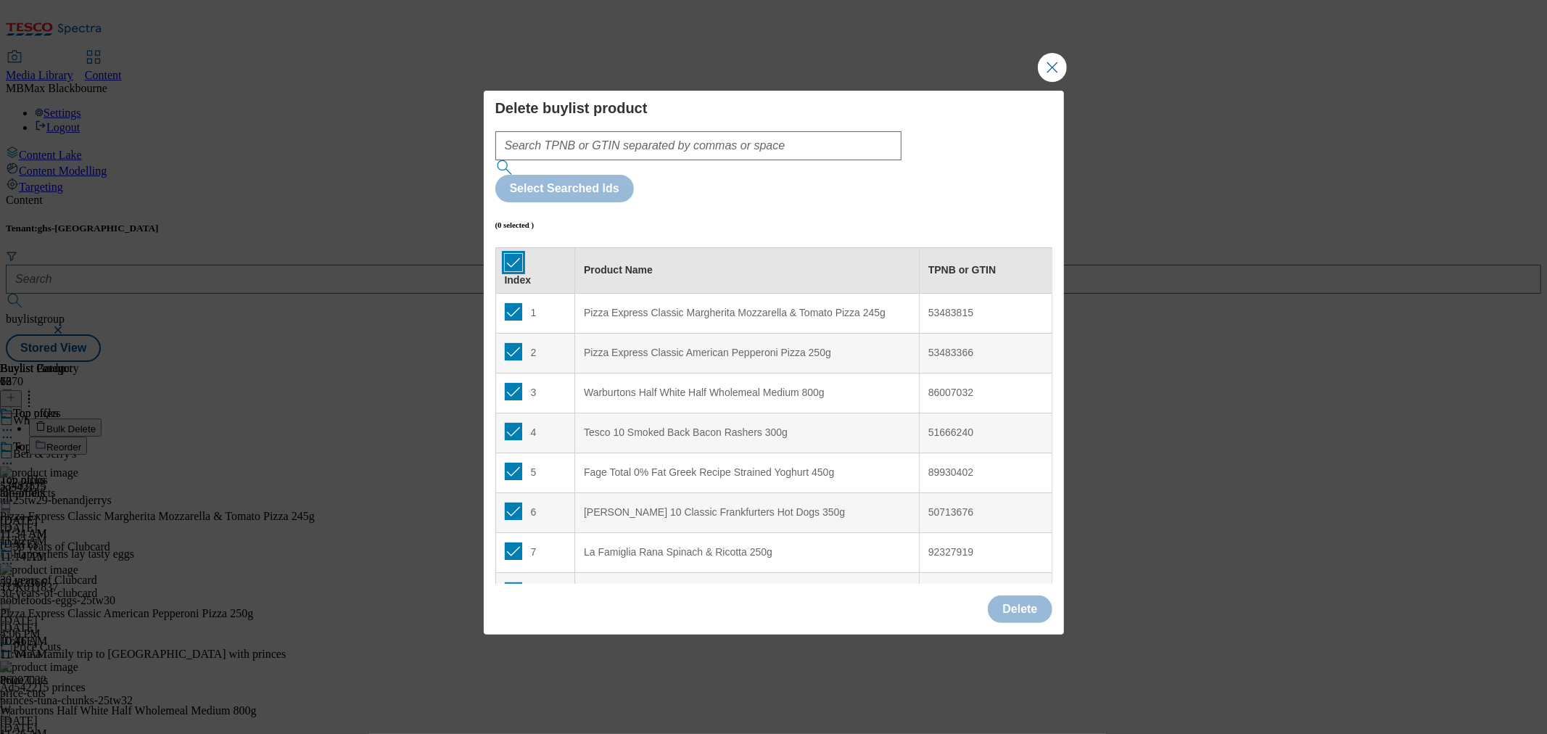
checkbox input "true"
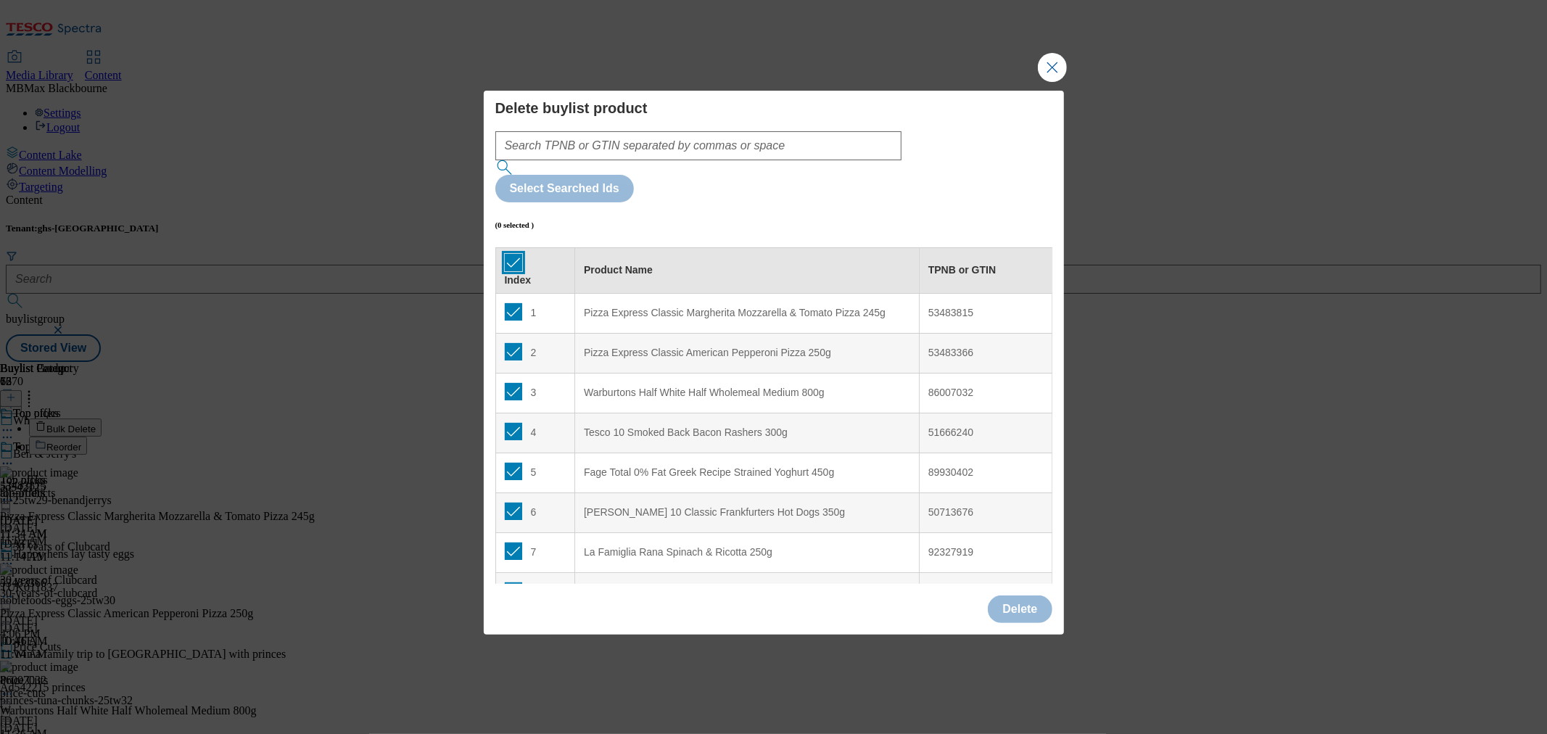
checkbox input "true"
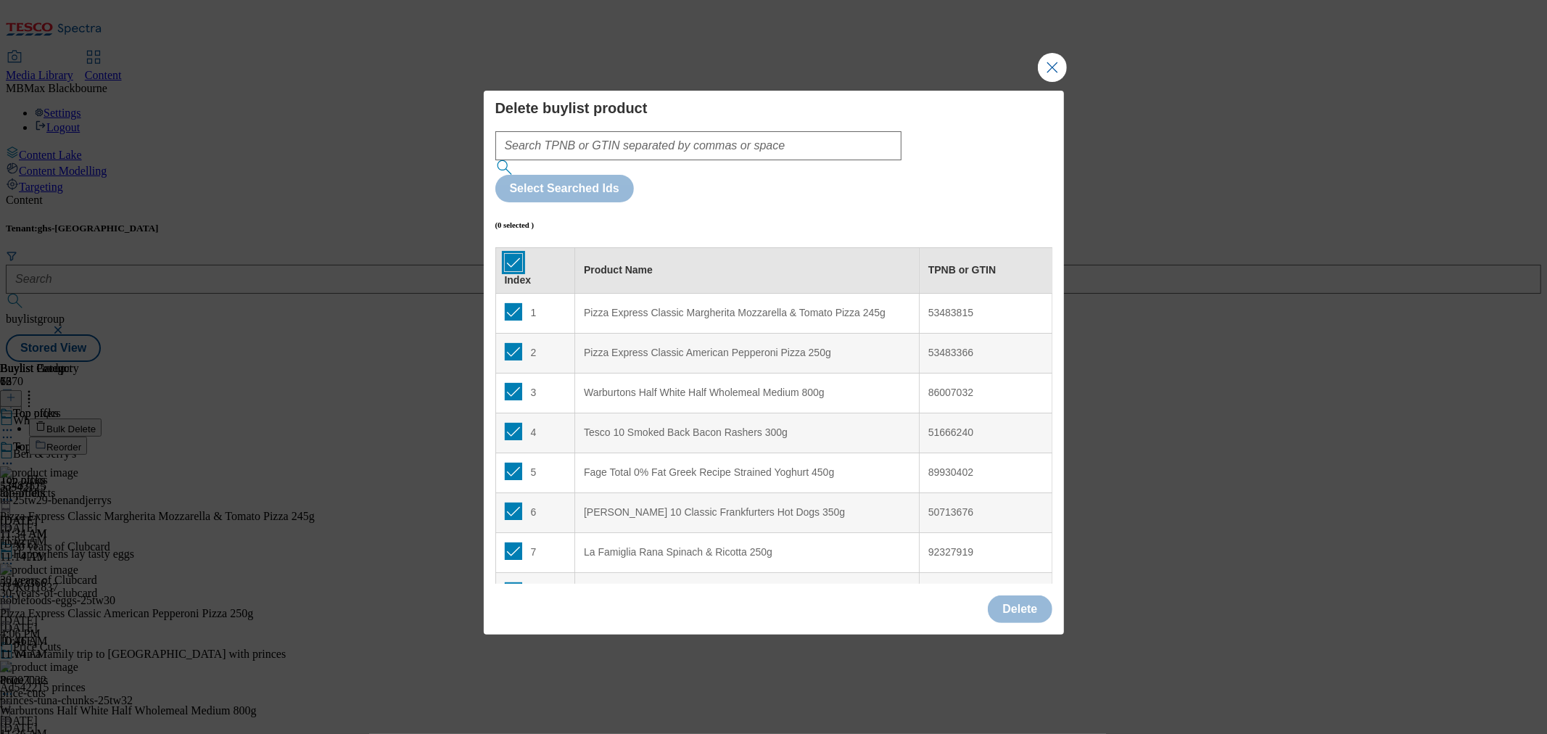
checkbox input "true"
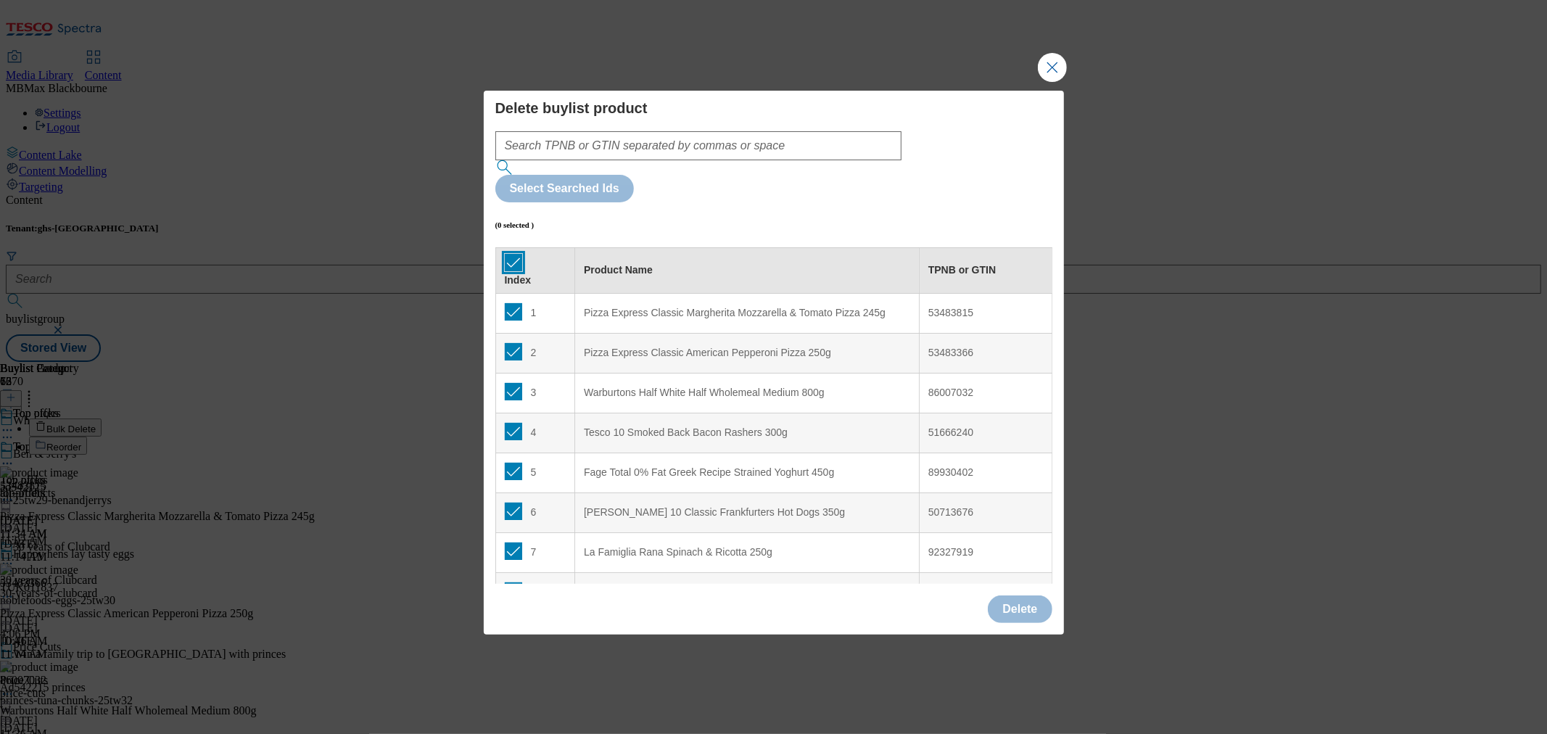
checkbox input "true"
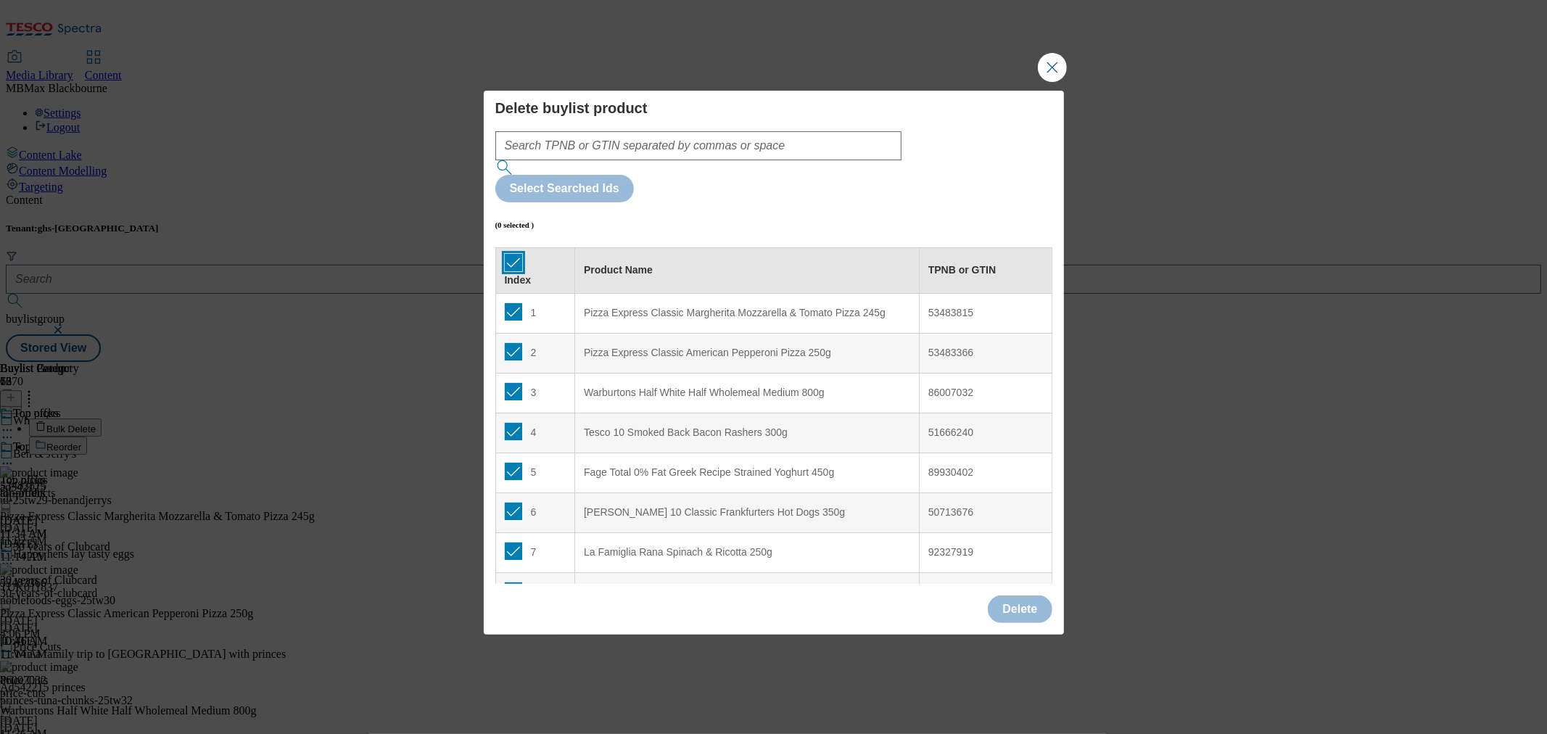
checkbox input "true"
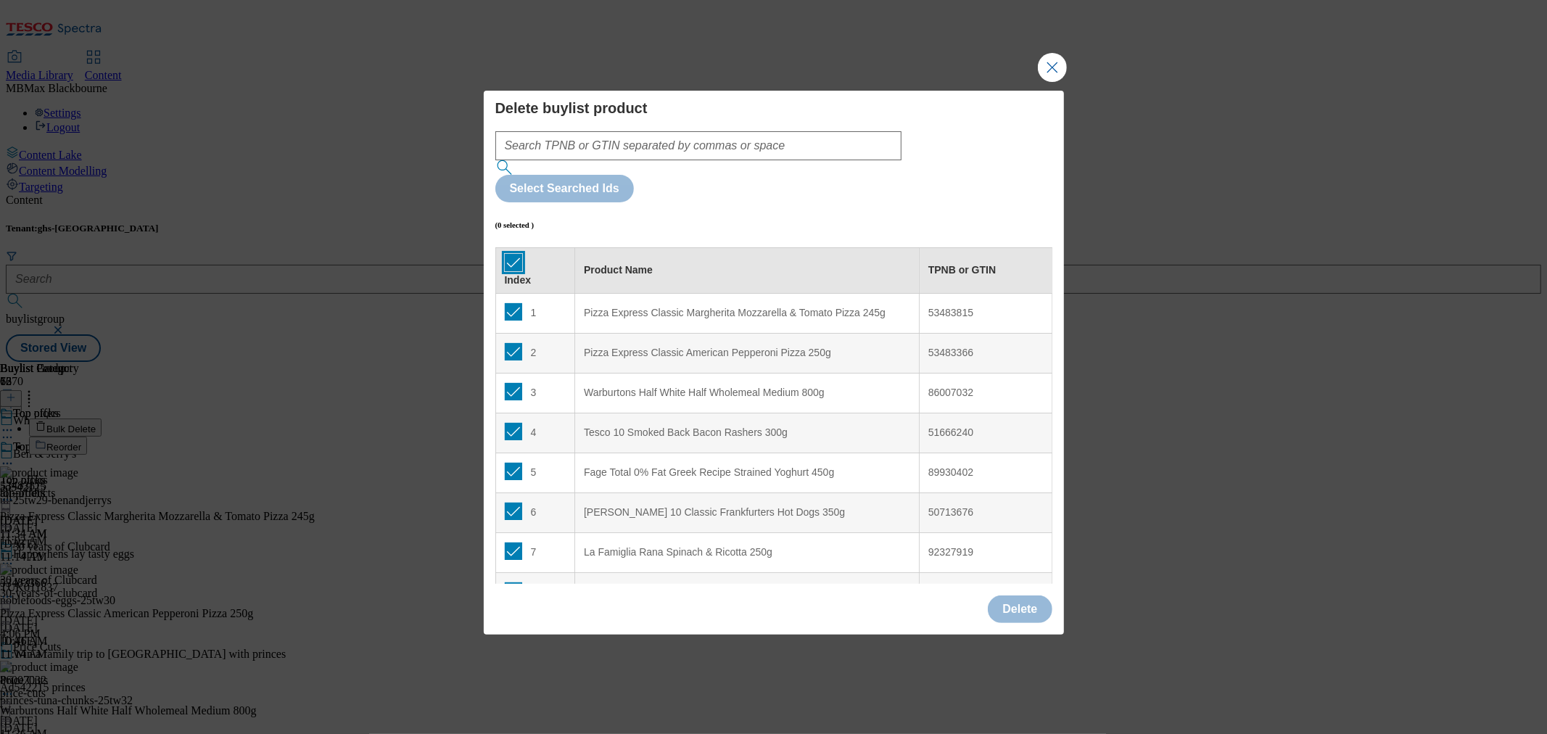
checkbox input "true"
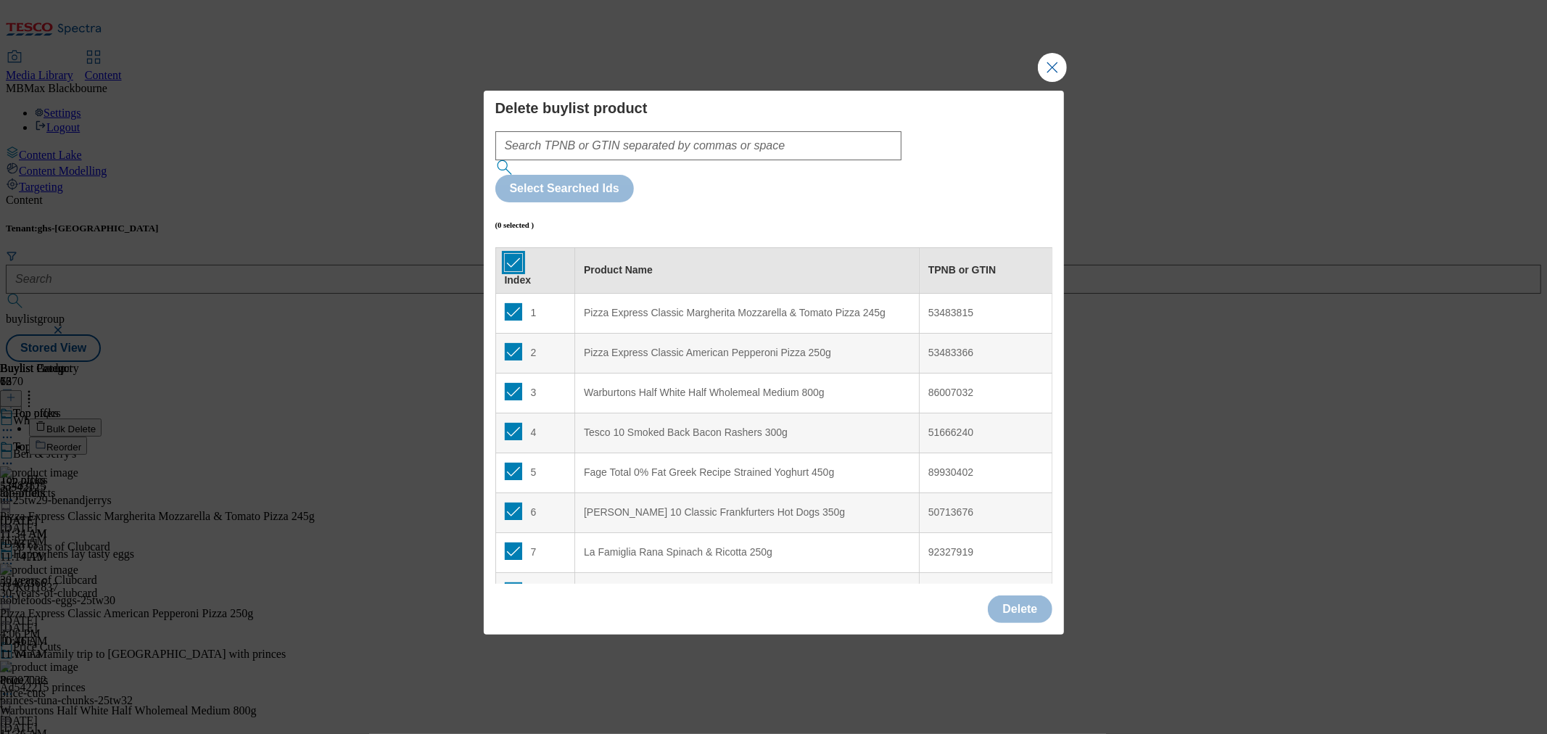
checkbox input "true"
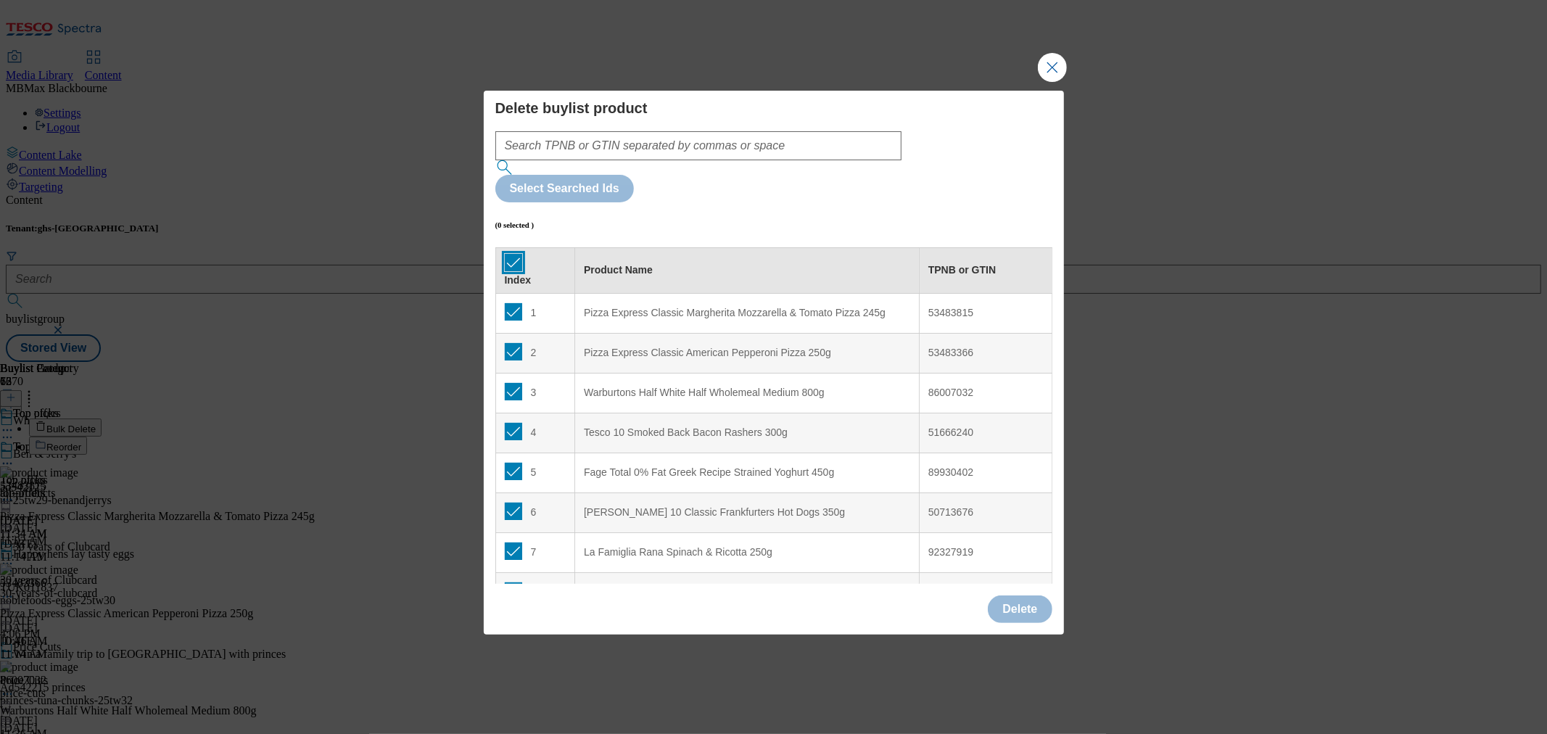
checkbox input "true"
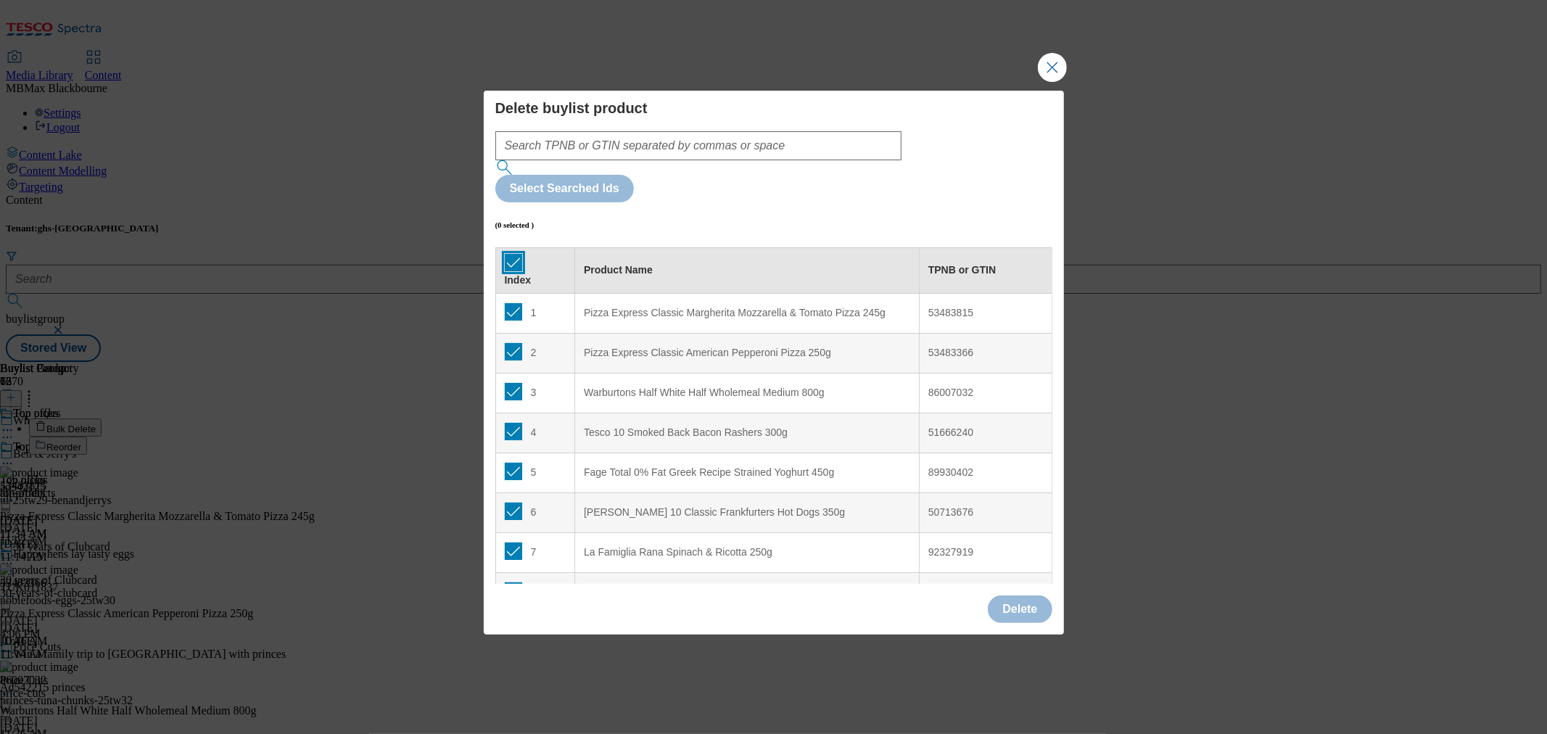
checkbox input "true"
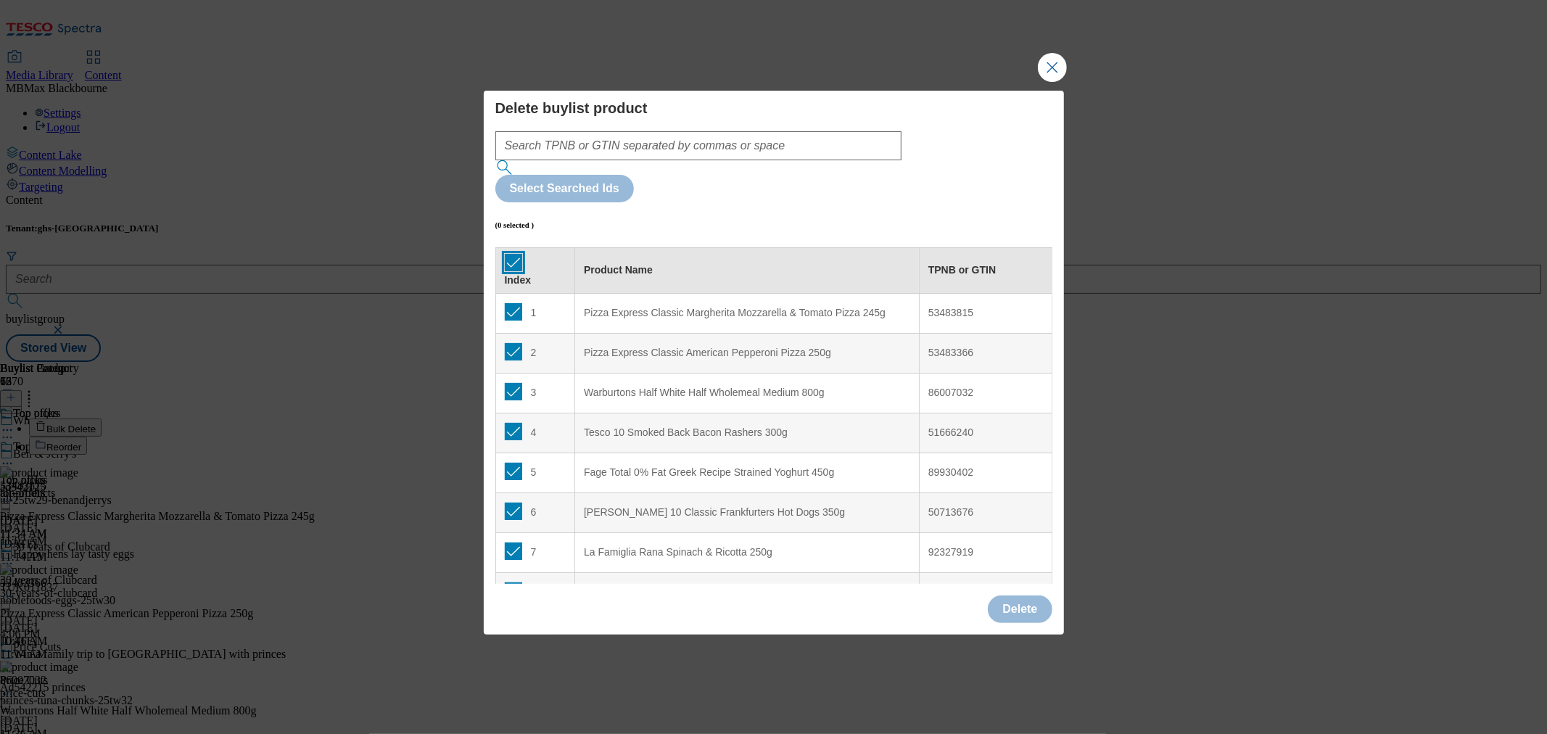
checkbox input "true"
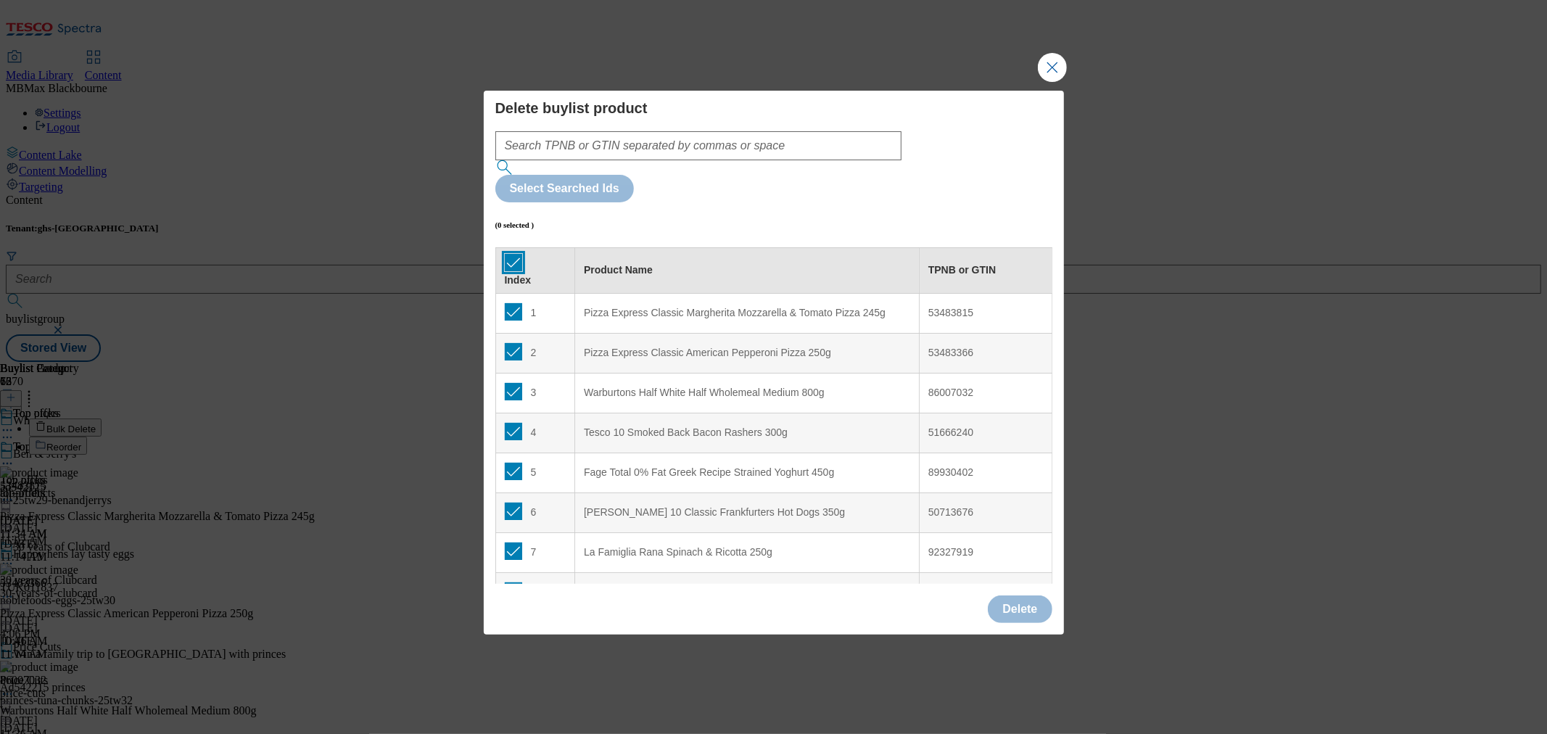
checkbox input "true"
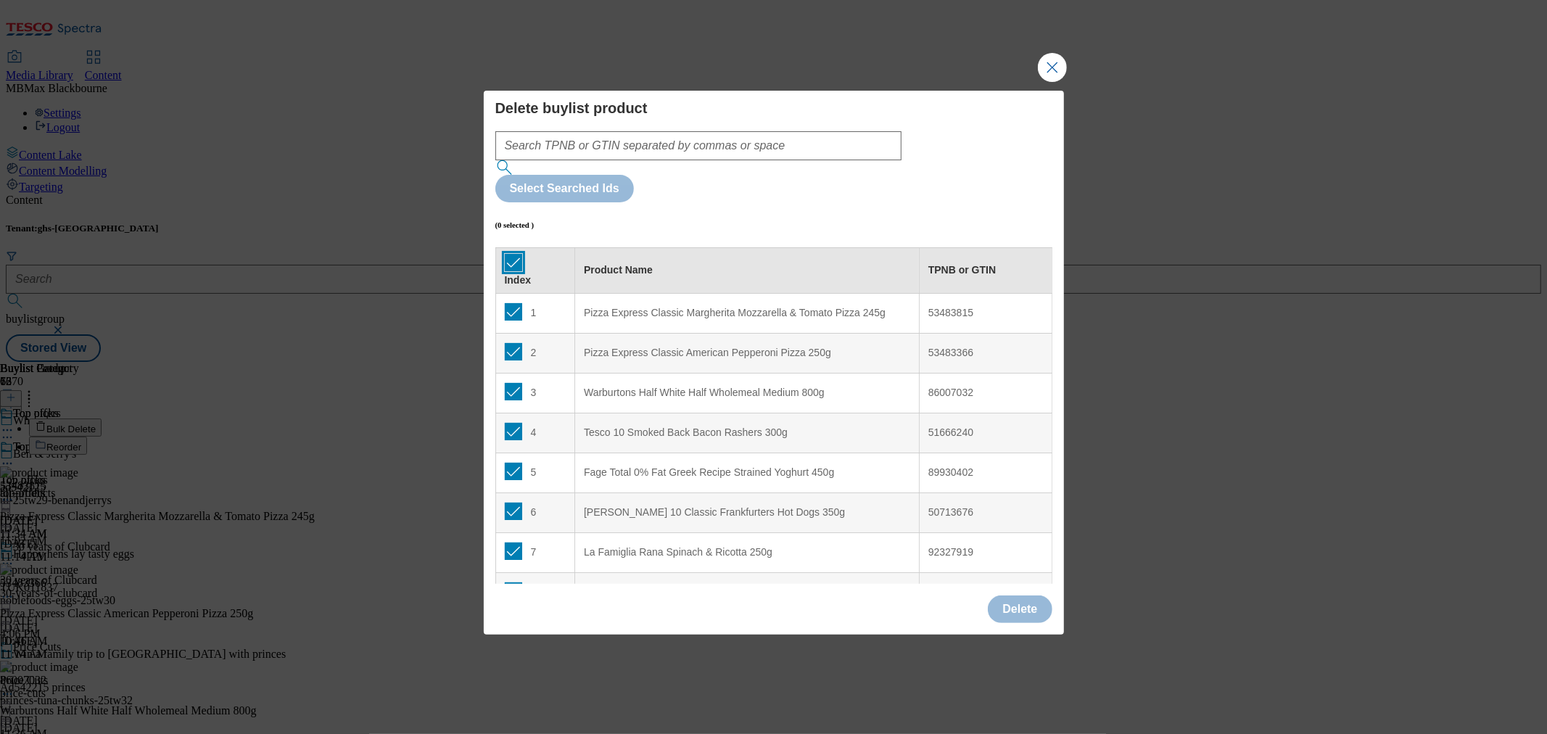
checkbox input "true"
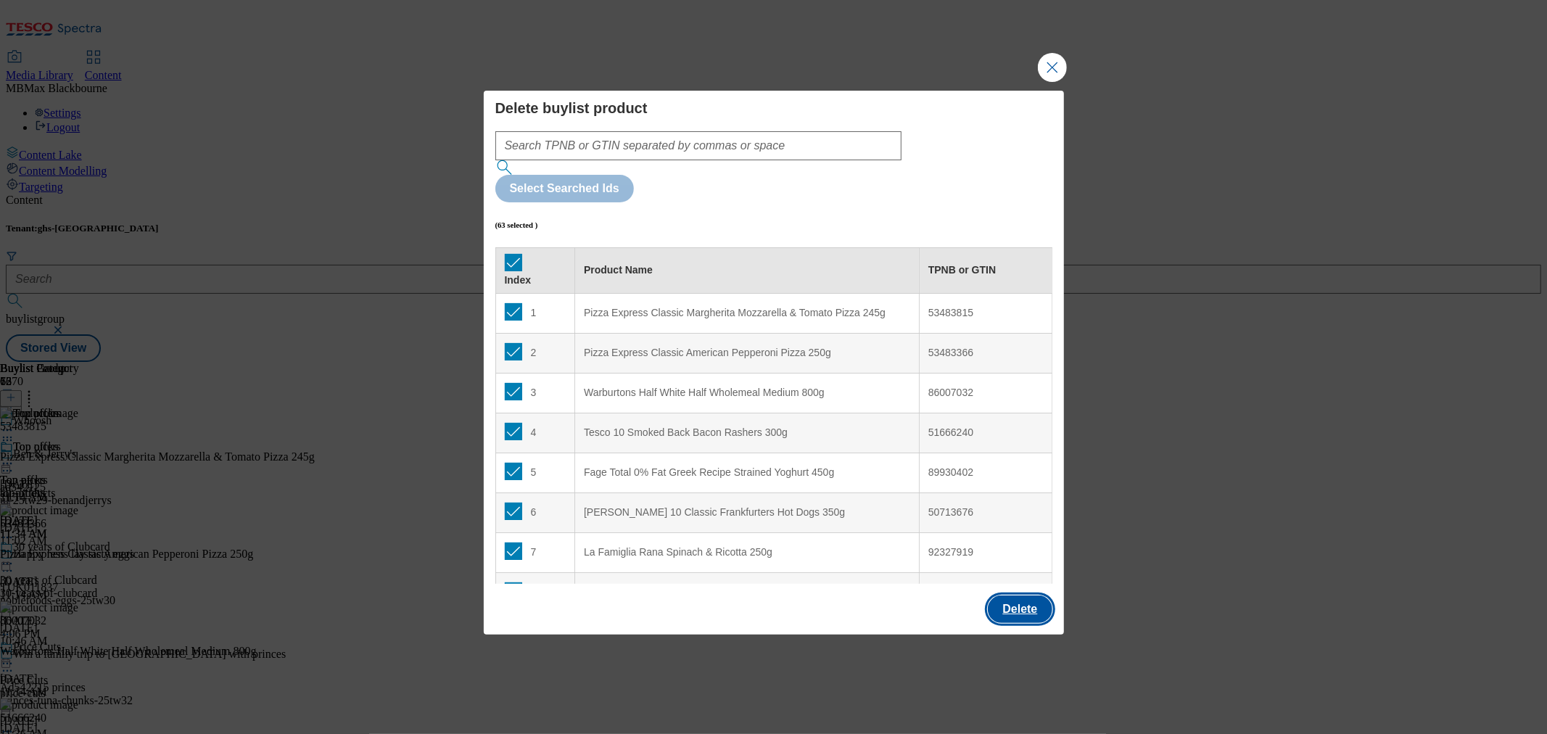
click at [1032, 595] on button "Delete" at bounding box center [1020, 609] width 64 height 28
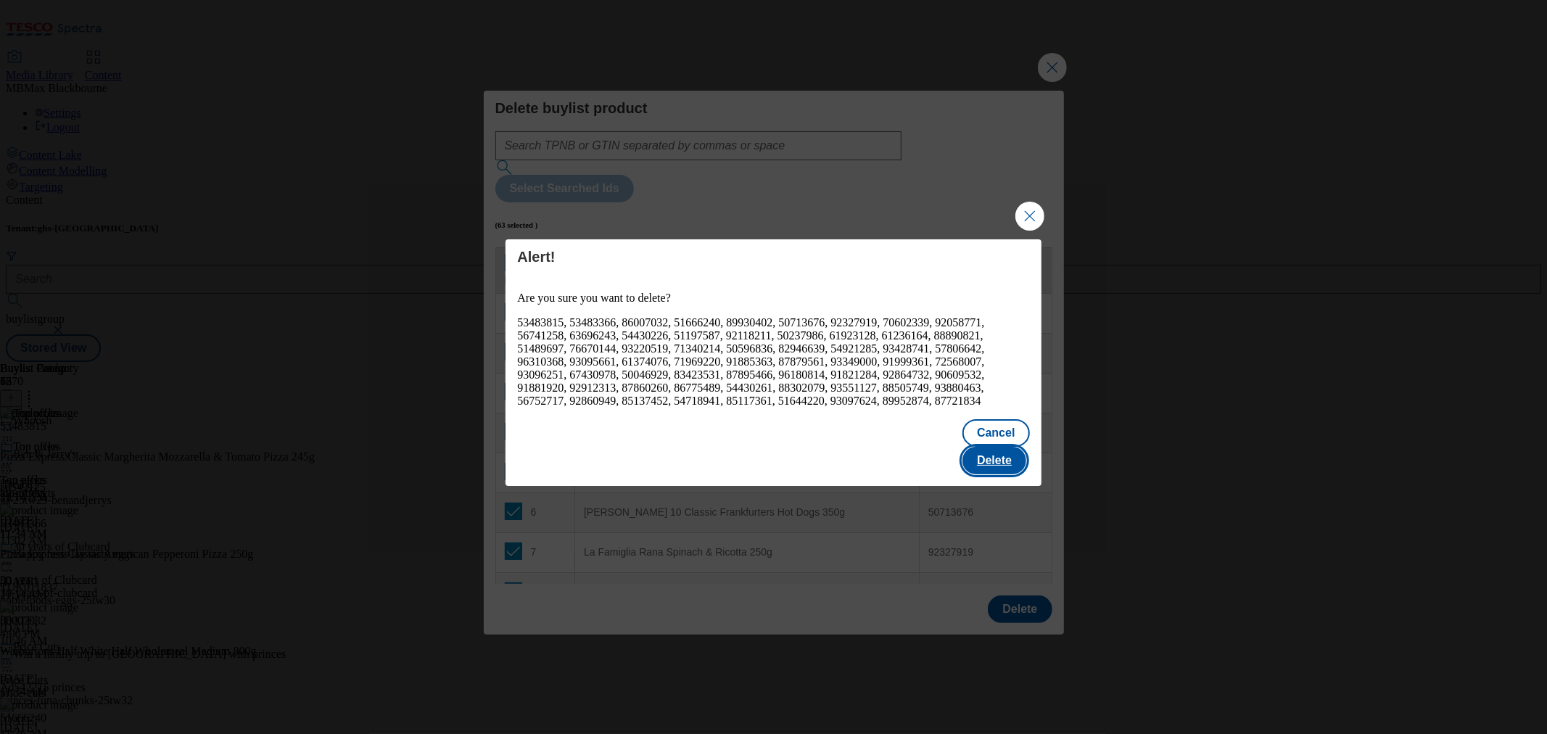
click at [994, 459] on button "Delete" at bounding box center [994, 461] width 64 height 28
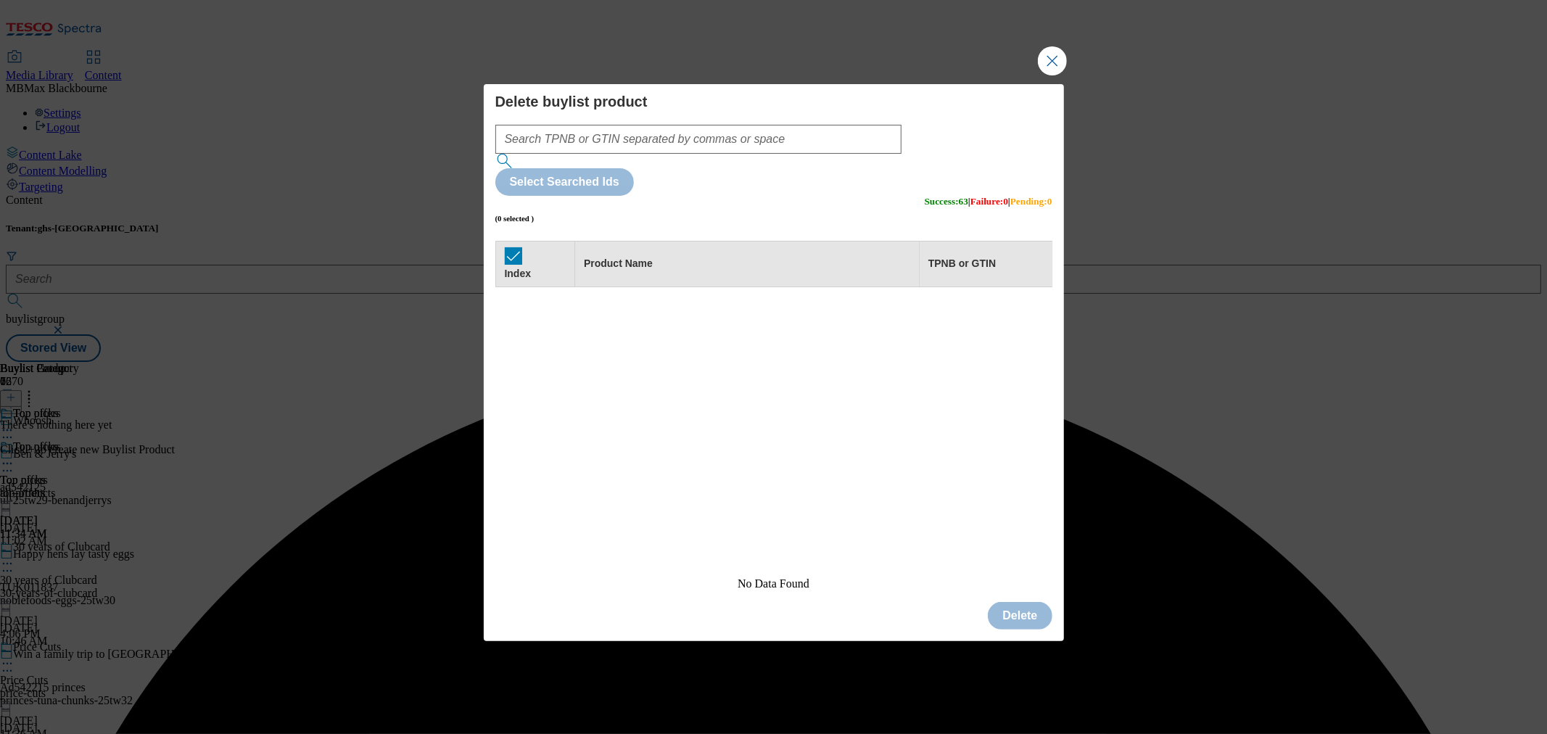
click at [1060, 117] on div "Delete buylist product Select Searched Ids (0 selected ) Success : 63 | Failure…" at bounding box center [774, 338] width 580 height 509
click at [1049, 75] on button "Close Modal" at bounding box center [1052, 60] width 29 height 29
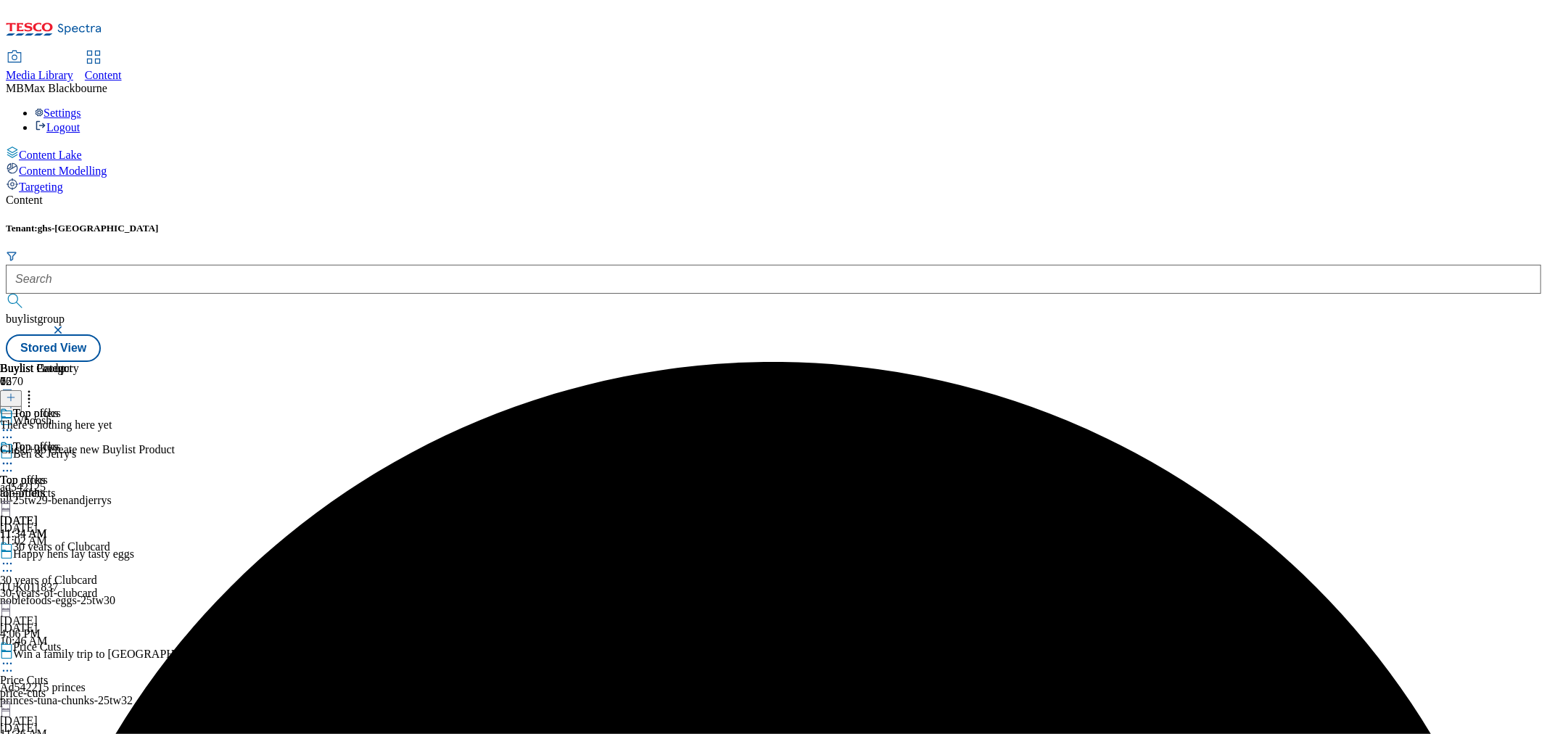
click at [175, 362] on header "Buylist Product 0" at bounding box center [87, 384] width 175 height 45
click at [16, 392] on icon at bounding box center [11, 397] width 10 height 10
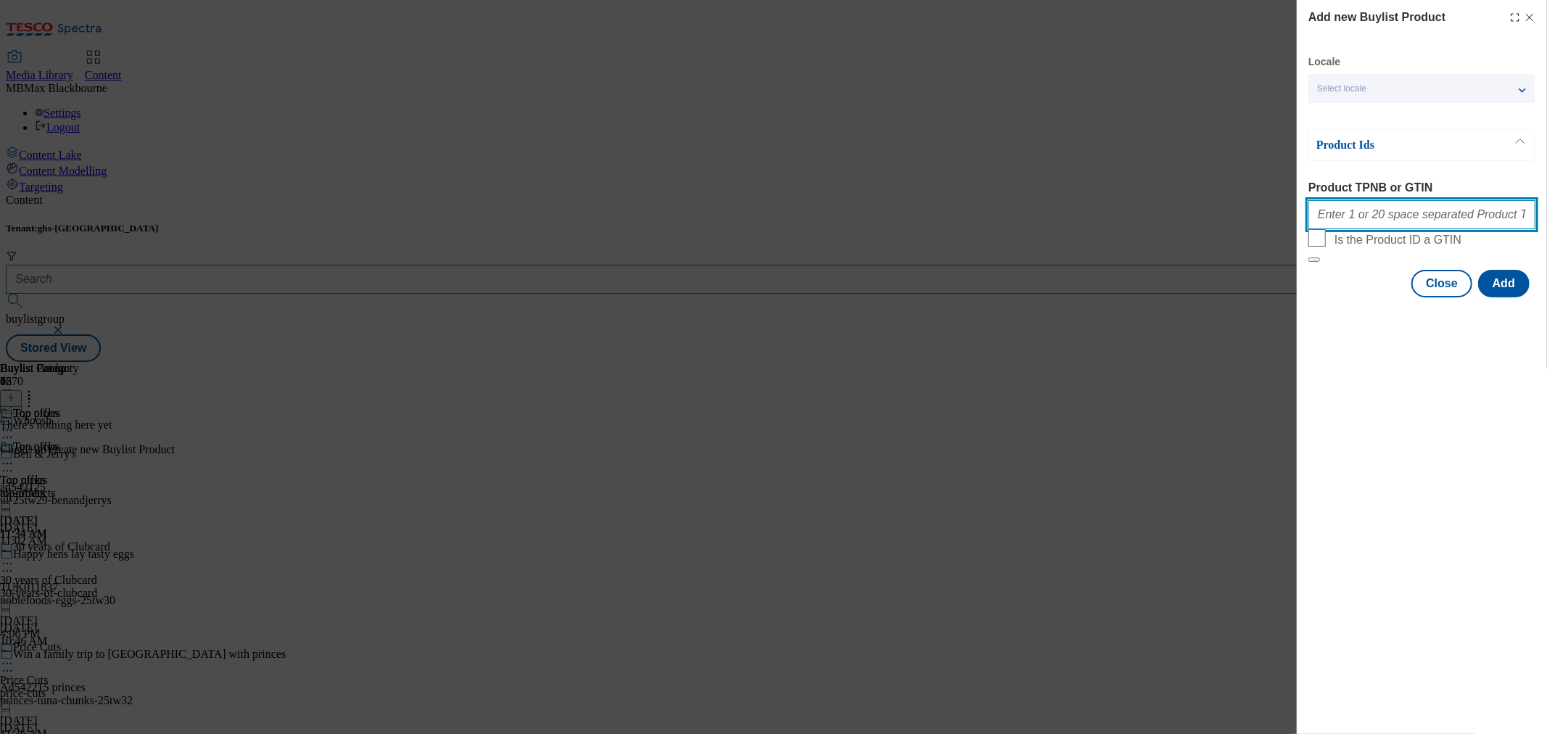
drag, startPoint x: 1387, startPoint y: 218, endPoint x: 1414, endPoint y: 232, distance: 30.2
click at [1387, 218] on input "Product TPNB or GTIN" at bounding box center [1421, 214] width 227 height 29
paste input "53483815, 53483366, 86007032, 64556575, 50014680, 63696243, 51666240, 89930402,…"
type input "53483815, 53483366, 86007032, 64556575, 50014680, 63696243, 51666240, 89930402,…"
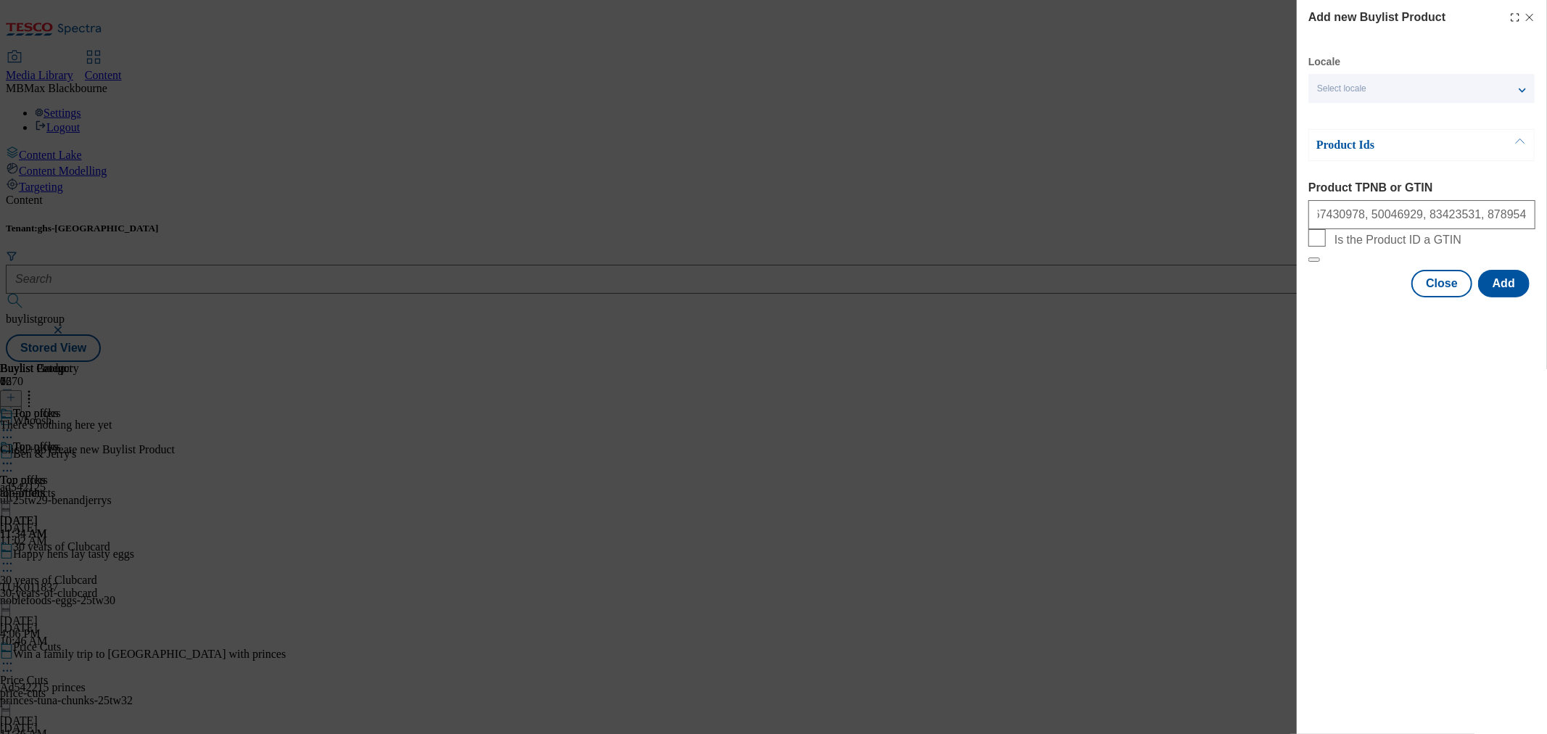
click at [1430, 509] on div "Add new Buylist Product Locale Select locale English Welsh Product Ids Product …" at bounding box center [1422, 367] width 250 height 734
click at [1506, 297] on button "Add" at bounding box center [1503, 284] width 51 height 28
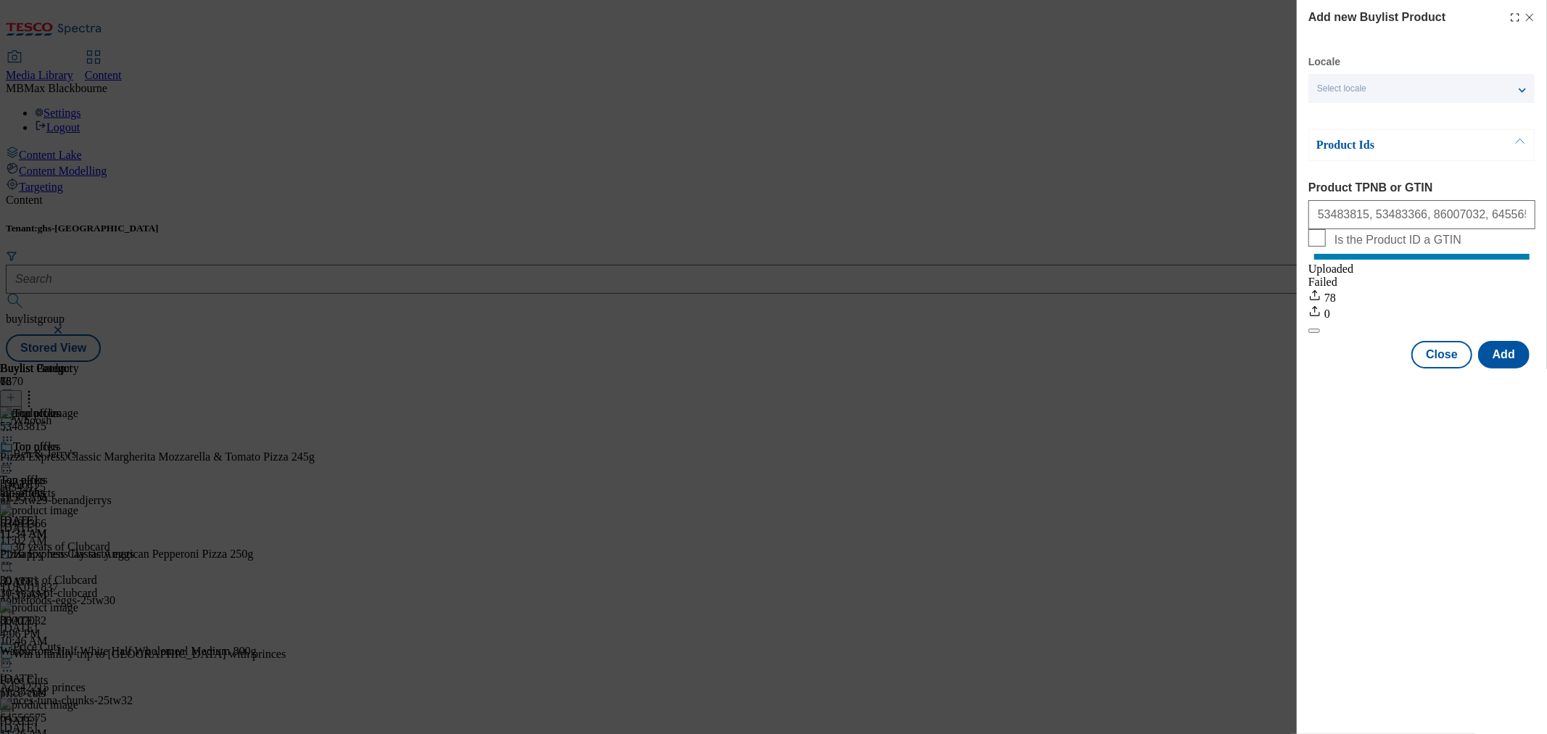
click at [1532, 18] on icon "Modal" at bounding box center [1530, 18] width 12 height 12
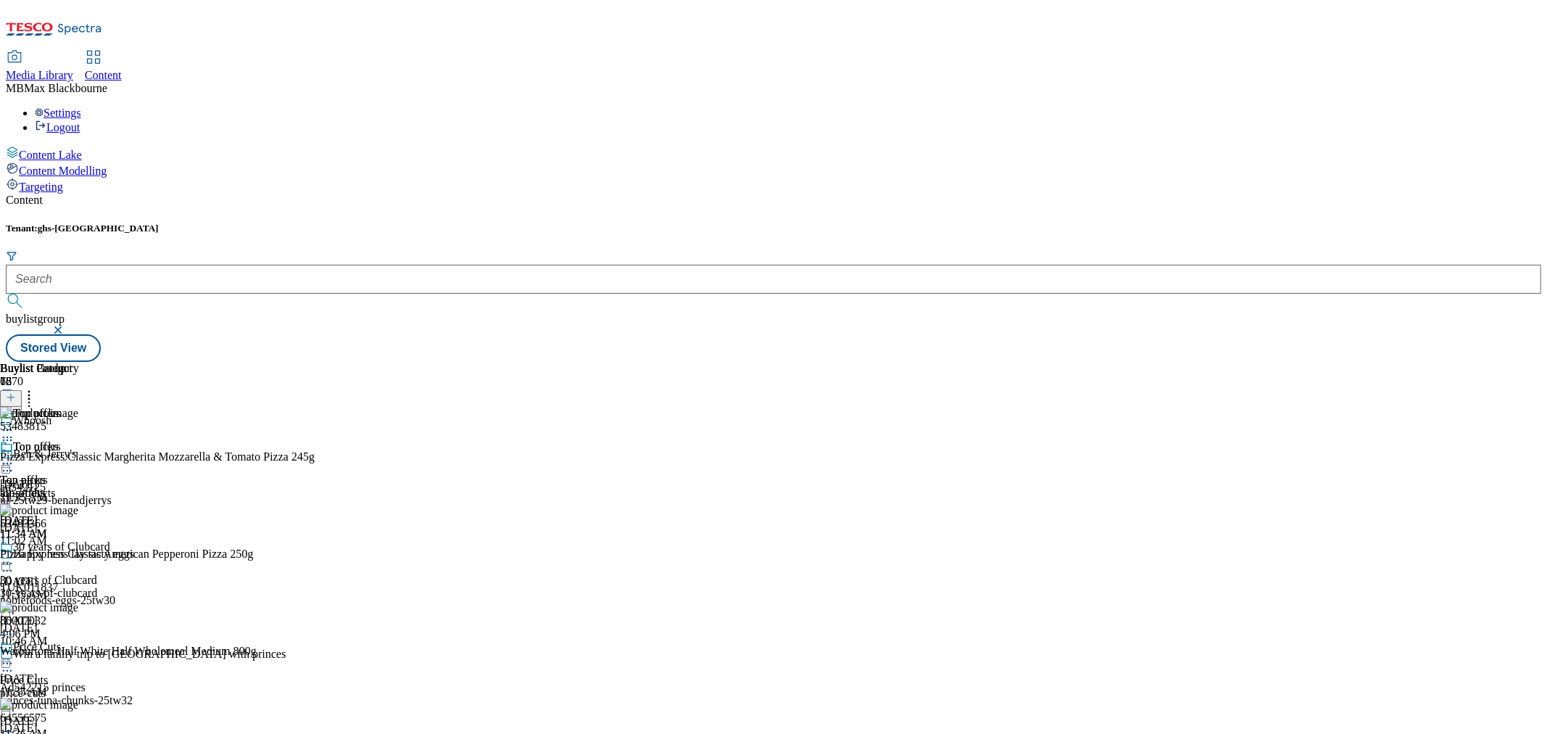
click at [15, 456] on icon at bounding box center [7, 463] width 15 height 15
click at [67, 485] on button "Edit" at bounding box center [48, 493] width 38 height 17
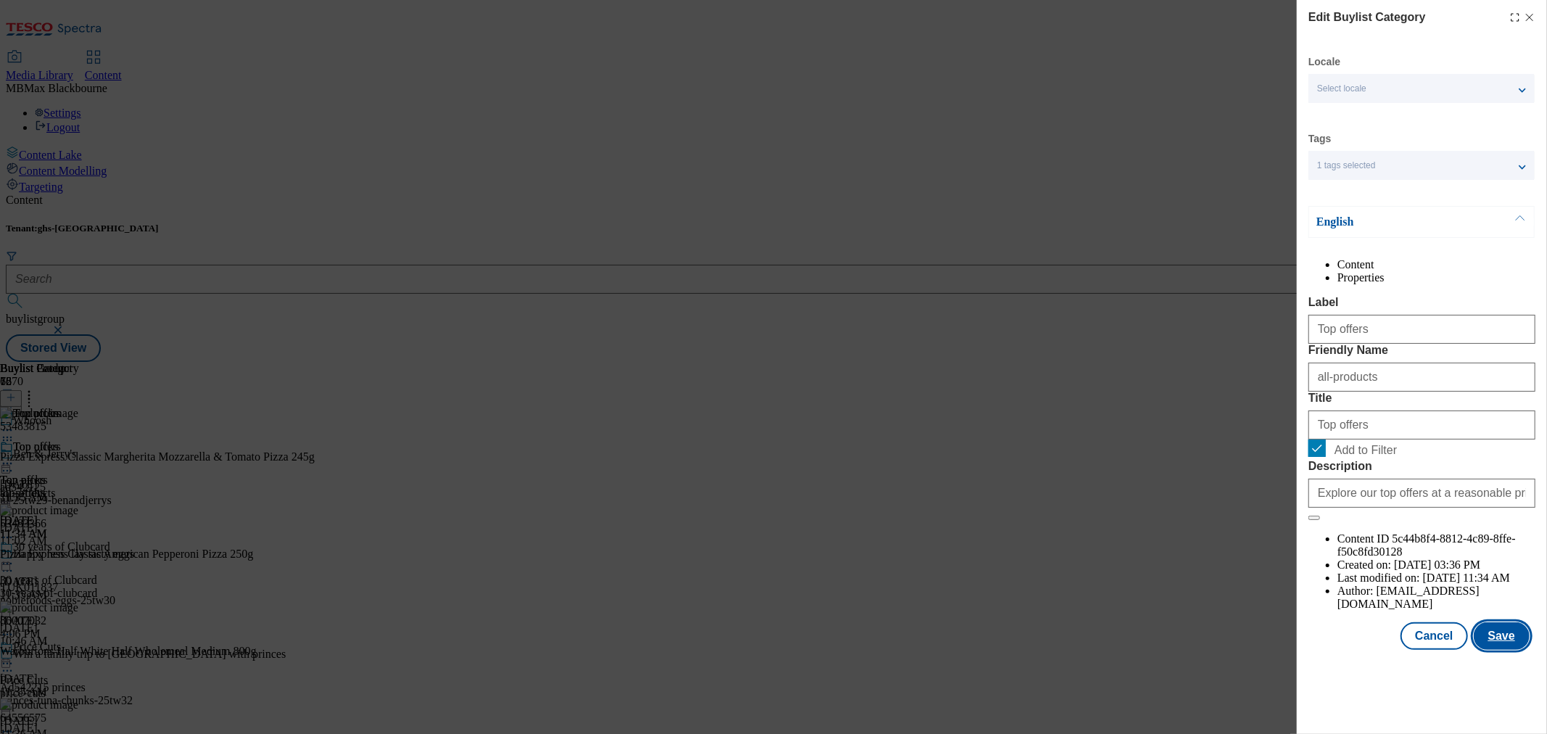
click at [1509, 650] on button "Save" at bounding box center [1502, 636] width 56 height 28
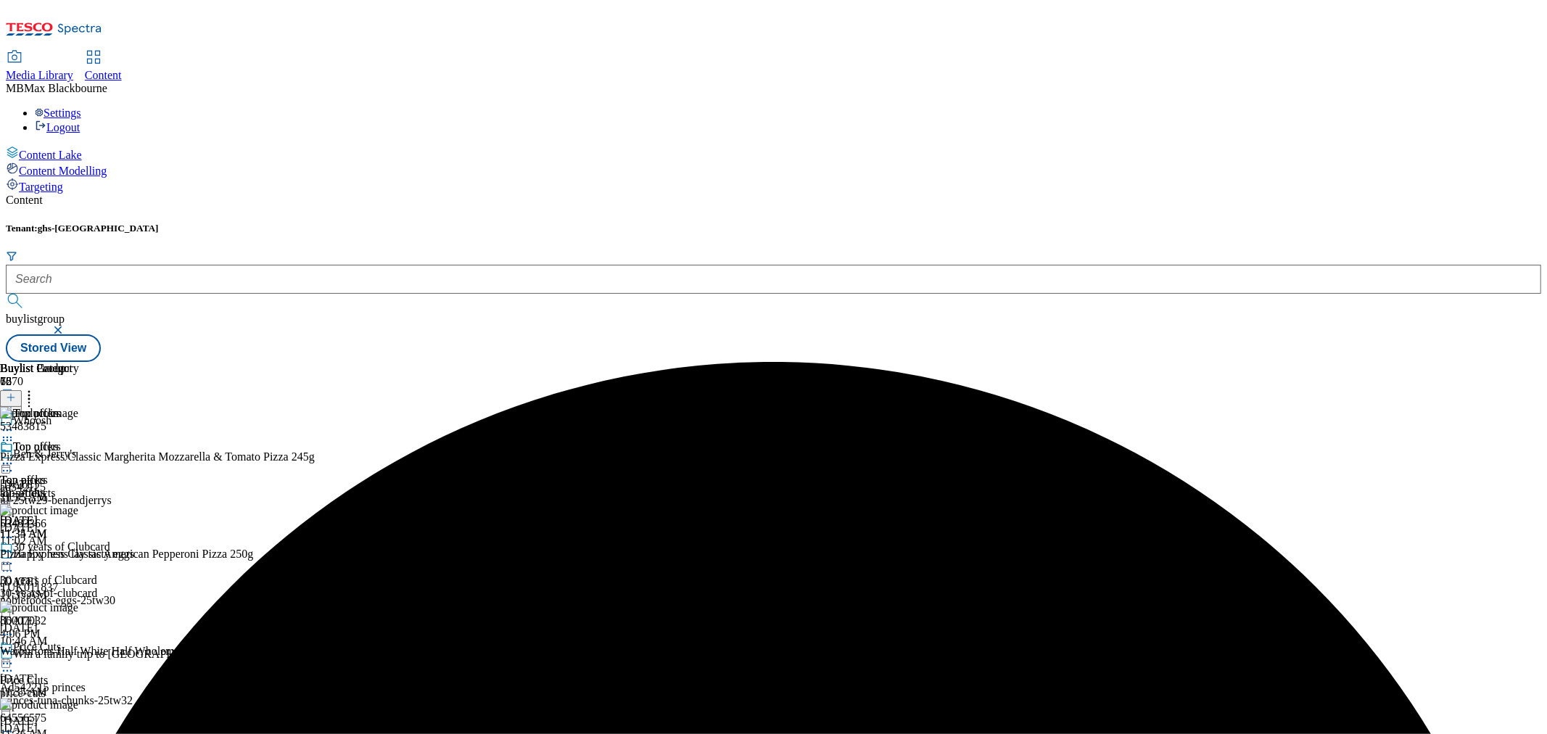
click at [9, 463] on circle at bounding box center [8, 464] width 2 height 2
click at [79, 556] on span "Preview" at bounding box center [62, 561] width 34 height 11
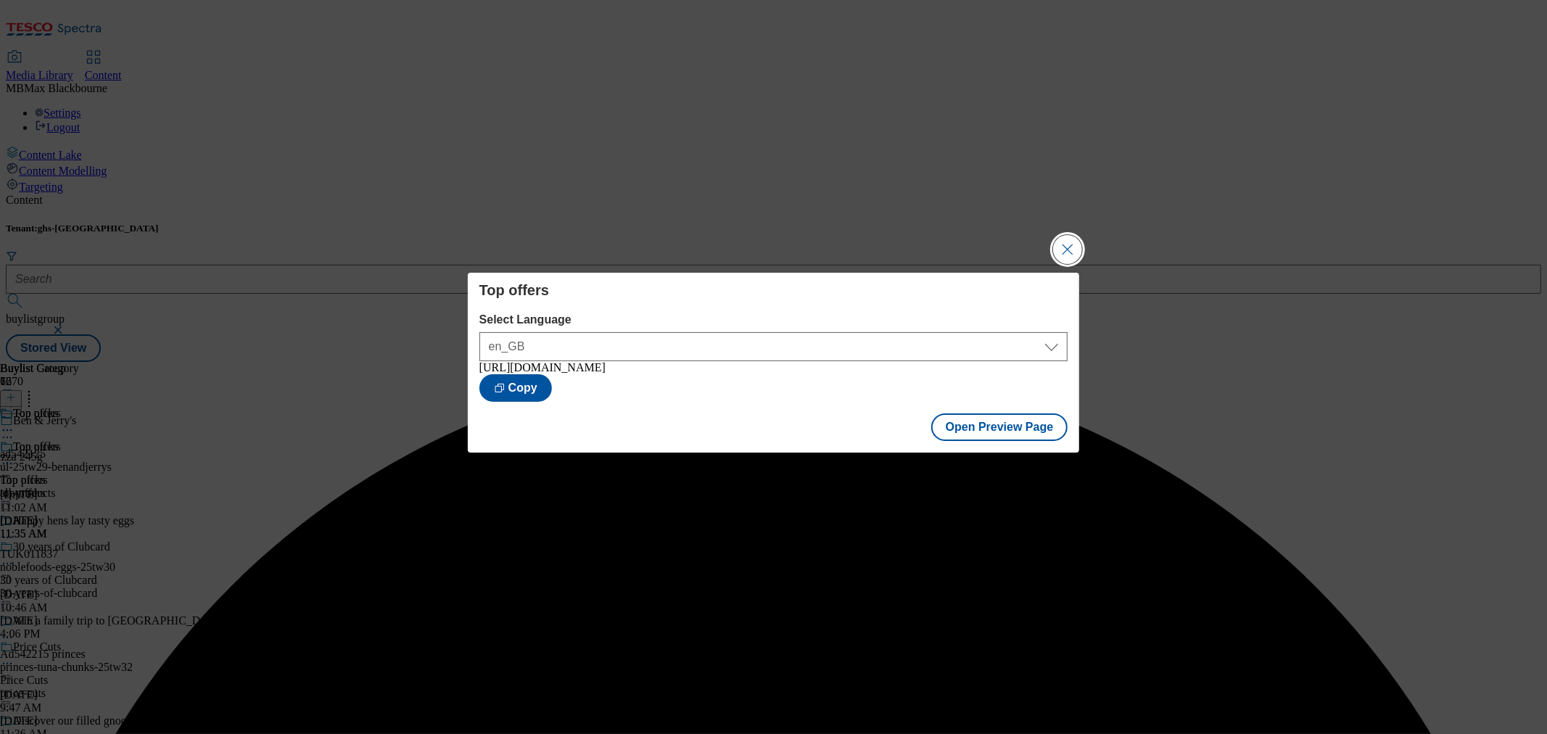
click at [1076, 255] on button "Close Modal" at bounding box center [1067, 249] width 29 height 29
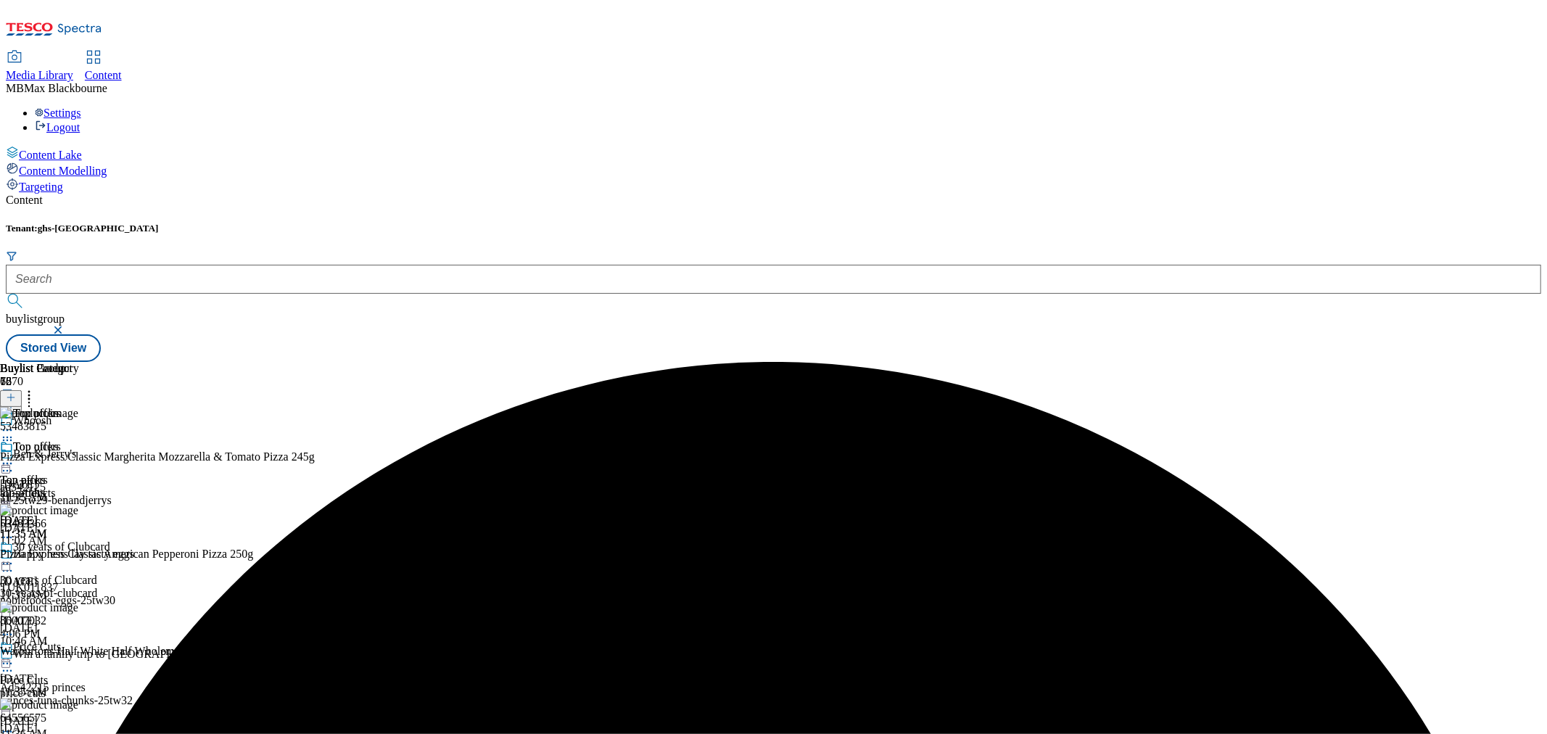
click at [15, 456] on icon at bounding box center [7, 463] width 15 height 15
click at [77, 606] on span "Publish" at bounding box center [61, 611] width 32 height 11
